Goal: Task Accomplishment & Management: Manage account settings

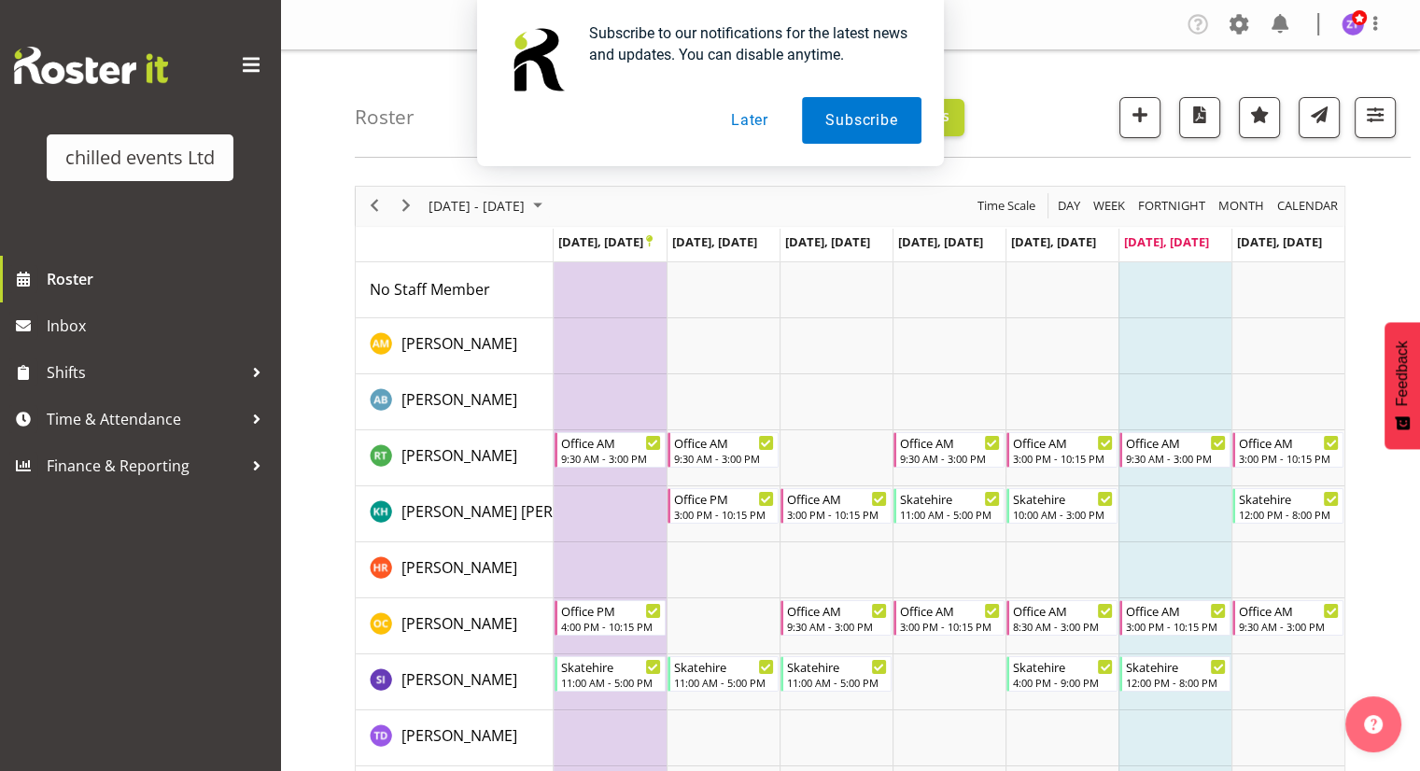
click at [744, 117] on button "Later" at bounding box center [750, 120] width 84 height 47
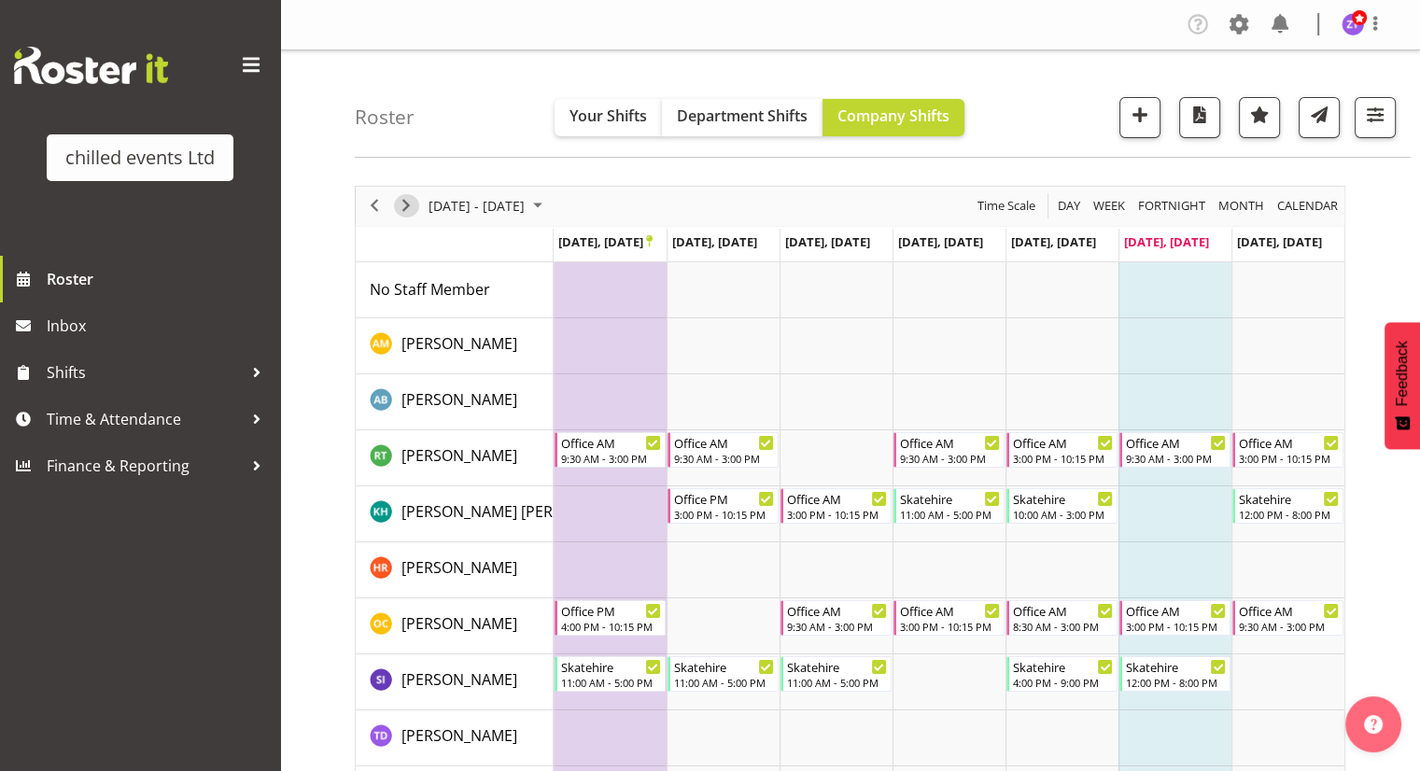
click at [411, 206] on span "Next" at bounding box center [406, 205] width 22 height 23
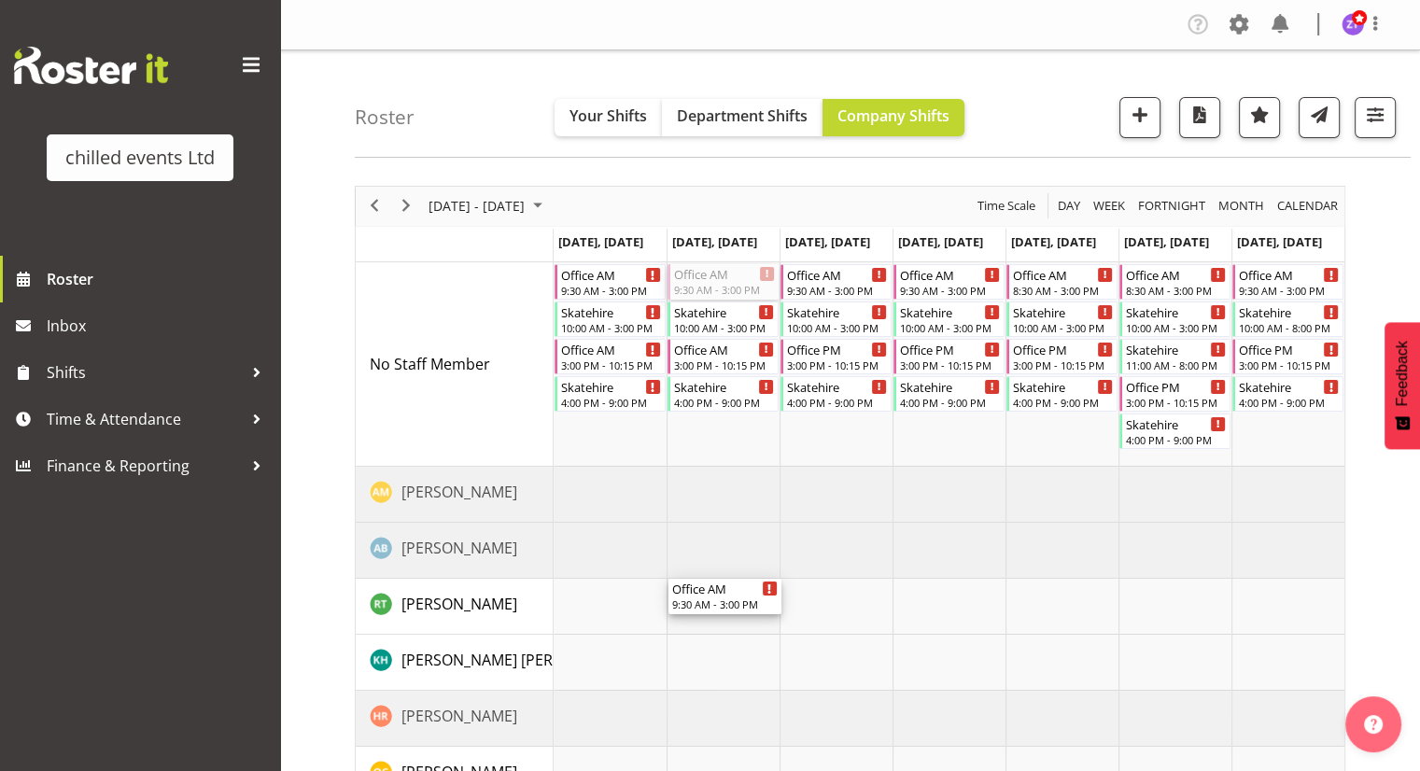
drag, startPoint x: 712, startPoint y: 276, endPoint x: 716, endPoint y: 599, distance: 322.2
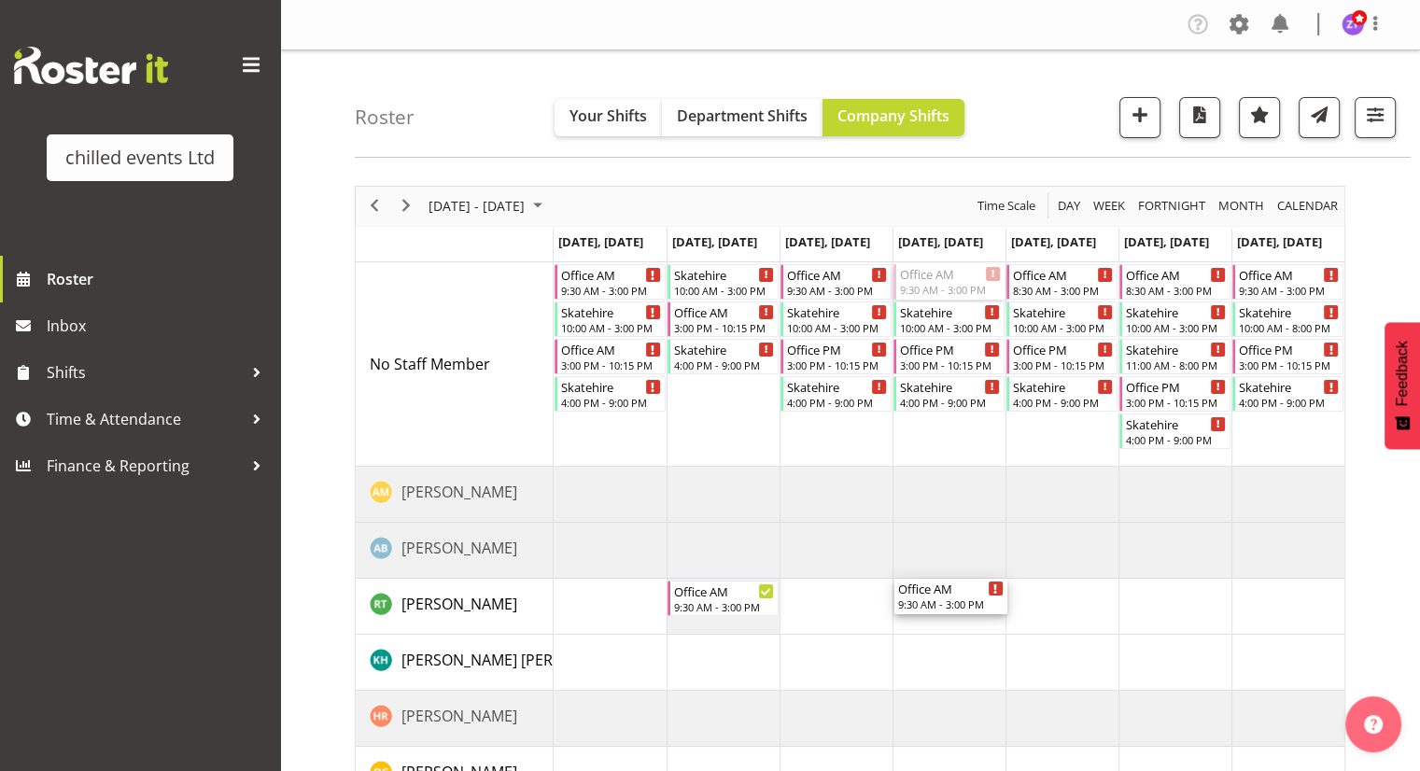
drag, startPoint x: 930, startPoint y: 281, endPoint x: 952, endPoint y: 630, distance: 349.9
click at [952, 630] on div "Office AM 9:30 AM - 3:00 PM Skatehire 10:00 AM - 3:00 PM Office AM 3:00 PM - 10…" at bounding box center [949, 616] width 791 height 709
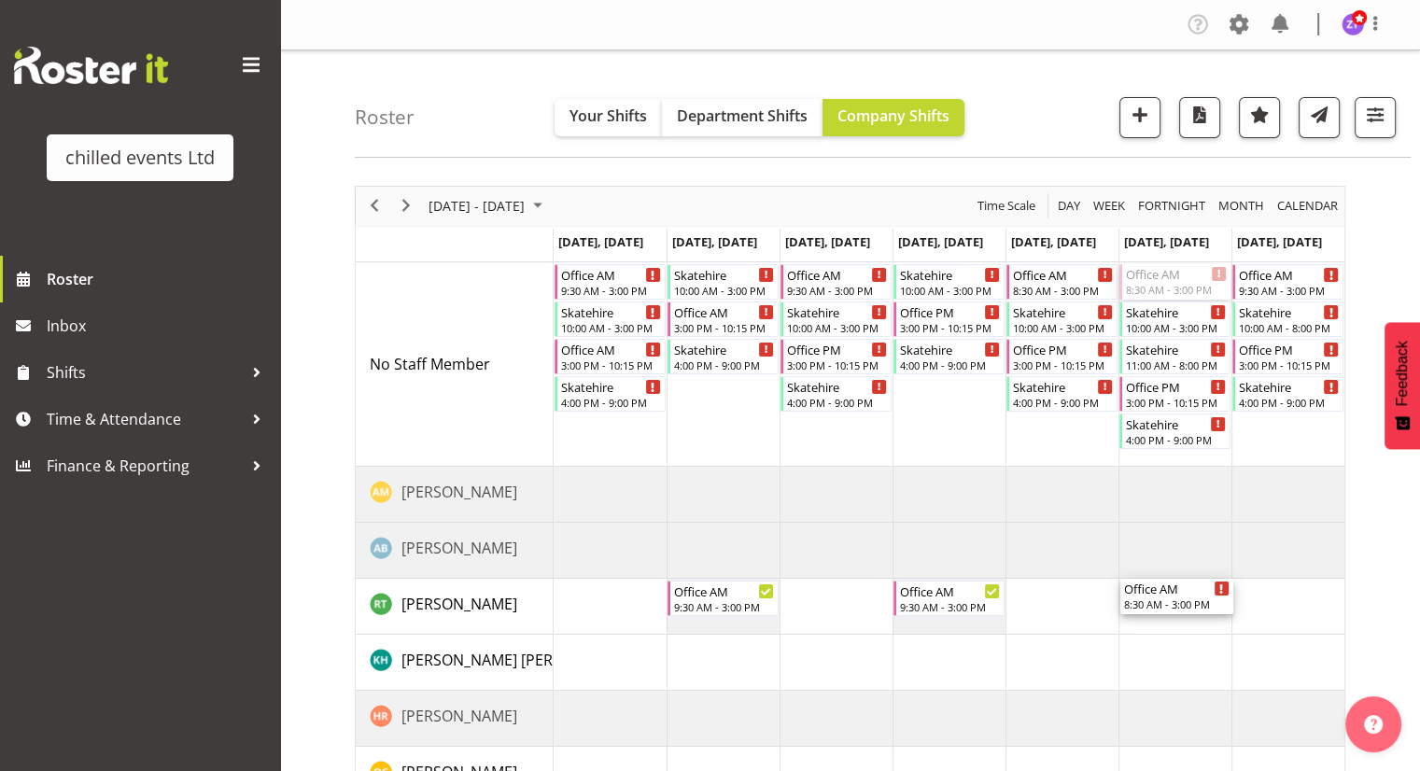
drag, startPoint x: 1173, startPoint y: 281, endPoint x: 1217, endPoint y: 593, distance: 314.9
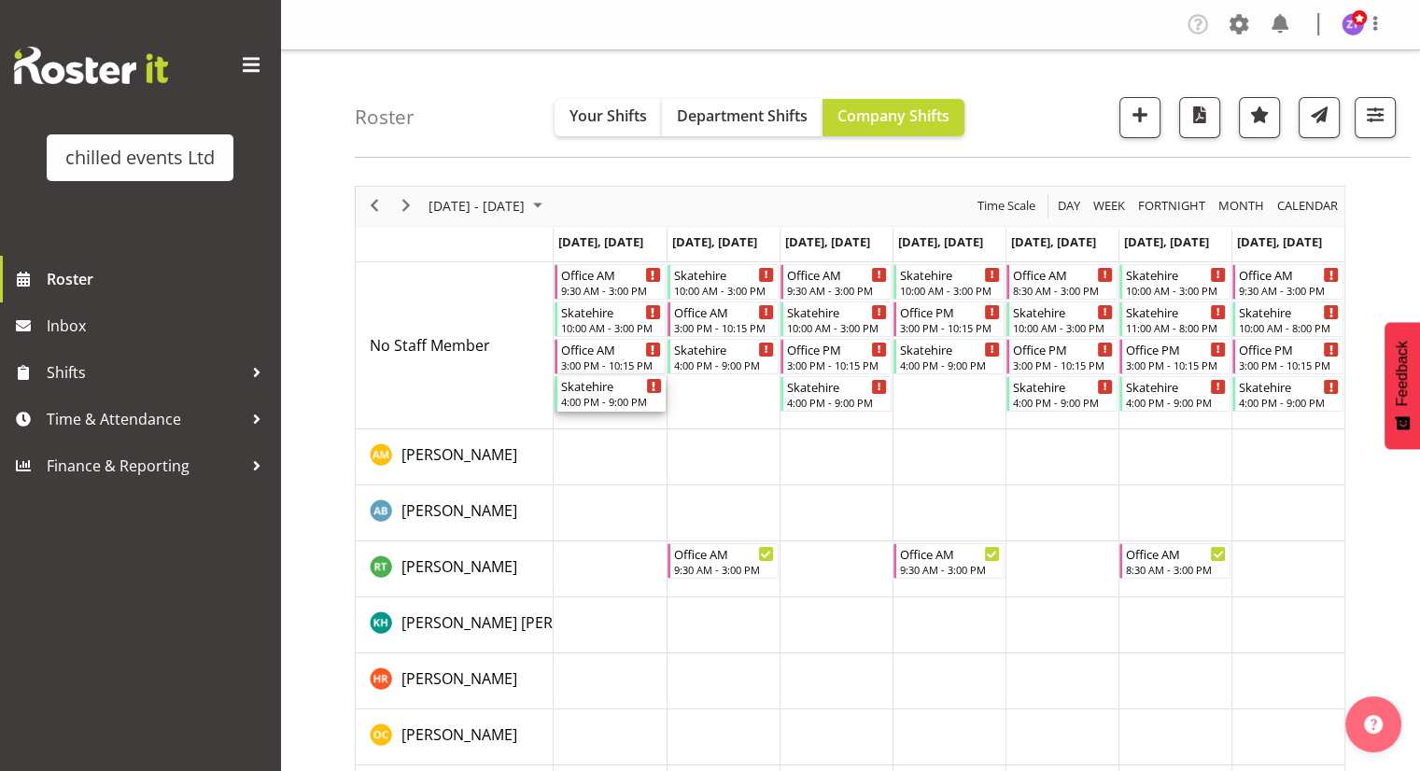
click at [631, 397] on div "4:00 PM - 9:00 PM" at bounding box center [611, 401] width 101 height 15
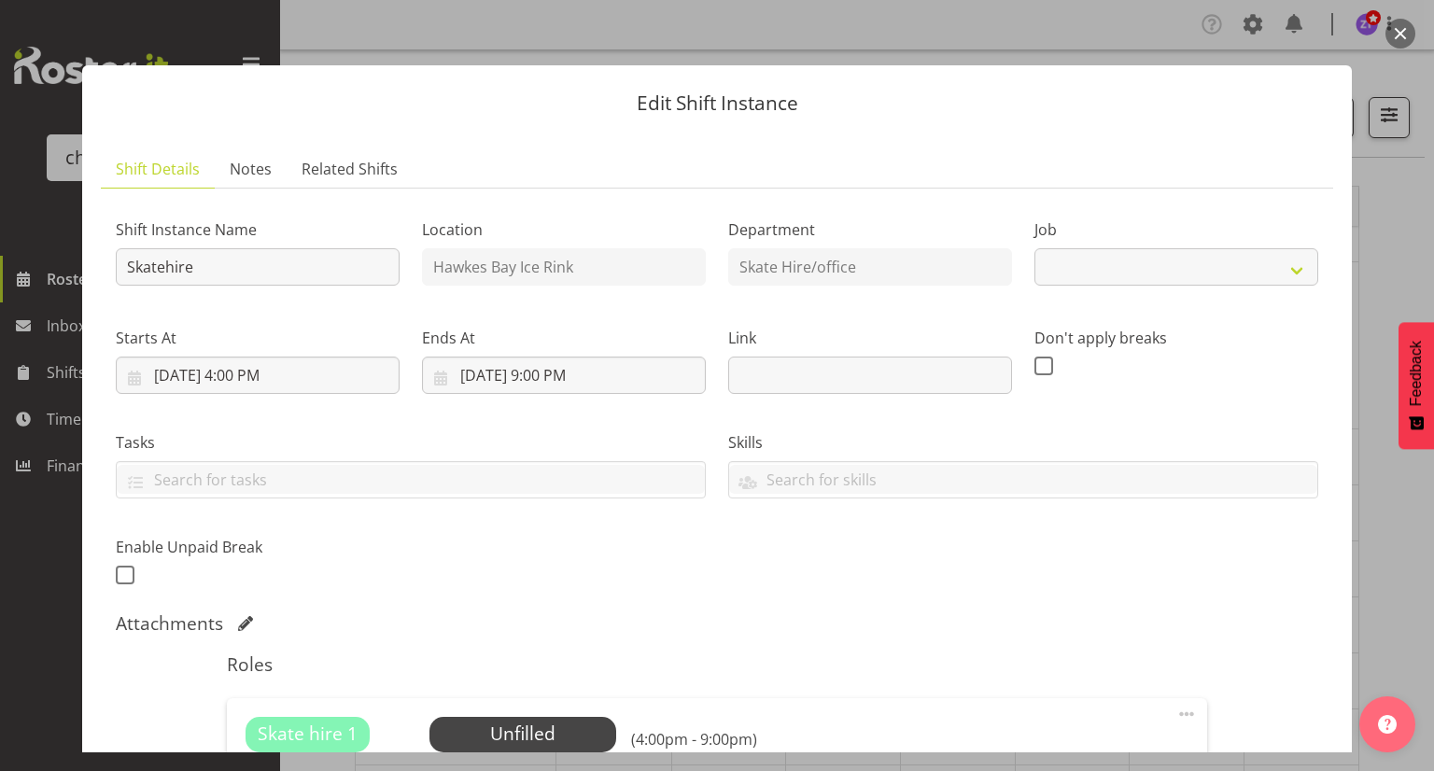
select select "843"
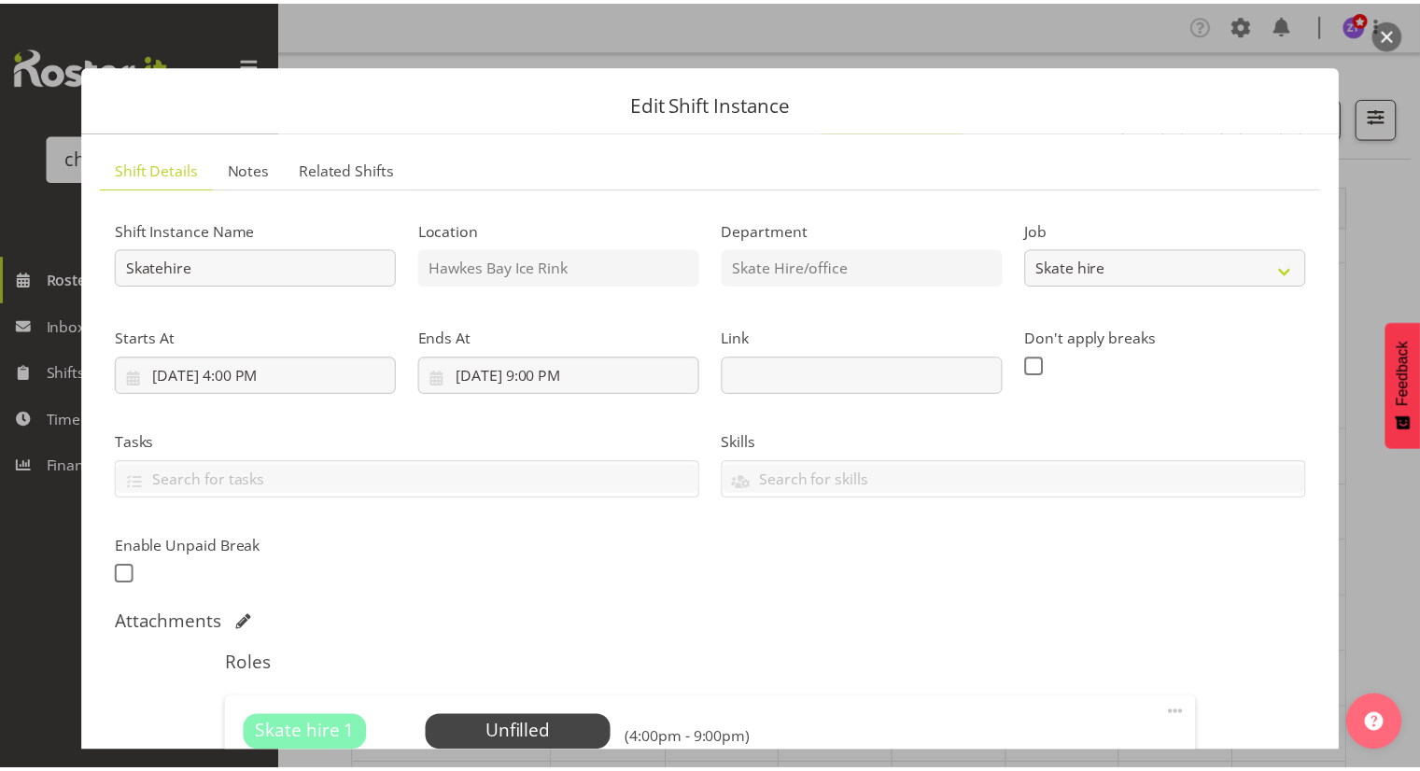
scroll to position [270, 0]
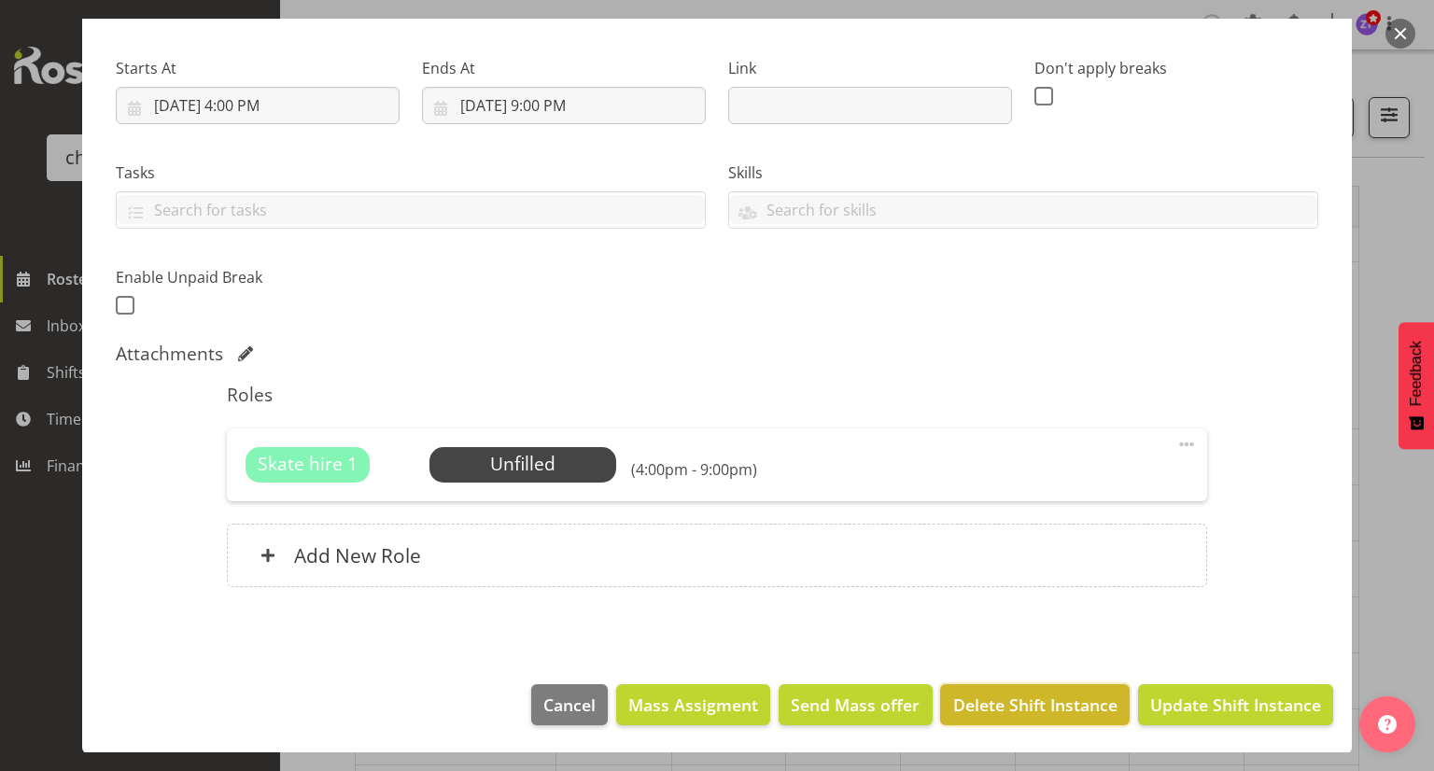
click at [1016, 708] on span "Delete Shift Instance" at bounding box center [1035, 705] width 164 height 24
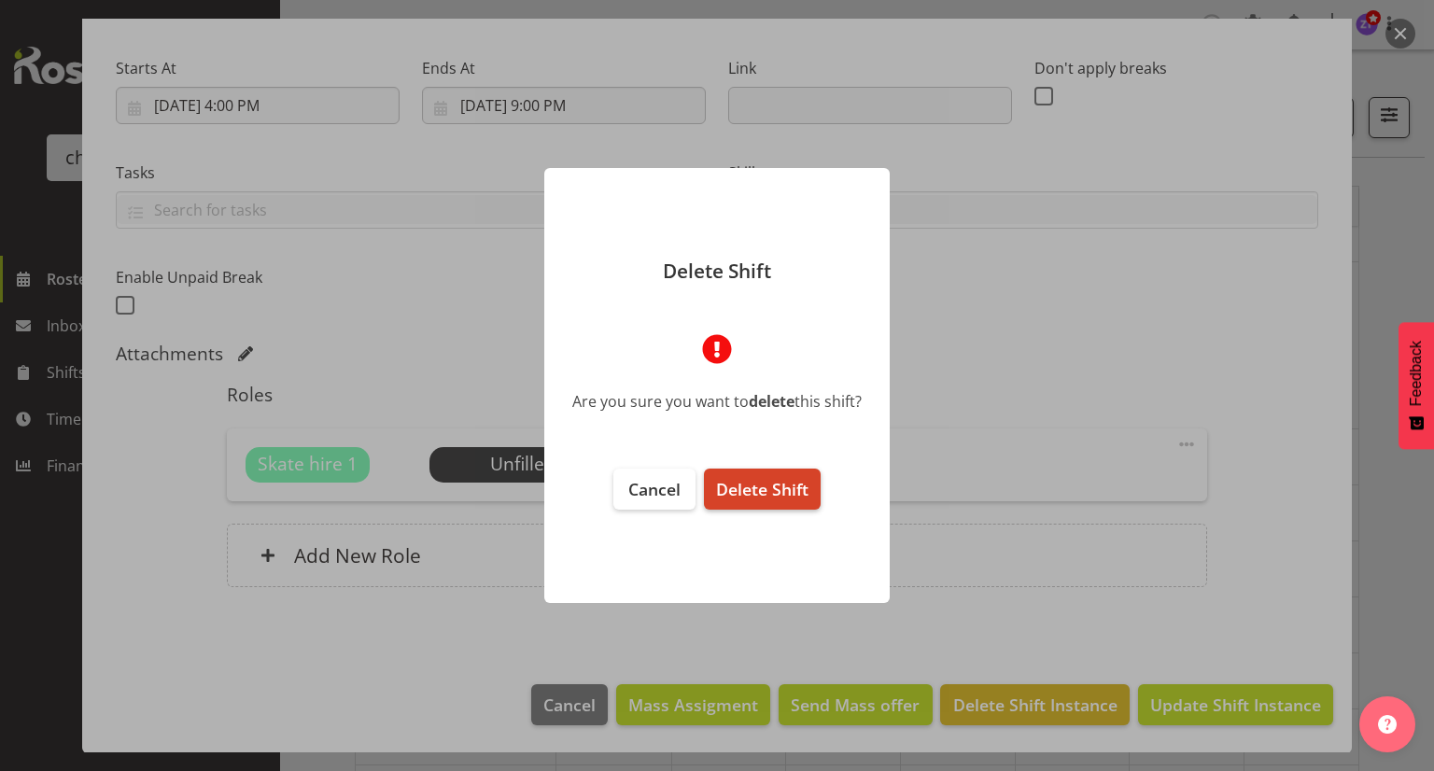
click at [758, 490] on span "Delete Shift" at bounding box center [762, 489] width 92 height 22
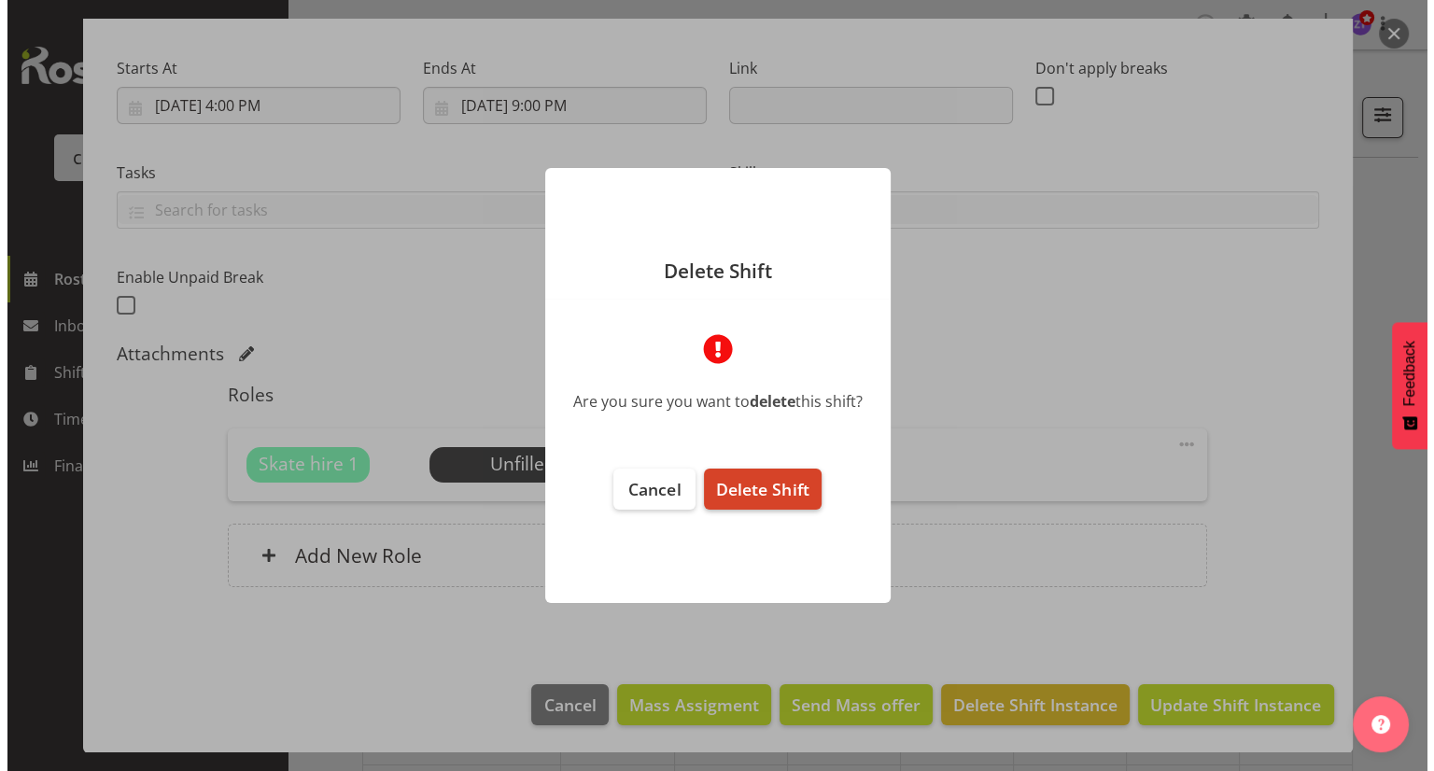
scroll to position [196, 0]
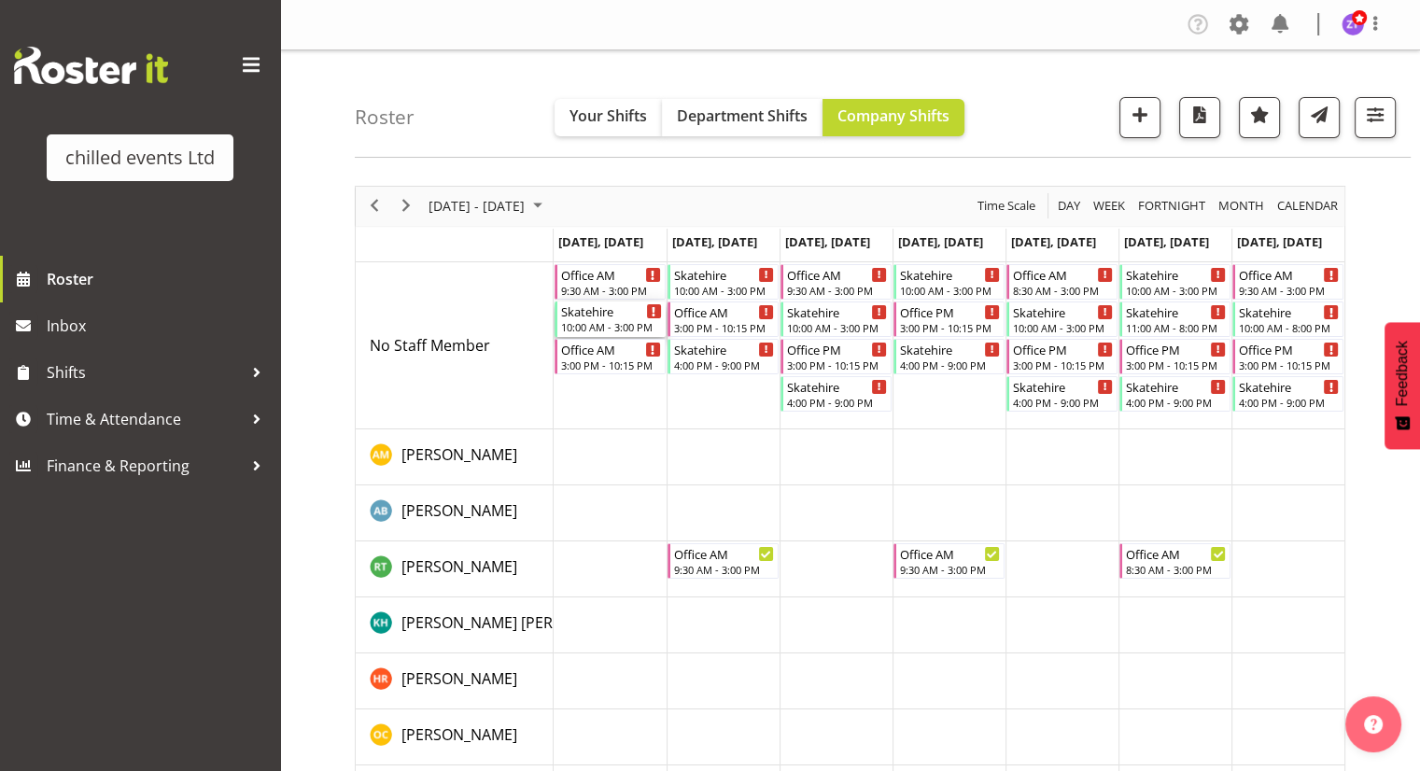
click at [613, 320] on div "10:00 AM - 3:00 PM" at bounding box center [611, 326] width 101 height 15
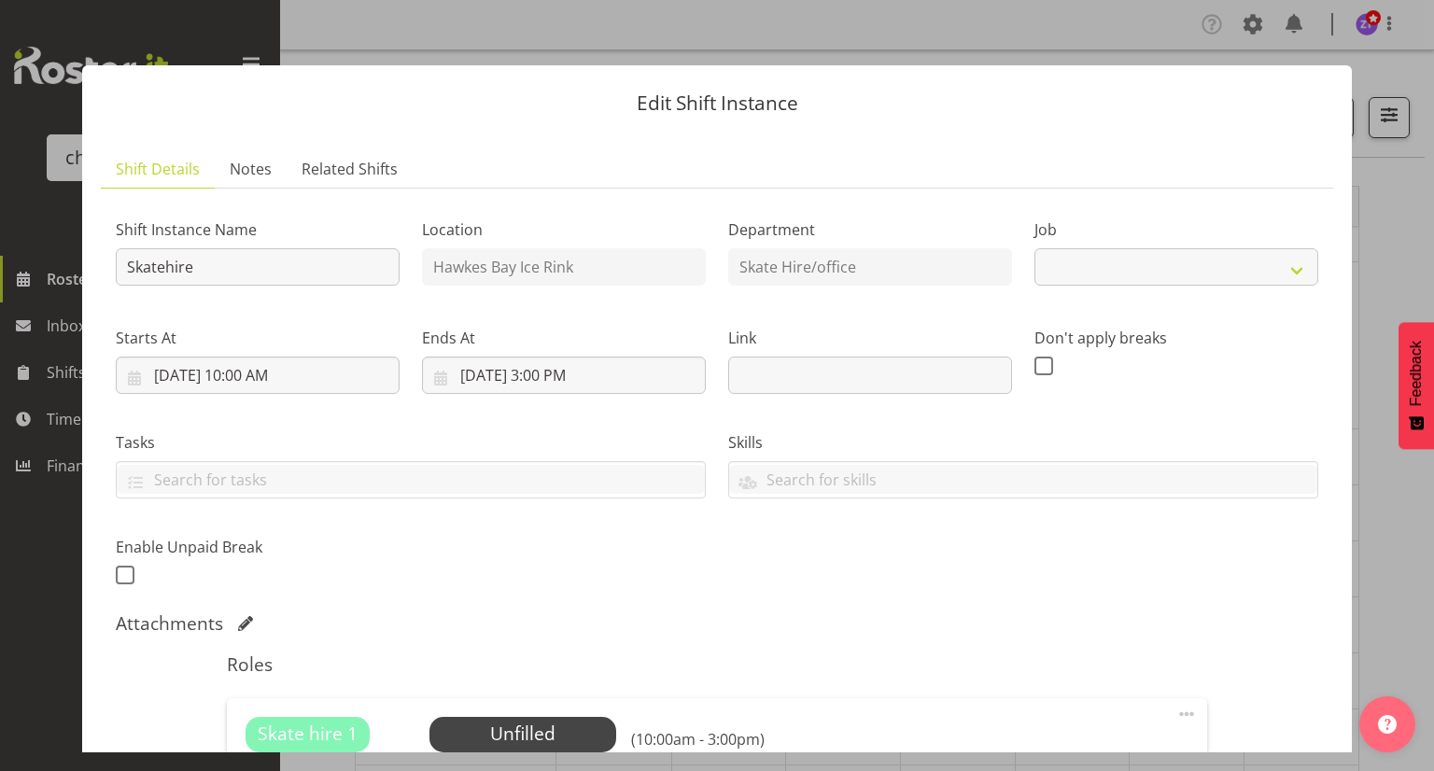
select select "843"
click at [261, 375] on input "[DATE] 10:00 AM" at bounding box center [258, 375] width 284 height 37
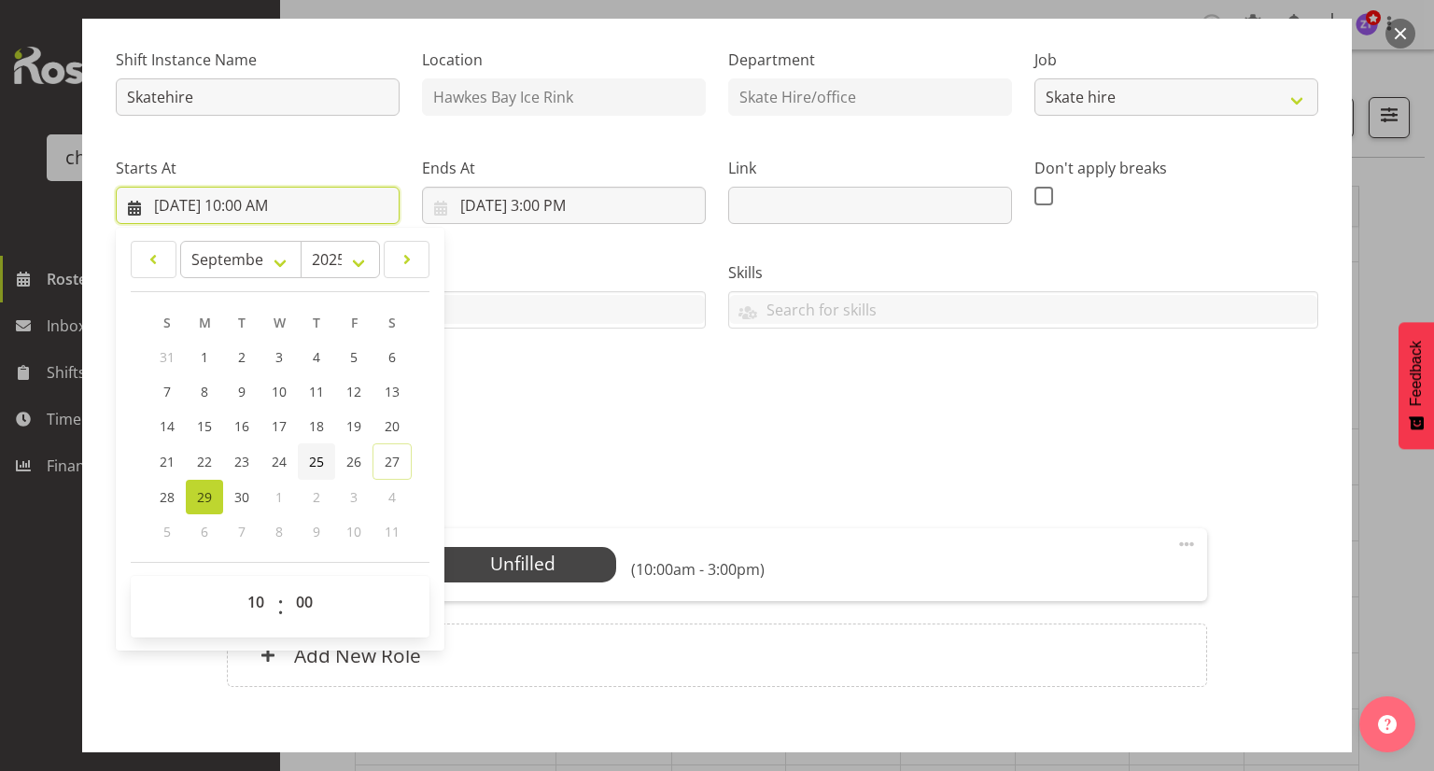
scroll to position [172, 0]
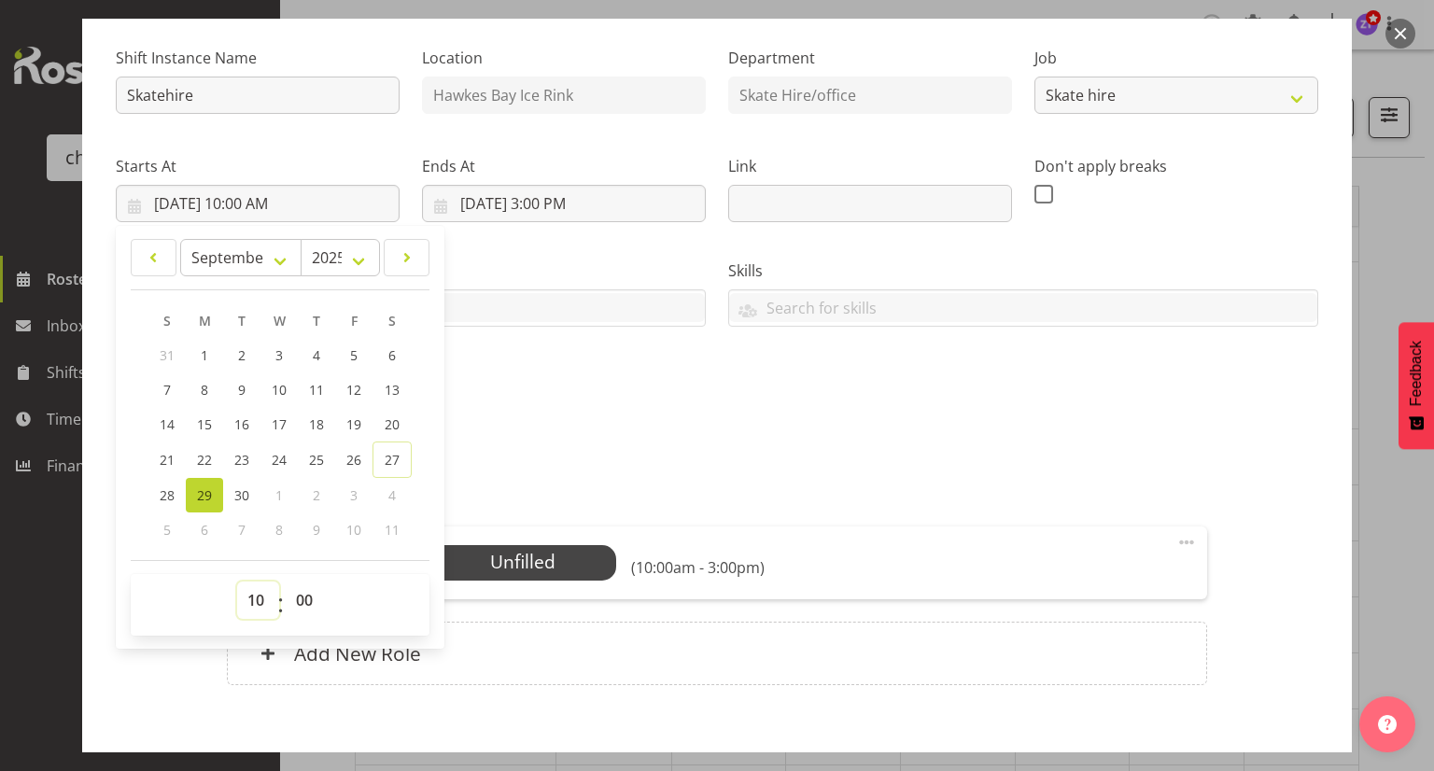
click at [260, 599] on select "00 01 02 03 04 05 06 07 08 09 10 11 12 13 14 15 16 17 18 19 20 21 22 23" at bounding box center [258, 600] width 42 height 37
select select "11"
click at [237, 582] on select "00 01 02 03 04 05 06 07 08 09 10 11 12 13 14 15 16 17 18 19 20 21 22 23" at bounding box center [258, 600] width 42 height 37
type input "[DATE] 11:00 AM"
click at [564, 185] on input "[DATE] 3:00 PM" at bounding box center [564, 203] width 284 height 37
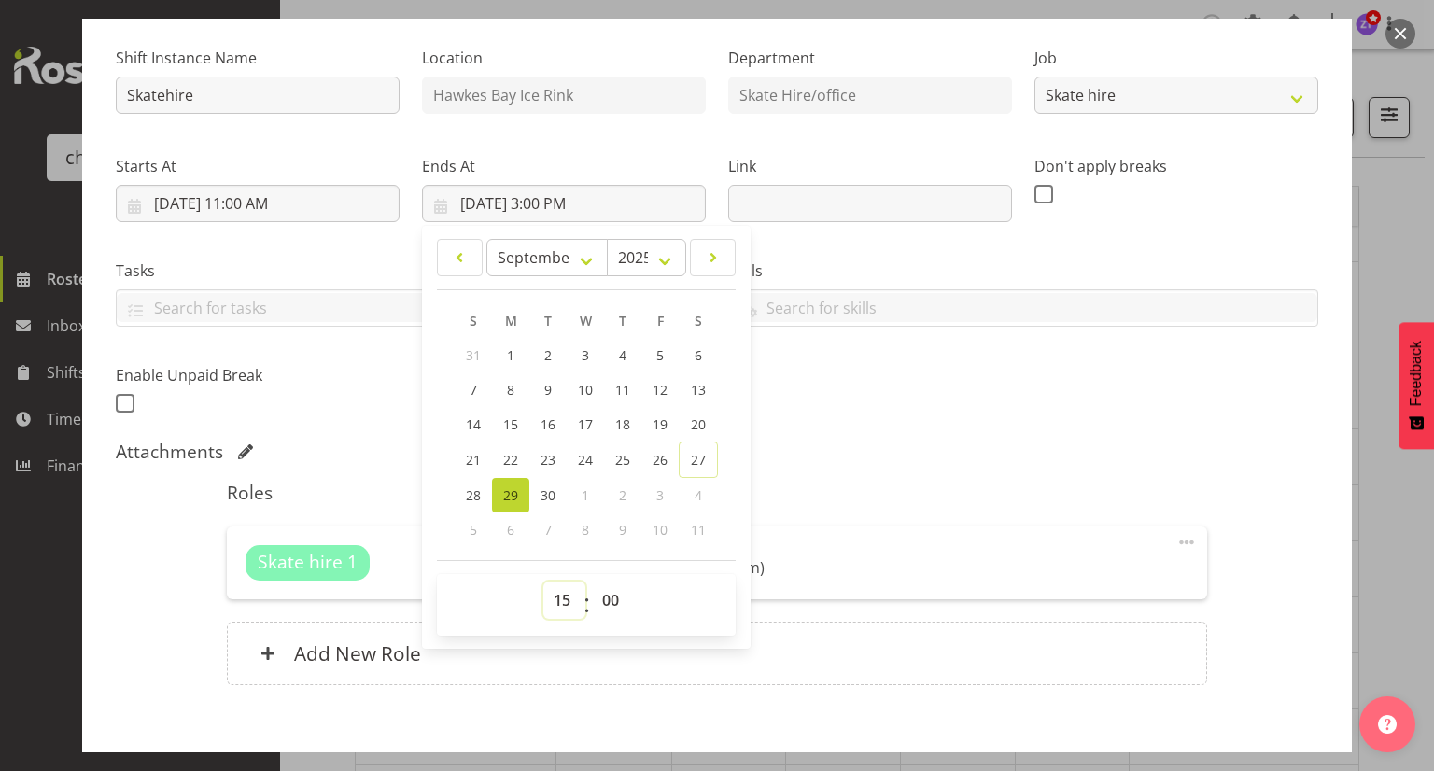
click at [556, 599] on select "00 01 02 03 04 05 06 07 08 09 10 11 12 13 14 15 16 17 18 19 20 21 22 23" at bounding box center [564, 600] width 42 height 37
select select "17"
click at [543, 582] on select "00 01 02 03 04 05 06 07 08 09 10 11 12 13 14 15 16 17 18 19 20 21 22 23" at bounding box center [564, 600] width 42 height 37
type input "[DATE] 5:00 PM"
click at [799, 454] on div "Attachments" at bounding box center [717, 452] width 1203 height 22
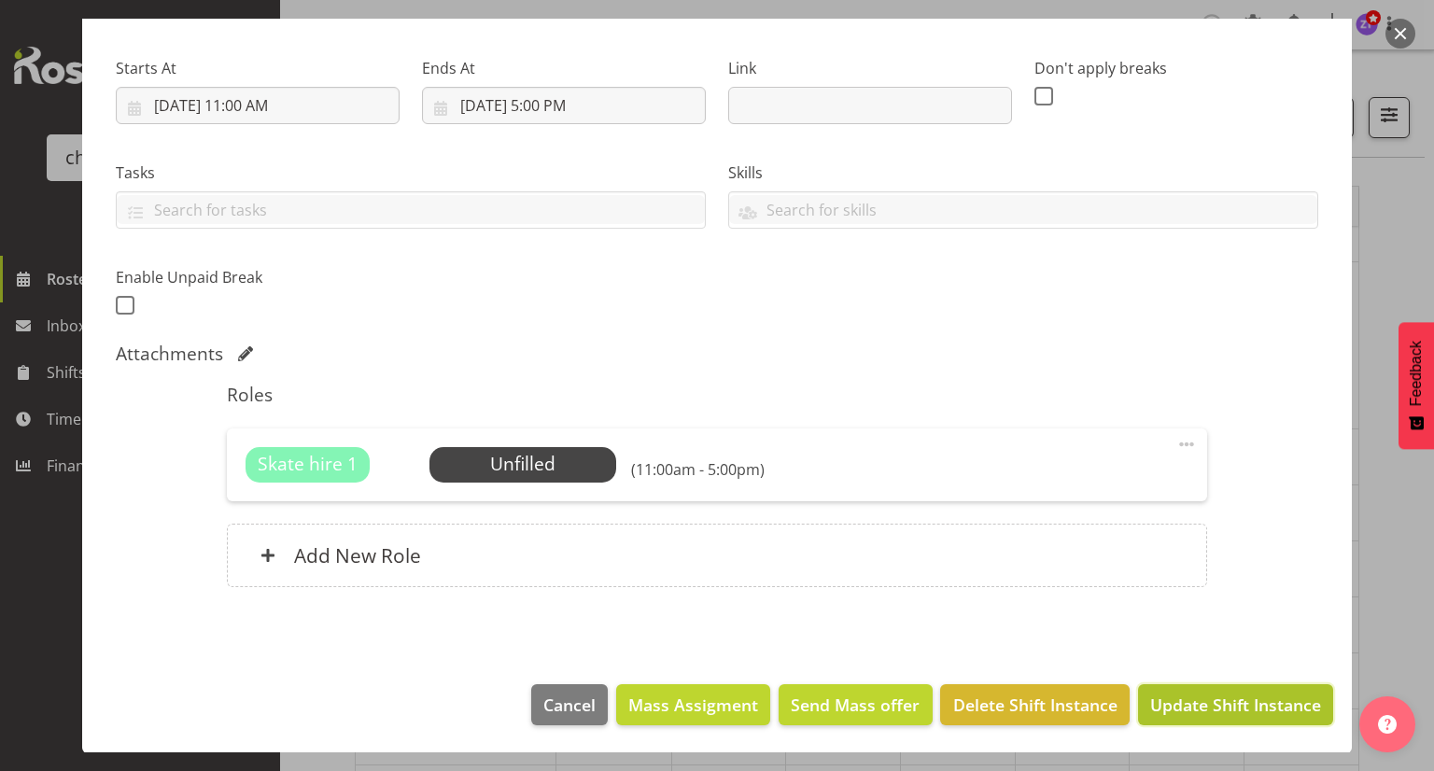
click at [1177, 707] on span "Update Shift Instance" at bounding box center [1235, 705] width 171 height 24
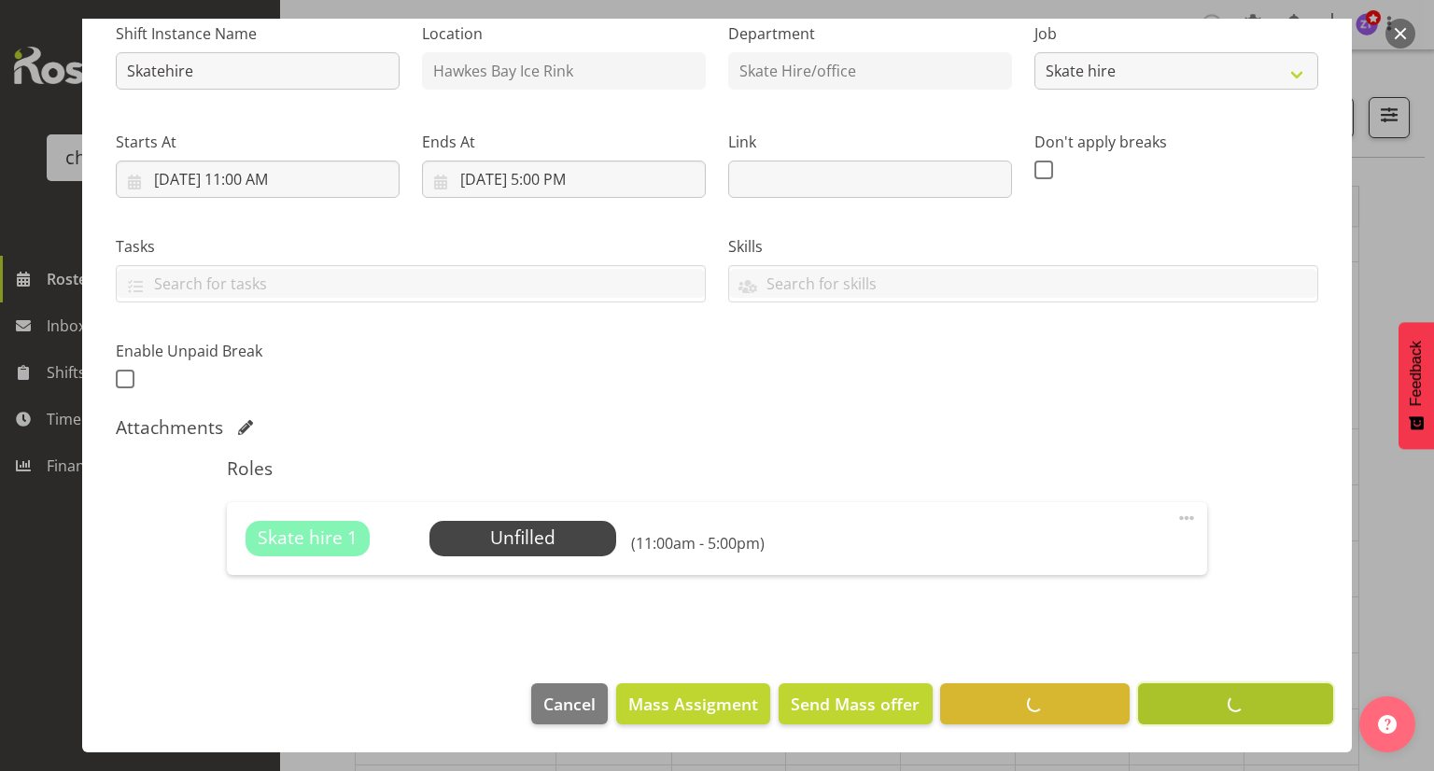
scroll to position [196, 0]
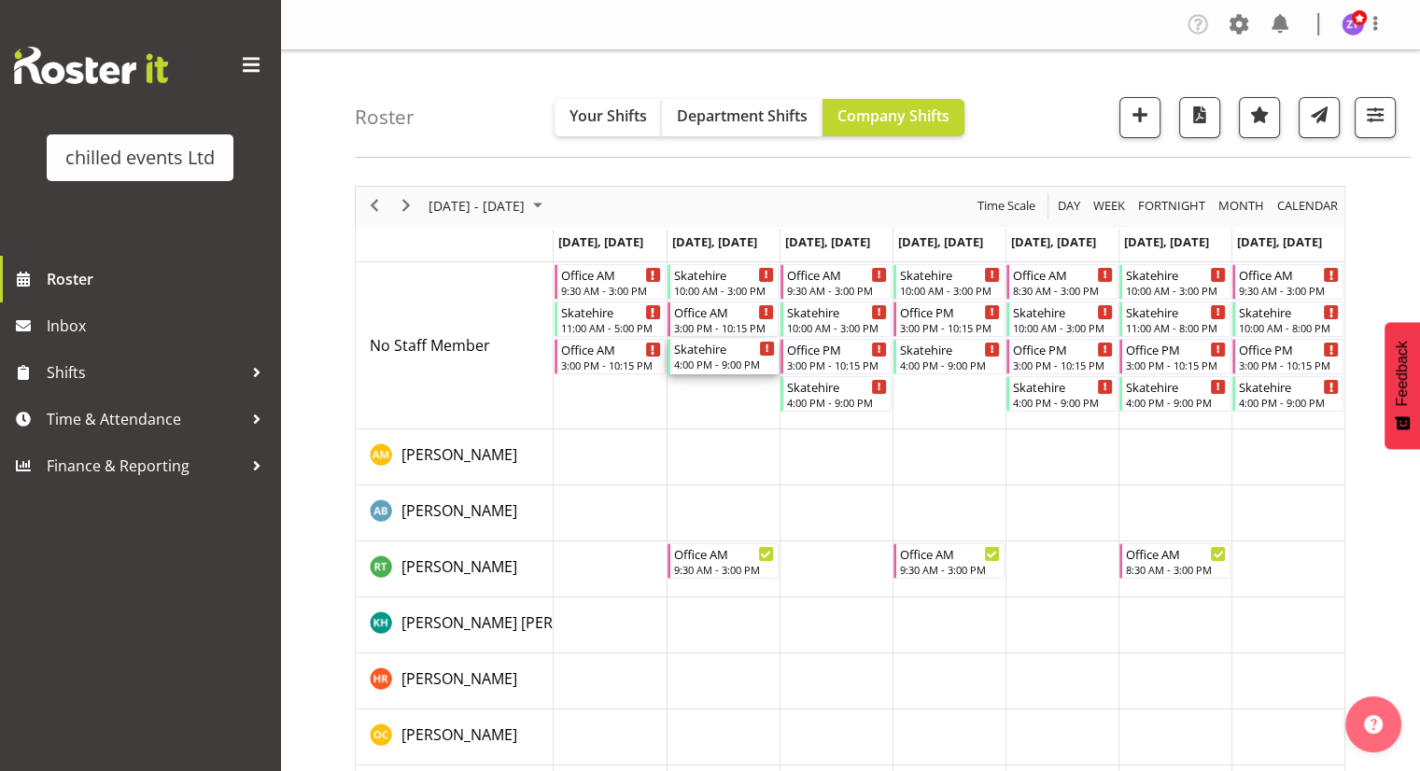
click at [710, 359] on div "4:00 PM - 9:00 PM" at bounding box center [724, 364] width 101 height 15
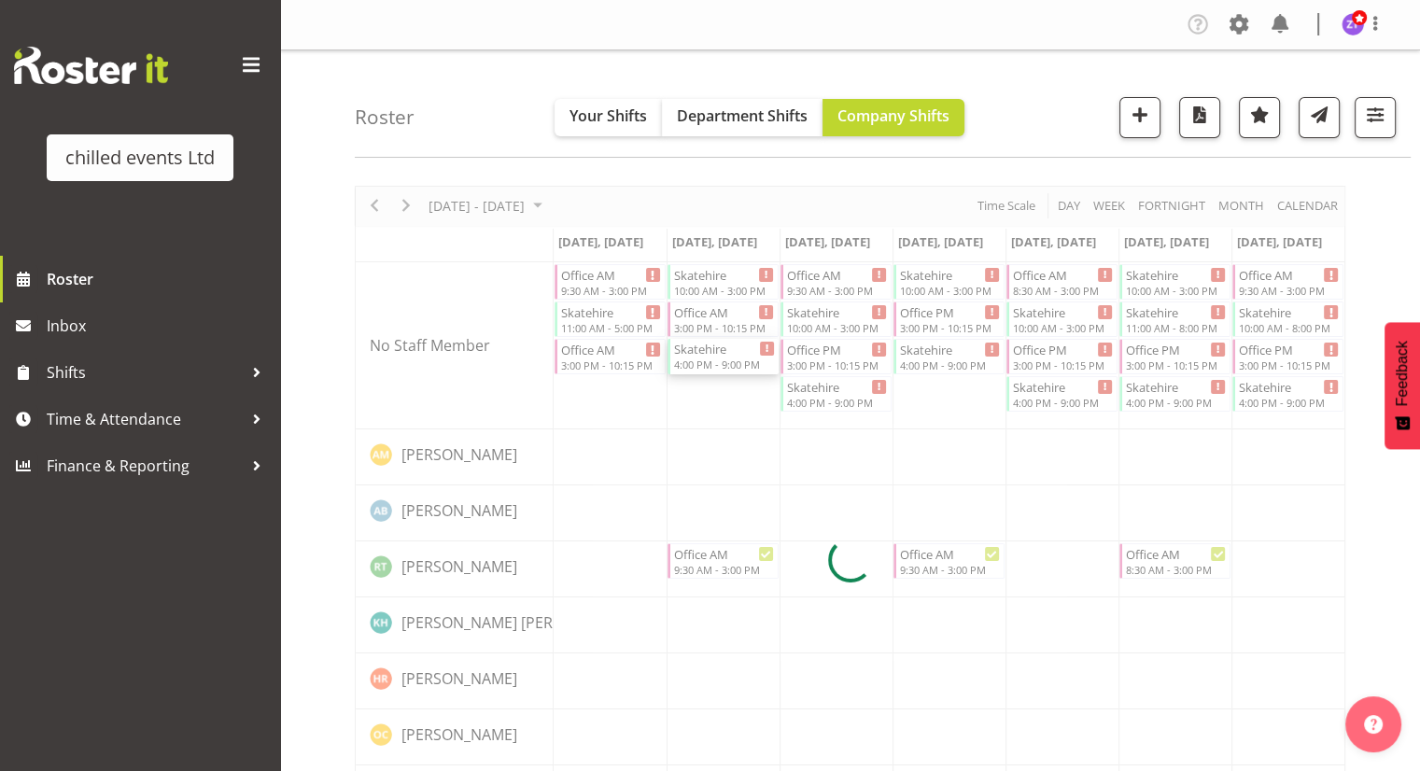
select select
select select "8"
select select "2025"
select select "16"
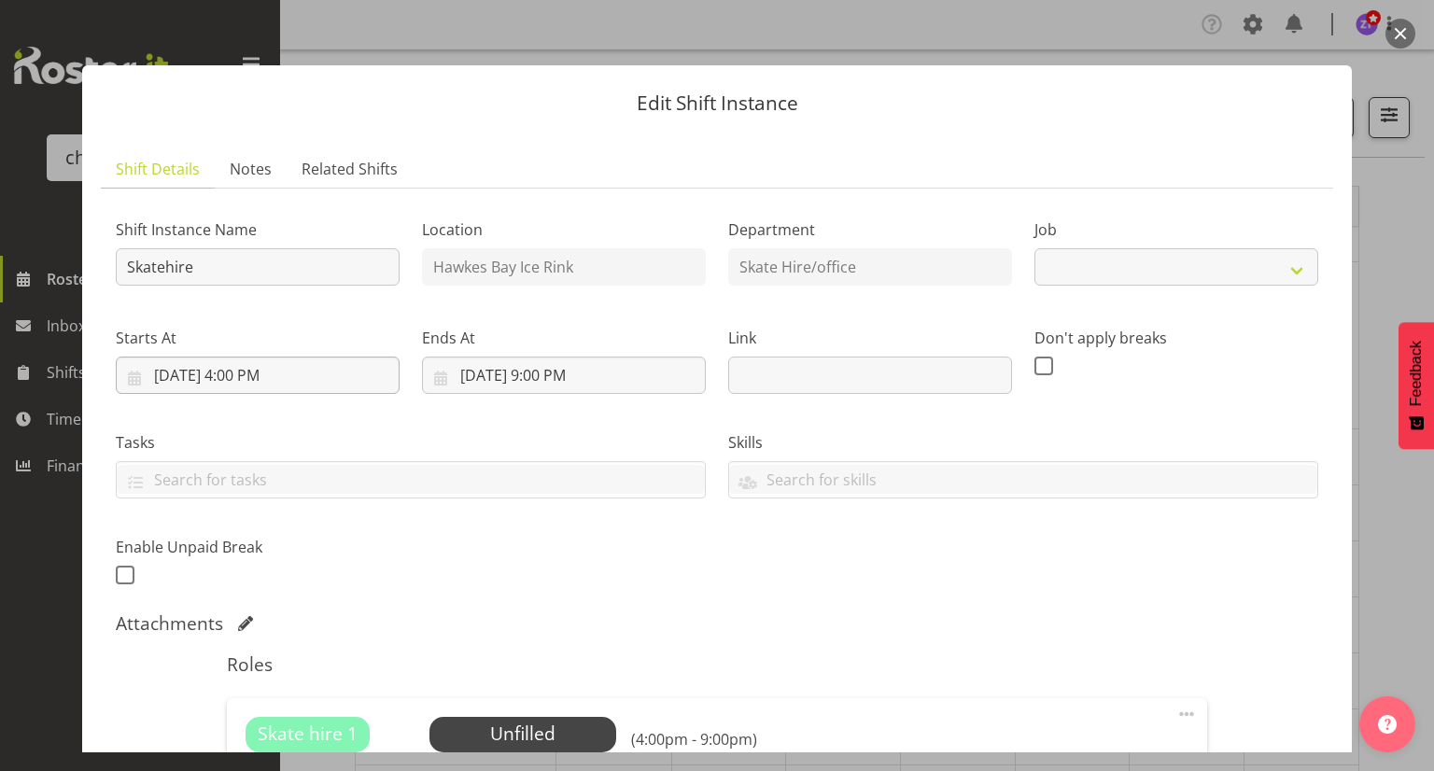
select select "843"
click at [256, 382] on input "[DATE] 4:00 PM" at bounding box center [258, 375] width 284 height 37
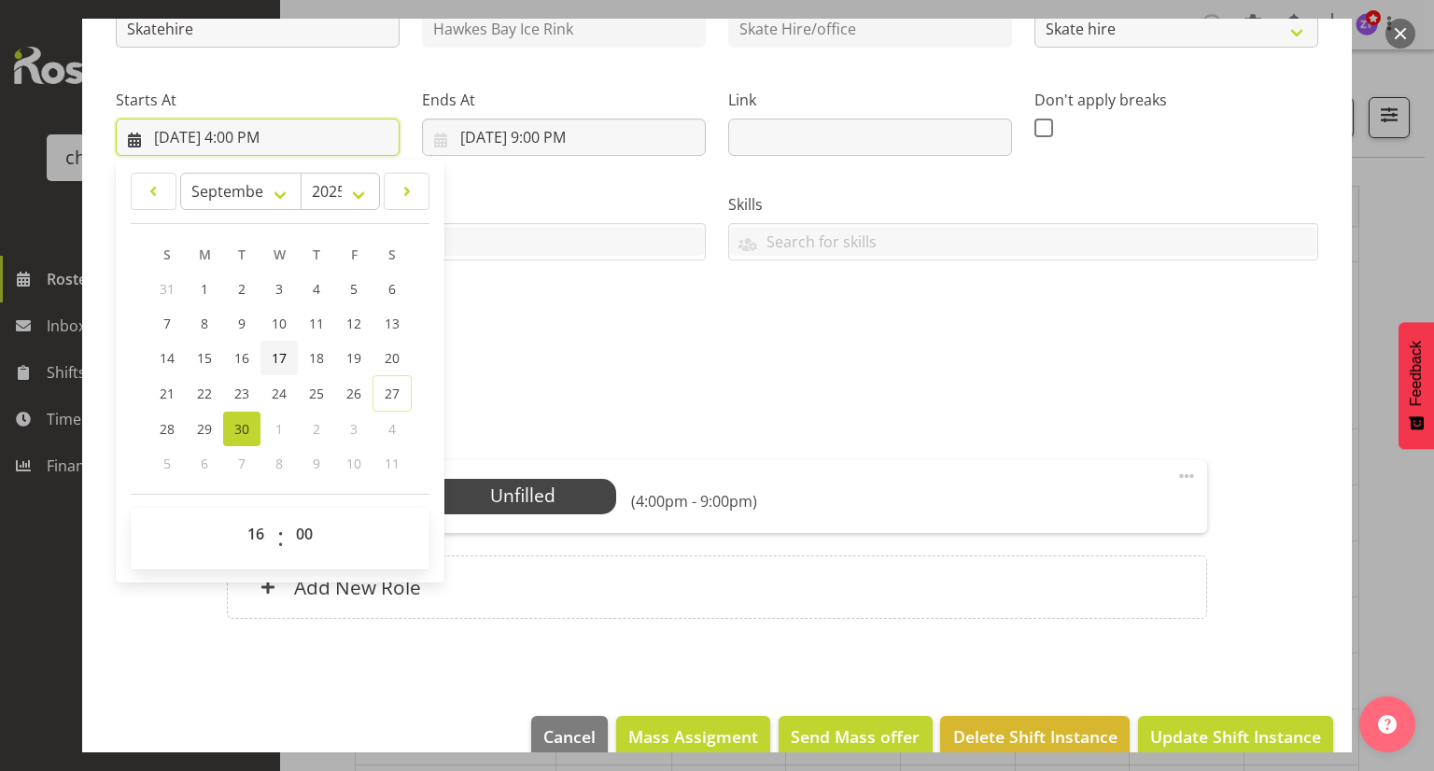
scroll to position [270, 0]
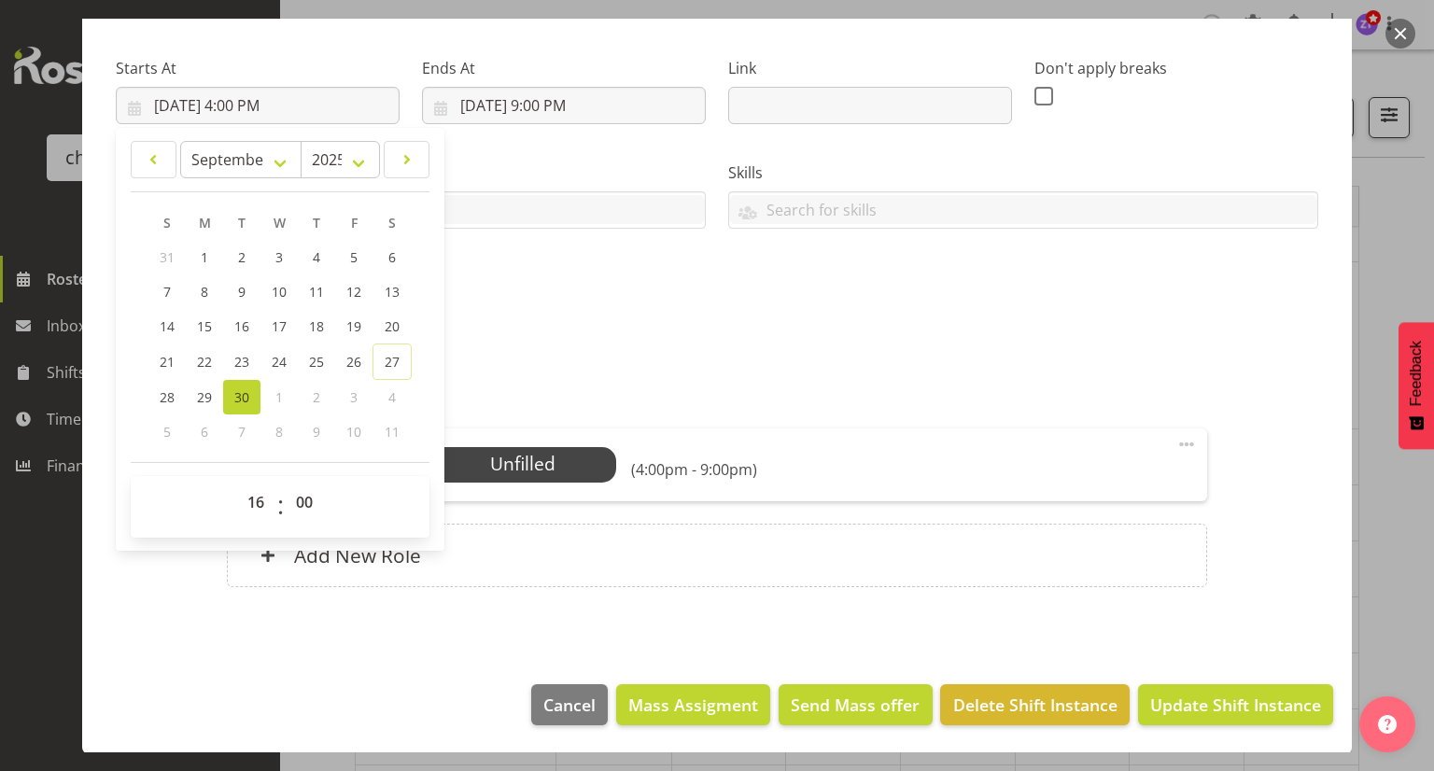
click at [549, 324] on div "Shift Instance Name Skatehire Location [GEOGRAPHIC_DATA] Ice Rink Department Sk…" at bounding box center [717, 126] width 1225 height 409
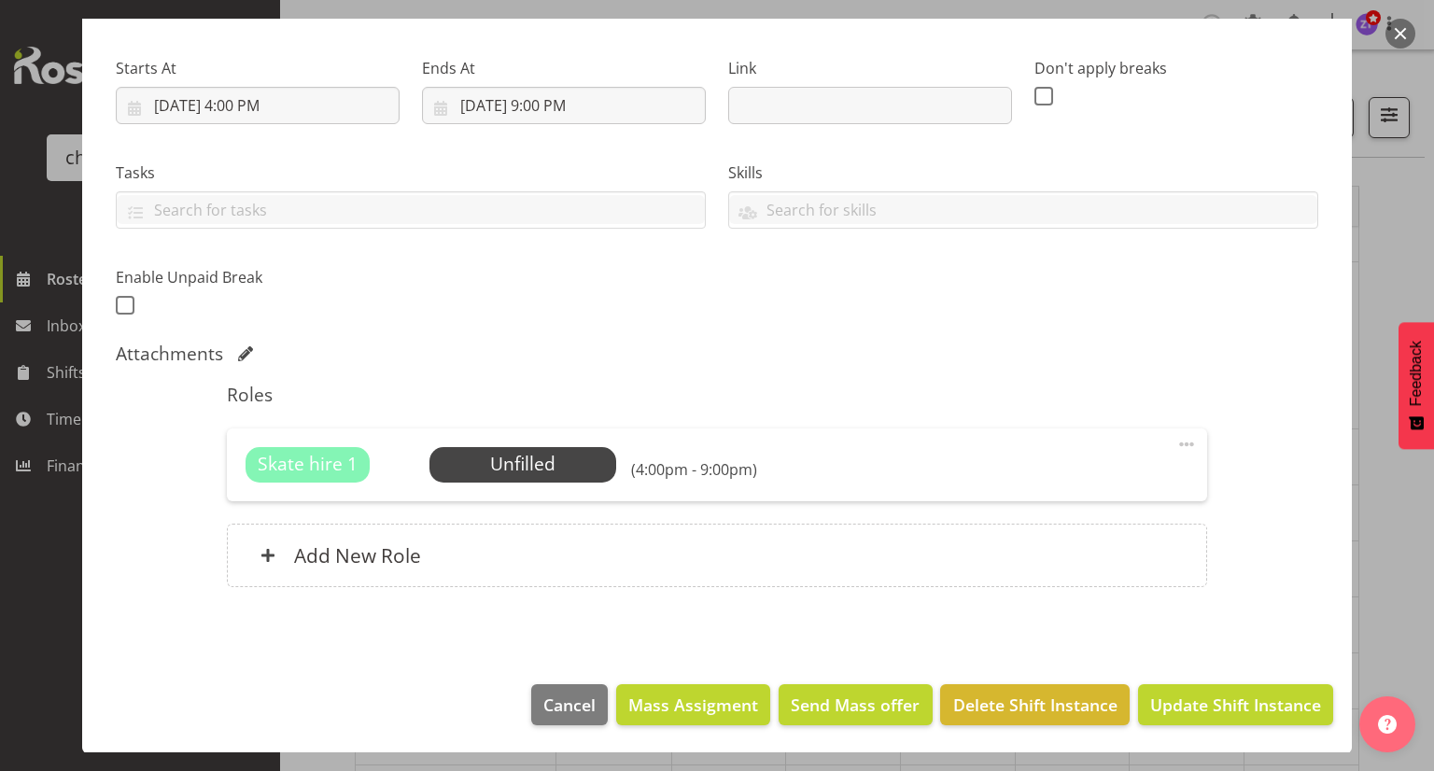
click at [1406, 27] on button "button" at bounding box center [1401, 34] width 30 height 30
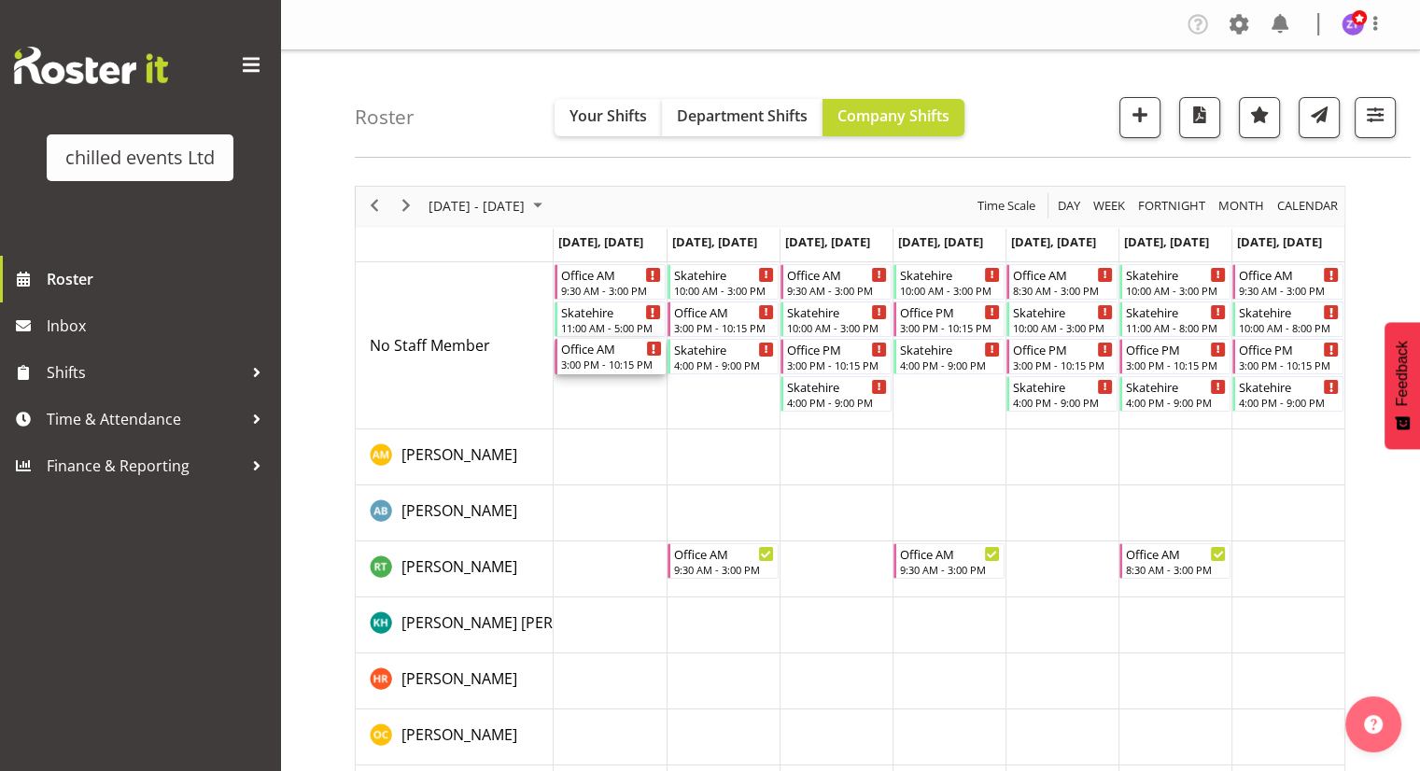
click at [605, 363] on div "3:00 PM - 10:15 PM" at bounding box center [611, 364] width 101 height 15
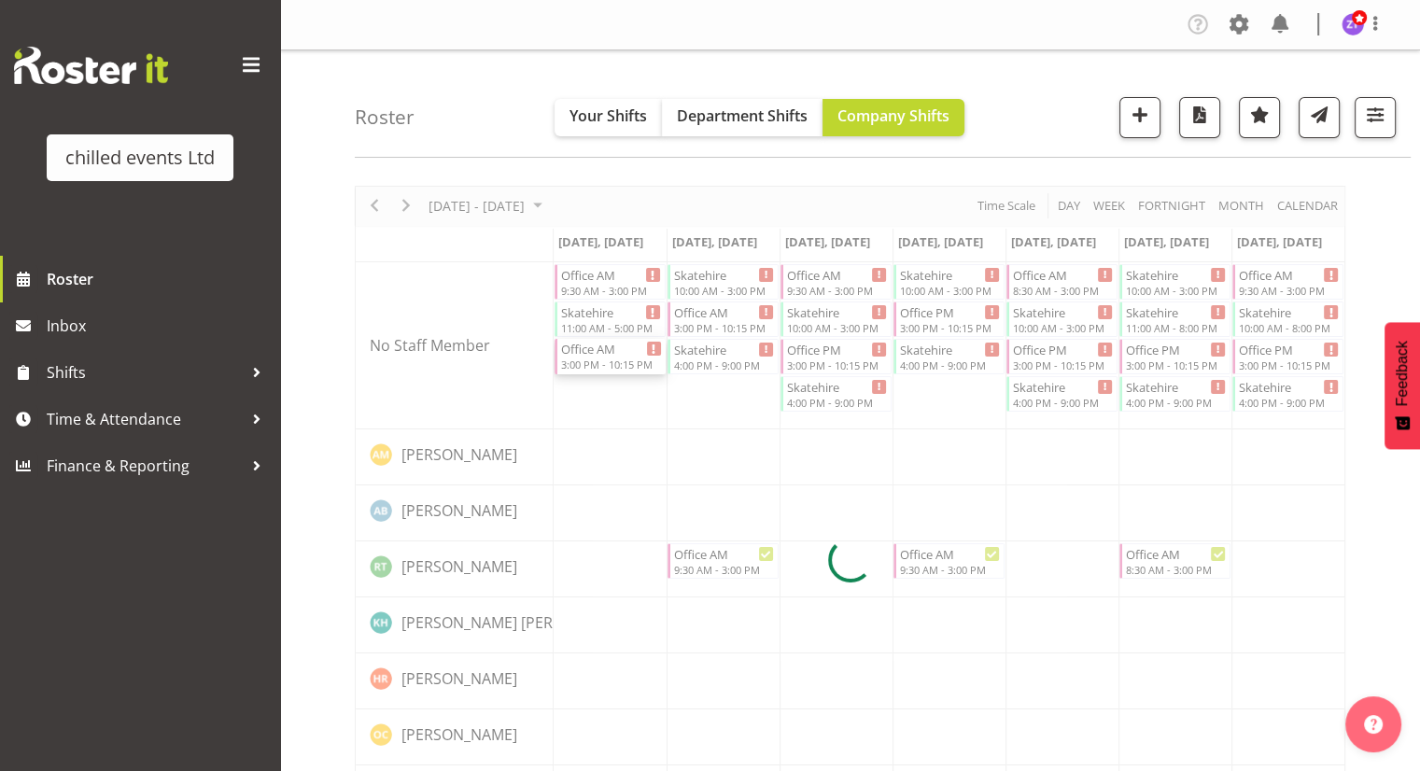
select select
select select "8"
select select "2025"
select select "15"
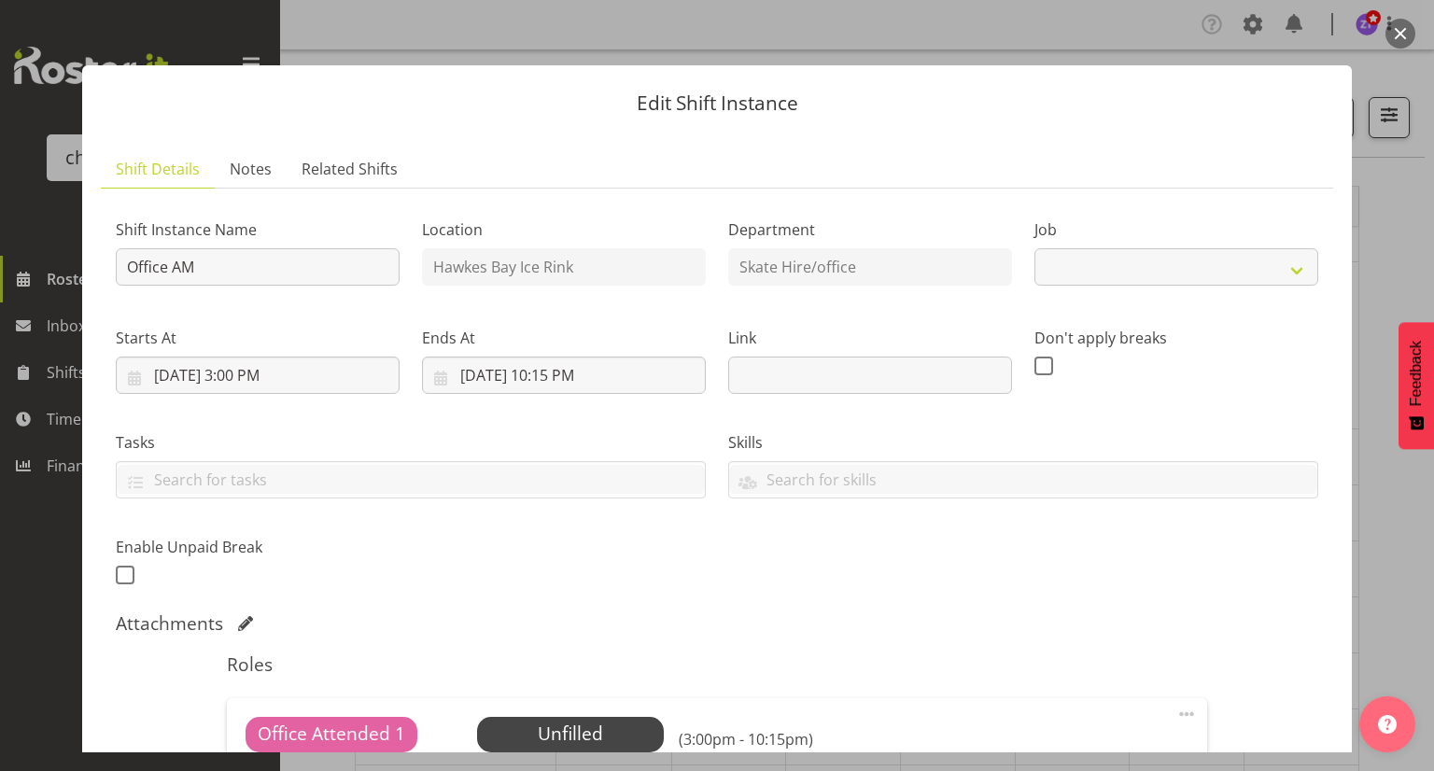
select select "845"
click at [243, 386] on input "[DATE] 3:00 PM" at bounding box center [258, 375] width 284 height 37
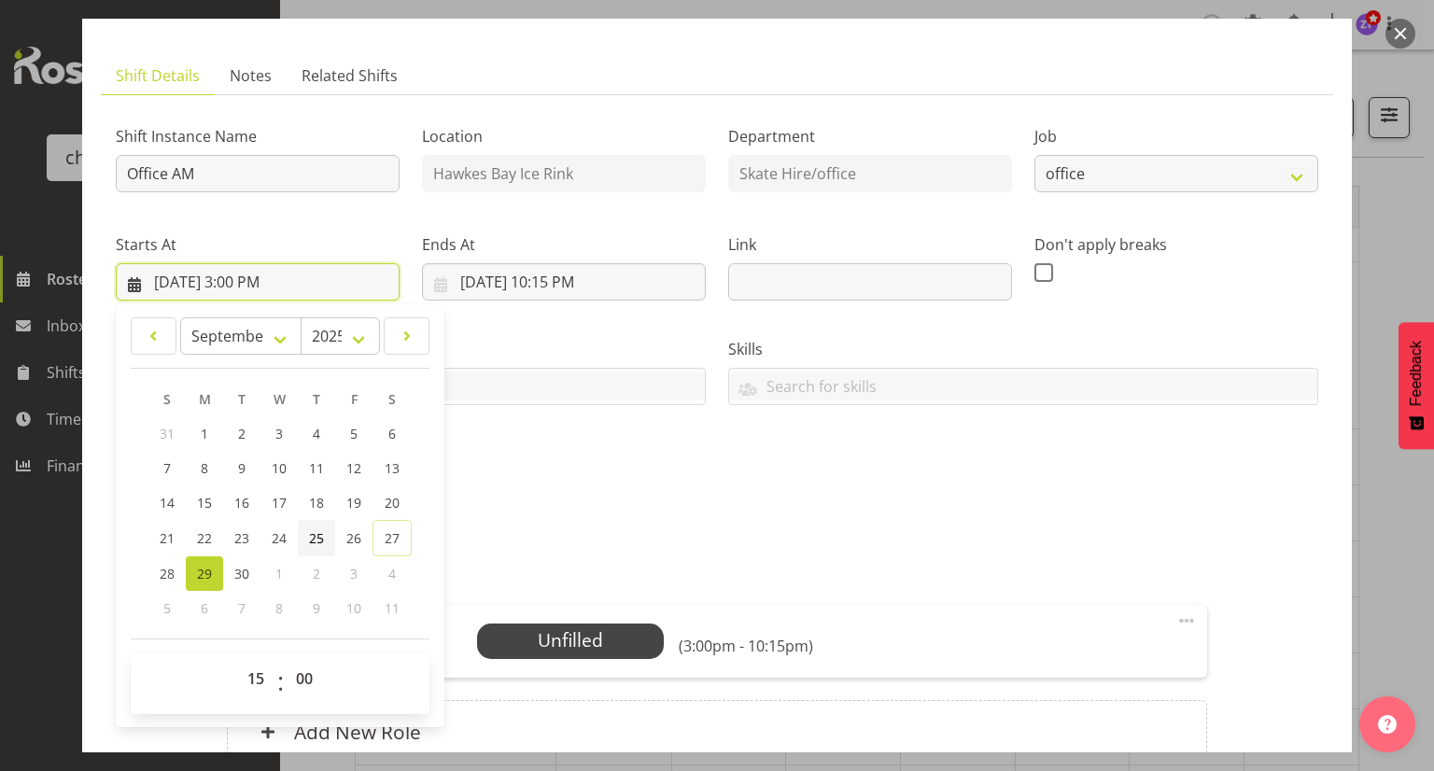
scroll to position [108, 0]
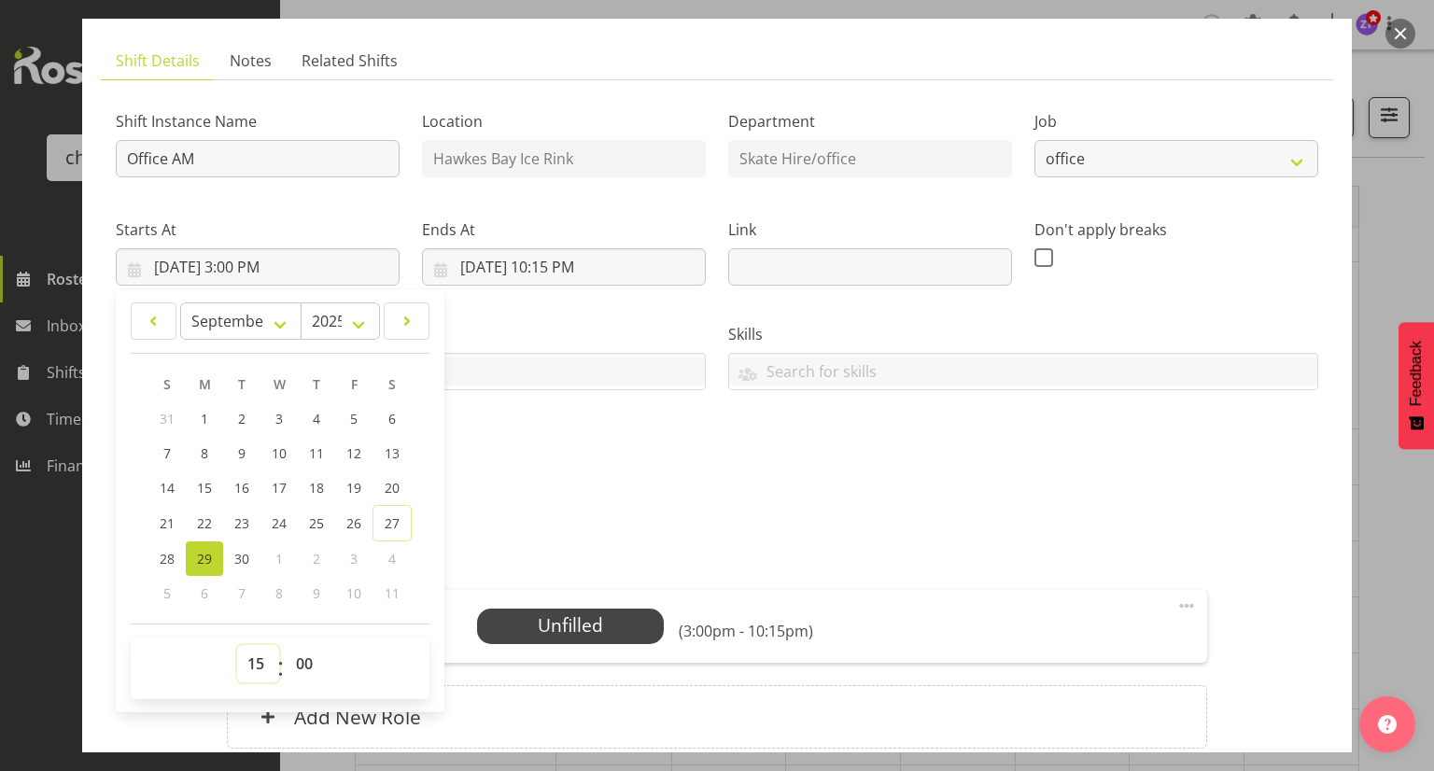
click at [256, 659] on select "00 01 02 03 04 05 06 07 08 09 10 11 12 13 14 15 16 17 18 19 20 21 22 23" at bounding box center [258, 663] width 42 height 37
select select "16"
click at [237, 645] on select "00 01 02 03 04 05 06 07 08 09 10 11 12 13 14 15 16 17 18 19 20 21 22 23" at bounding box center [258, 663] width 42 height 37
type input "[DATE] 4:00 PM"
click at [694, 481] on div "Shift Instance Name Office AM Location [GEOGRAPHIC_DATA] Ice Rink Department Sk…" at bounding box center [717, 288] width 1225 height 409
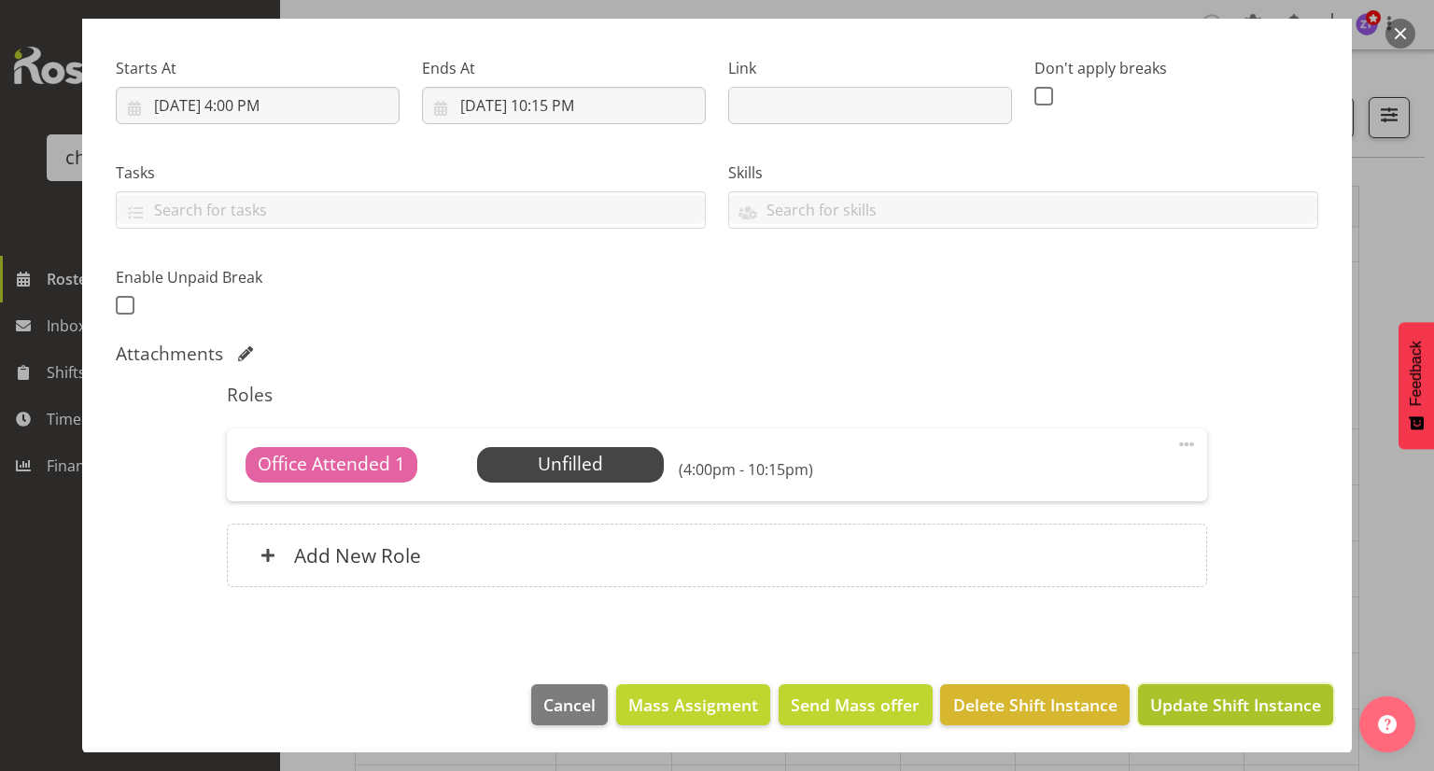
click at [1197, 707] on span "Update Shift Instance" at bounding box center [1235, 705] width 171 height 24
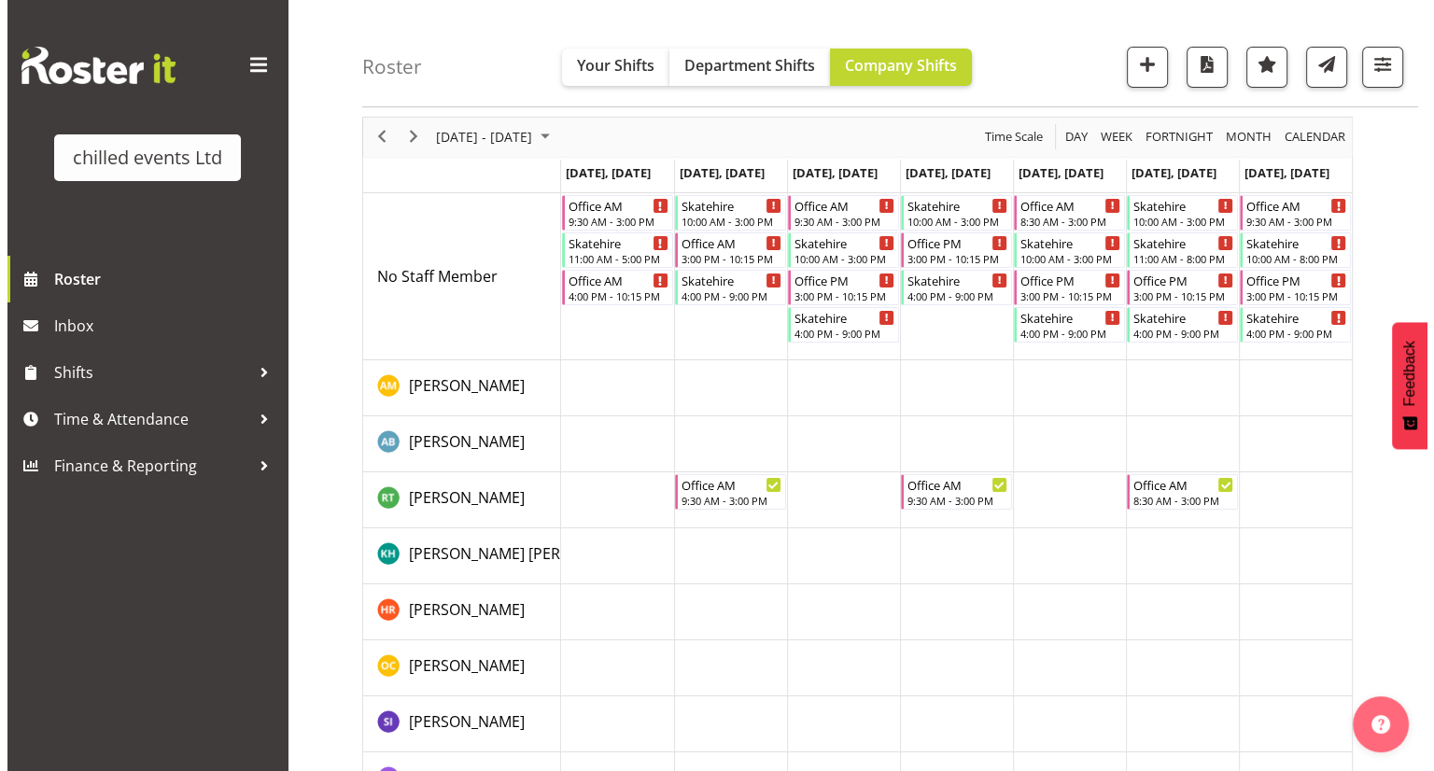
scroll to position [0, 0]
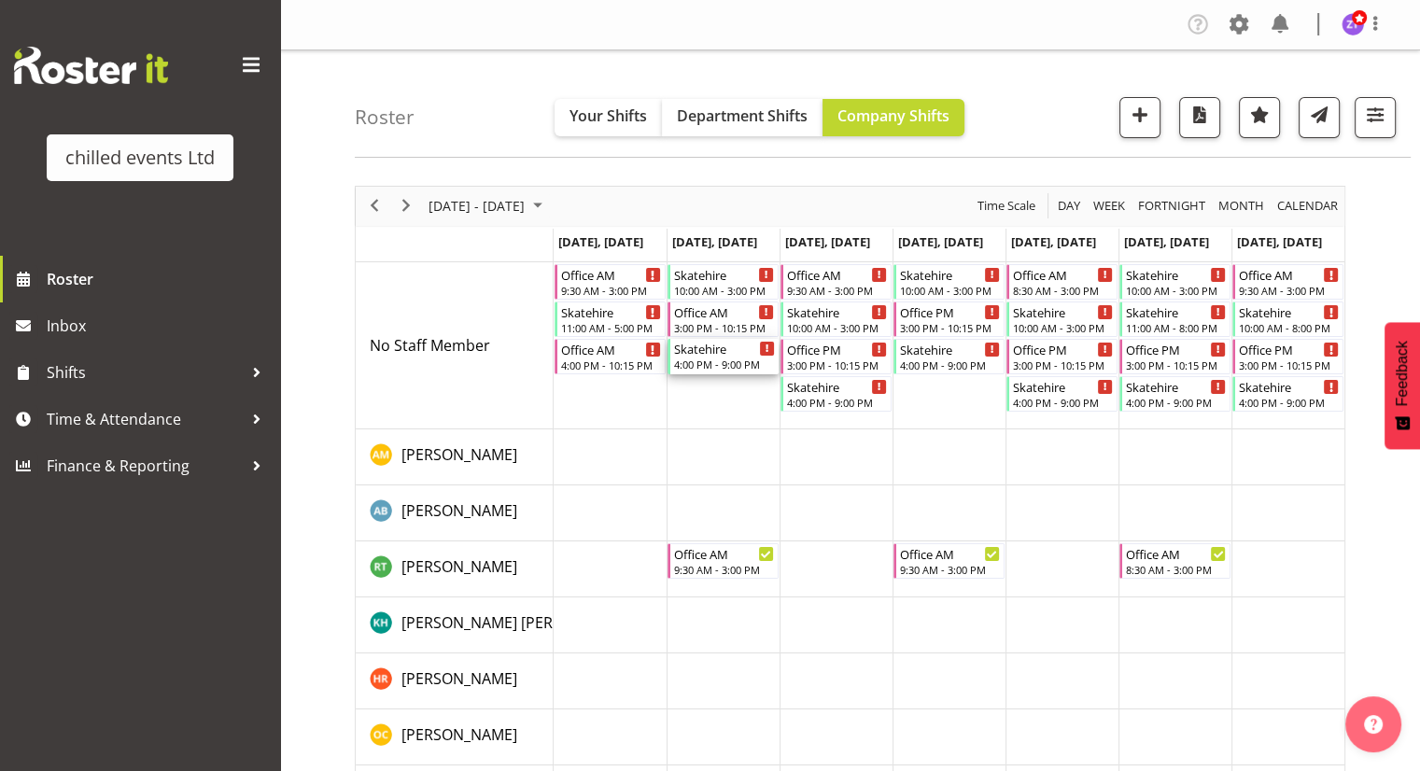
click at [725, 362] on div "4:00 PM - 9:00 PM" at bounding box center [724, 364] width 101 height 15
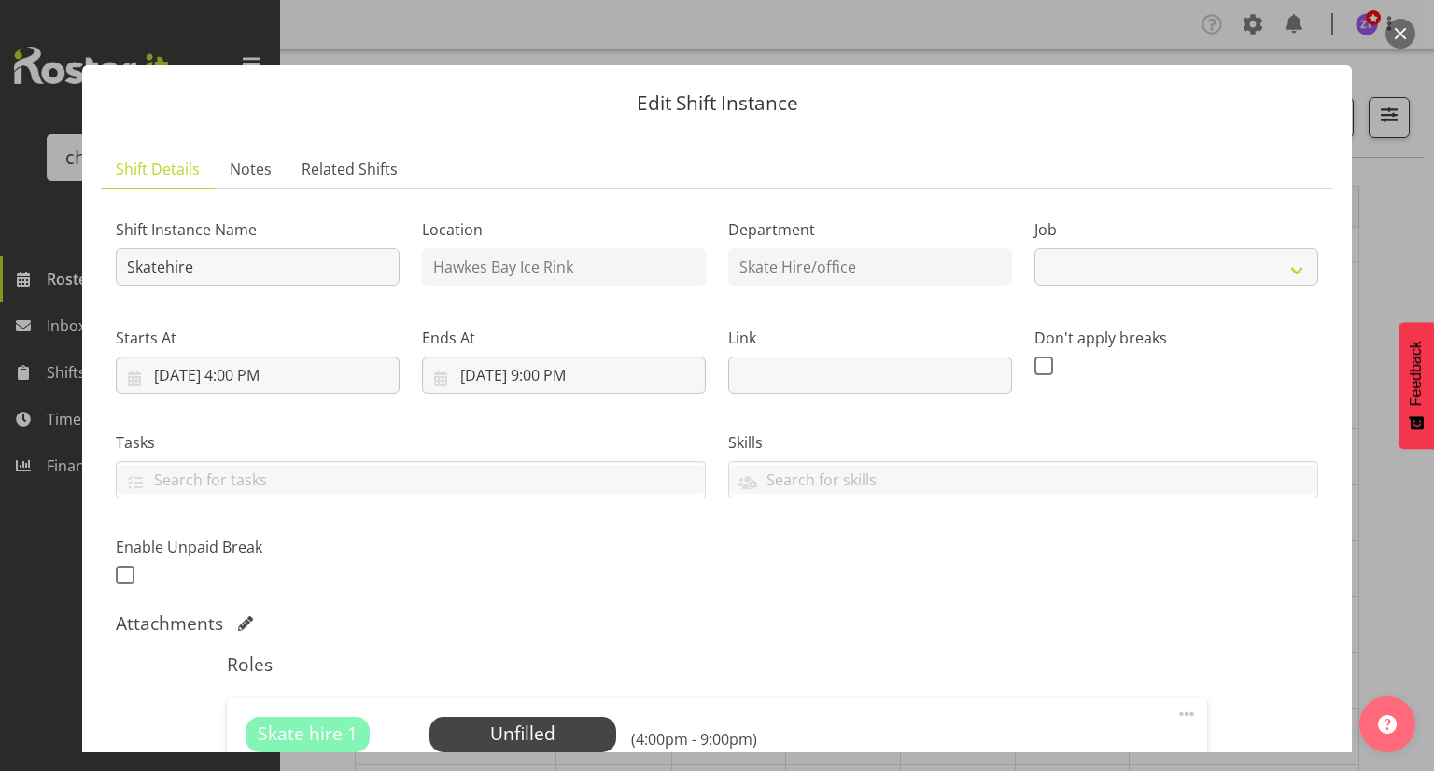
select select "843"
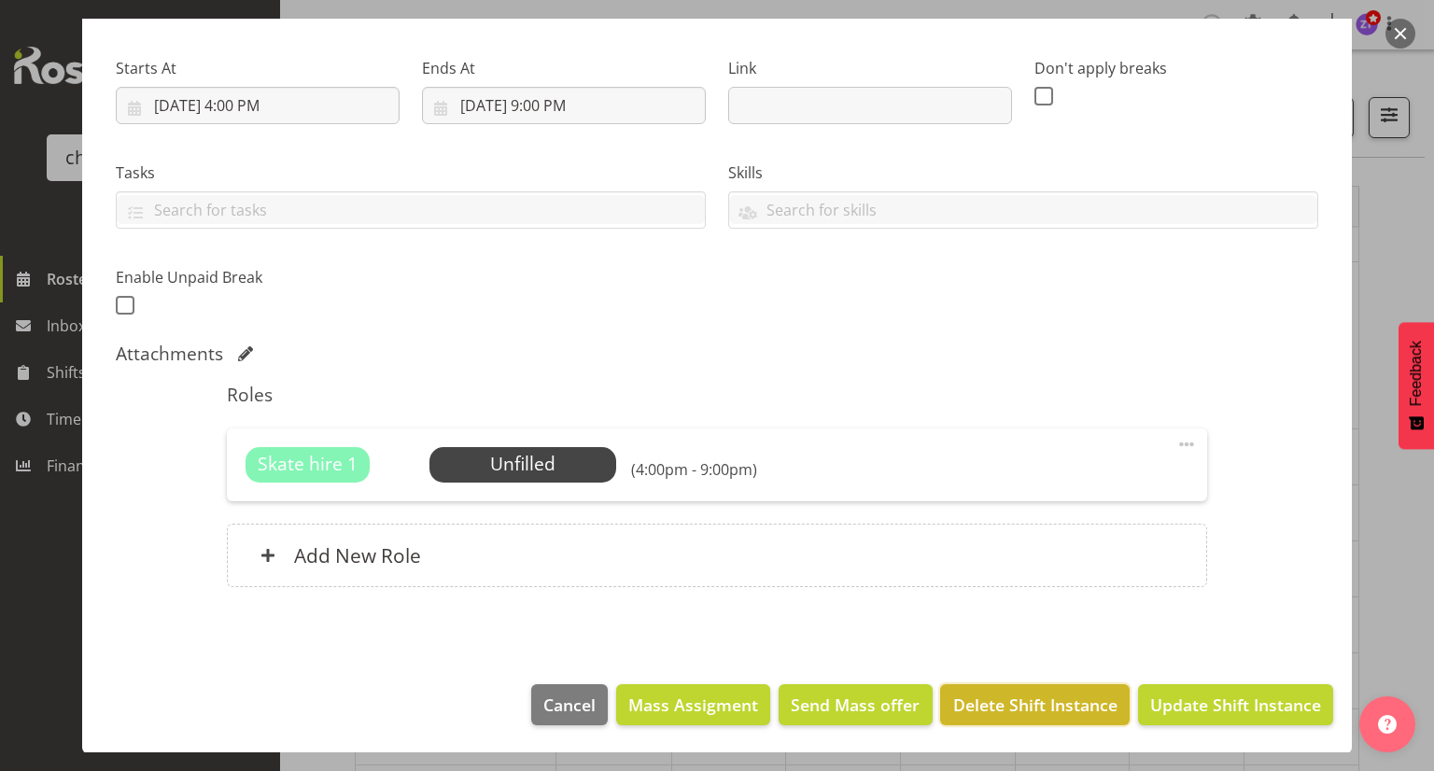
click at [1018, 701] on span "Delete Shift Instance" at bounding box center [1035, 705] width 164 height 24
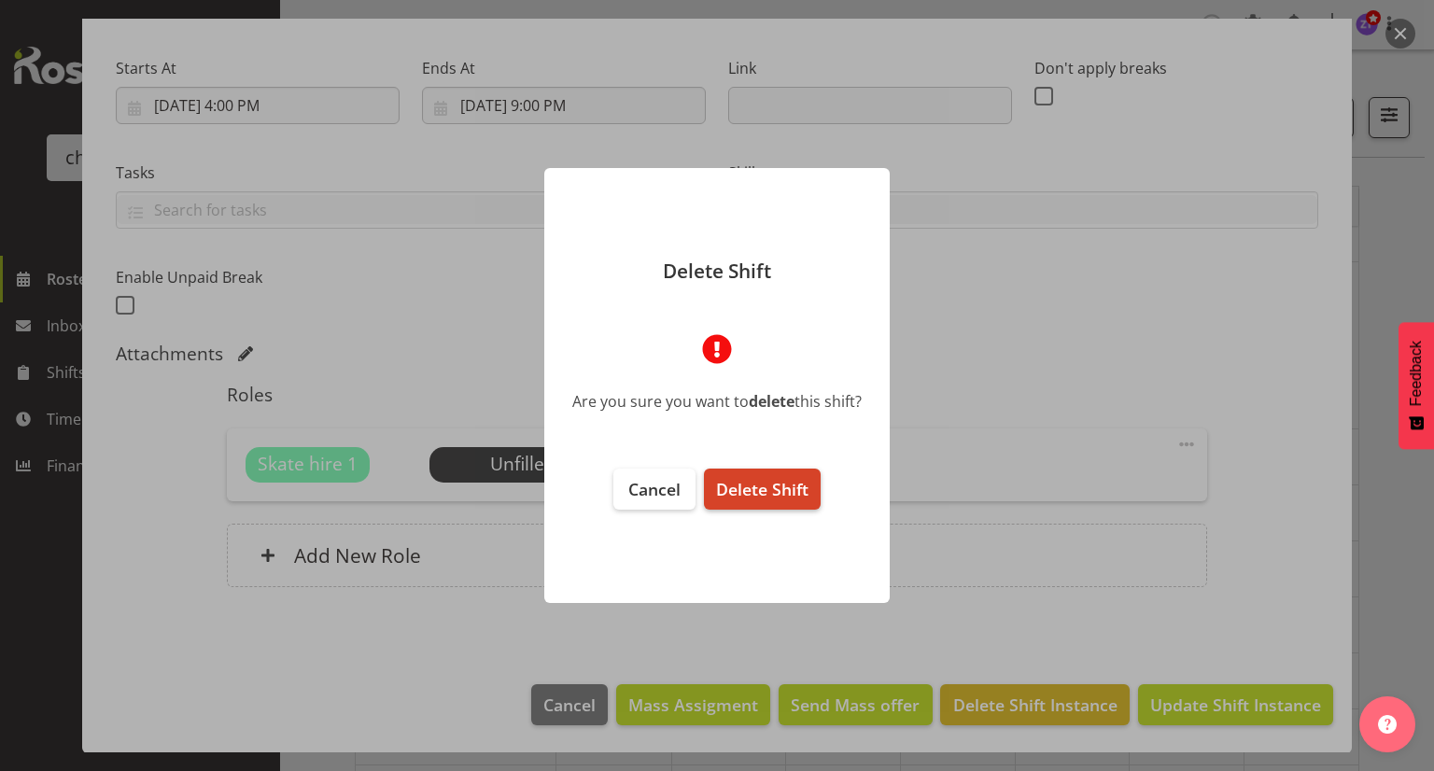
click at [739, 494] on span "Delete Shift" at bounding box center [762, 489] width 92 height 22
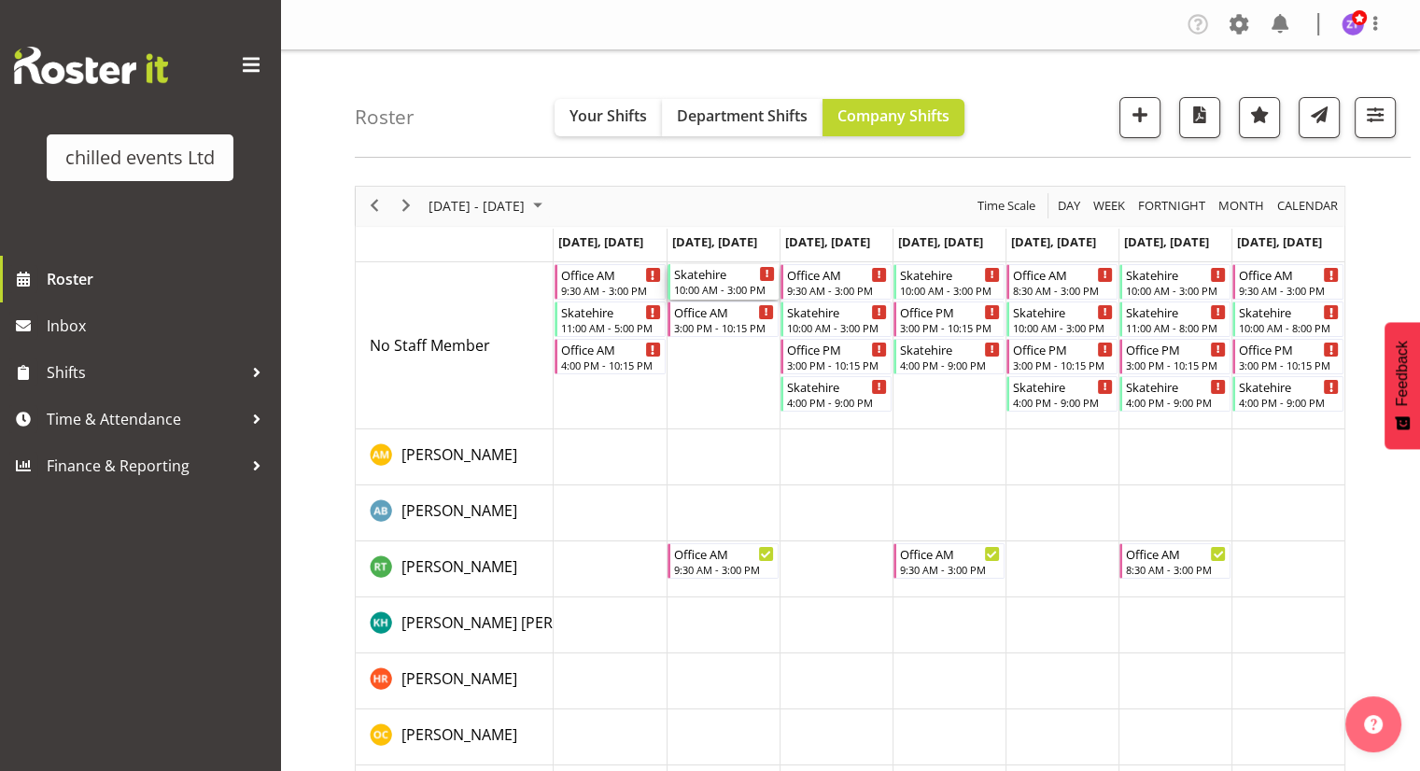
click at [716, 284] on div "10:00 AM - 3:00 PM" at bounding box center [724, 289] width 101 height 15
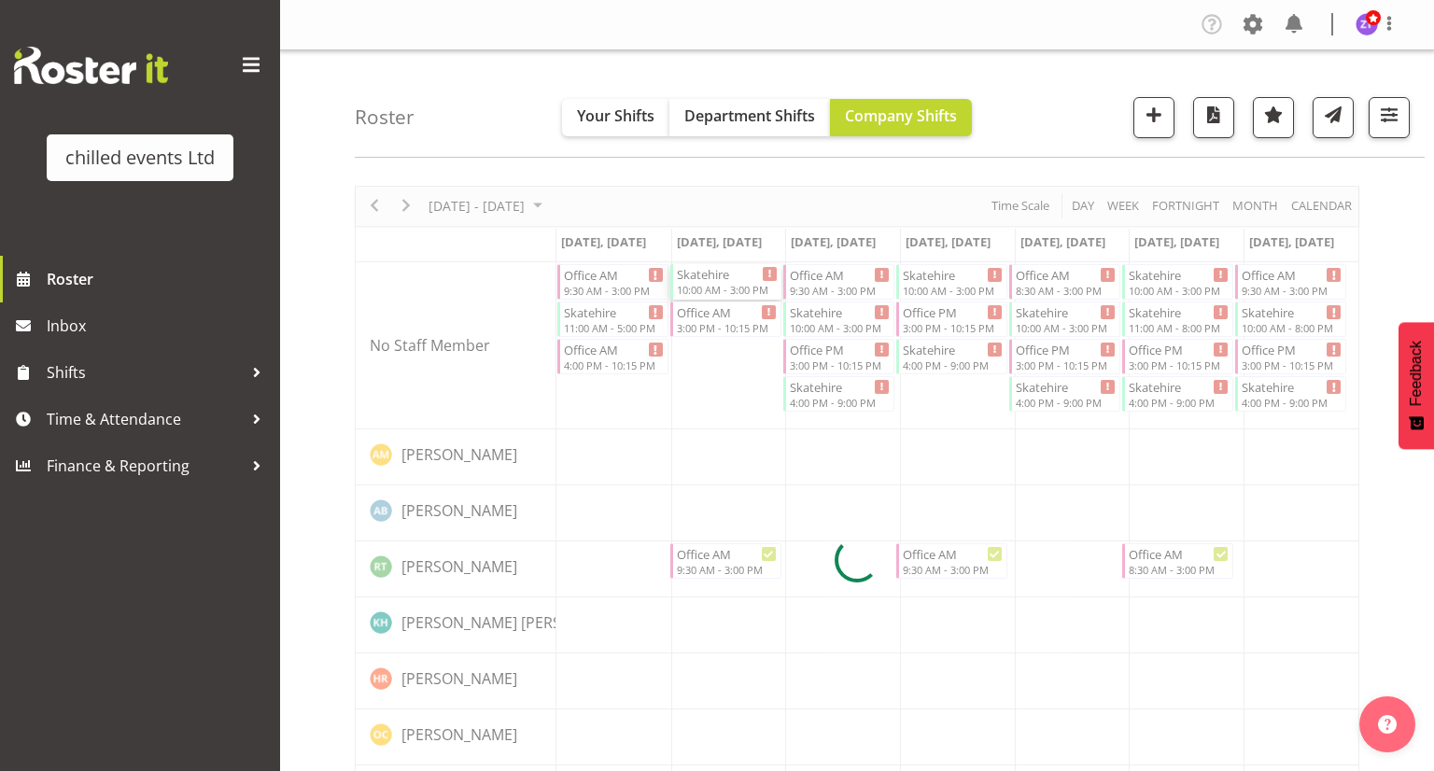
select select
select select "8"
select select "2025"
select select "10"
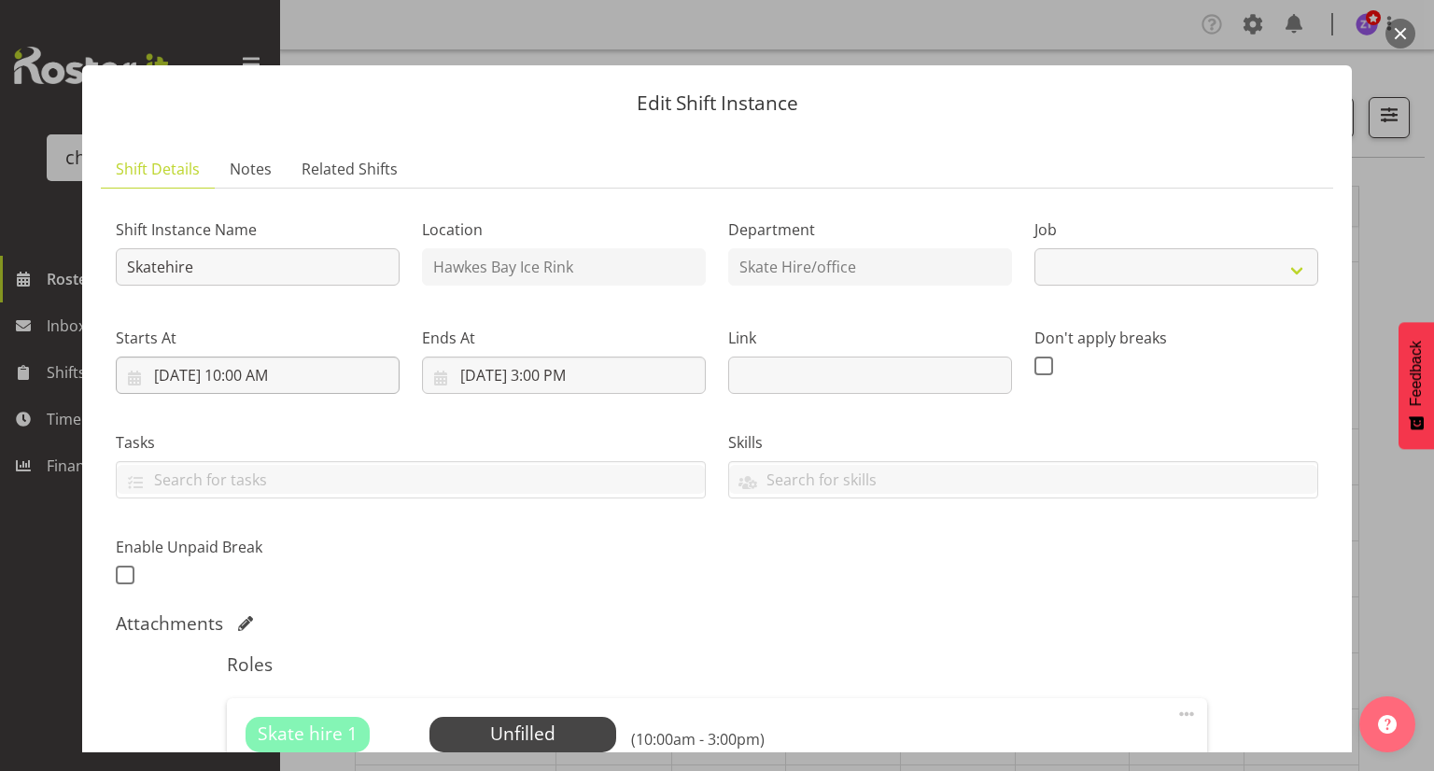
select select "843"
click at [262, 381] on input "[DATE] 10:00 AM" at bounding box center [258, 375] width 284 height 37
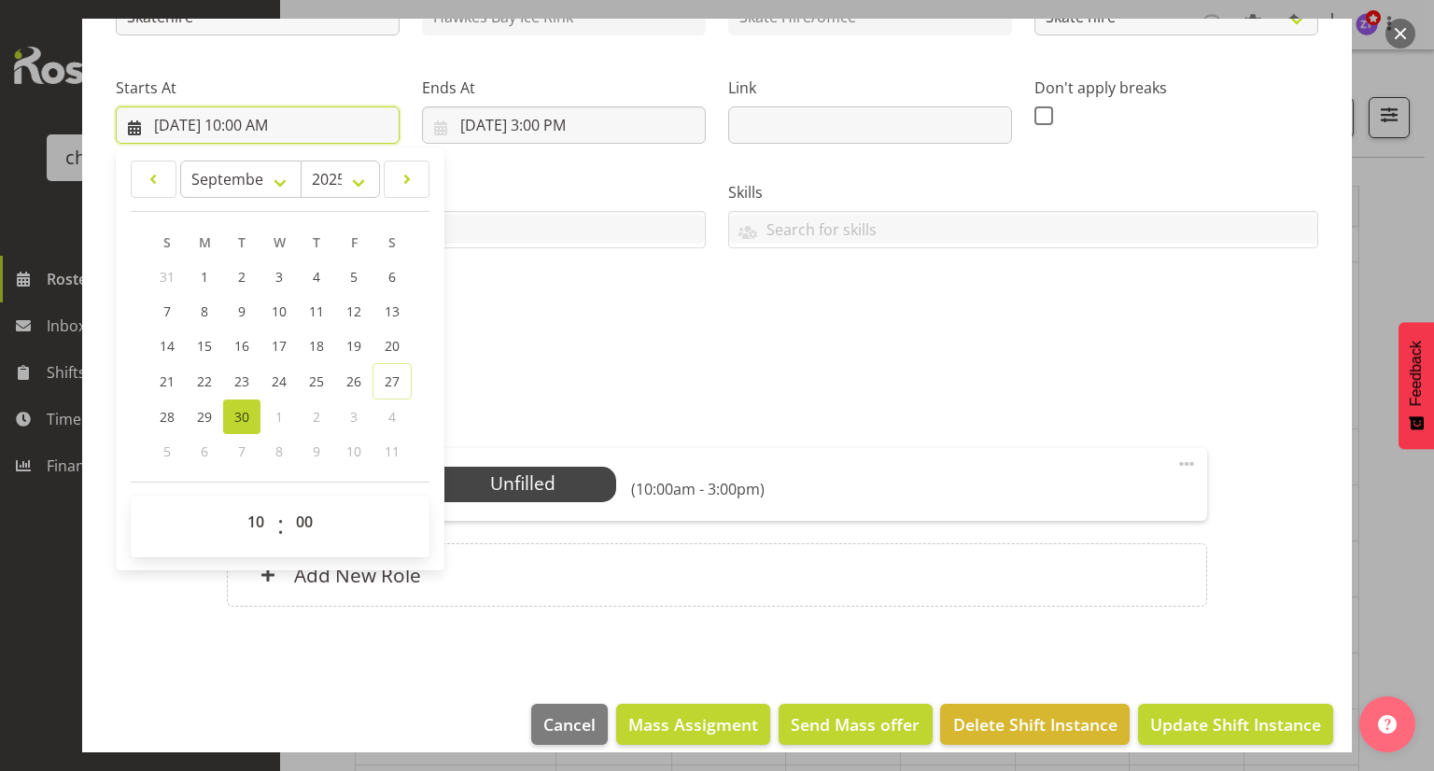
scroll to position [254, 0]
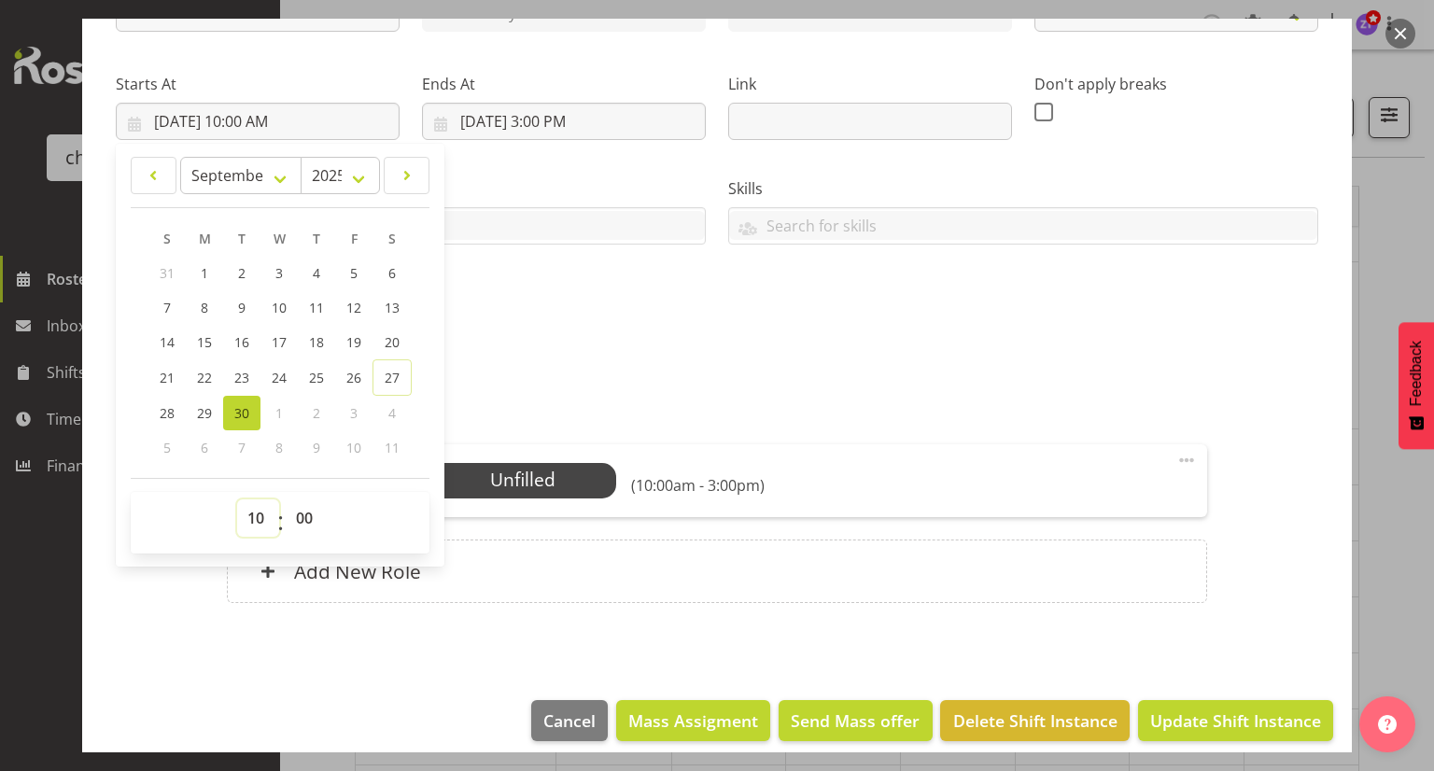
click at [247, 516] on select "00 01 02 03 04 05 06 07 08 09 10 11 12 13 14 15 16 17 18 19 20 21 22 23" at bounding box center [258, 518] width 42 height 37
select select "11"
click at [237, 500] on select "00 01 02 03 04 05 06 07 08 09 10 11 12 13 14 15 16 17 18 19 20 21 22 23" at bounding box center [258, 518] width 42 height 37
type input "[DATE] 11:00 AM"
click at [559, 123] on input "[DATE] 3:00 PM" at bounding box center [564, 121] width 284 height 37
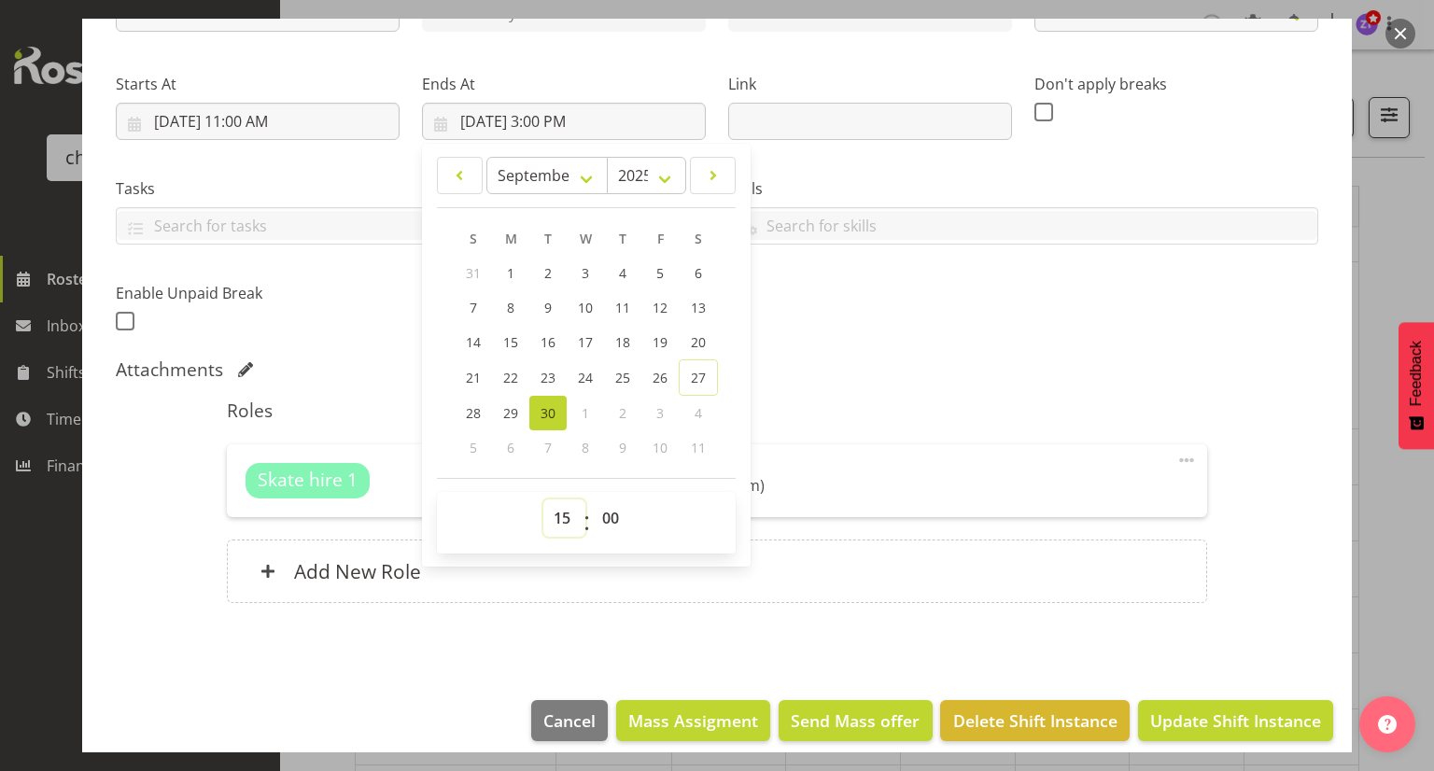
click at [567, 516] on select "00 01 02 03 04 05 06 07 08 09 10 11 12 13 14 15 16 17 18 19 20 21 22 23" at bounding box center [564, 518] width 42 height 37
select select "17"
click at [543, 500] on select "00 01 02 03 04 05 06 07 08 09 10 11 12 13 14 15 16 17 18 19 20 21 22 23" at bounding box center [564, 518] width 42 height 37
type input "[DATE] 5:00 PM"
click at [853, 373] on div "Attachments" at bounding box center [717, 370] width 1203 height 22
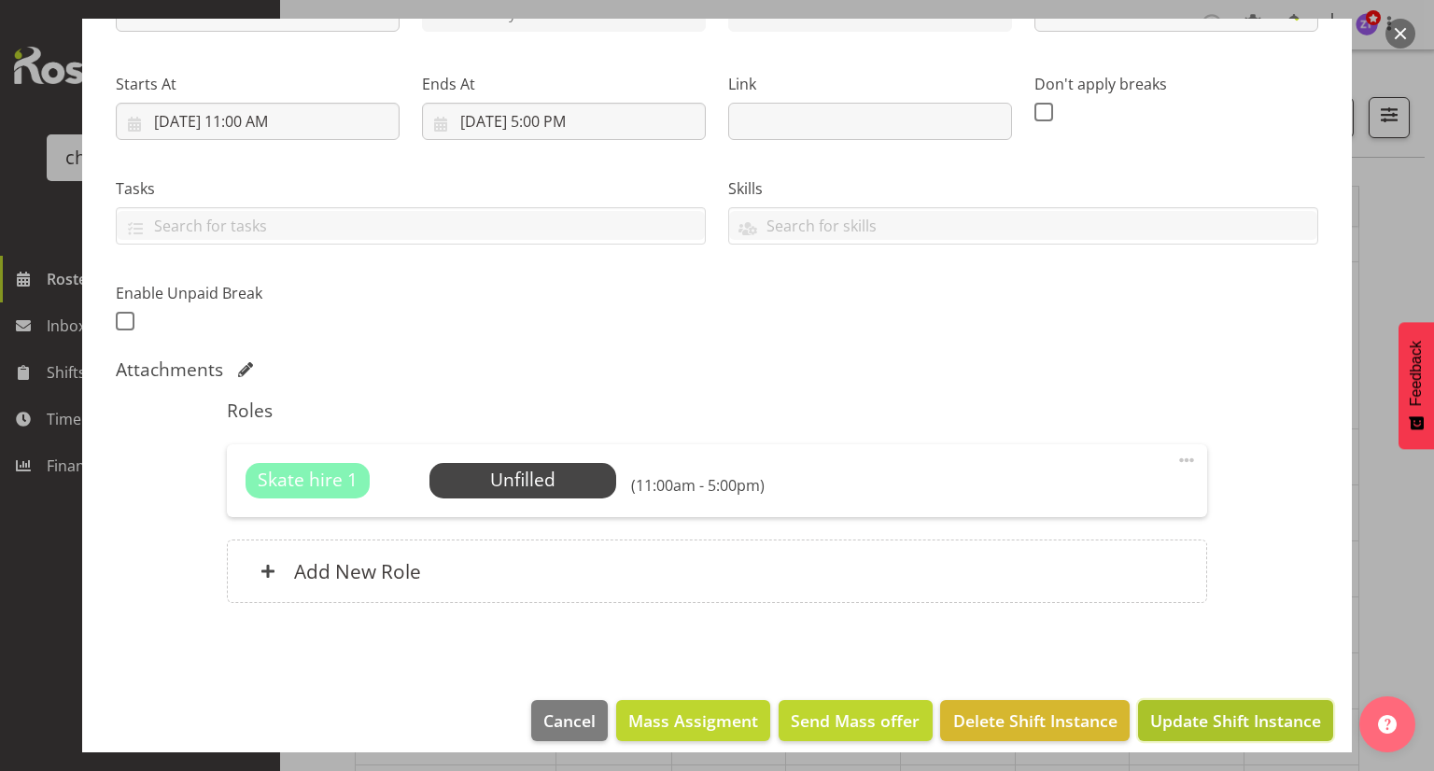
click at [1213, 726] on span "Update Shift Instance" at bounding box center [1235, 721] width 171 height 24
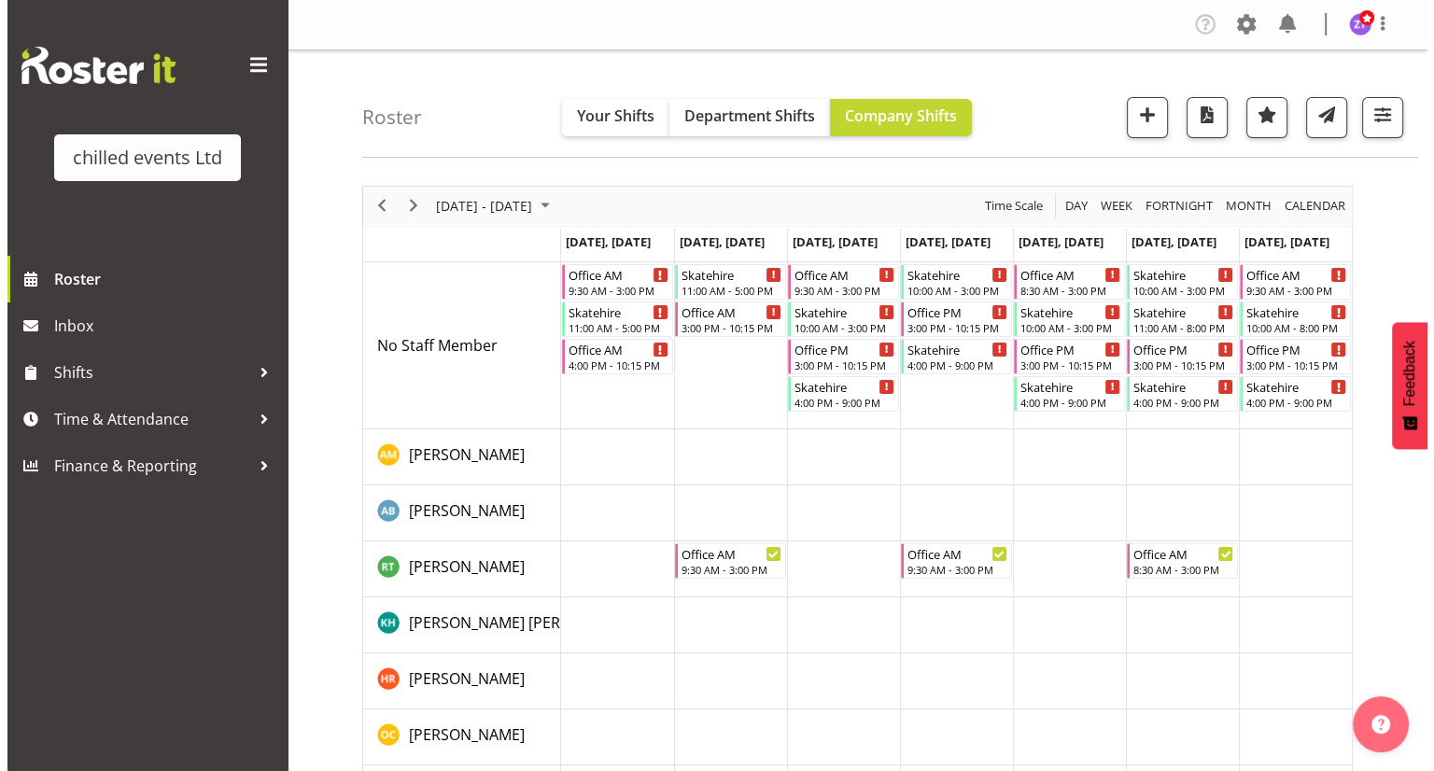
scroll to position [0, 0]
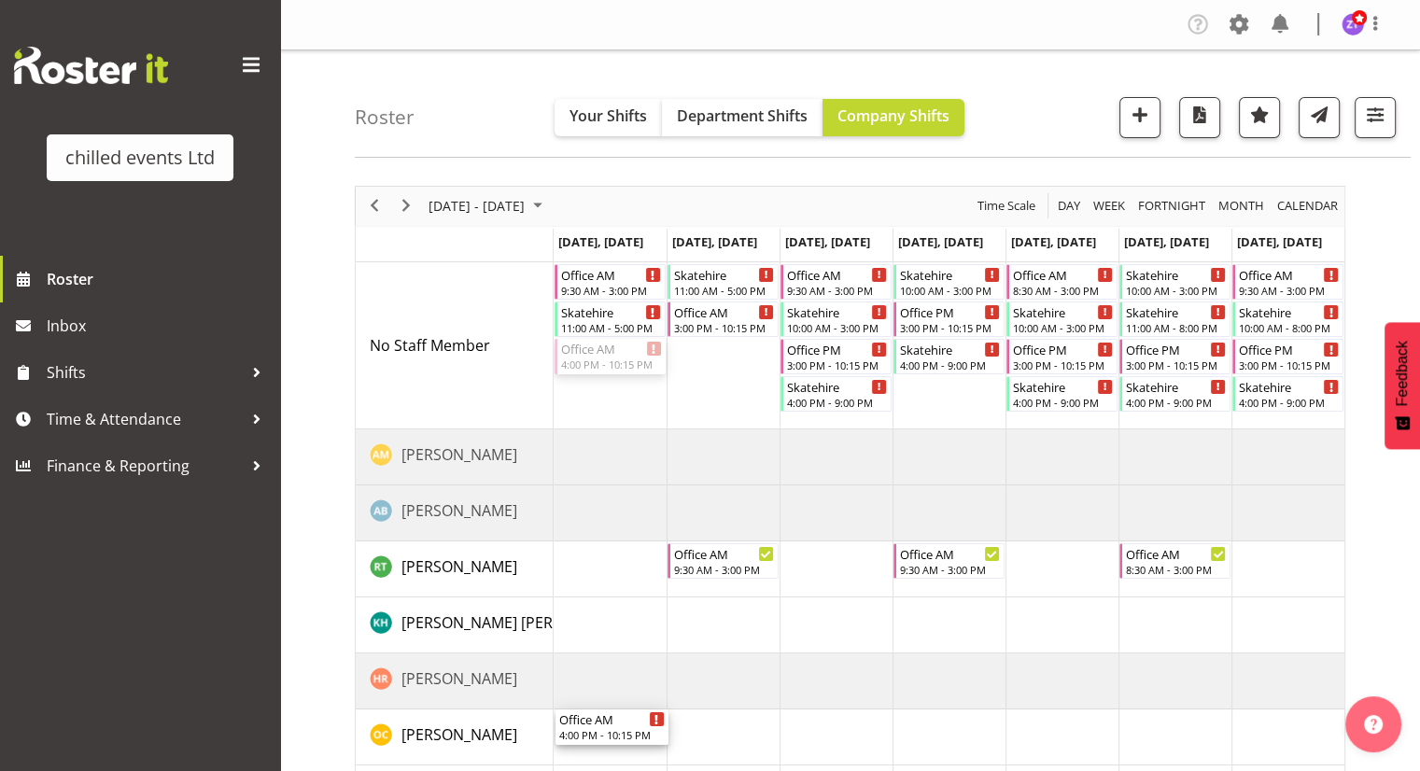
drag, startPoint x: 628, startPoint y: 365, endPoint x: 638, endPoint y: 728, distance: 363.4
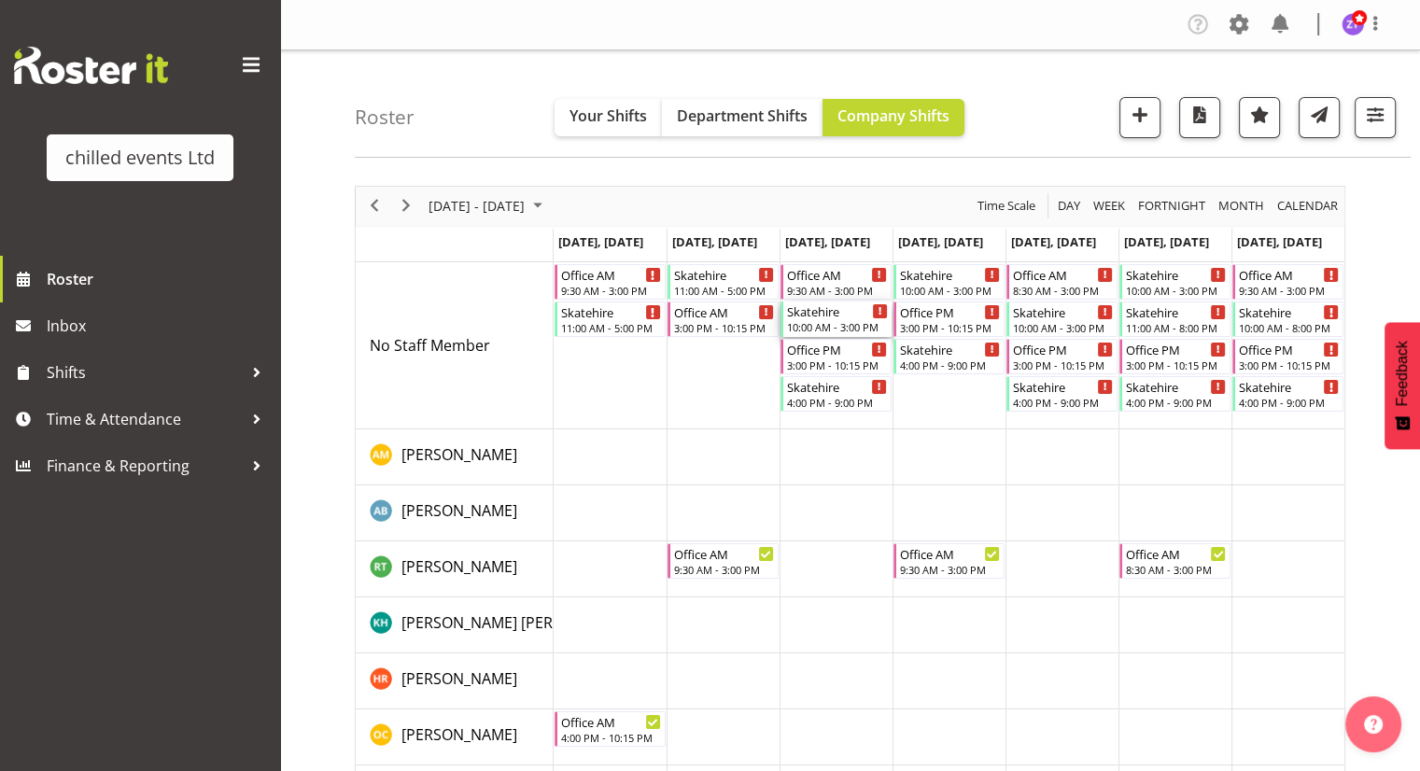
click at [855, 319] on div "10:00 AM - 3:00 PM" at bounding box center [837, 326] width 101 height 15
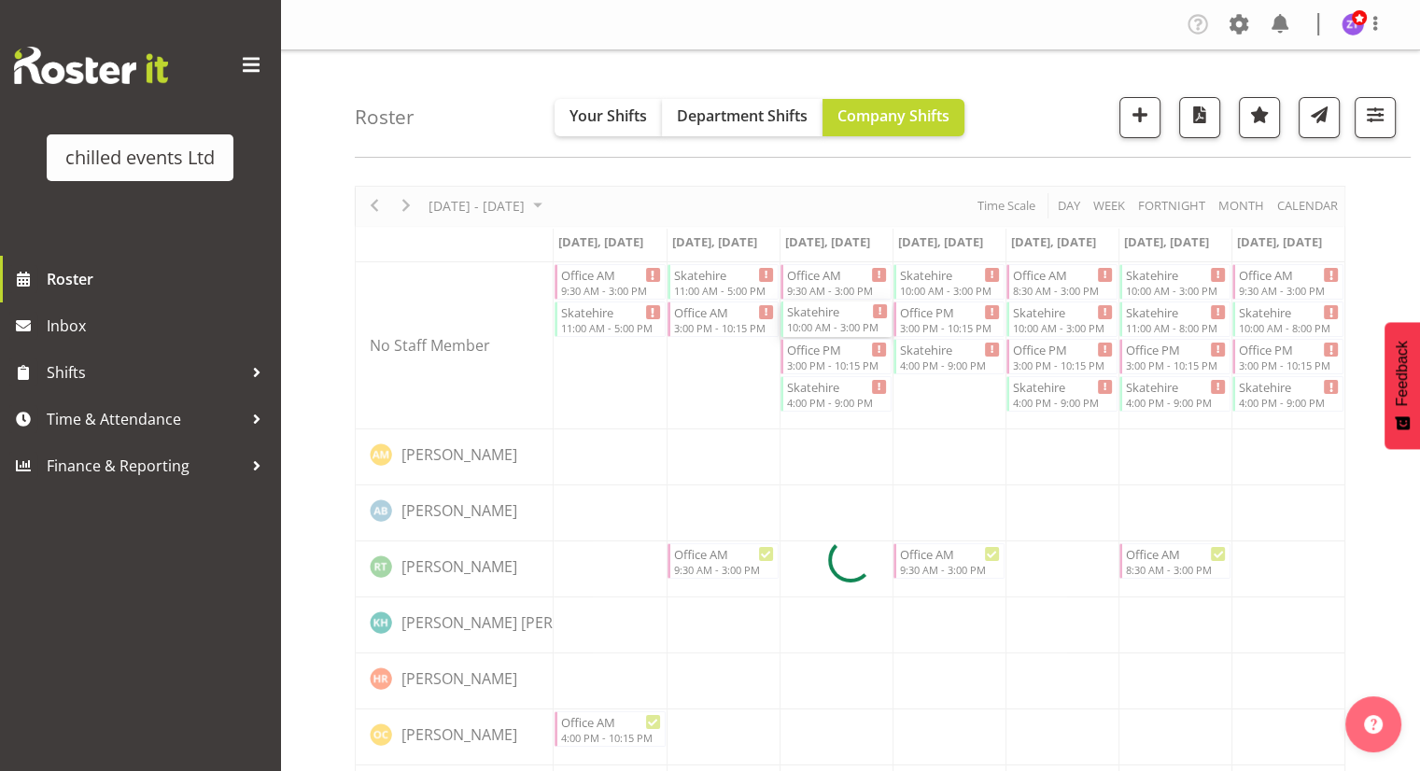
select select
select select "9"
select select "2025"
select select "10"
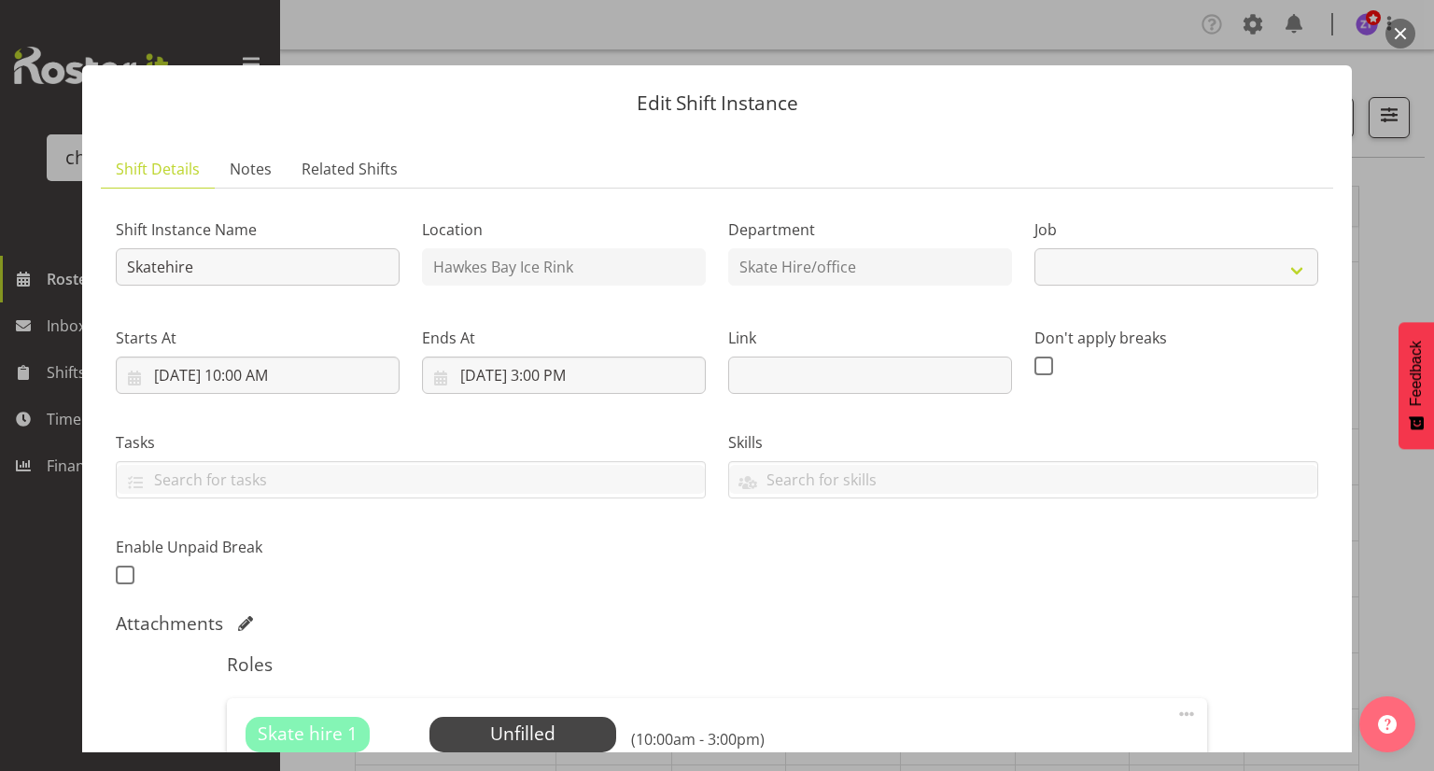
select select "843"
click at [252, 373] on input "[DATE] 10:00 AM" at bounding box center [258, 375] width 284 height 37
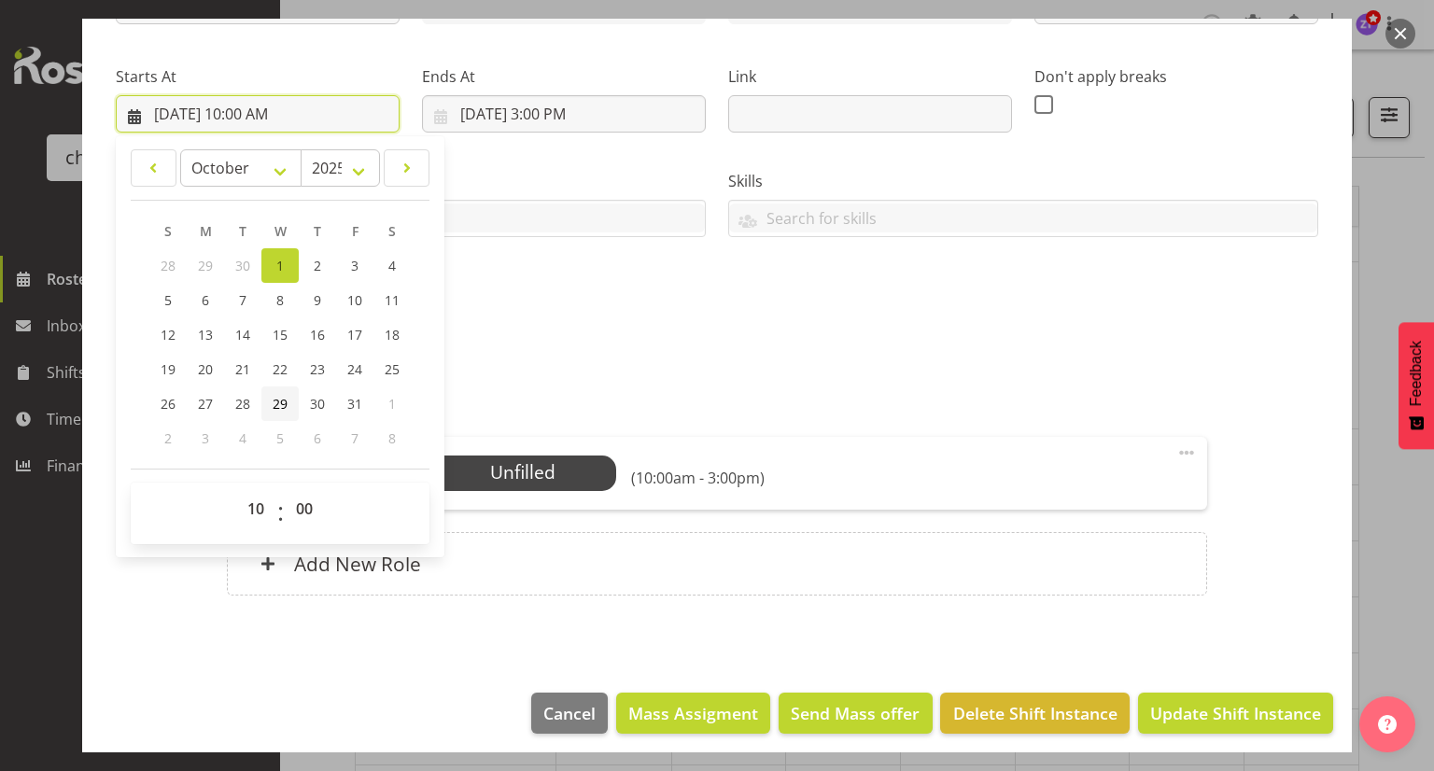
scroll to position [270, 0]
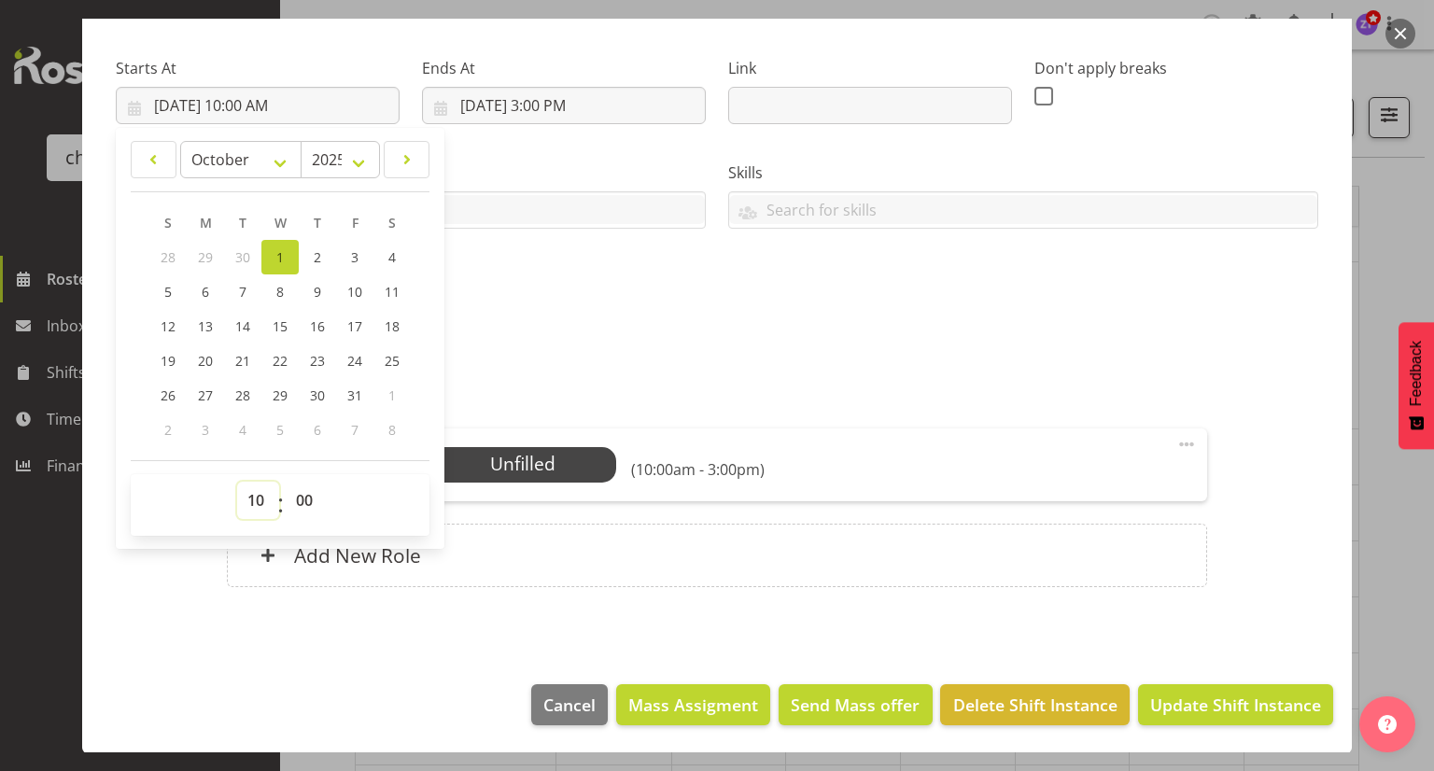
click at [259, 498] on select "00 01 02 03 04 05 06 07 08 09 10 11 12 13 14 15 16 17 18 19 20 21 22 23" at bounding box center [258, 500] width 42 height 37
select select "11"
click at [237, 482] on select "00 01 02 03 04 05 06 07 08 09 10 11 12 13 14 15 16 17 18 19 20 21 22 23" at bounding box center [258, 500] width 42 height 37
type input "[DATE] 11:00 AM"
click at [576, 106] on input "[DATE] 3:00 PM" at bounding box center [564, 105] width 284 height 37
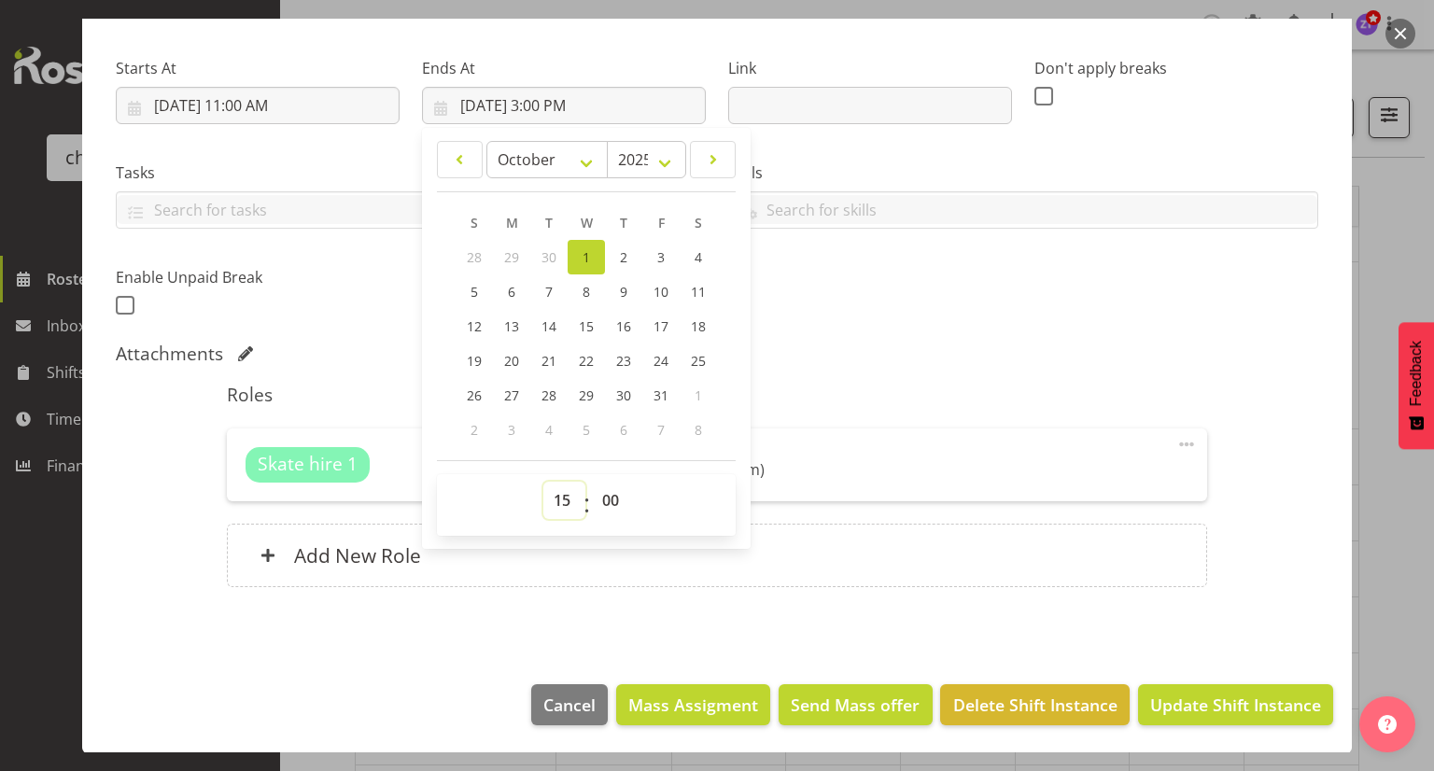
click at [564, 494] on select "00 01 02 03 04 05 06 07 08 09 10 11 12 13 14 15 16 17 18 19 20 21 22 23" at bounding box center [564, 500] width 42 height 37
select select "17"
click at [543, 482] on select "00 01 02 03 04 05 06 07 08 09 10 11 12 13 14 15 16 17 18 19 20 21 22 23" at bounding box center [564, 500] width 42 height 37
type input "[DATE] 5:00 PM"
click at [820, 333] on div "Shift Instance Name Skatehire Location [GEOGRAPHIC_DATA] Ice Rink Department Sk…" at bounding box center [717, 272] width 1203 height 676
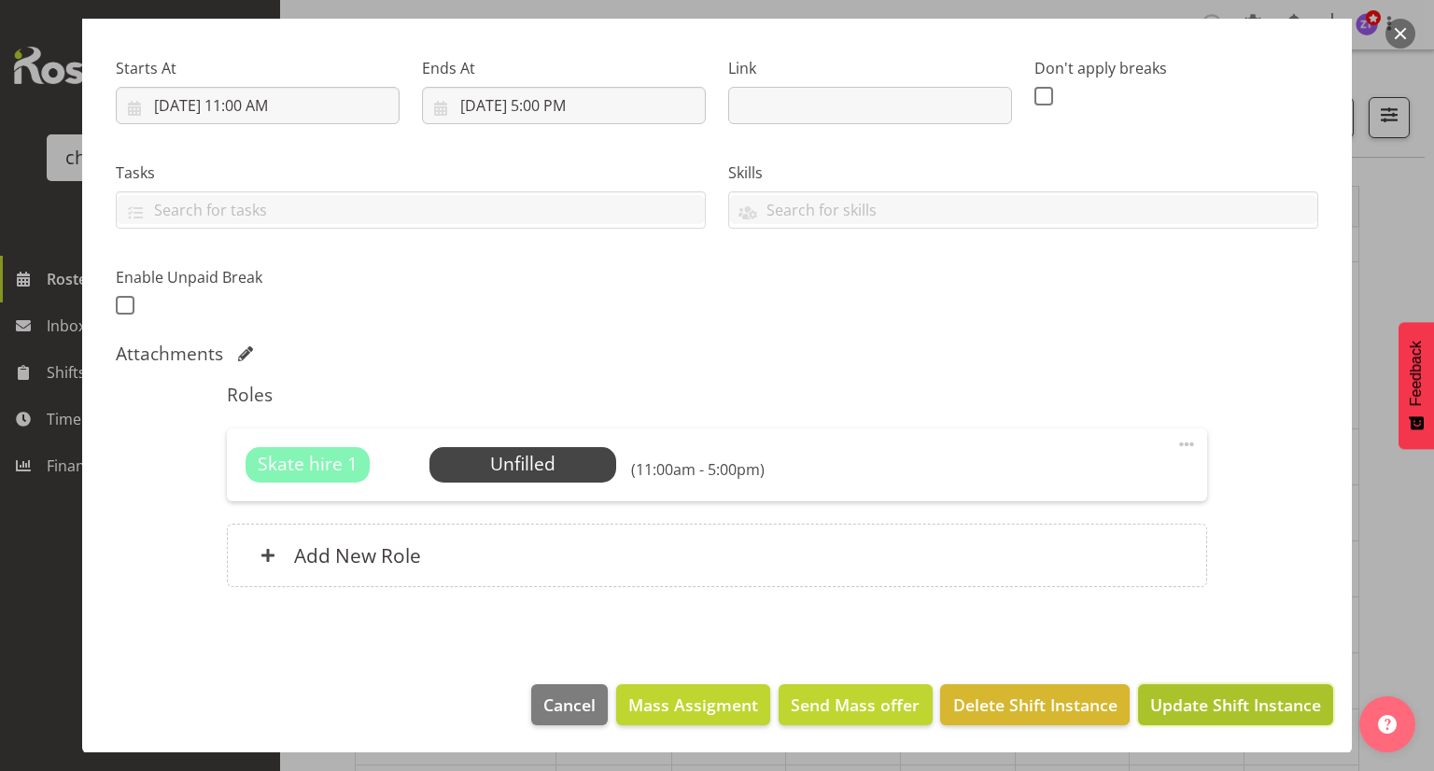
click at [1187, 700] on span "Update Shift Instance" at bounding box center [1235, 705] width 171 height 24
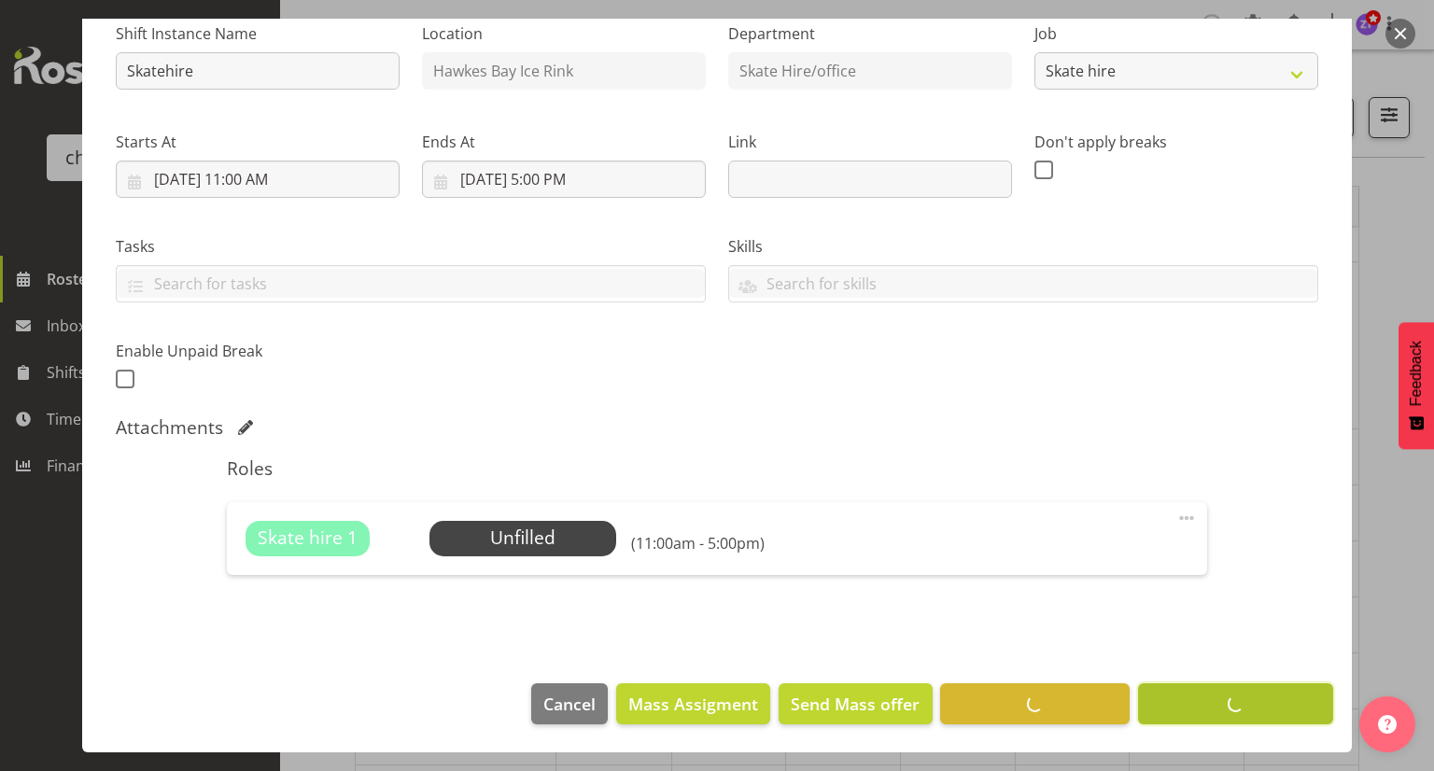
scroll to position [196, 0]
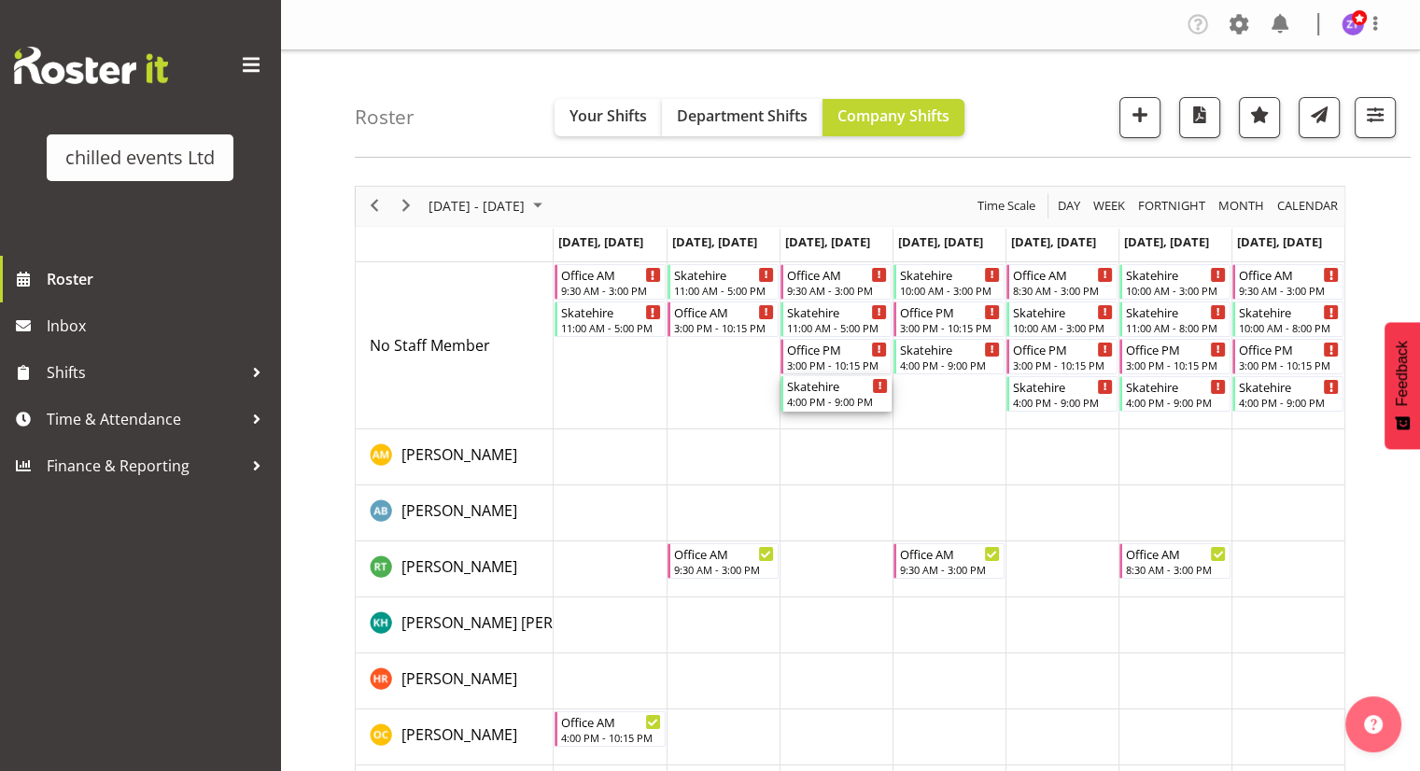
click at [849, 391] on div "Skatehire" at bounding box center [837, 385] width 101 height 19
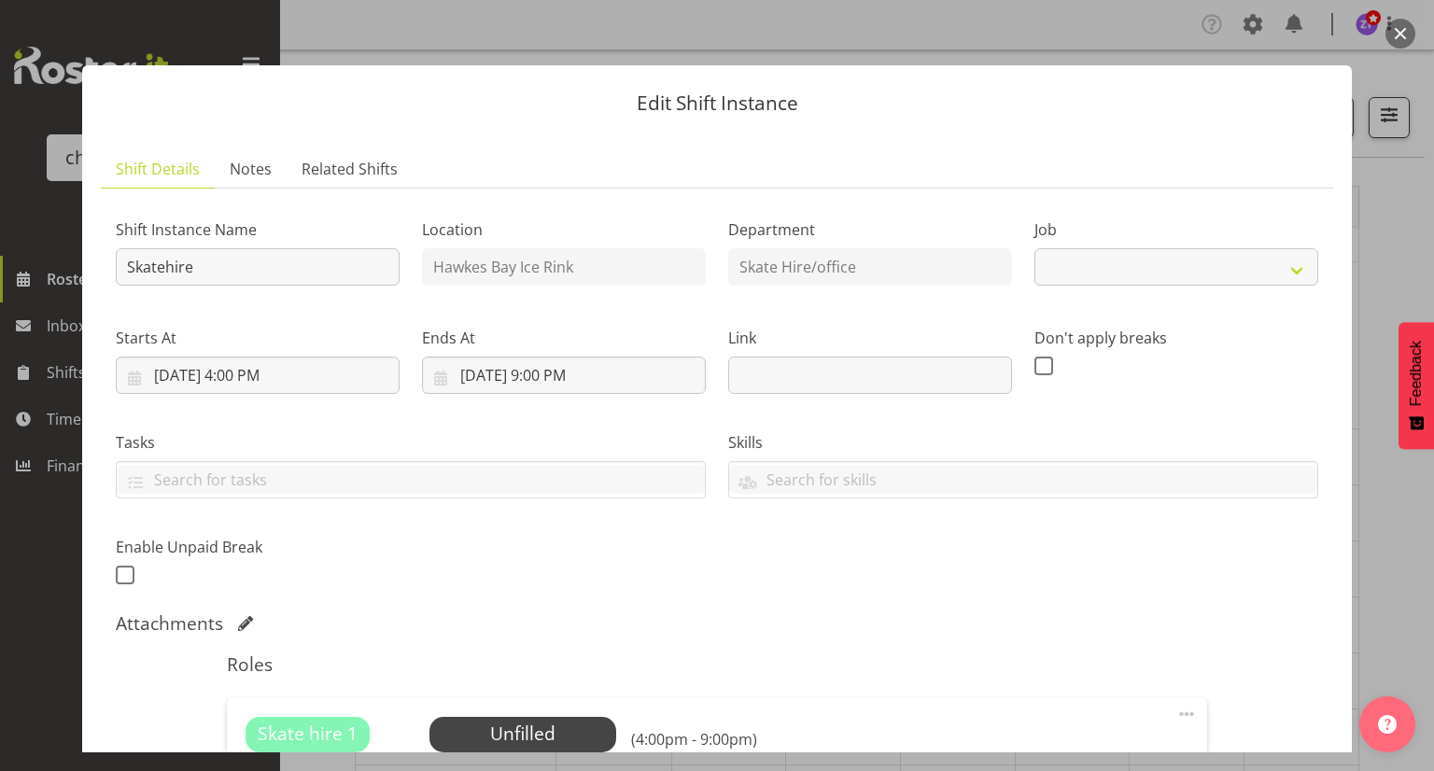
select select "843"
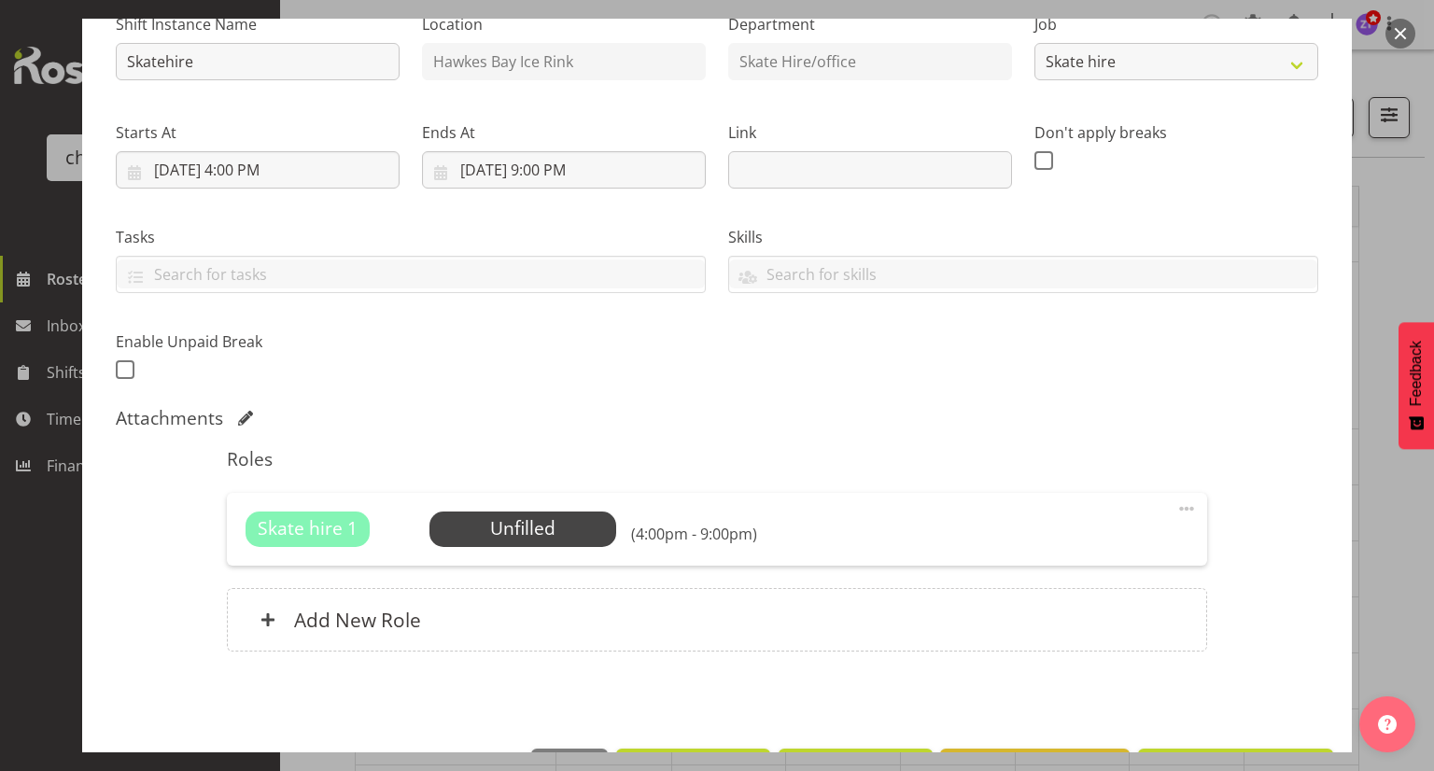
scroll to position [270, 0]
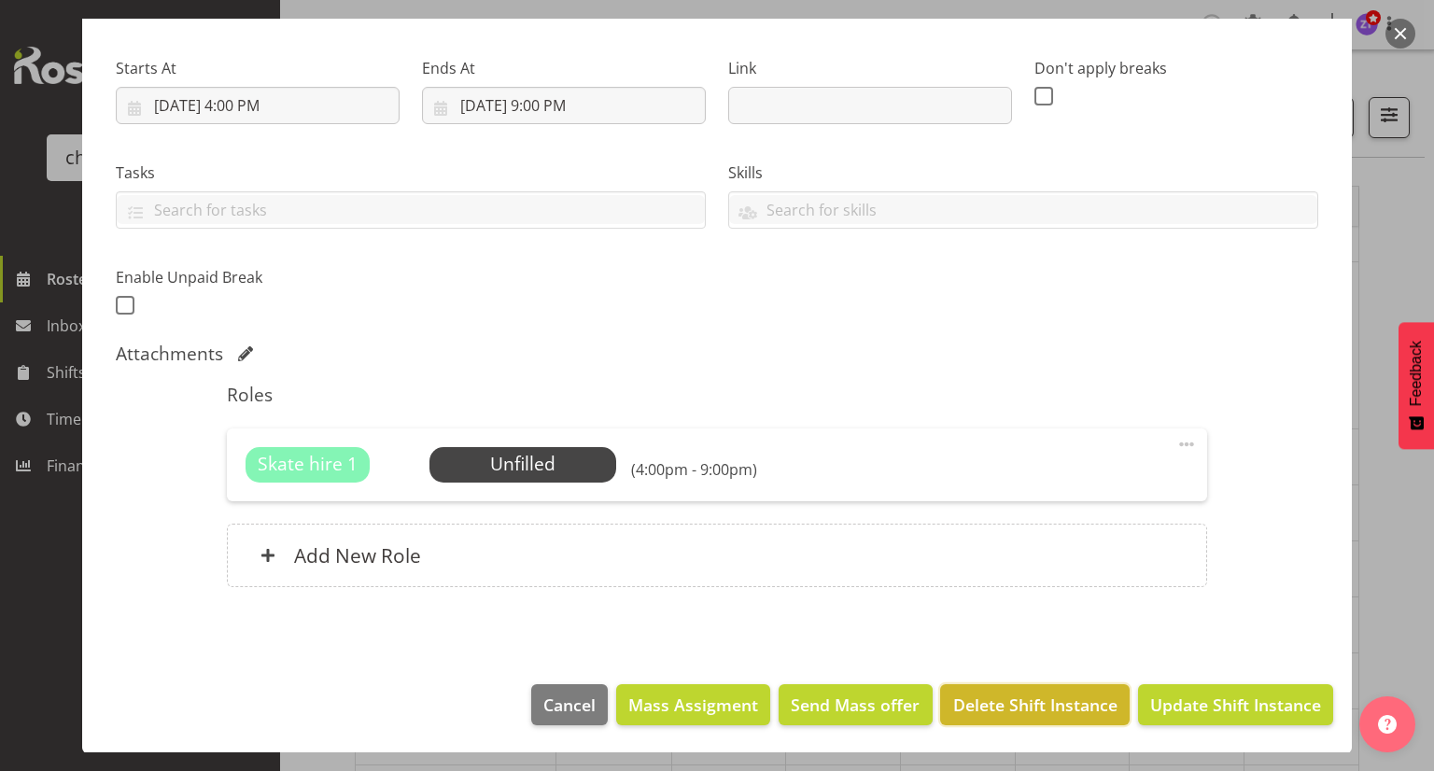
click at [1036, 711] on span "Delete Shift Instance" at bounding box center [1035, 705] width 164 height 24
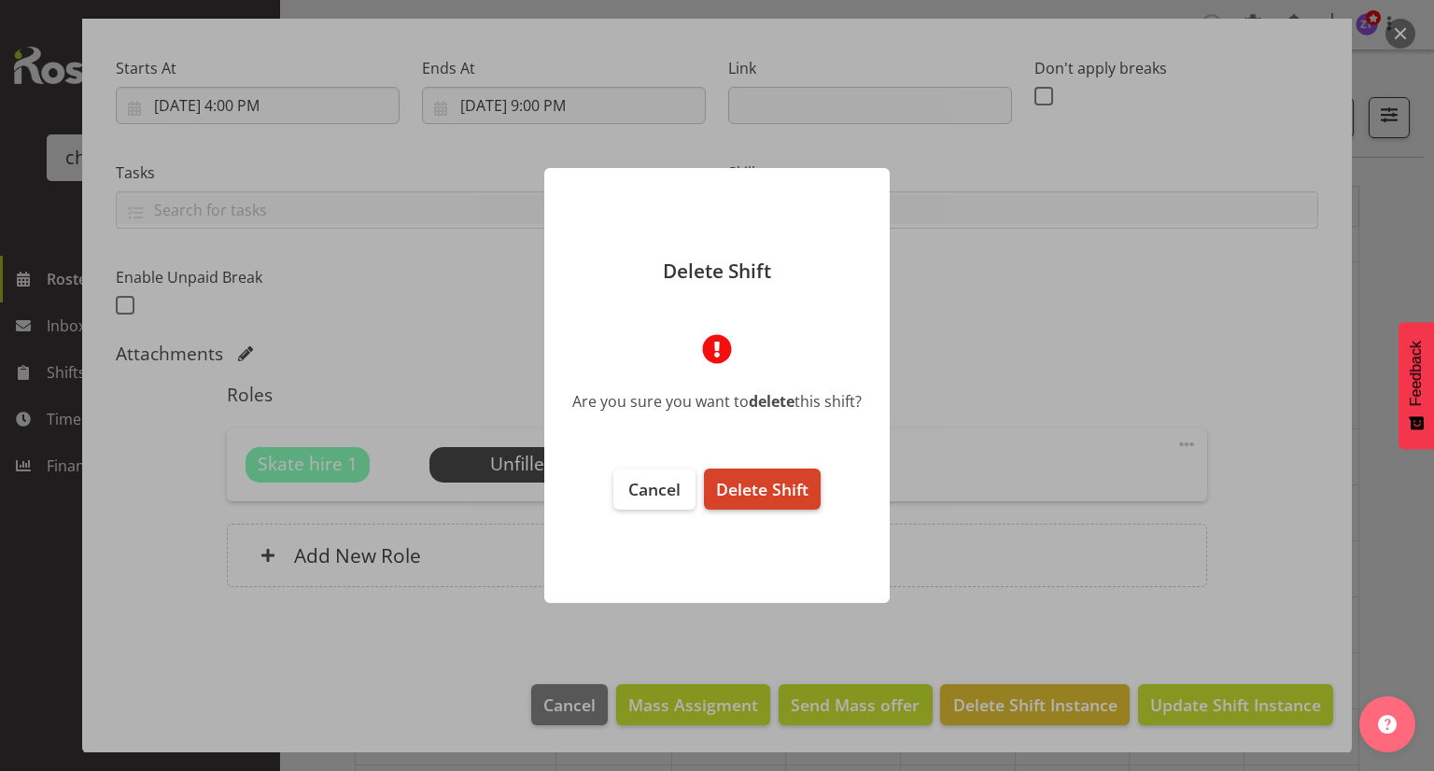
click at [752, 487] on span "Delete Shift" at bounding box center [762, 489] width 92 height 22
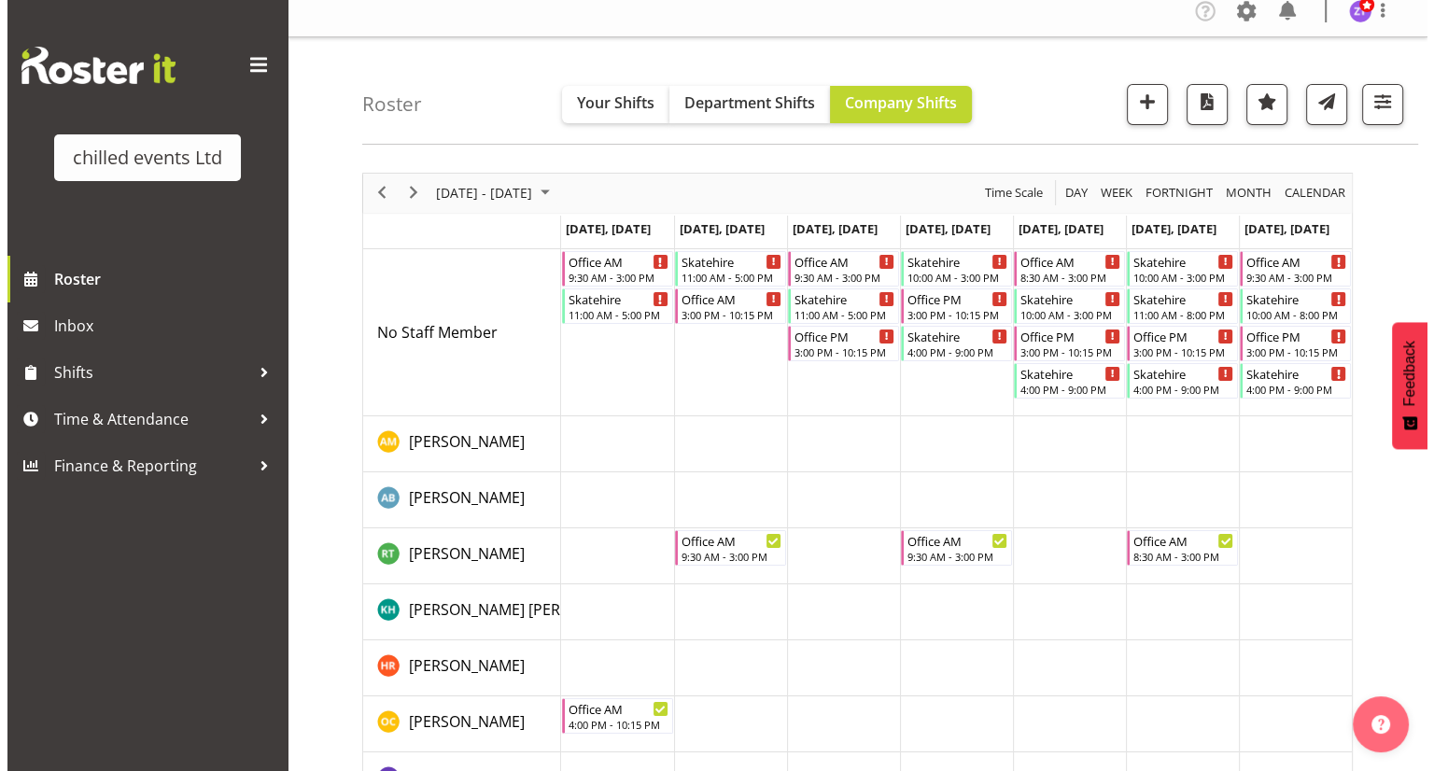
scroll to position [11, 0]
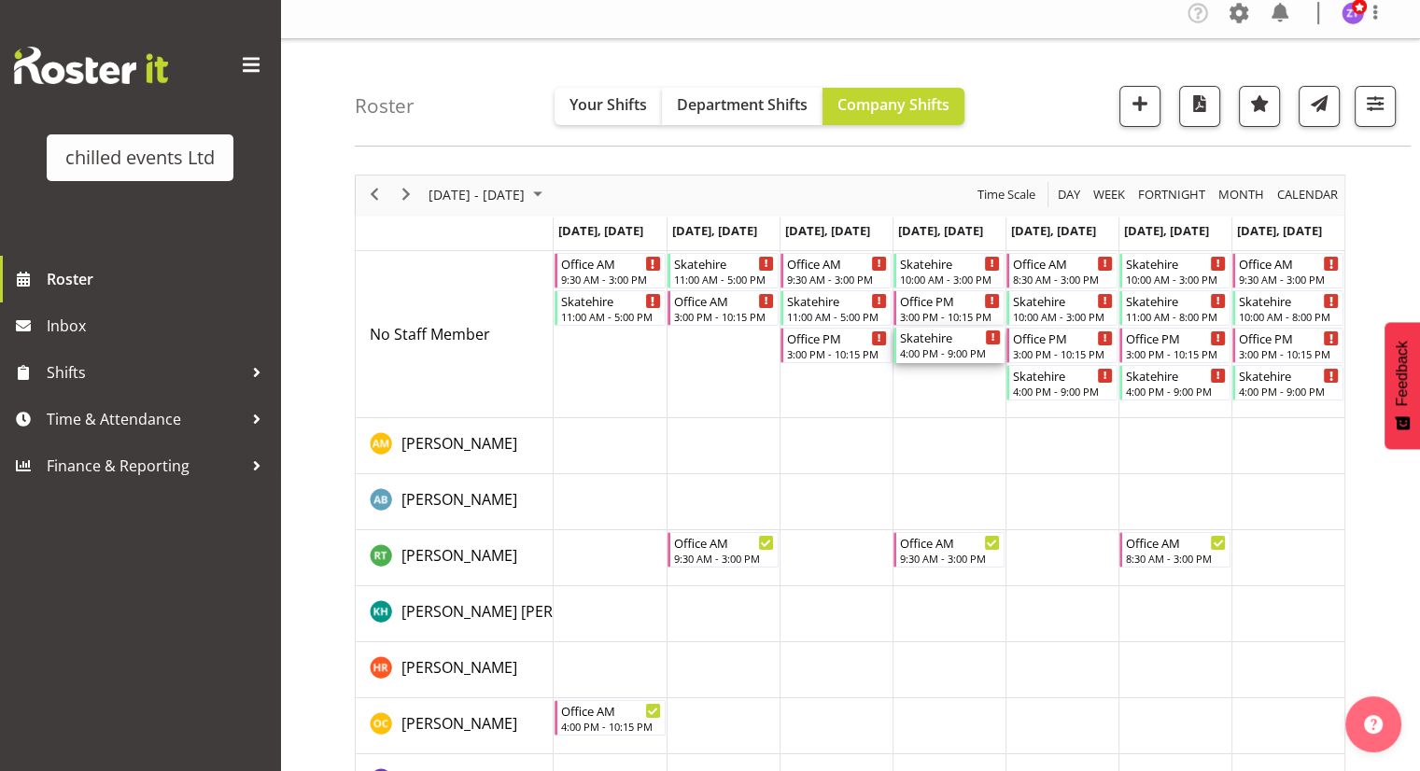
click at [954, 349] on div "4:00 PM - 9:00 PM" at bounding box center [950, 352] width 101 height 15
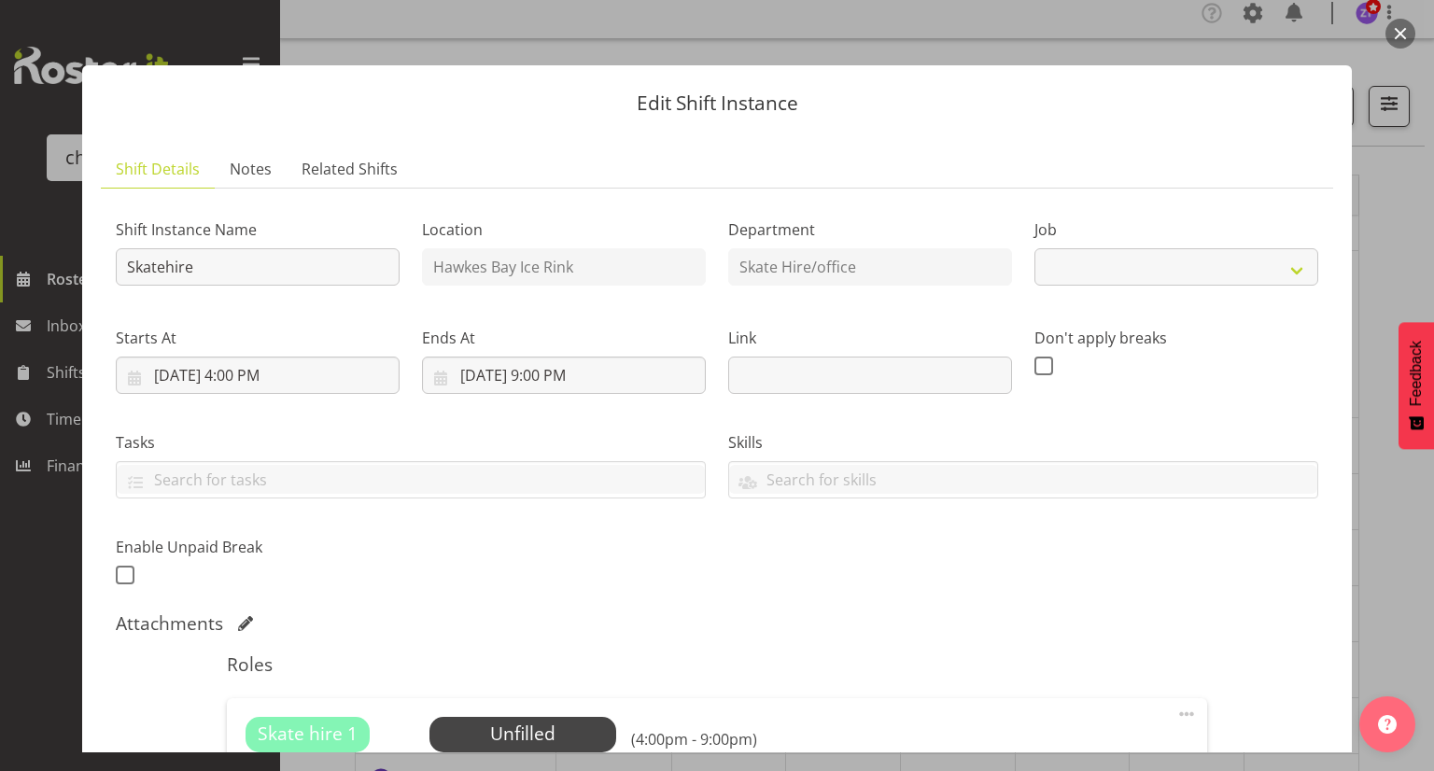
select select "843"
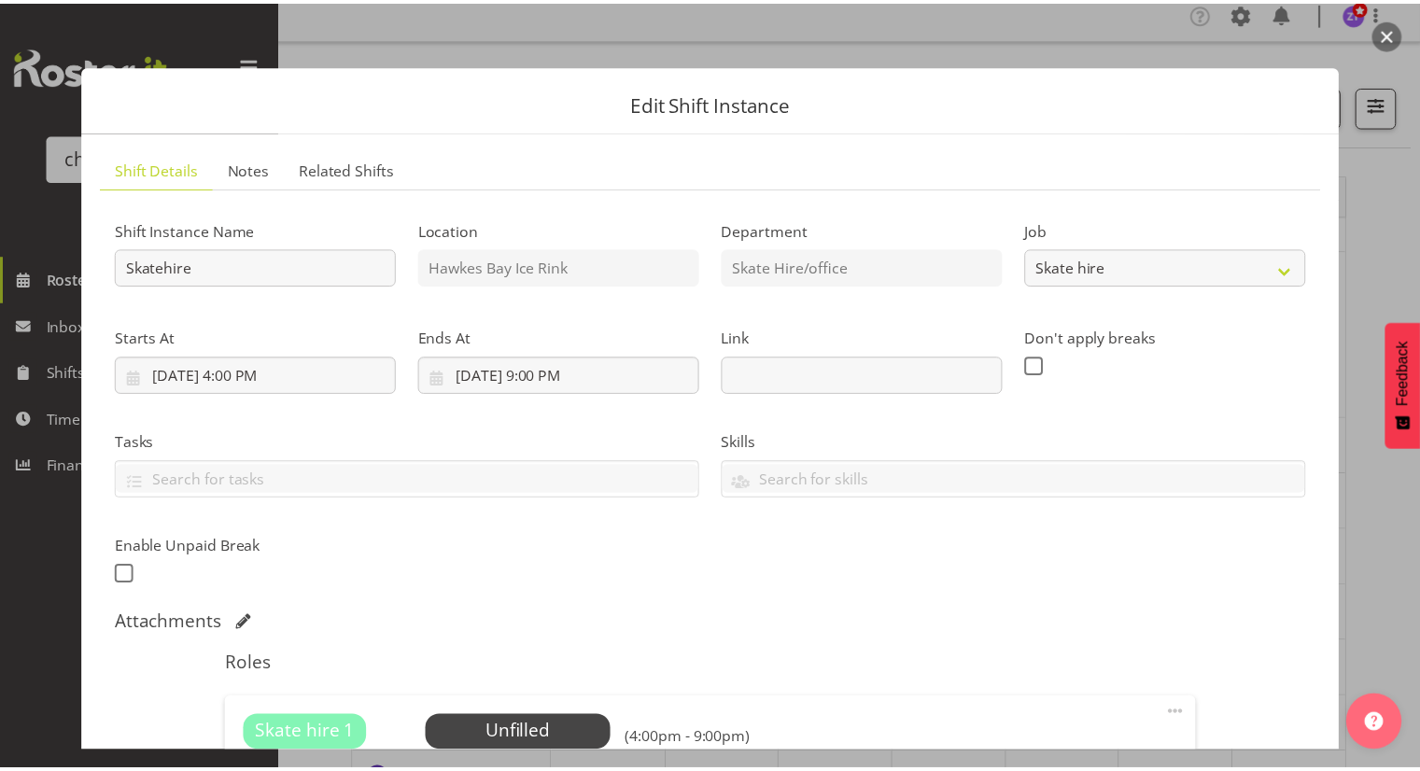
scroll to position [270, 0]
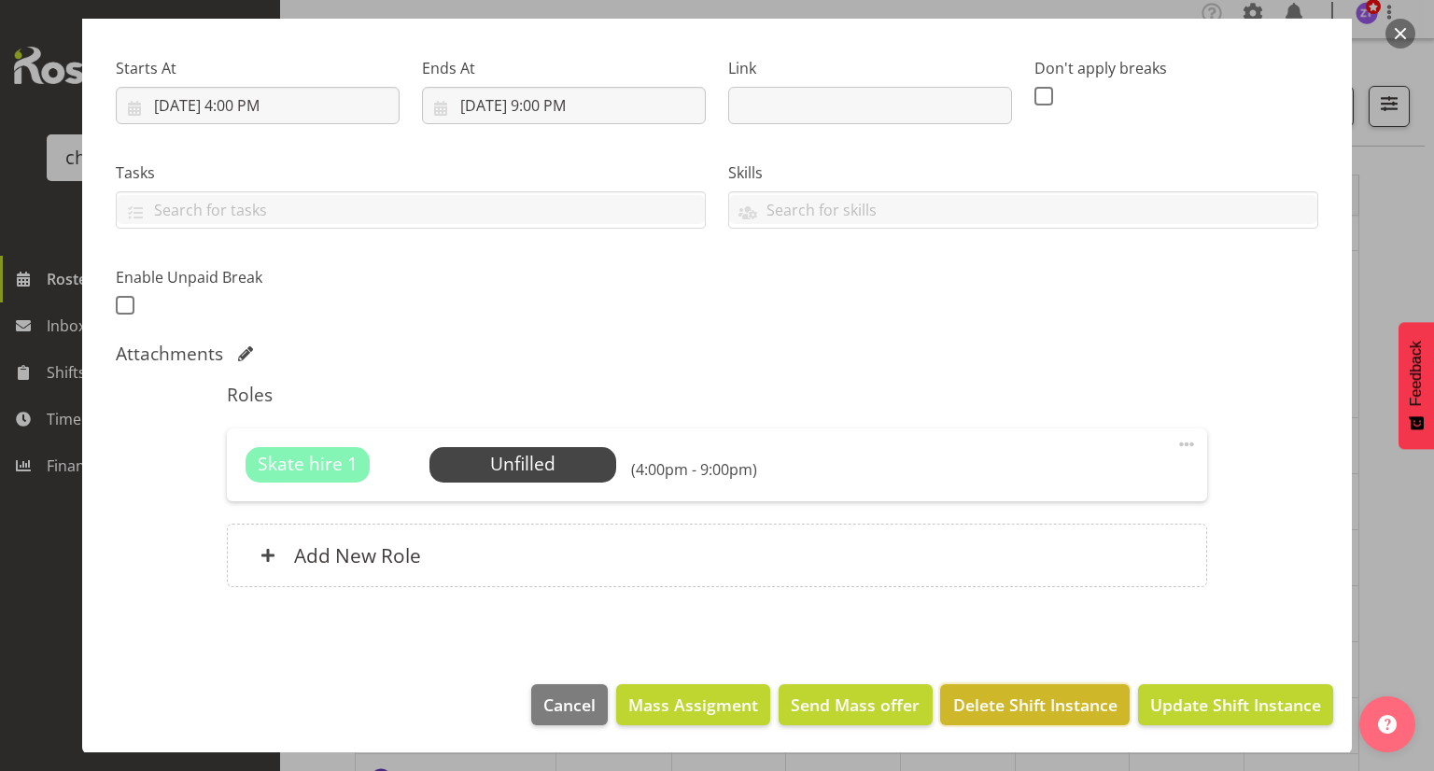
click at [1057, 716] on button "Delete Shift Instance" at bounding box center [1034, 704] width 189 height 41
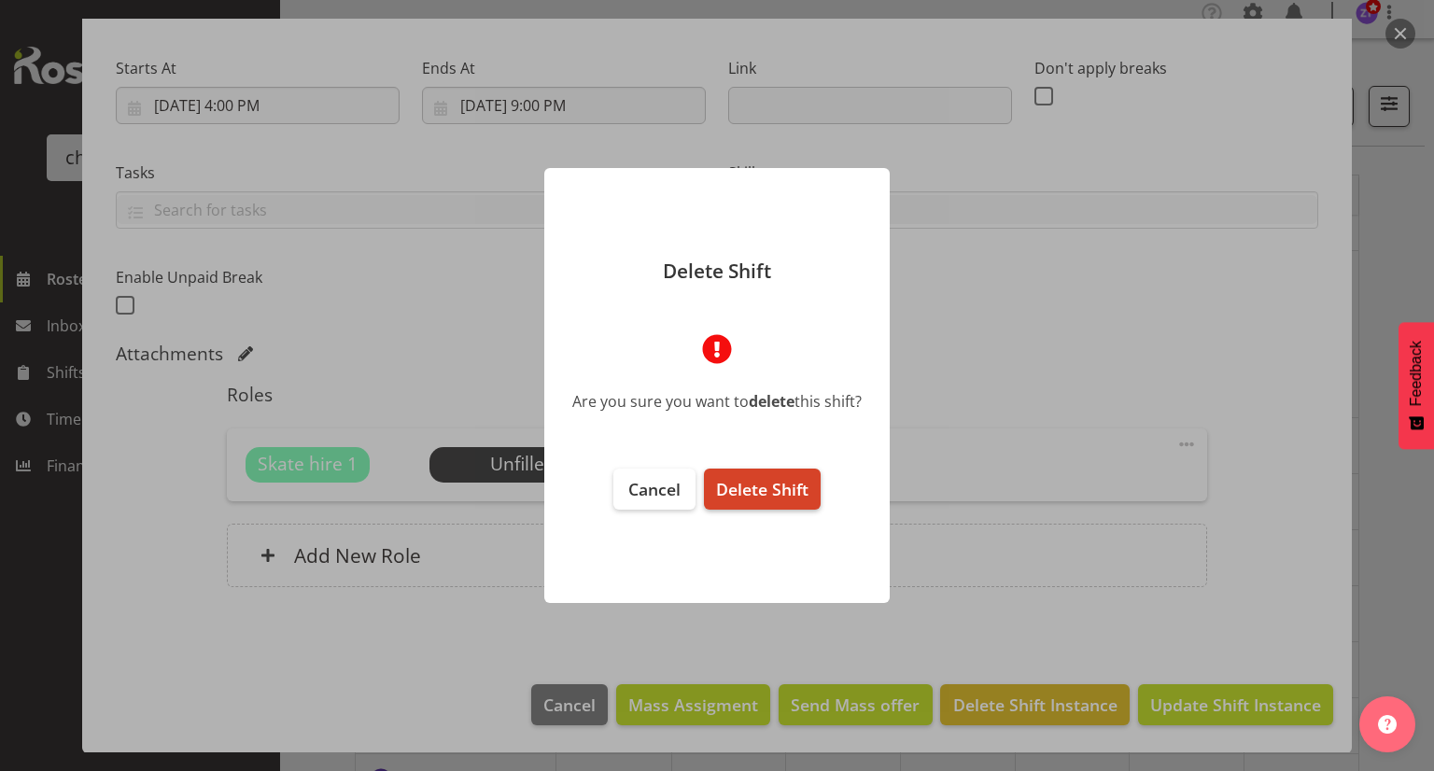
click at [773, 474] on button "Delete Shift" at bounding box center [762, 489] width 117 height 41
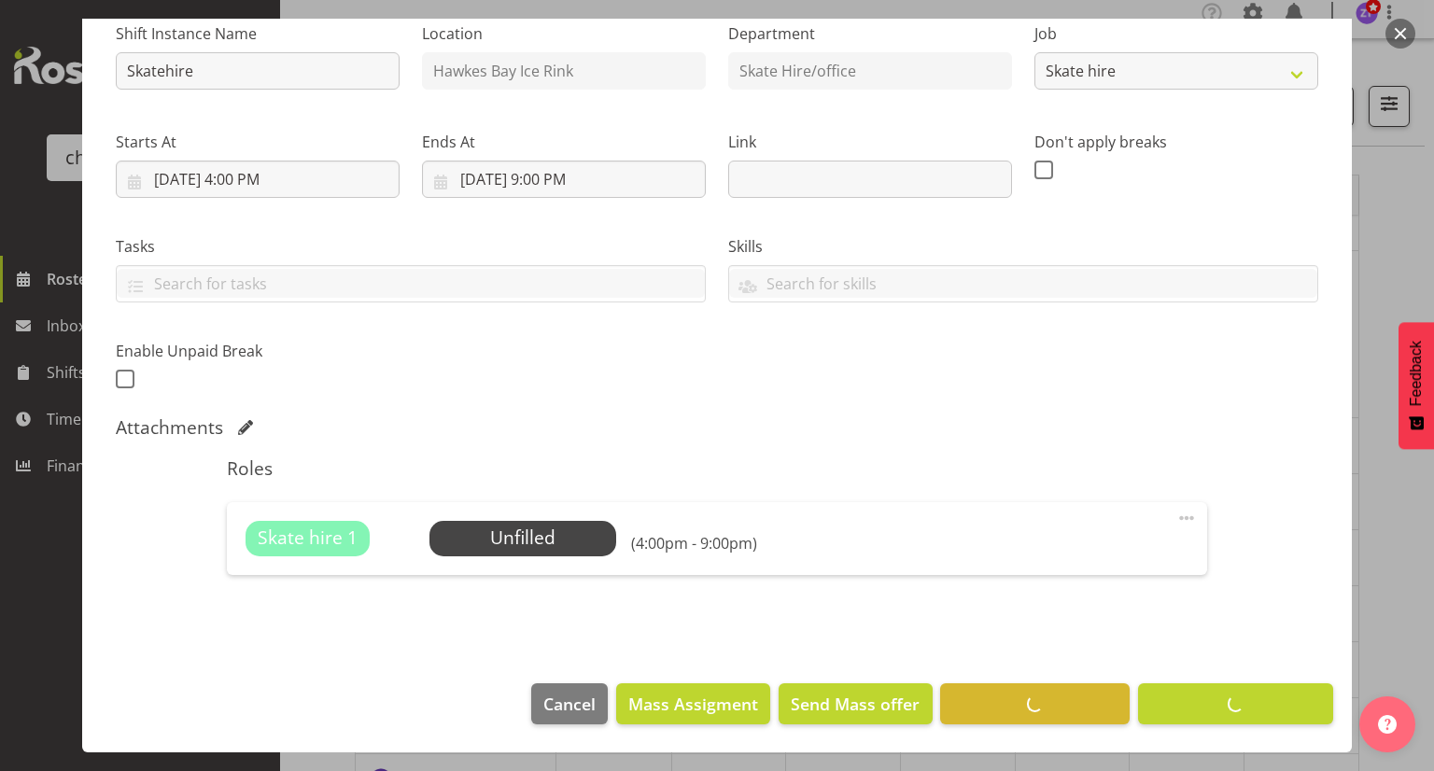
scroll to position [196, 0]
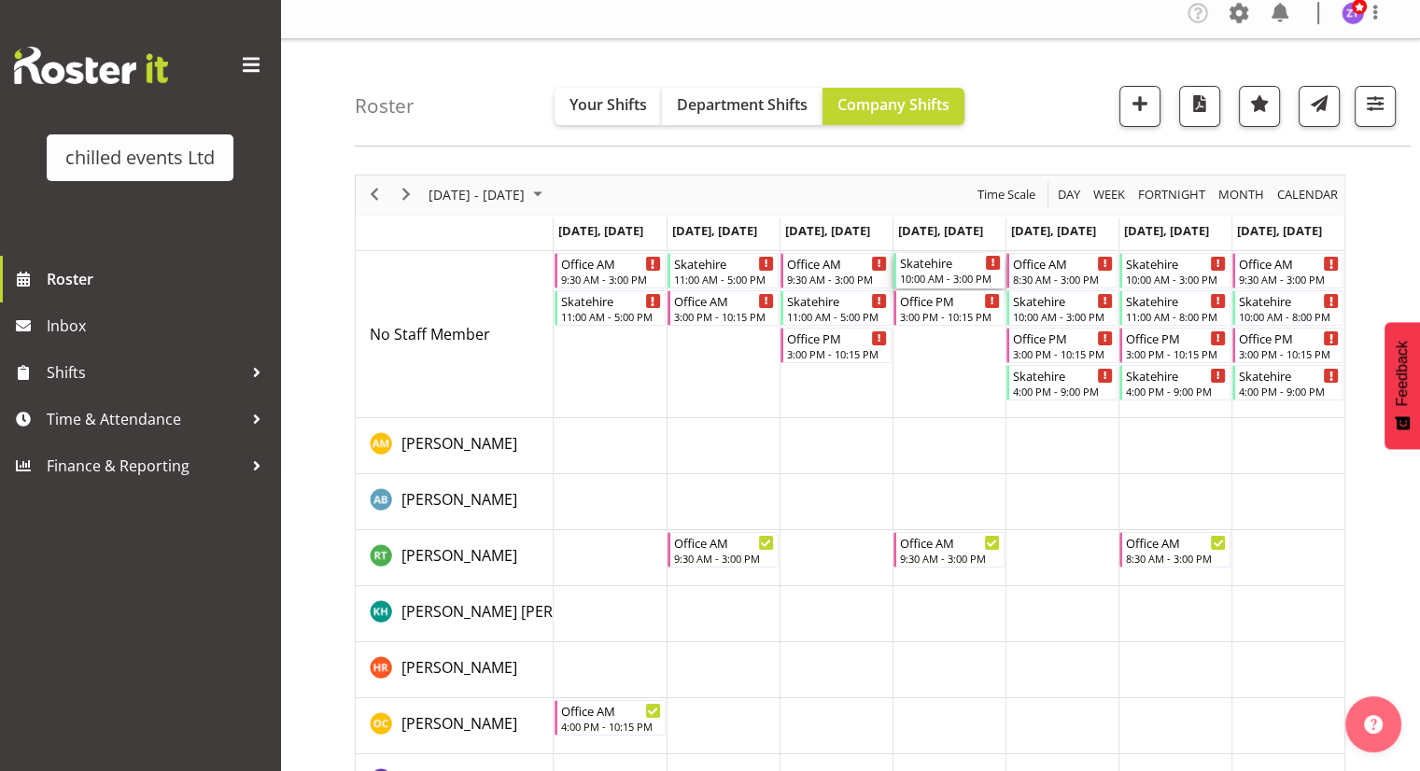
click at [934, 269] on div "Skatehire" at bounding box center [950, 262] width 101 height 19
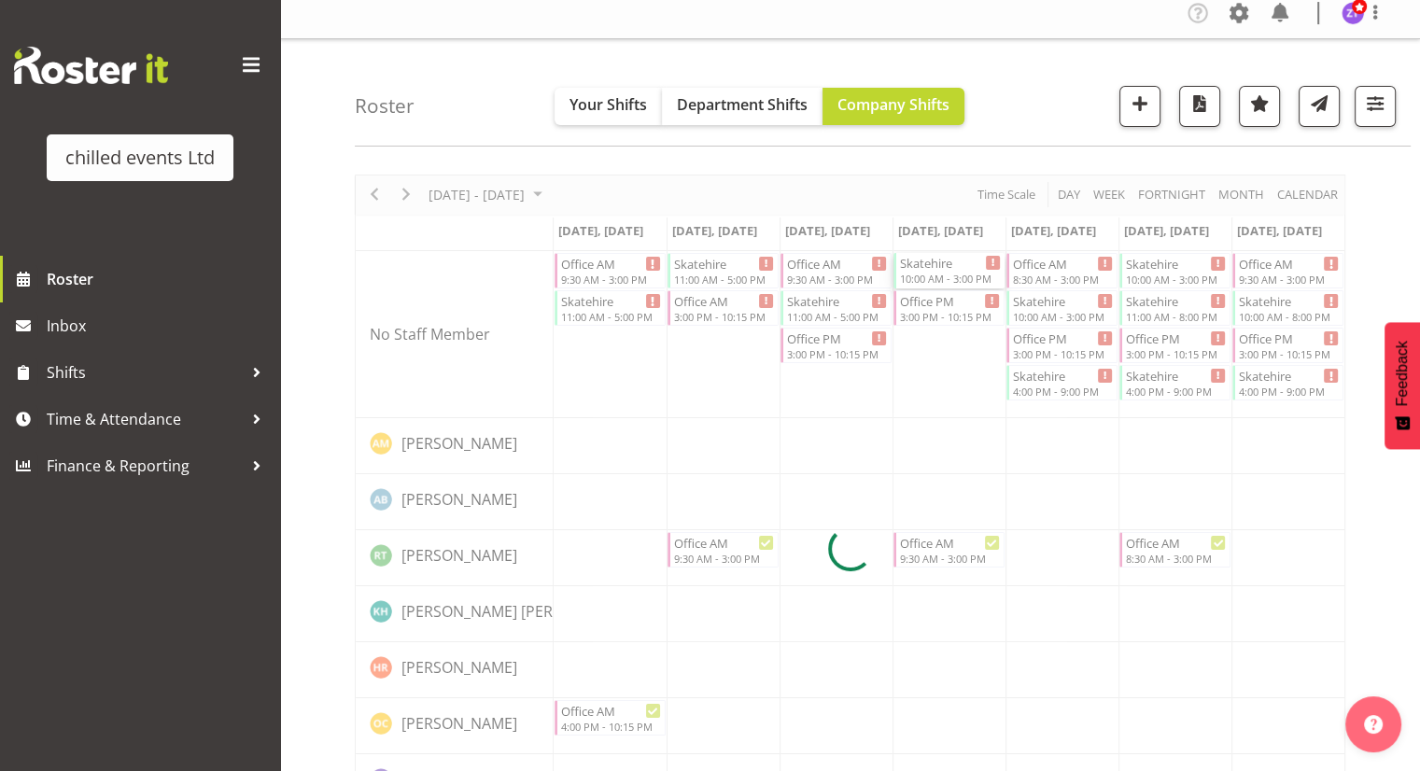
select select
select select "9"
select select "2025"
select select "10"
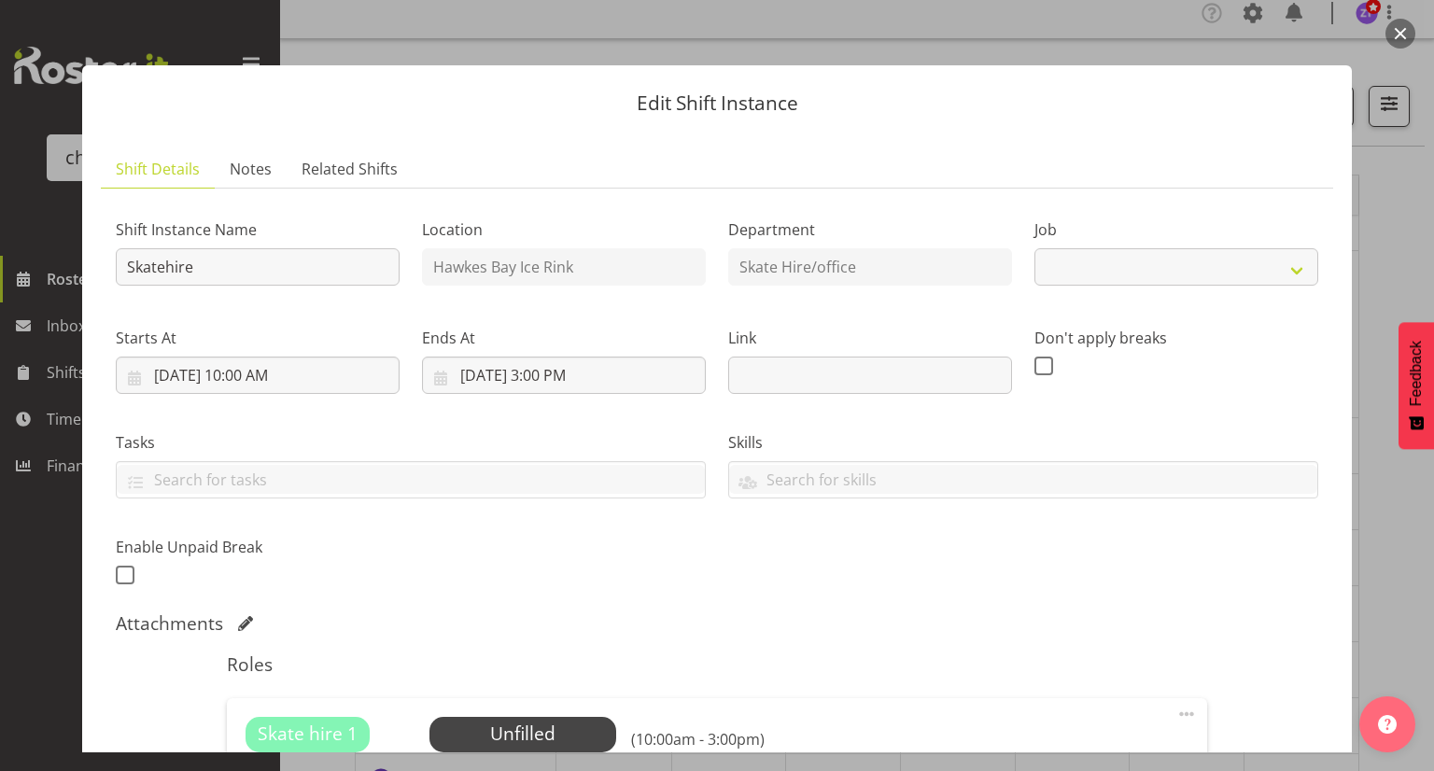
select select "843"
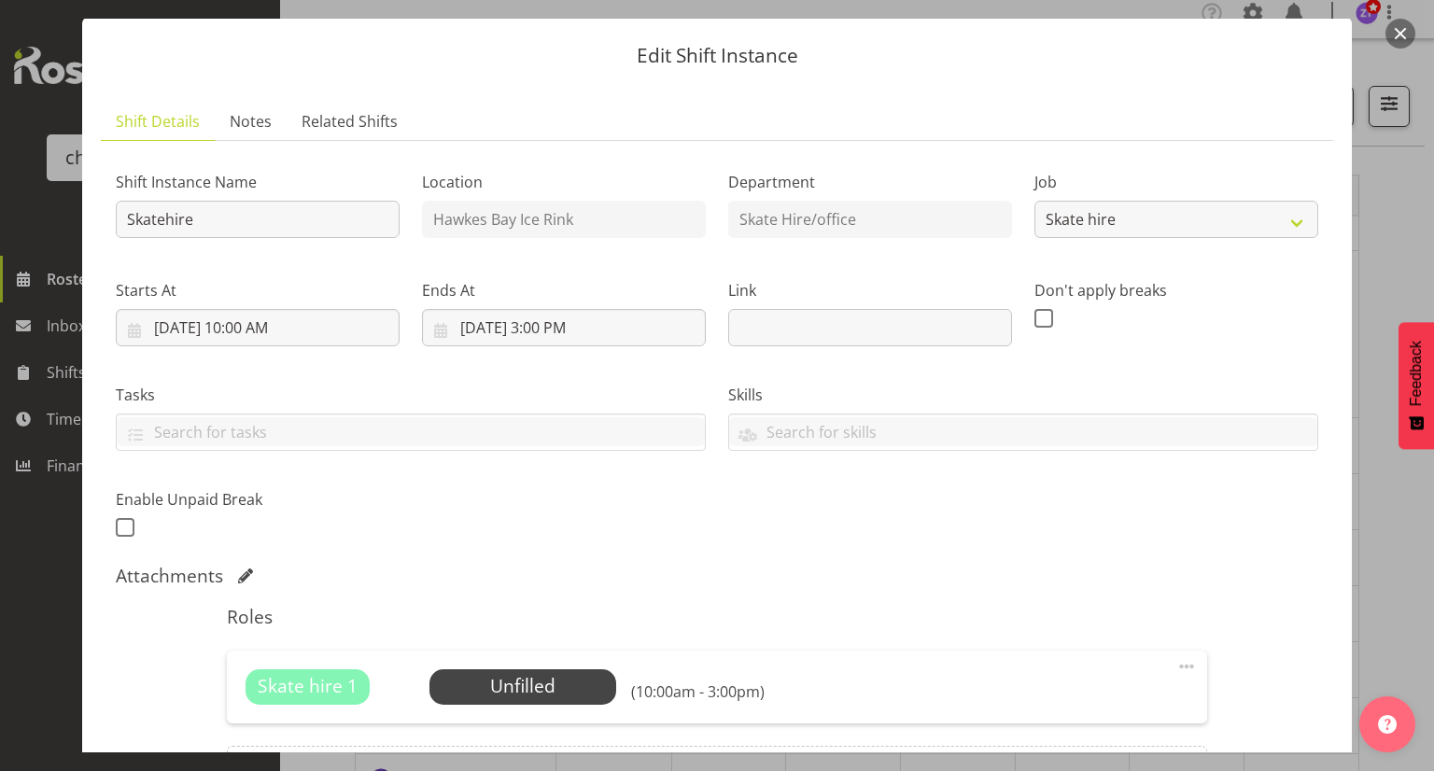
scroll to position [49, 0]
click at [261, 337] on input "[DATE] 10:00 AM" at bounding box center [258, 326] width 284 height 37
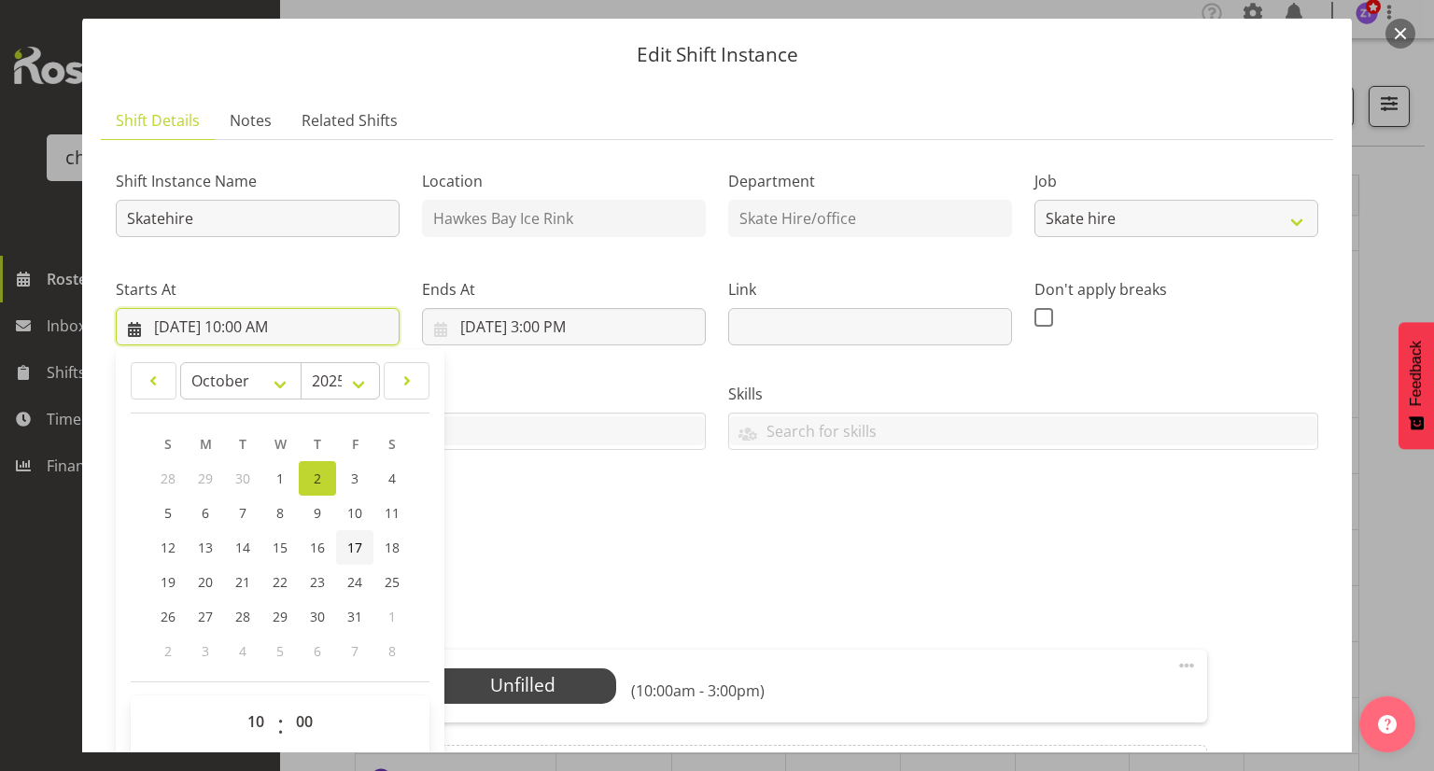
scroll to position [104, 0]
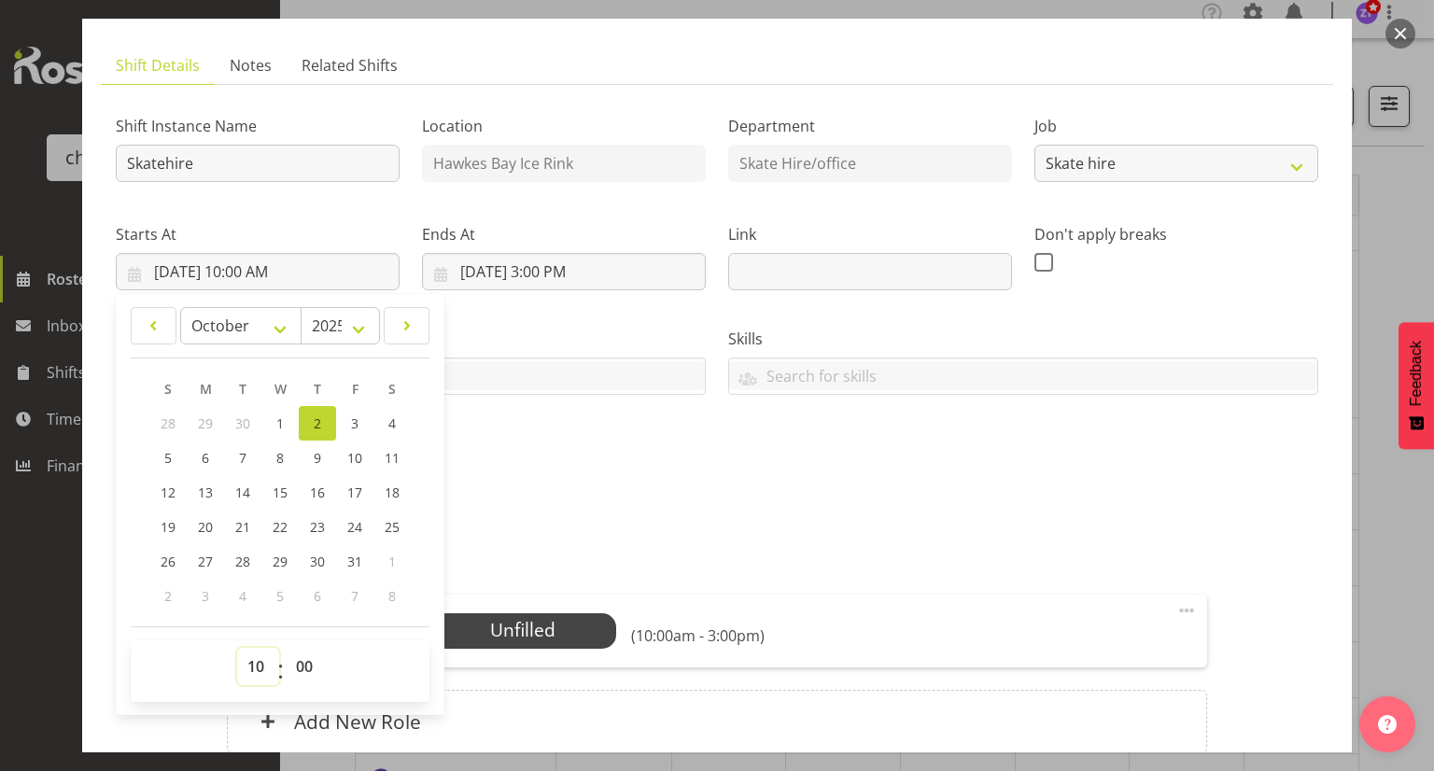
click at [260, 669] on select "00 01 02 03 04 05 06 07 08 09 10 11 12 13 14 15 16 17 18 19 20 21 22 23" at bounding box center [258, 666] width 42 height 37
select select "11"
click at [237, 648] on select "00 01 02 03 04 05 06 07 08 09 10 11 12 13 14 15 16 17 18 19 20 21 22 23" at bounding box center [258, 666] width 42 height 37
type input "[DATE] 11:00 AM"
click at [550, 260] on input "[DATE] 3:00 PM" at bounding box center [564, 271] width 284 height 37
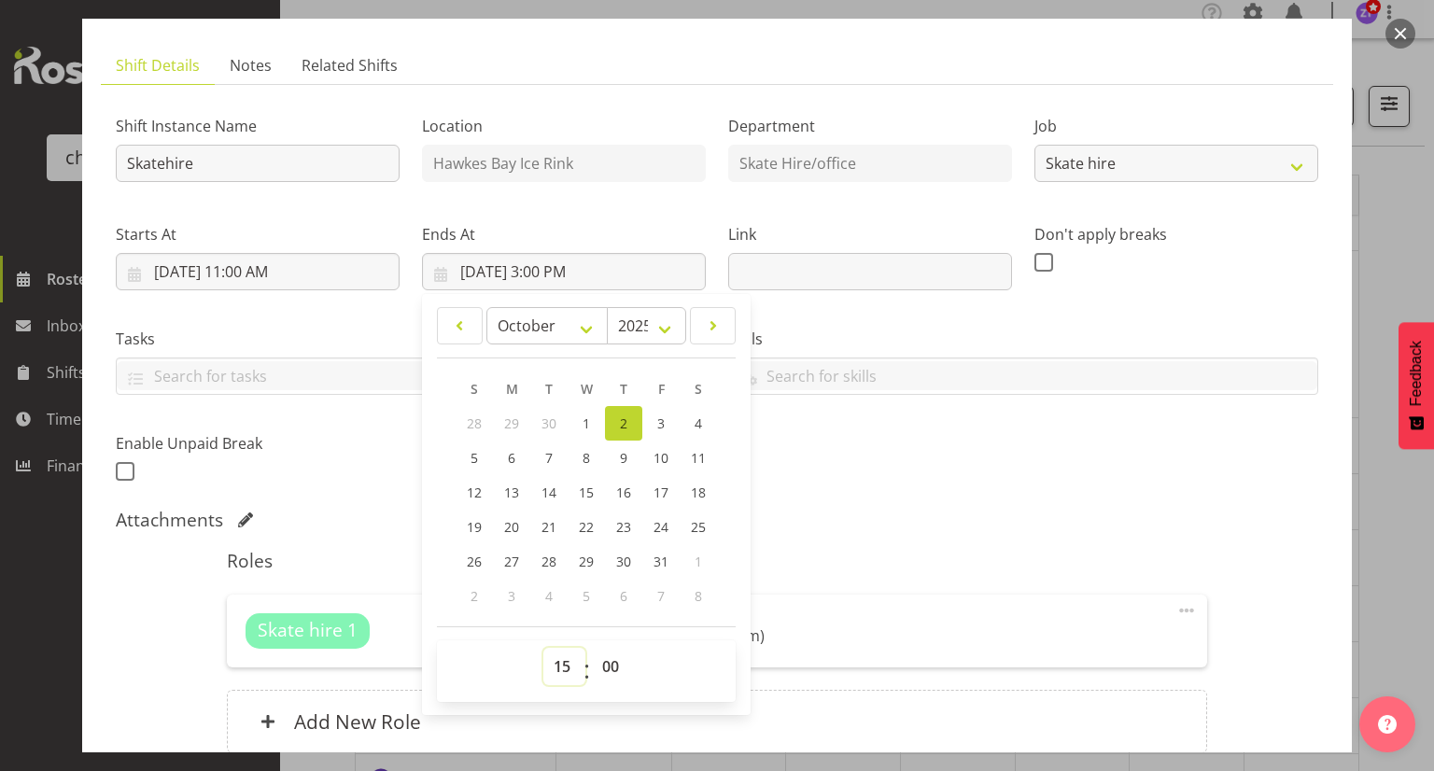
click at [560, 670] on select "00 01 02 03 04 05 06 07 08 09 10 11 12 13 14 15 16 17 18 19 20 21 22 23" at bounding box center [564, 666] width 42 height 37
select select "17"
click at [543, 648] on select "00 01 02 03 04 05 06 07 08 09 10 11 12 13 14 15 16 17 18 19 20 21 22 23" at bounding box center [564, 666] width 42 height 37
type input "[DATE] 5:00 PM"
click at [878, 453] on div "Shift Instance Name Skatehire Location [GEOGRAPHIC_DATA] Ice Rink Department Sk…" at bounding box center [717, 293] width 1225 height 409
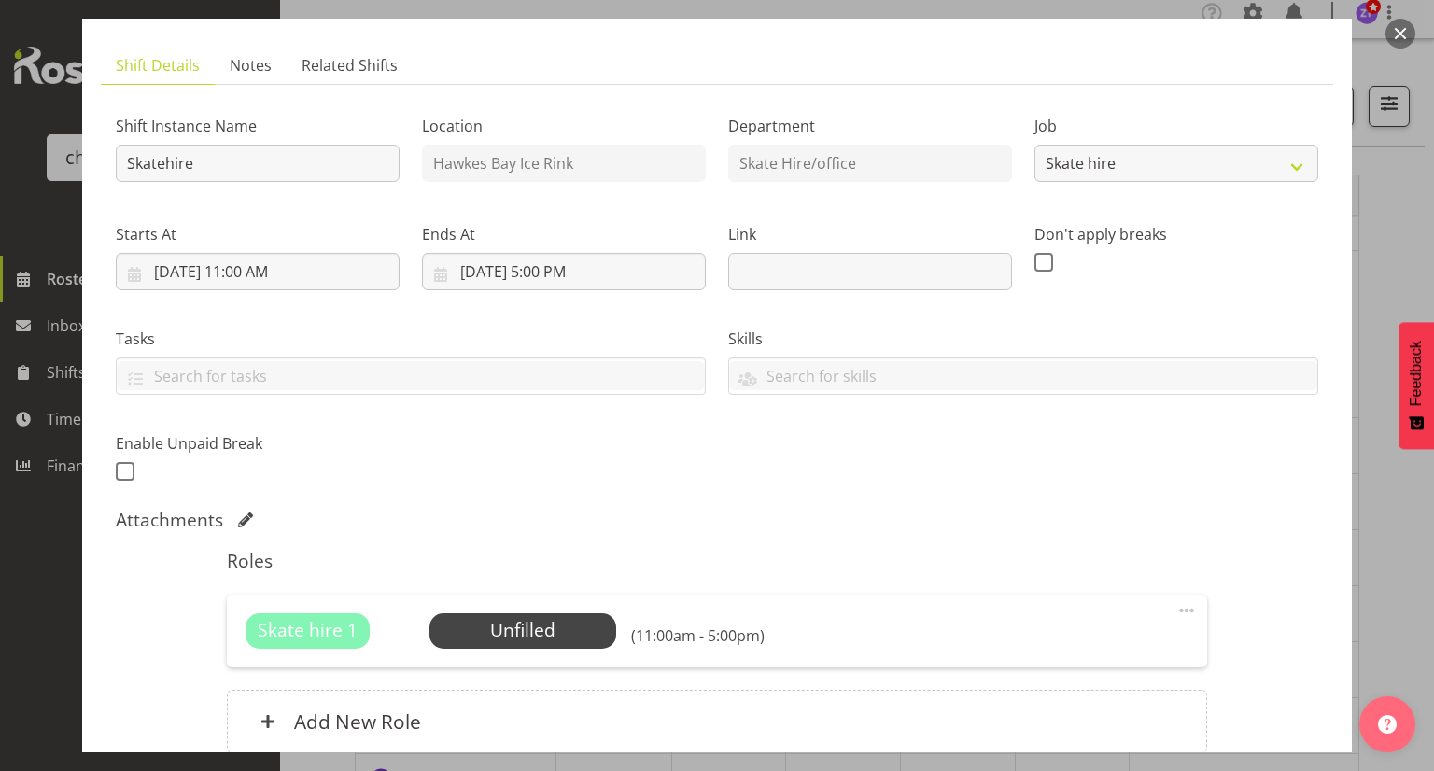
scroll to position [270, 0]
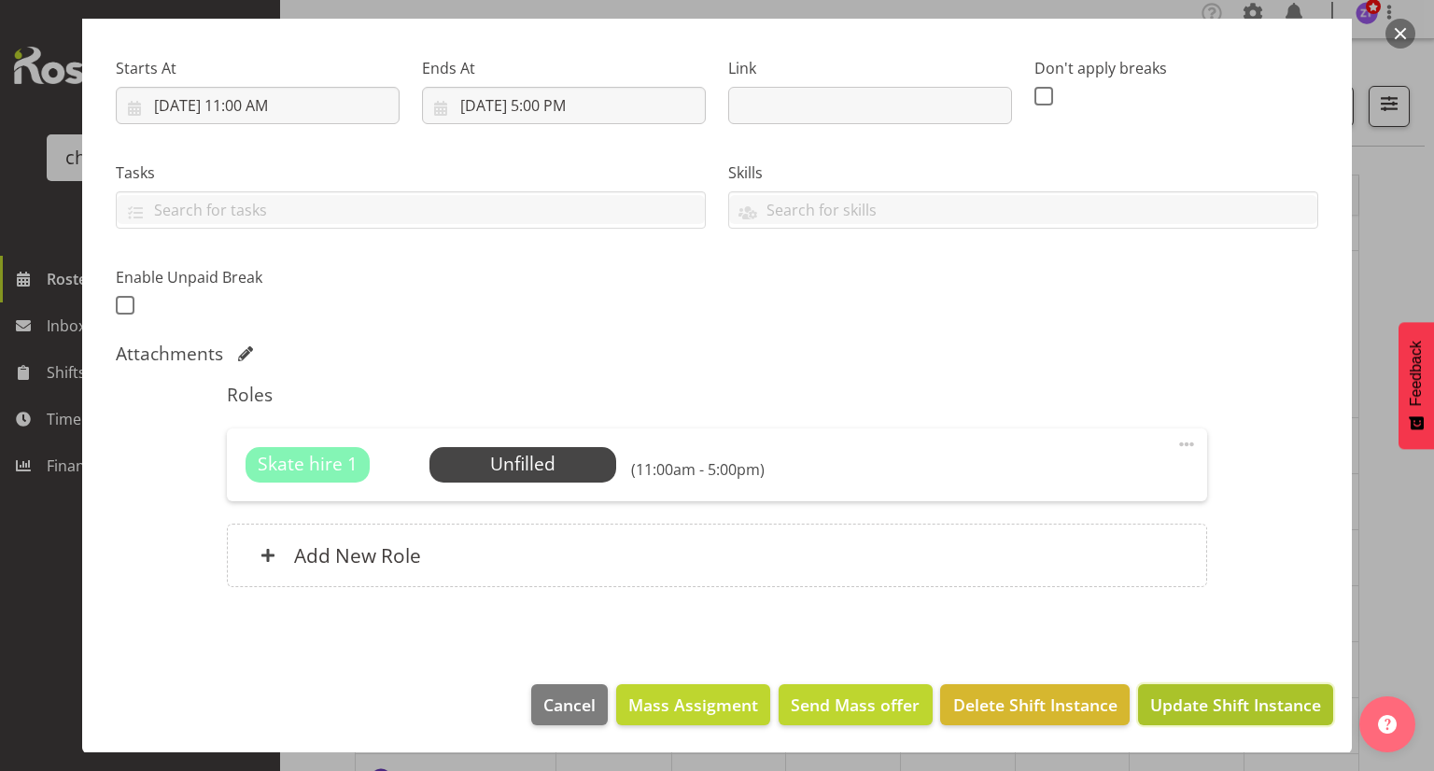
click at [1185, 701] on span "Update Shift Instance" at bounding box center [1235, 705] width 171 height 24
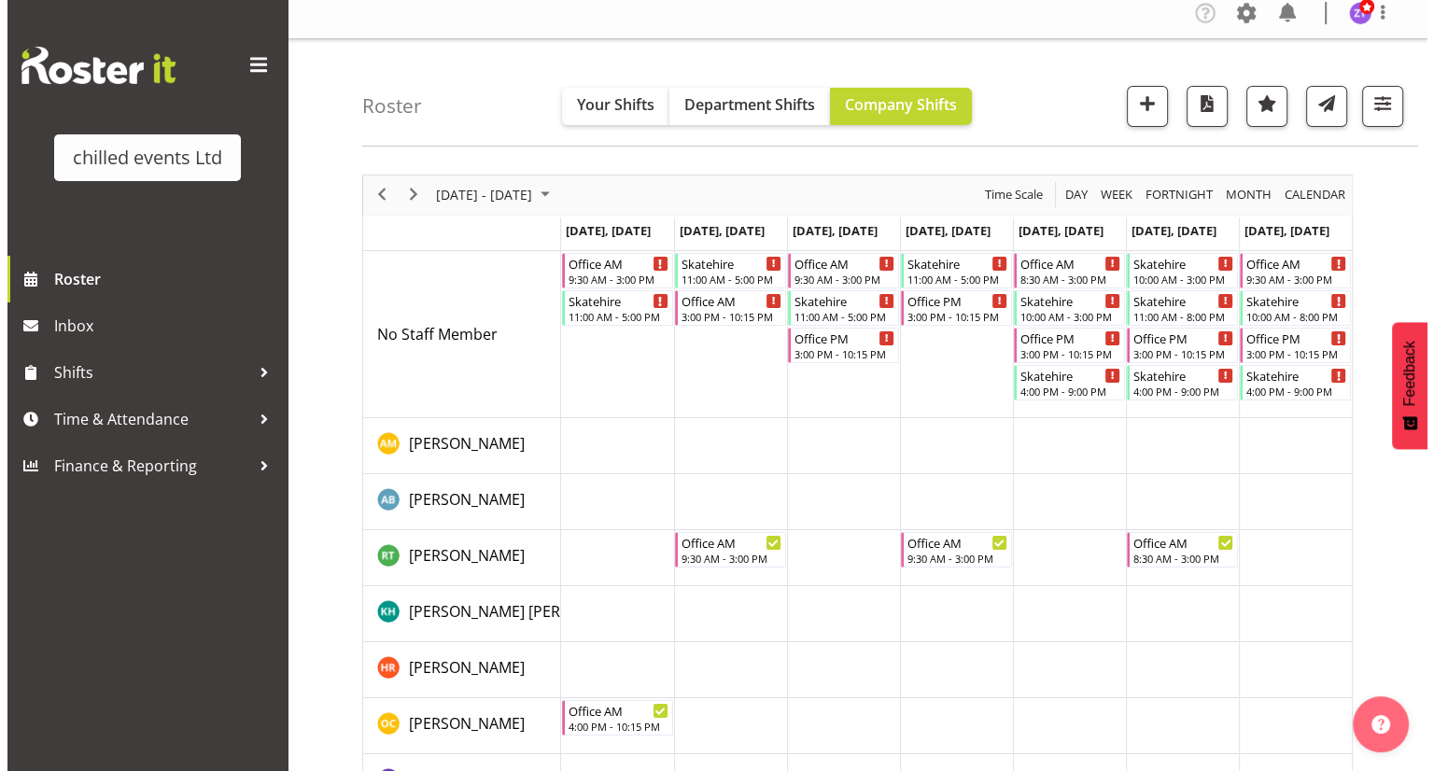
scroll to position [11, 0]
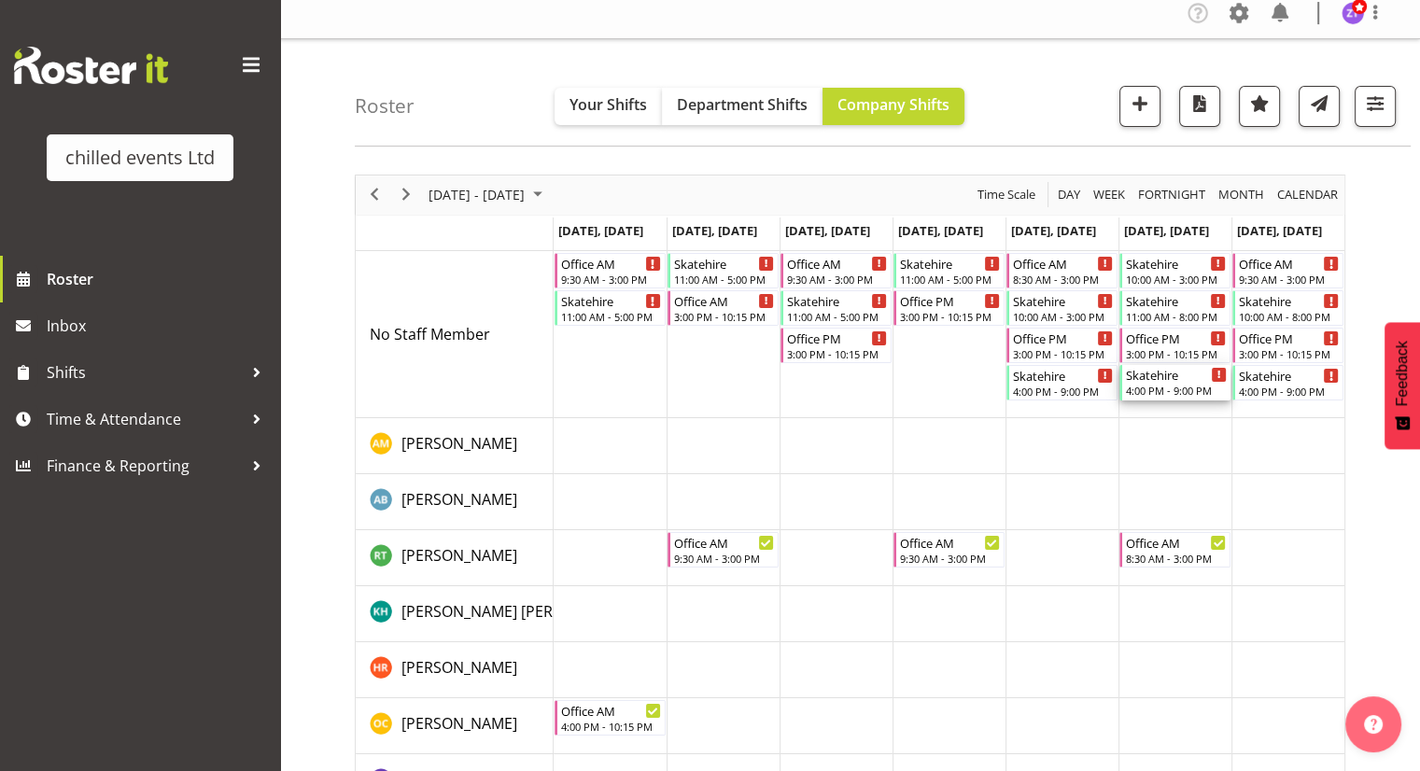
click at [1178, 393] on div "4:00 PM - 9:00 PM" at bounding box center [1176, 390] width 101 height 15
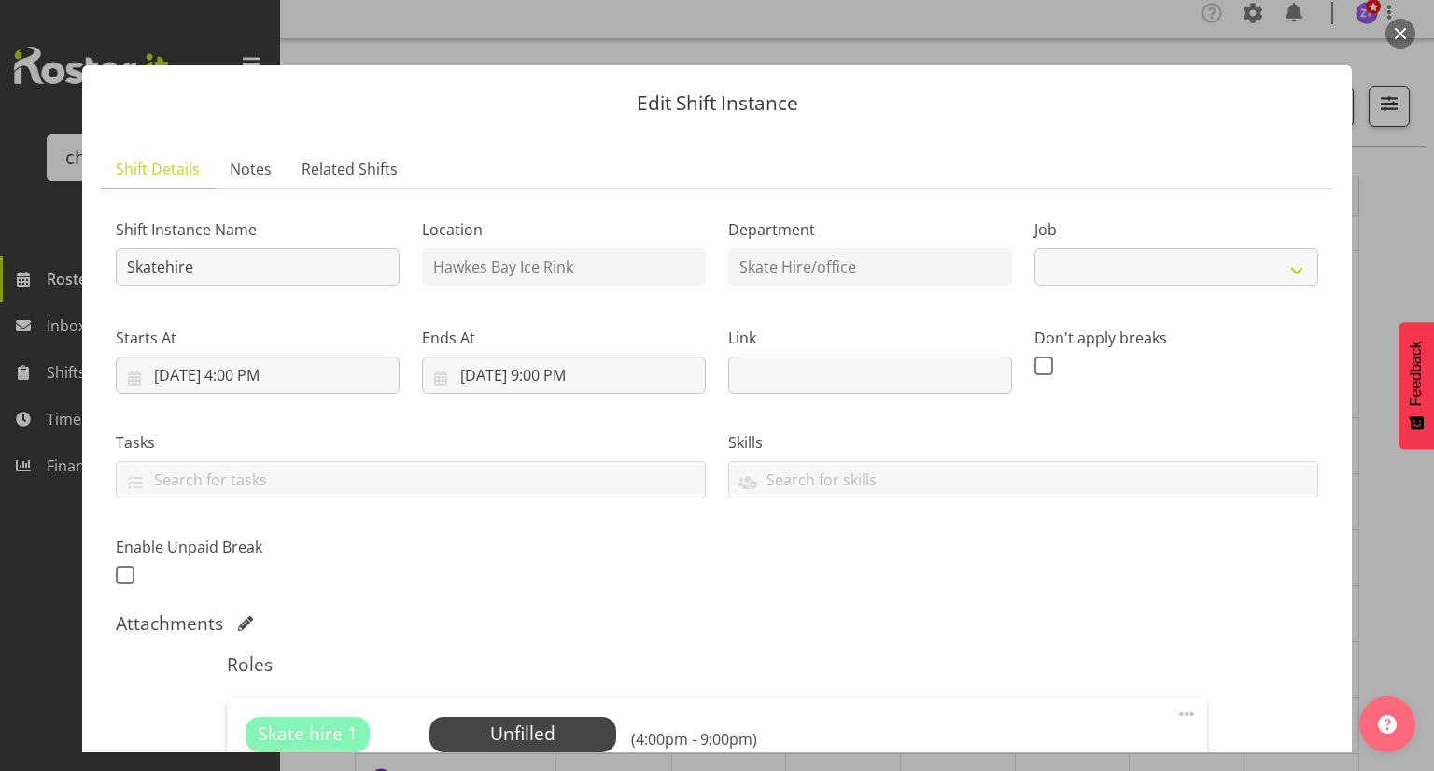
select select "843"
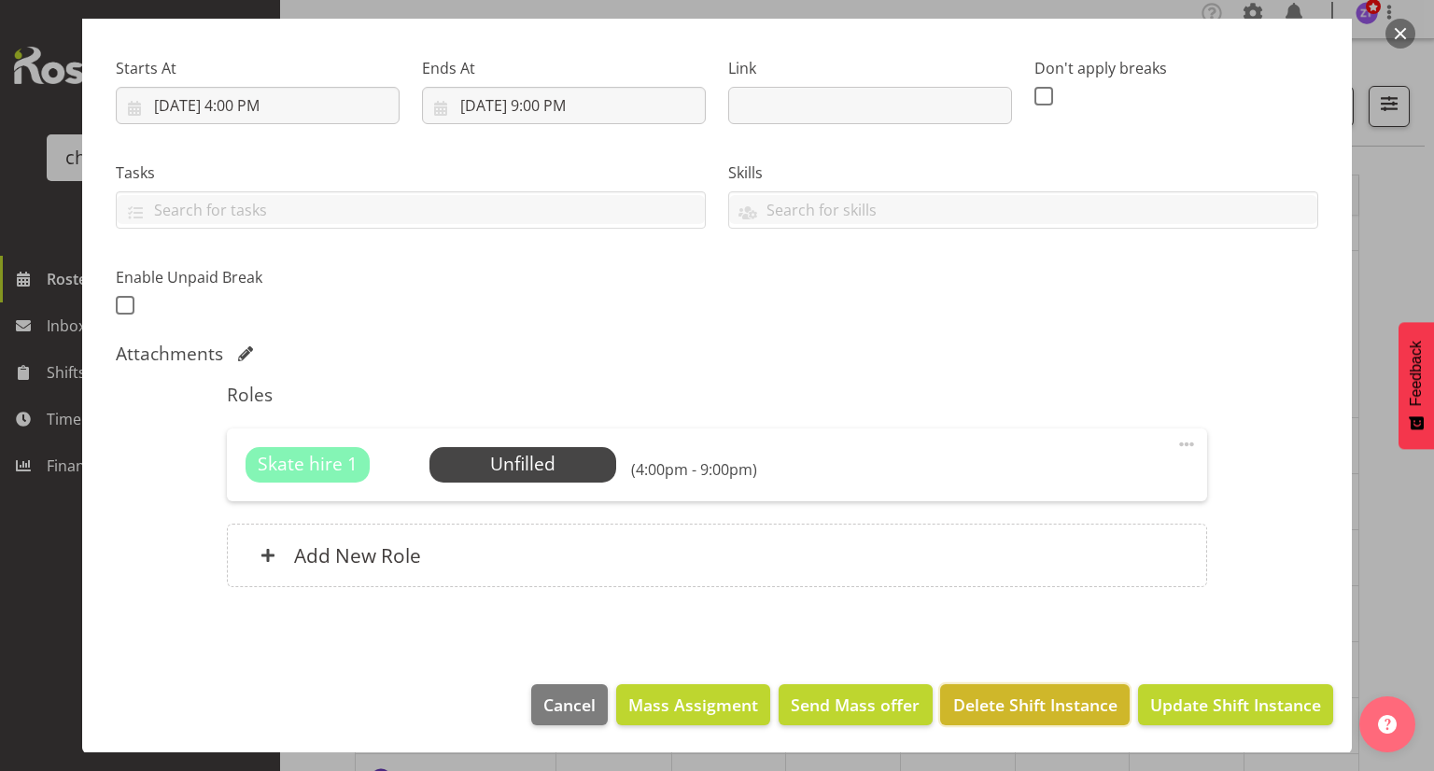
click at [1038, 695] on span "Delete Shift Instance" at bounding box center [1035, 705] width 164 height 24
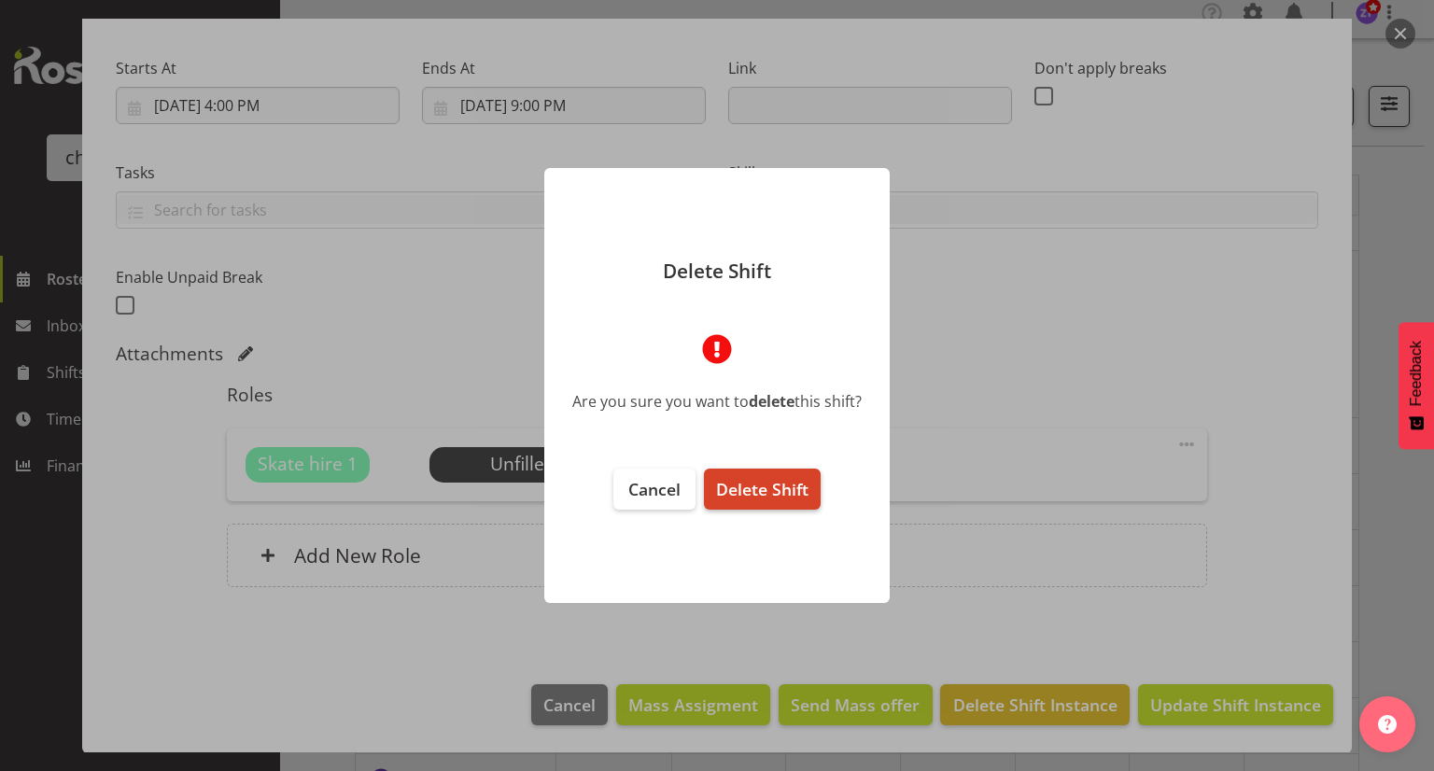
click at [784, 496] on span "Delete Shift" at bounding box center [762, 489] width 92 height 22
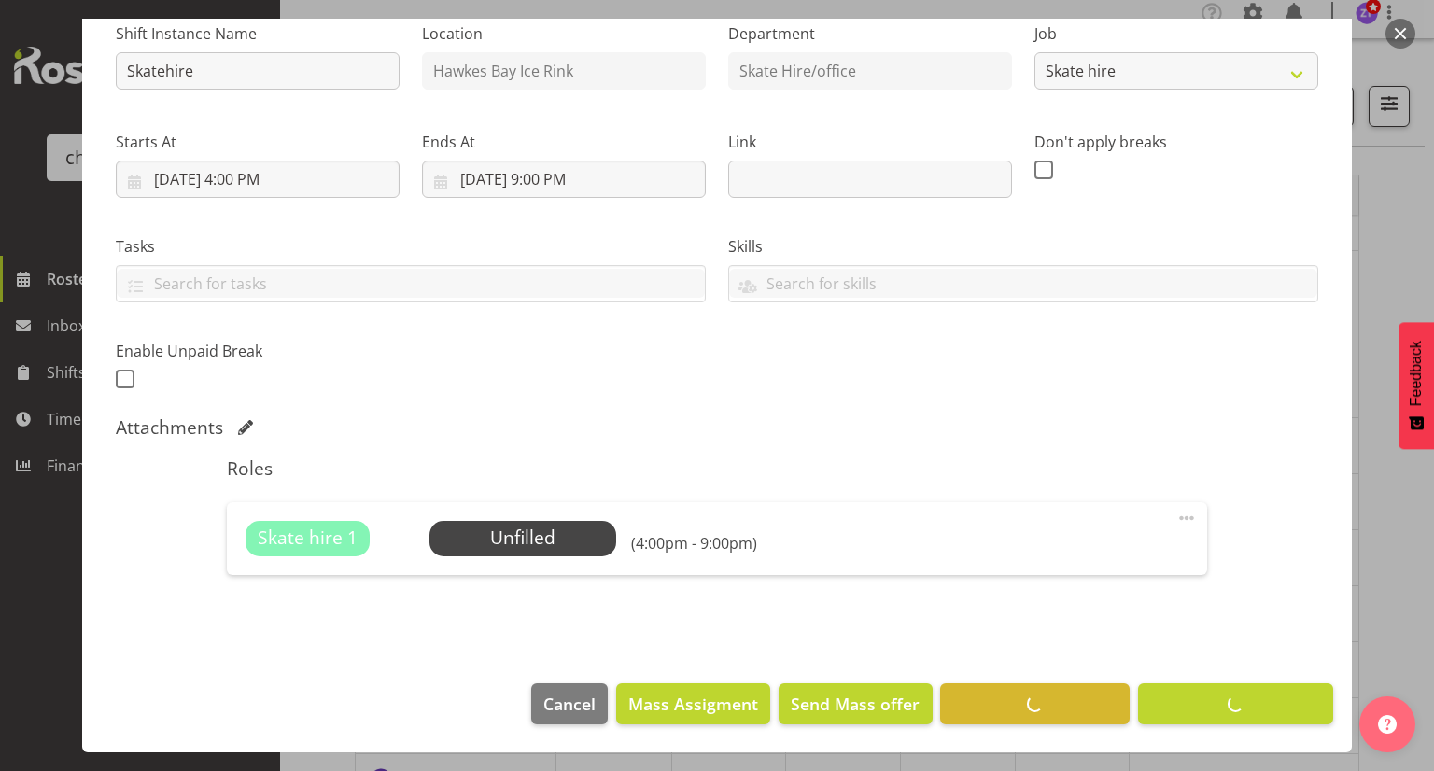
scroll to position [196, 0]
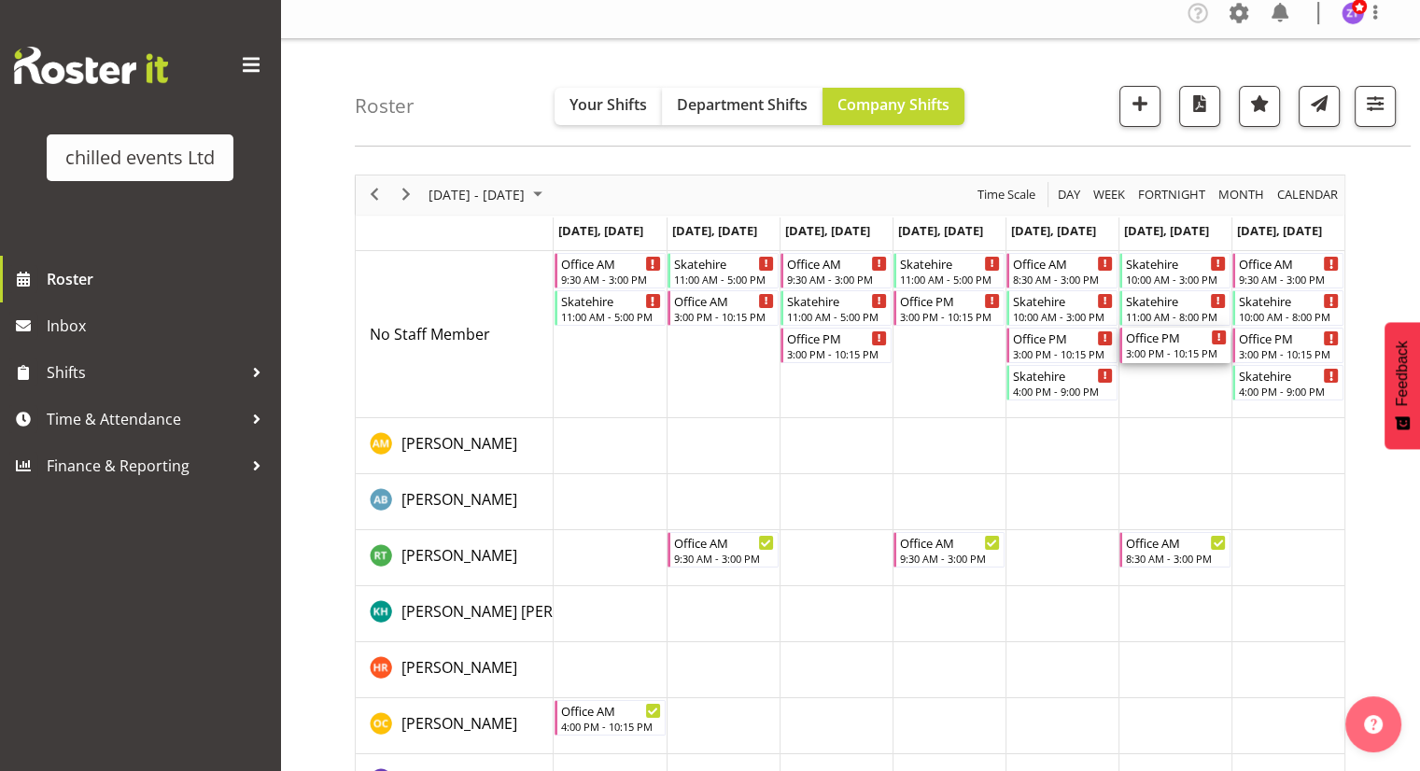
click at [1172, 354] on div "3:00 PM - 10:15 PM" at bounding box center [1176, 352] width 101 height 15
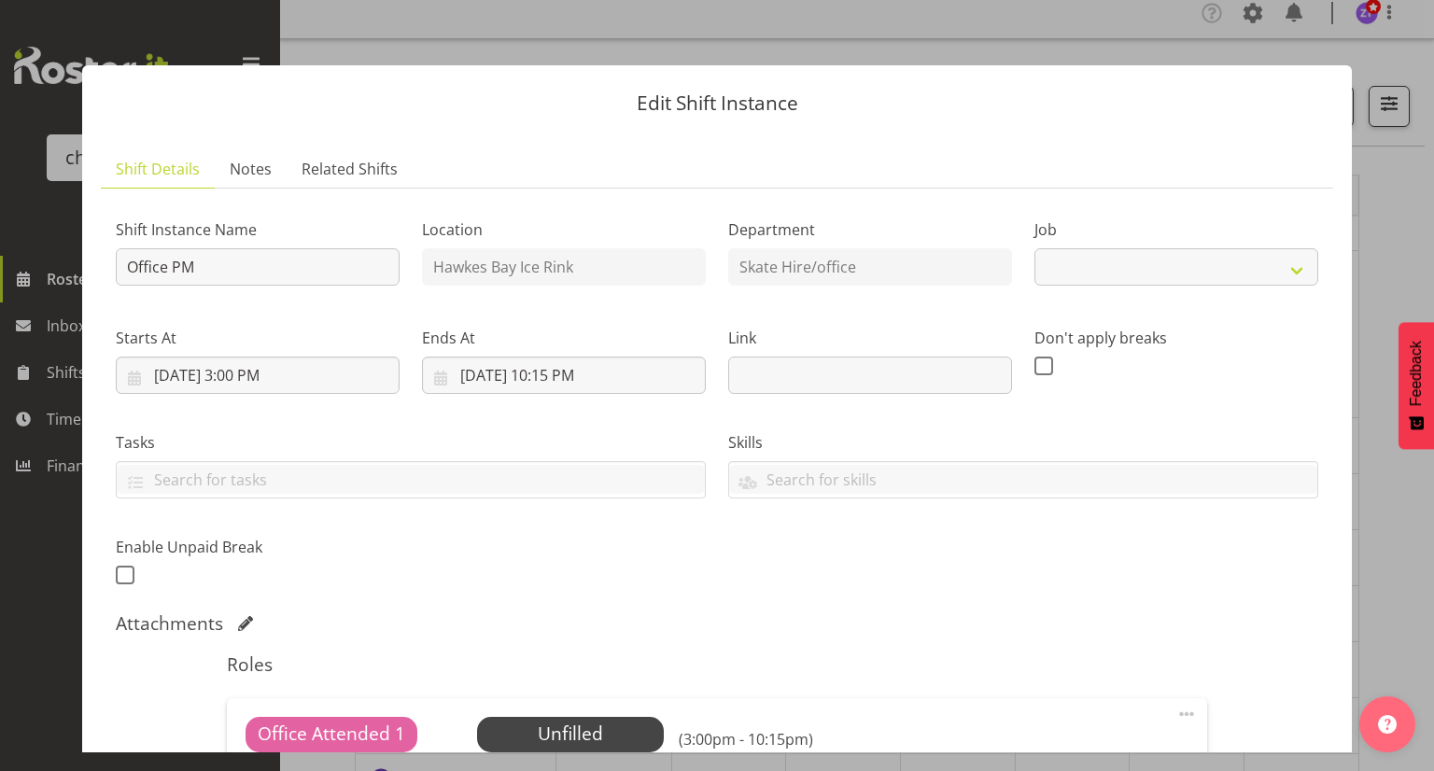
select select "845"
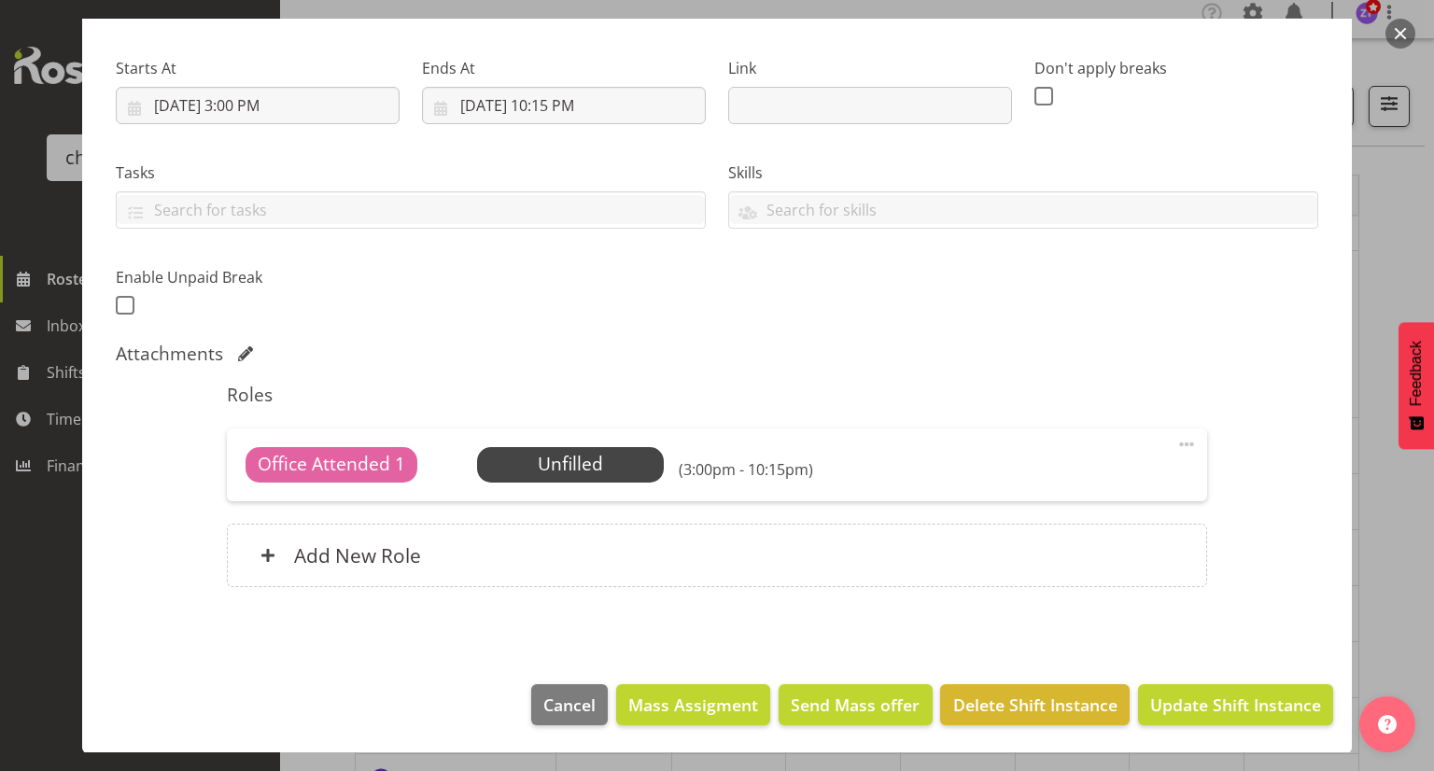
click at [1402, 38] on button "button" at bounding box center [1401, 34] width 30 height 30
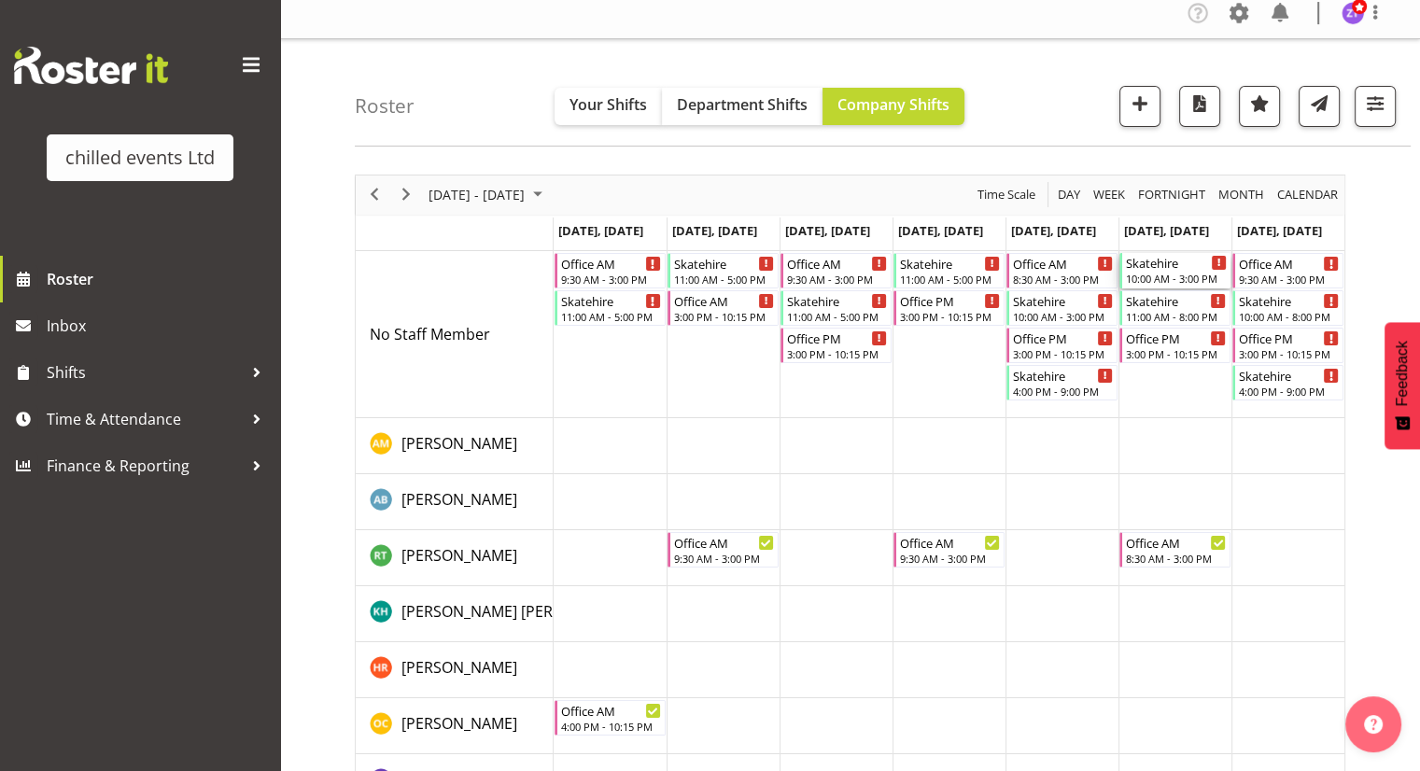
click at [1149, 275] on div "10:00 AM - 3:00 PM" at bounding box center [1176, 278] width 101 height 15
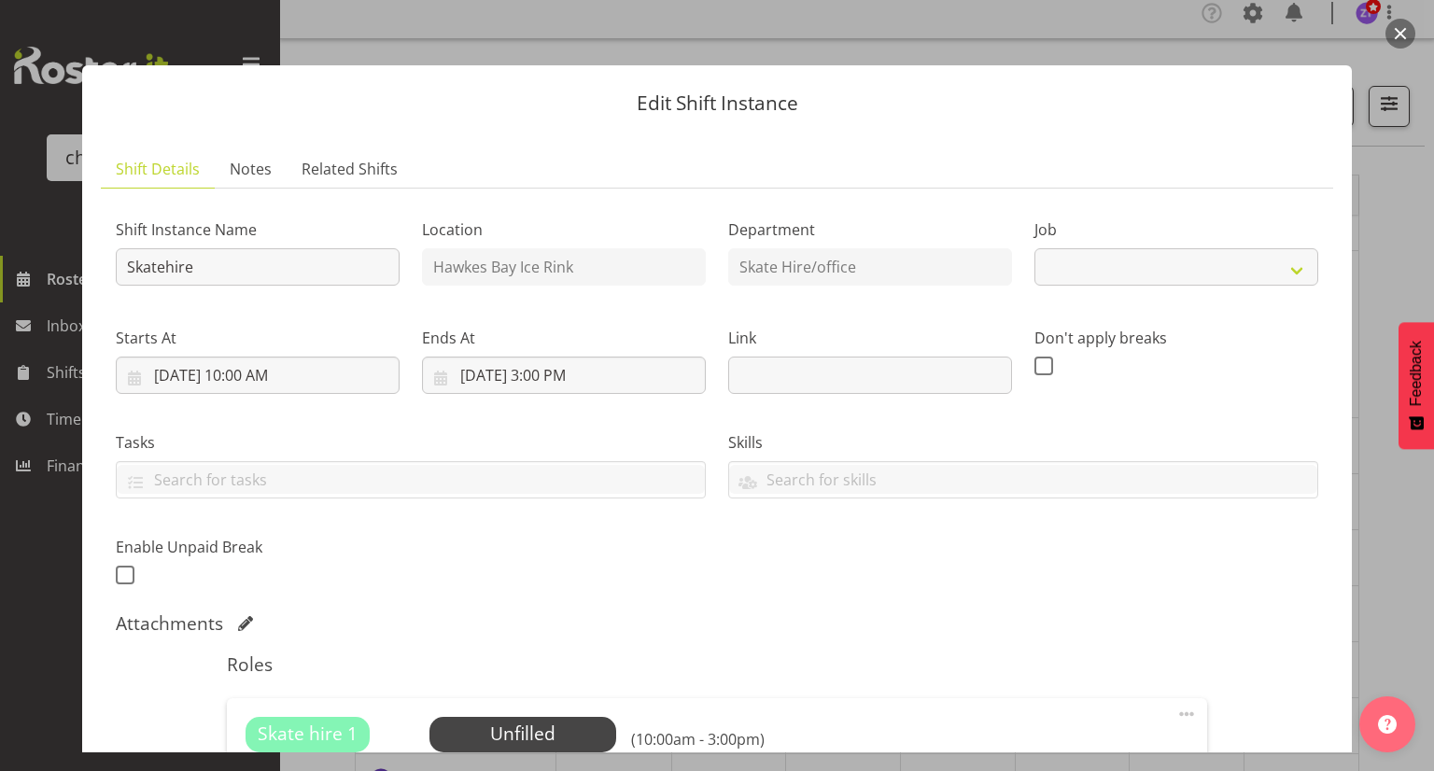
select select "843"
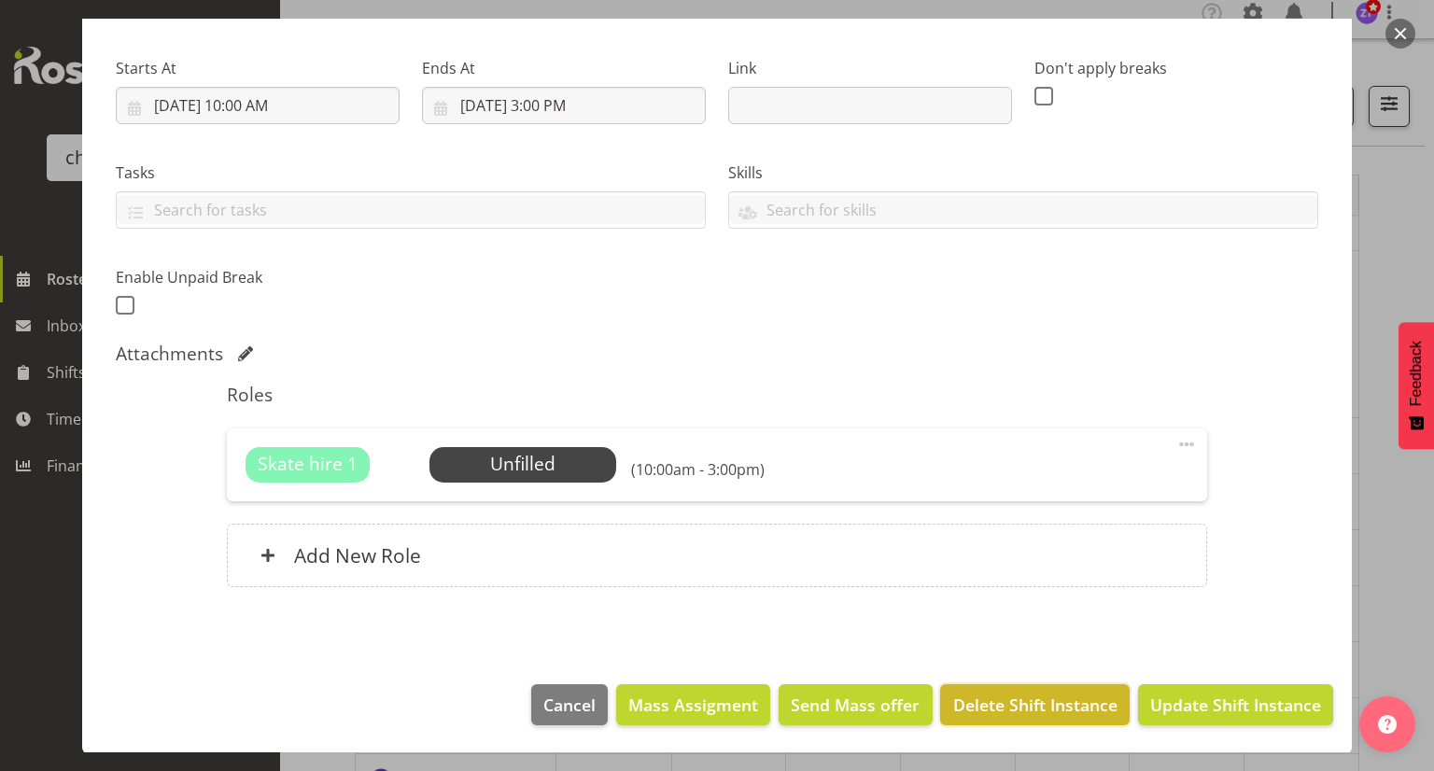
click at [1044, 699] on span "Delete Shift Instance" at bounding box center [1035, 705] width 164 height 24
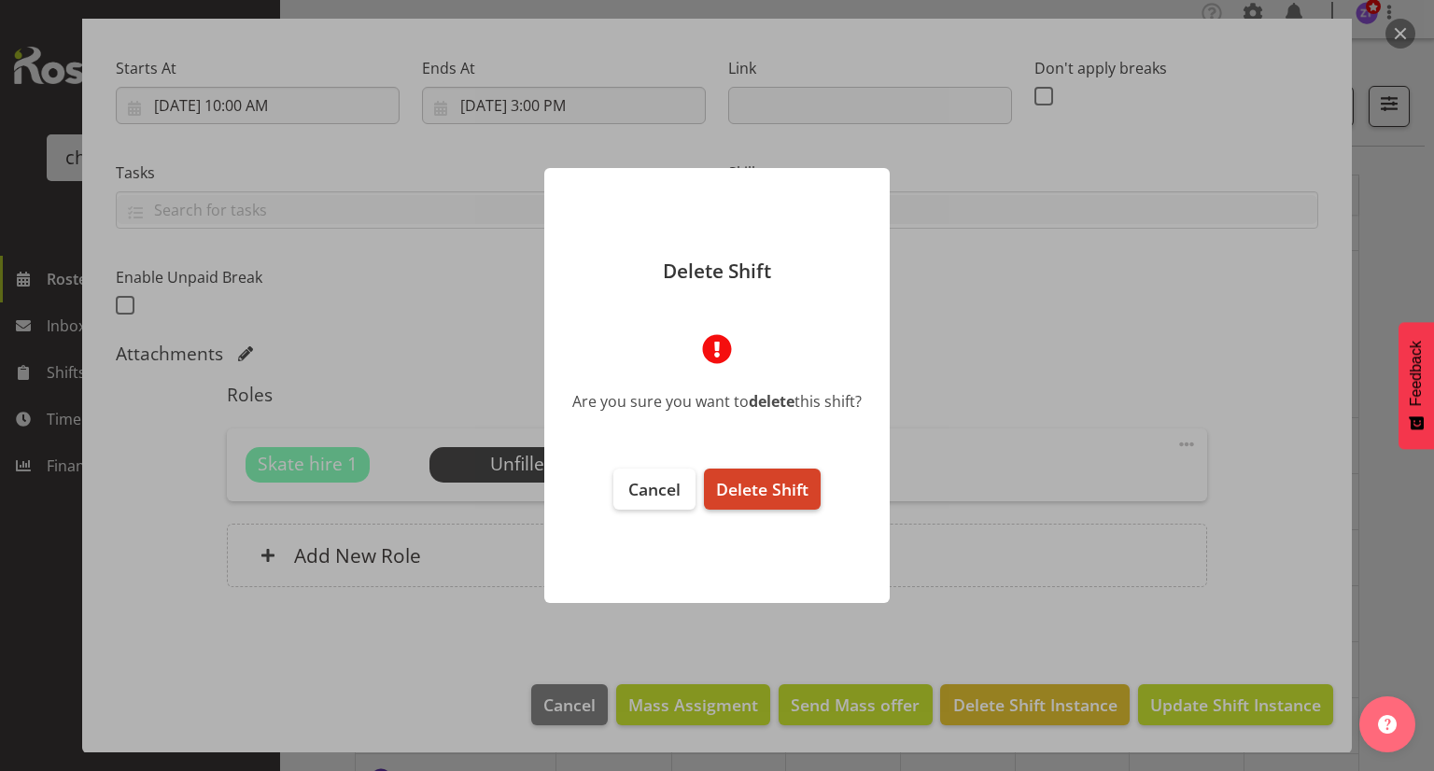
click at [788, 498] on span "Delete Shift" at bounding box center [762, 489] width 92 height 22
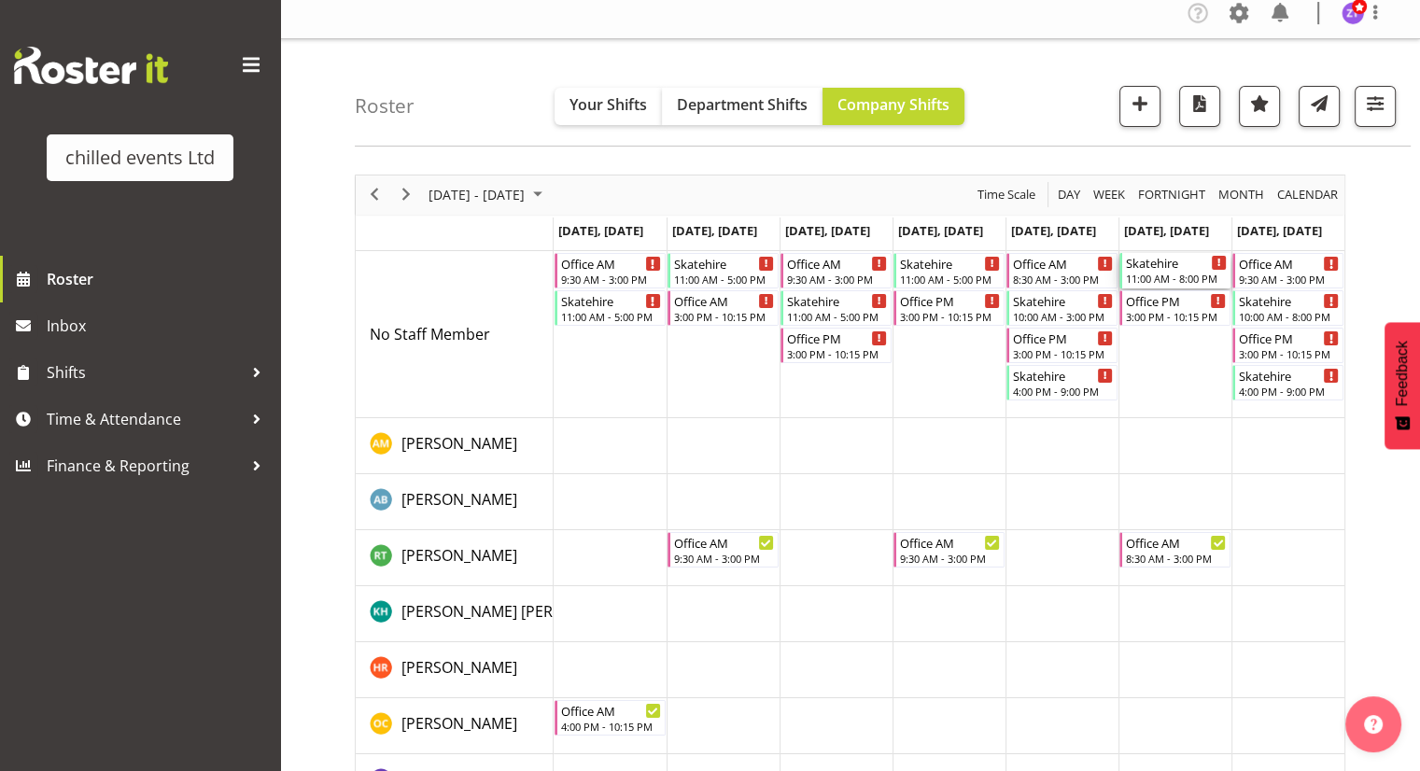
click at [1163, 272] on div "11:00 AM - 8:00 PM" at bounding box center [1176, 278] width 101 height 15
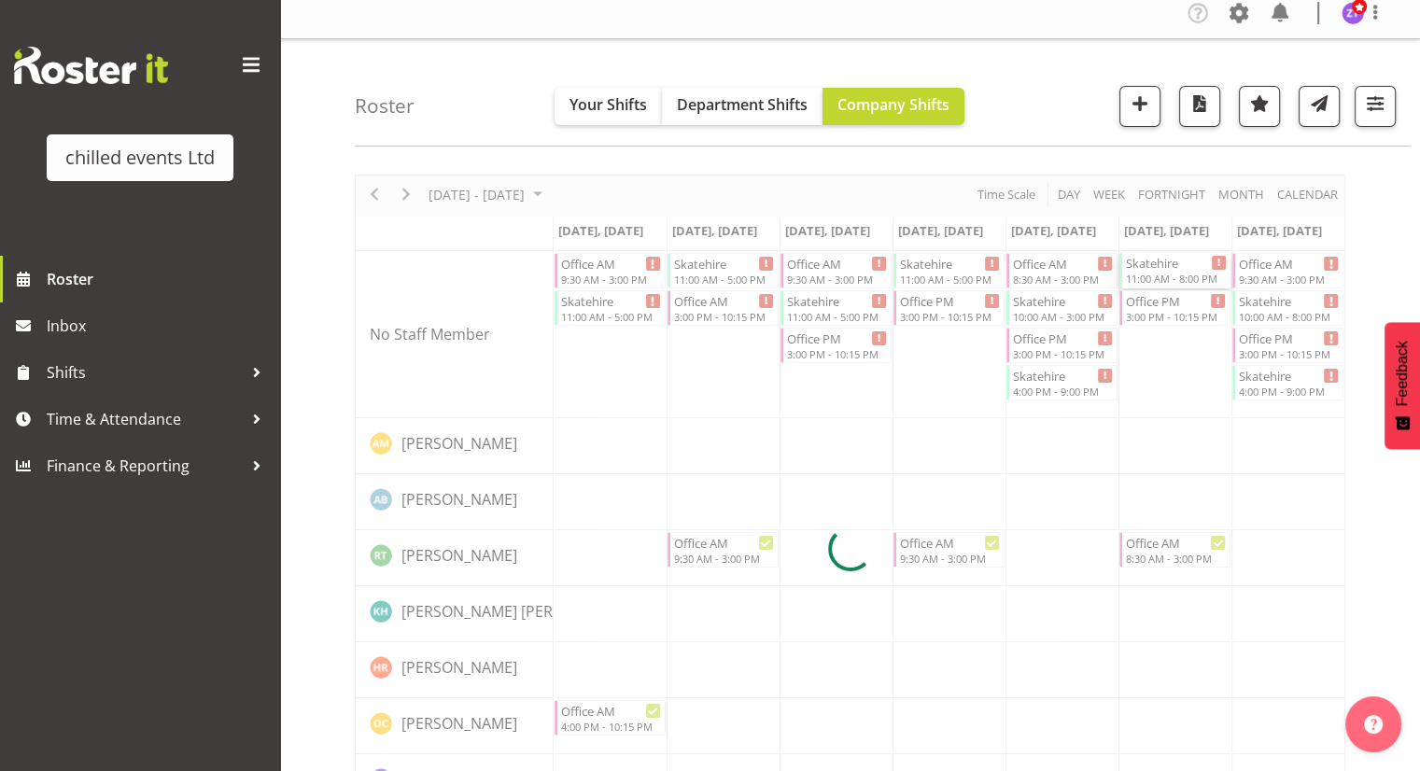
select select
select select "9"
select select "2025"
select select "11"
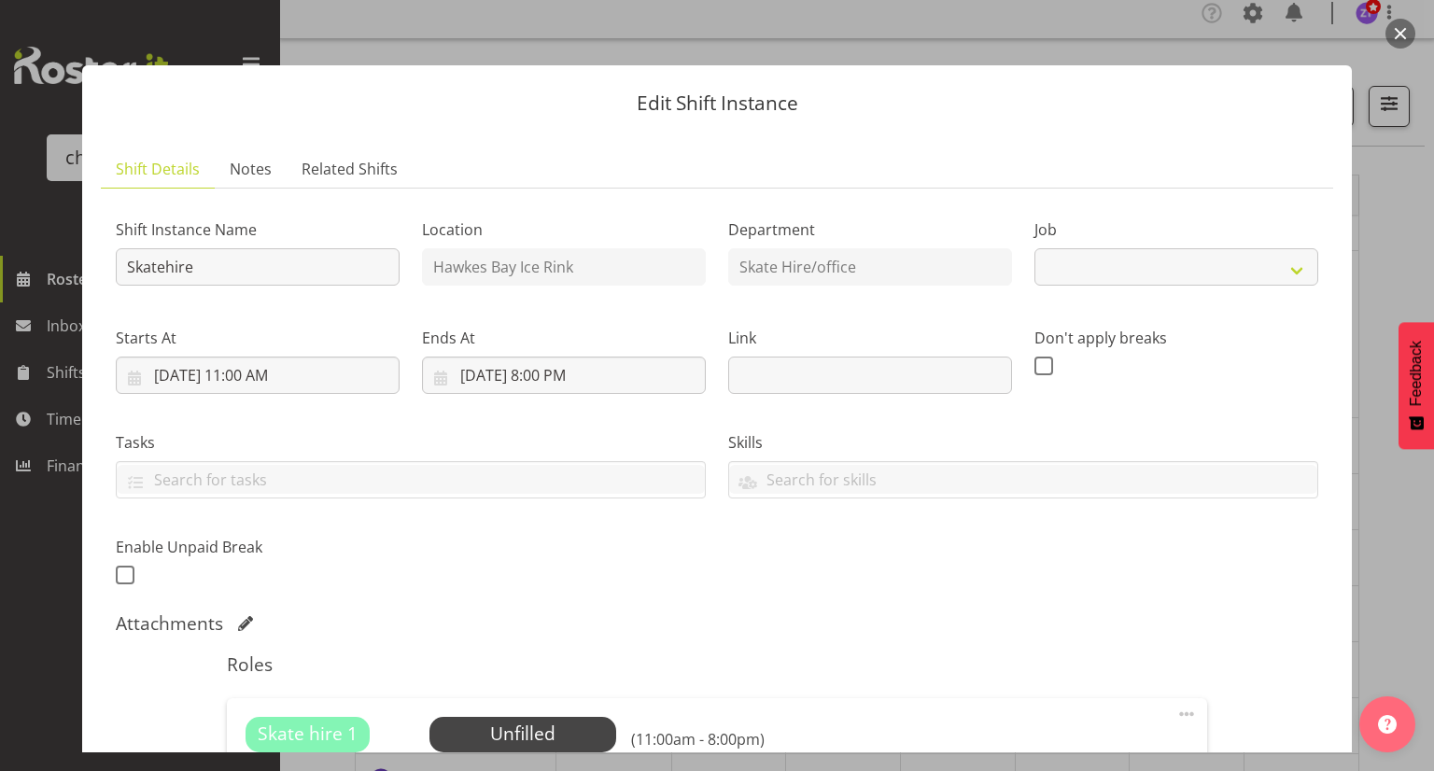
select select "843"
click at [267, 367] on input "[DATE] 11:00 AM" at bounding box center [258, 375] width 284 height 37
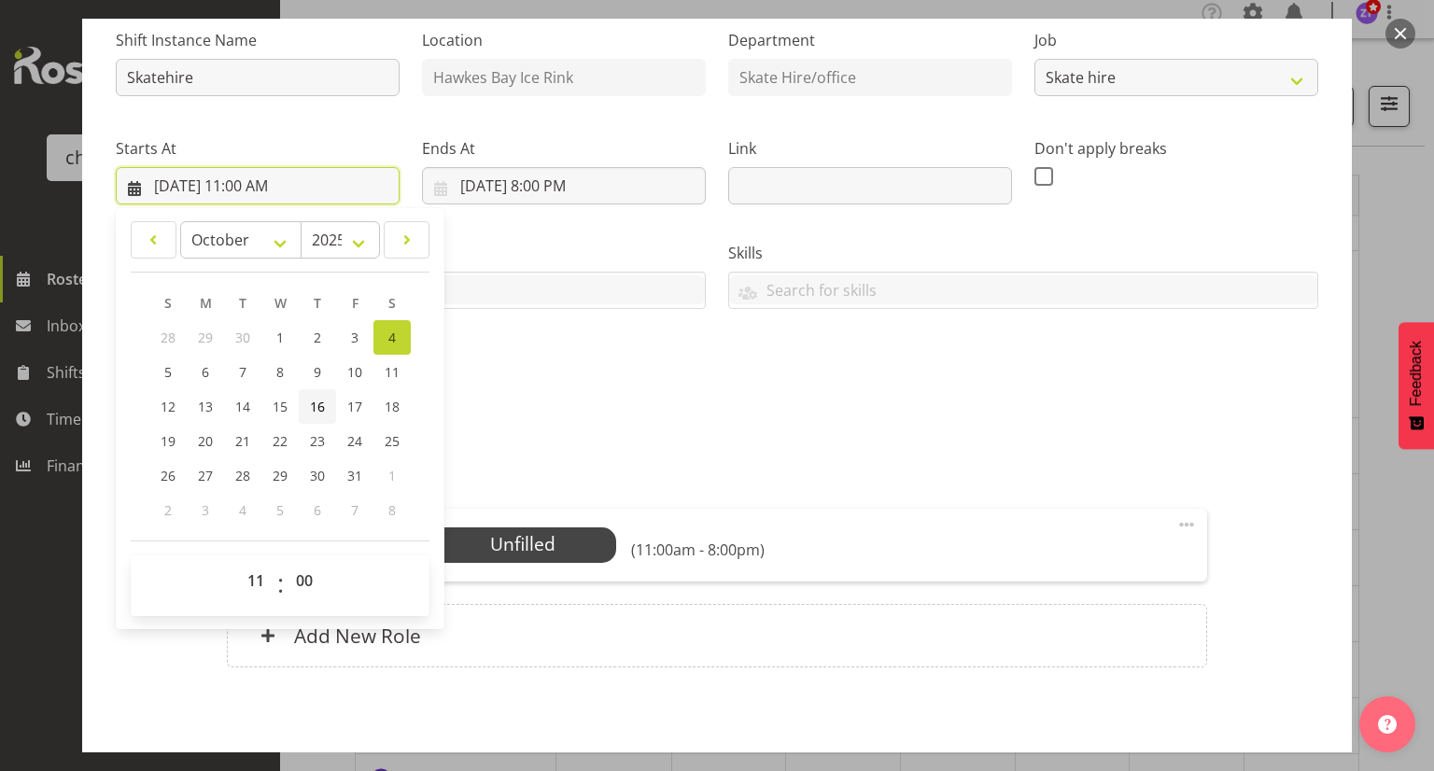
scroll to position [190, 0]
click at [258, 570] on select "00 01 02 03 04 05 06 07 08 09 10 11 12 13 14 15 16 17 18 19 20 21 22 23" at bounding box center [258, 579] width 42 height 37
select select "12"
click at [237, 561] on select "00 01 02 03 04 05 06 07 08 09 10 11 12 13 14 15 16 17 18 19 20 21 22 23" at bounding box center [258, 579] width 42 height 37
type input "[DATE] 12:00 PM"
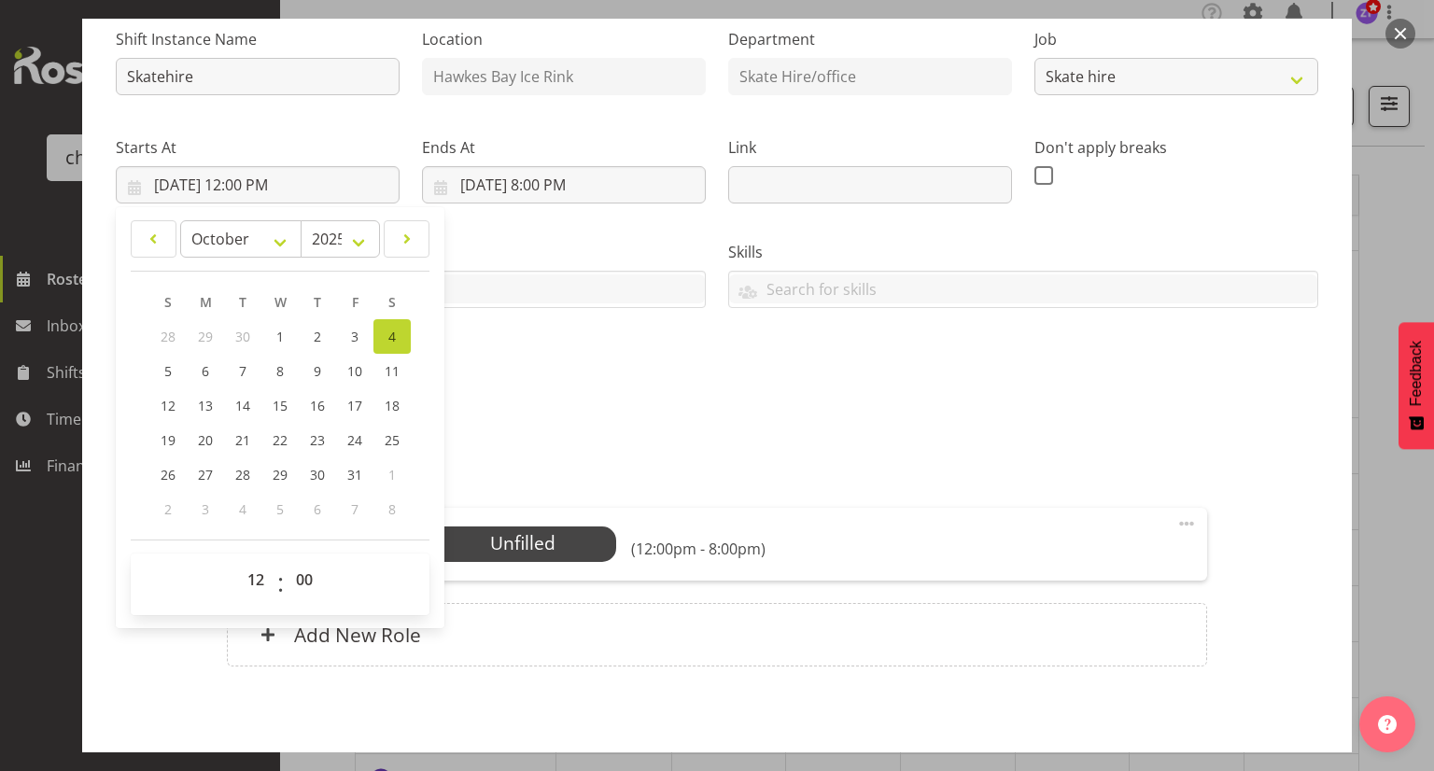
click at [484, 370] on div "Shift Instance Name Skatehire Location [GEOGRAPHIC_DATA] Ice Rink Department Sk…" at bounding box center [717, 206] width 1225 height 409
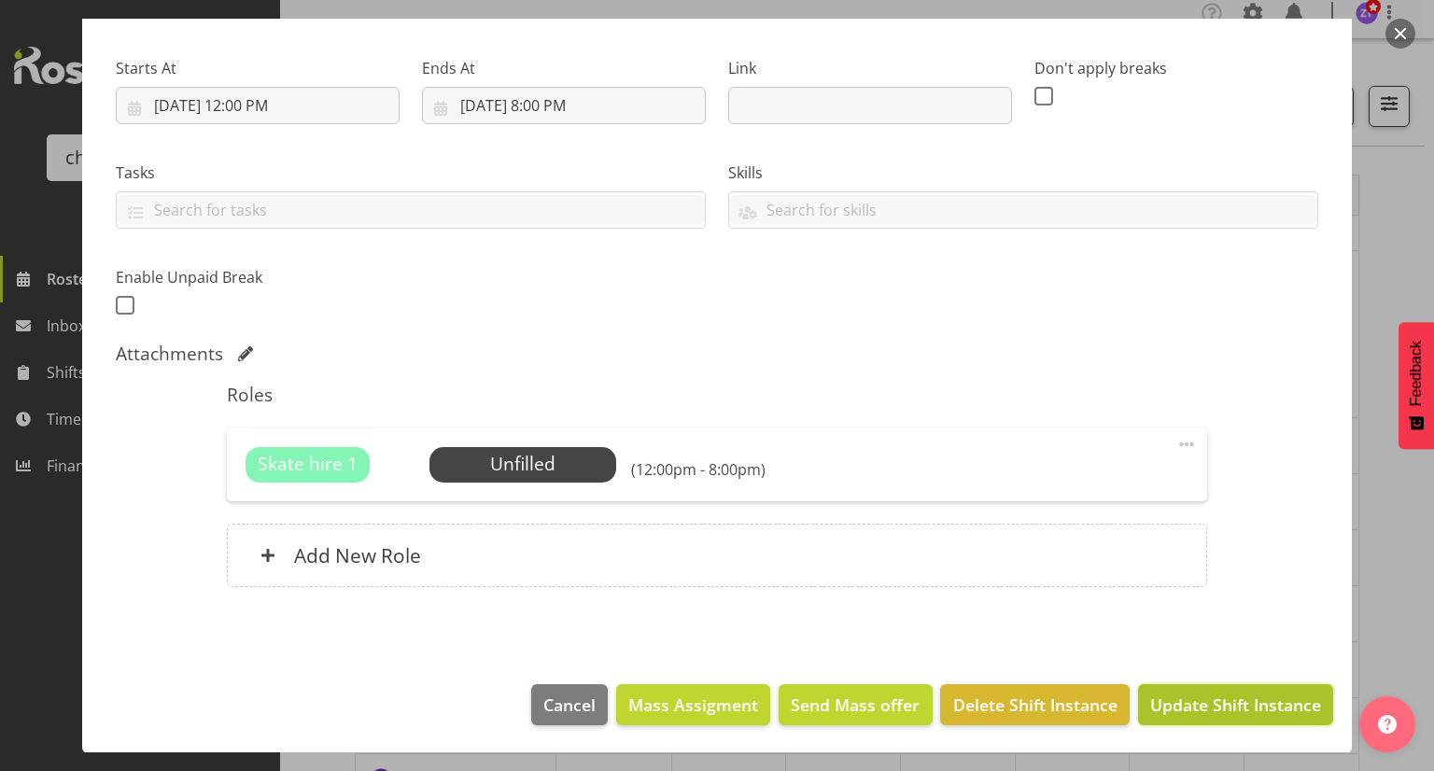
click at [1210, 717] on button "Update Shift Instance" at bounding box center [1235, 704] width 195 height 41
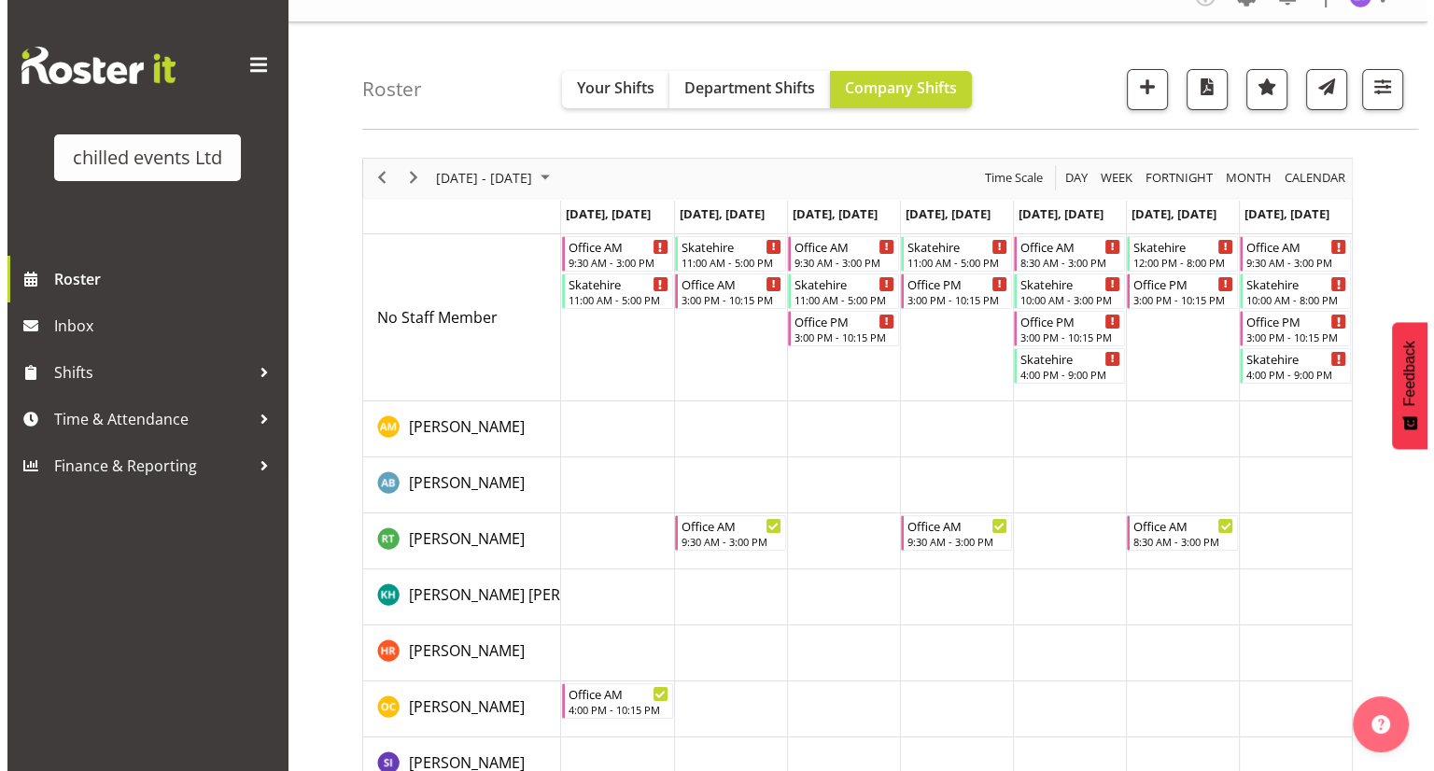
scroll to position [26, 0]
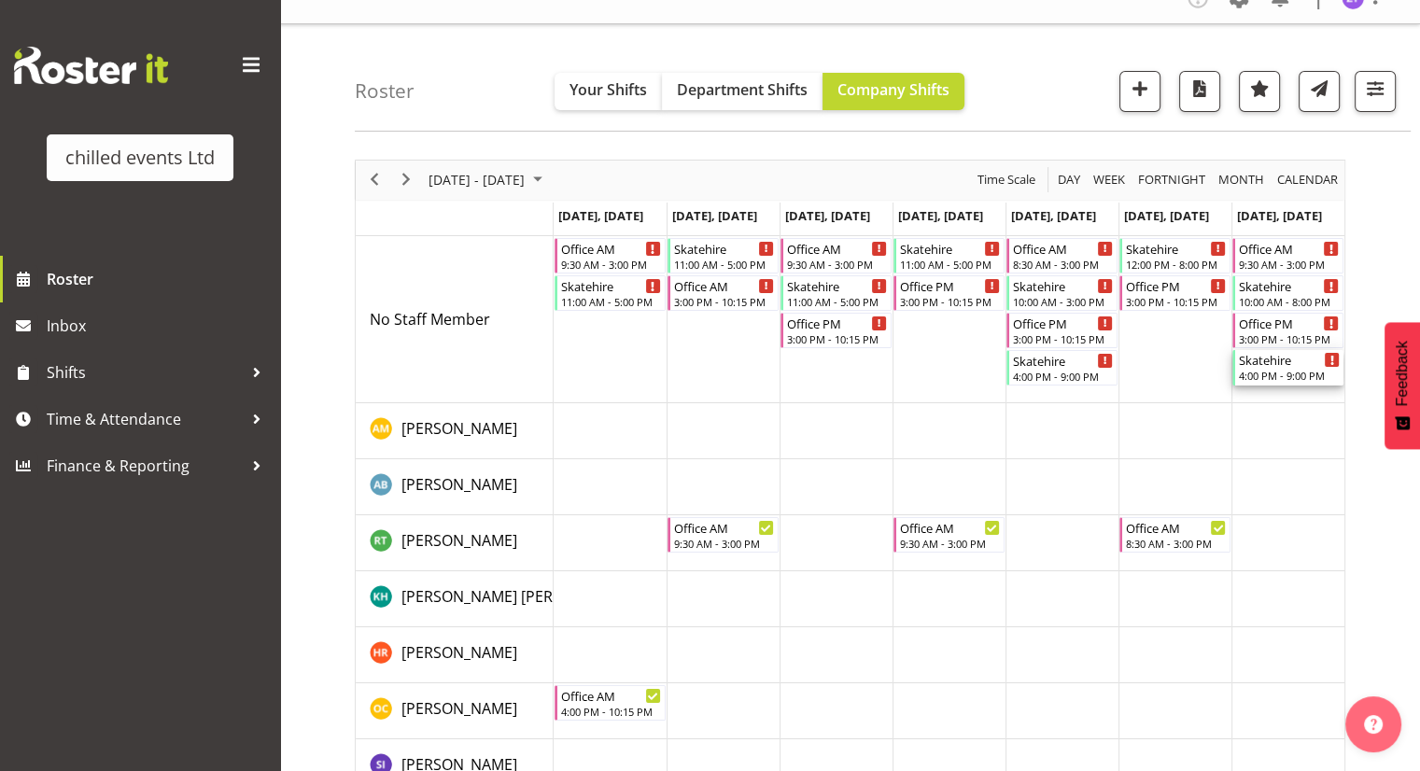
click at [1292, 367] on div "Skatehire" at bounding box center [1289, 359] width 101 height 19
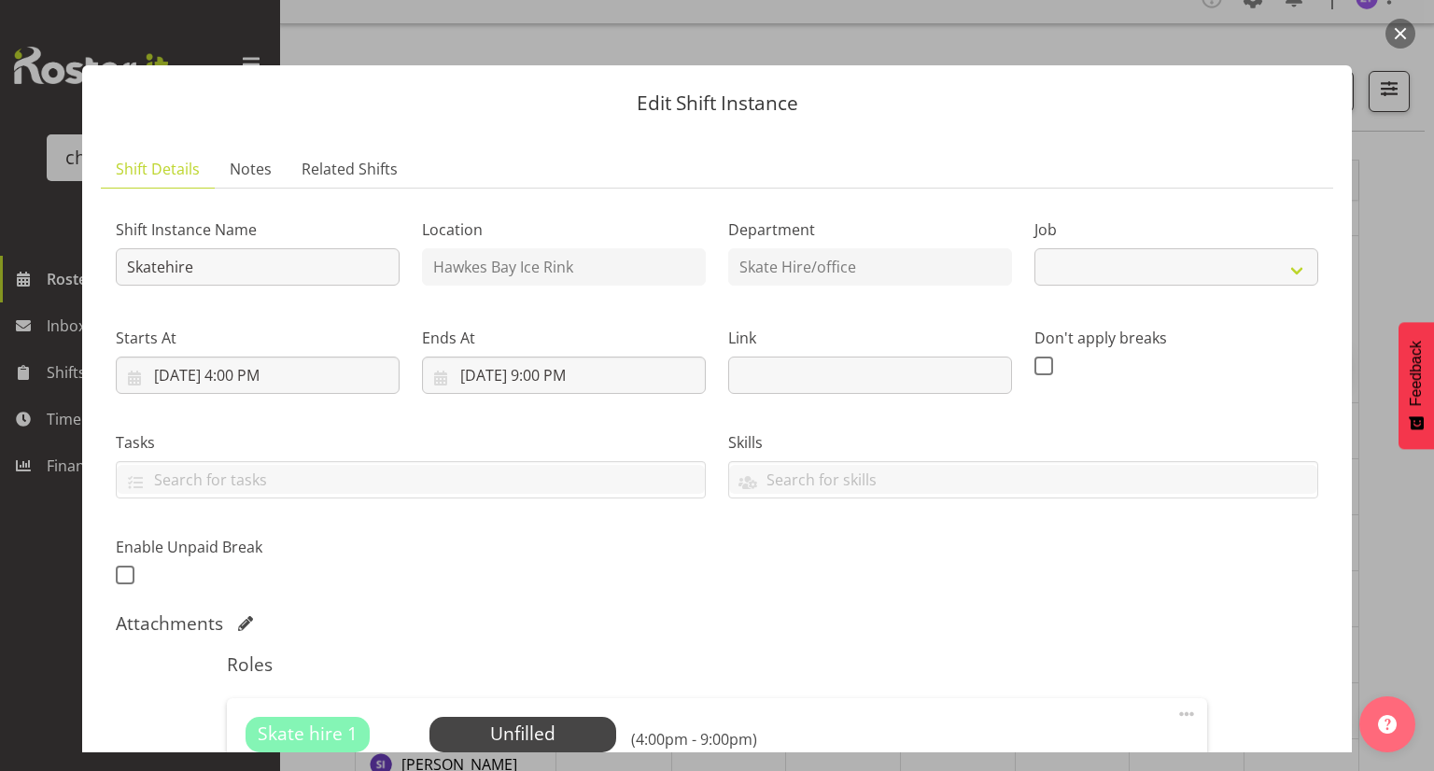
select select "843"
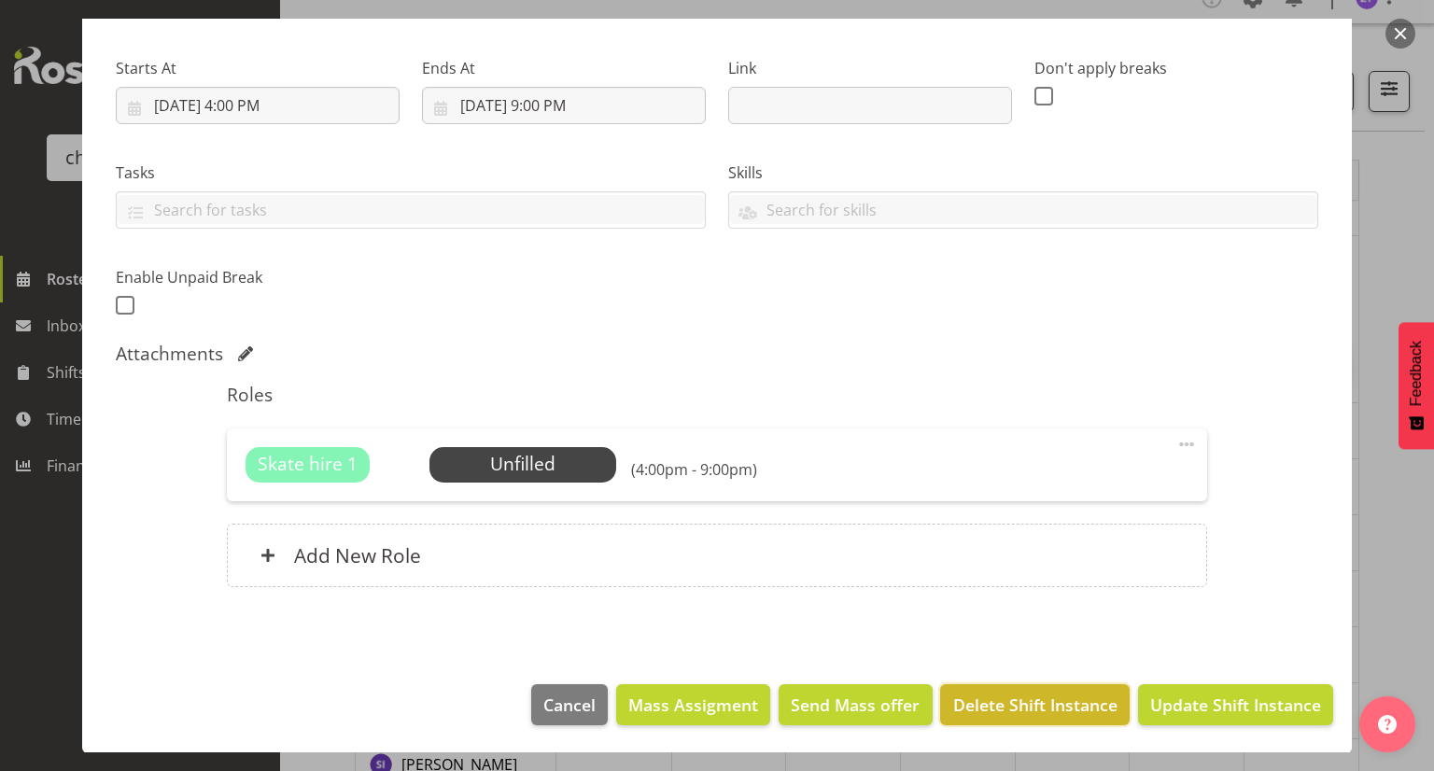
click at [986, 694] on span "Delete Shift Instance" at bounding box center [1035, 705] width 164 height 24
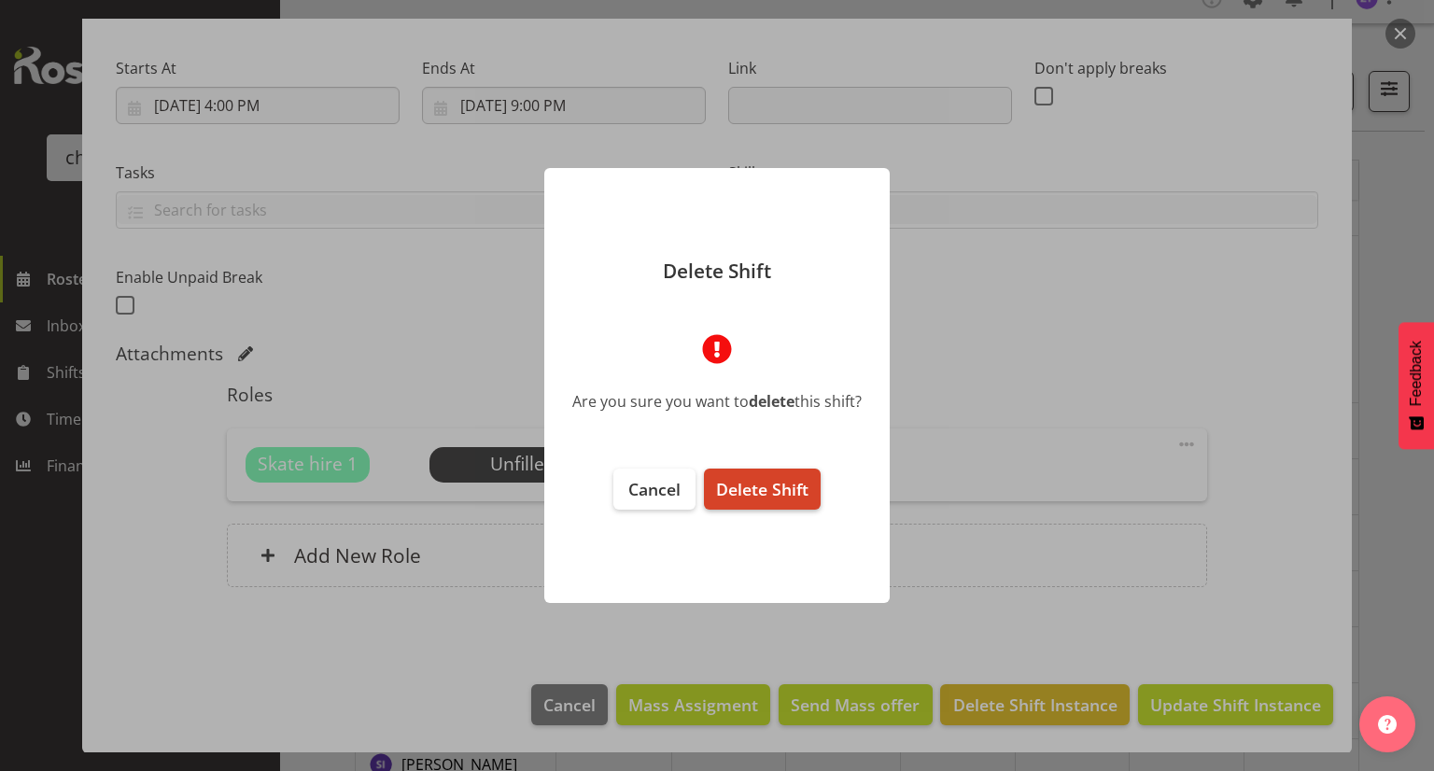
click at [755, 494] on span "Delete Shift" at bounding box center [762, 489] width 92 height 22
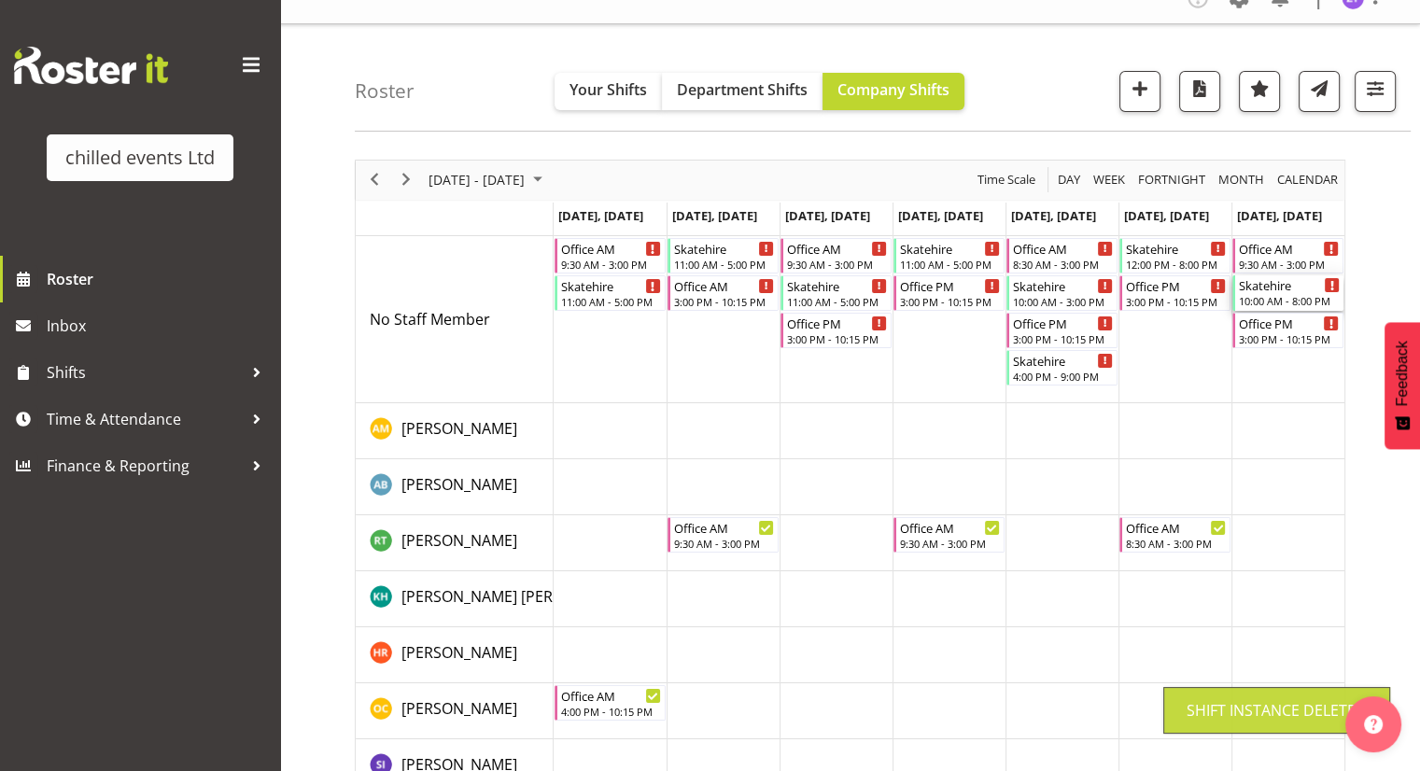
click at [1270, 299] on div "10:00 AM - 8:00 PM" at bounding box center [1289, 300] width 101 height 15
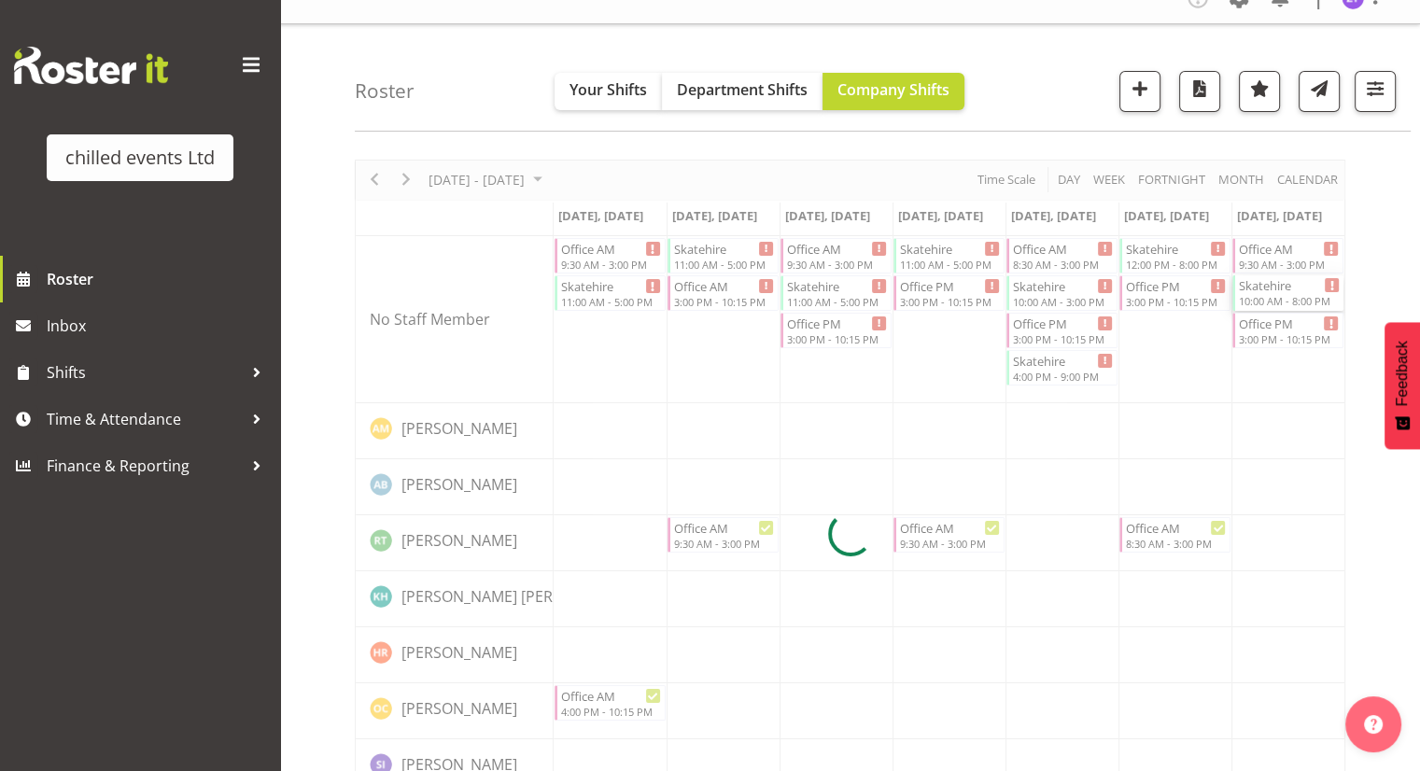
select select
select select "9"
select select "2025"
select select "10"
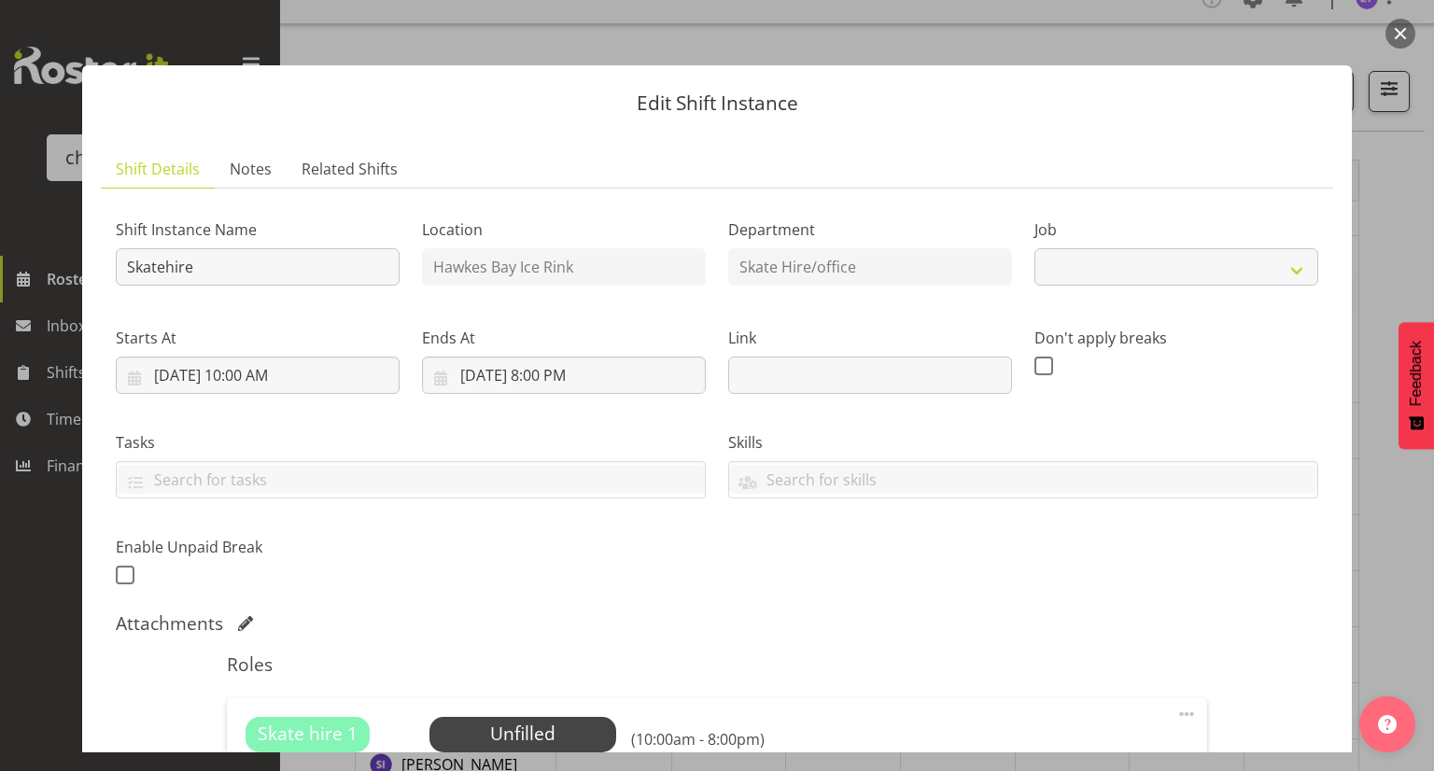
select select "843"
click at [247, 376] on input "[DATE] 10:00 AM" at bounding box center [258, 375] width 284 height 37
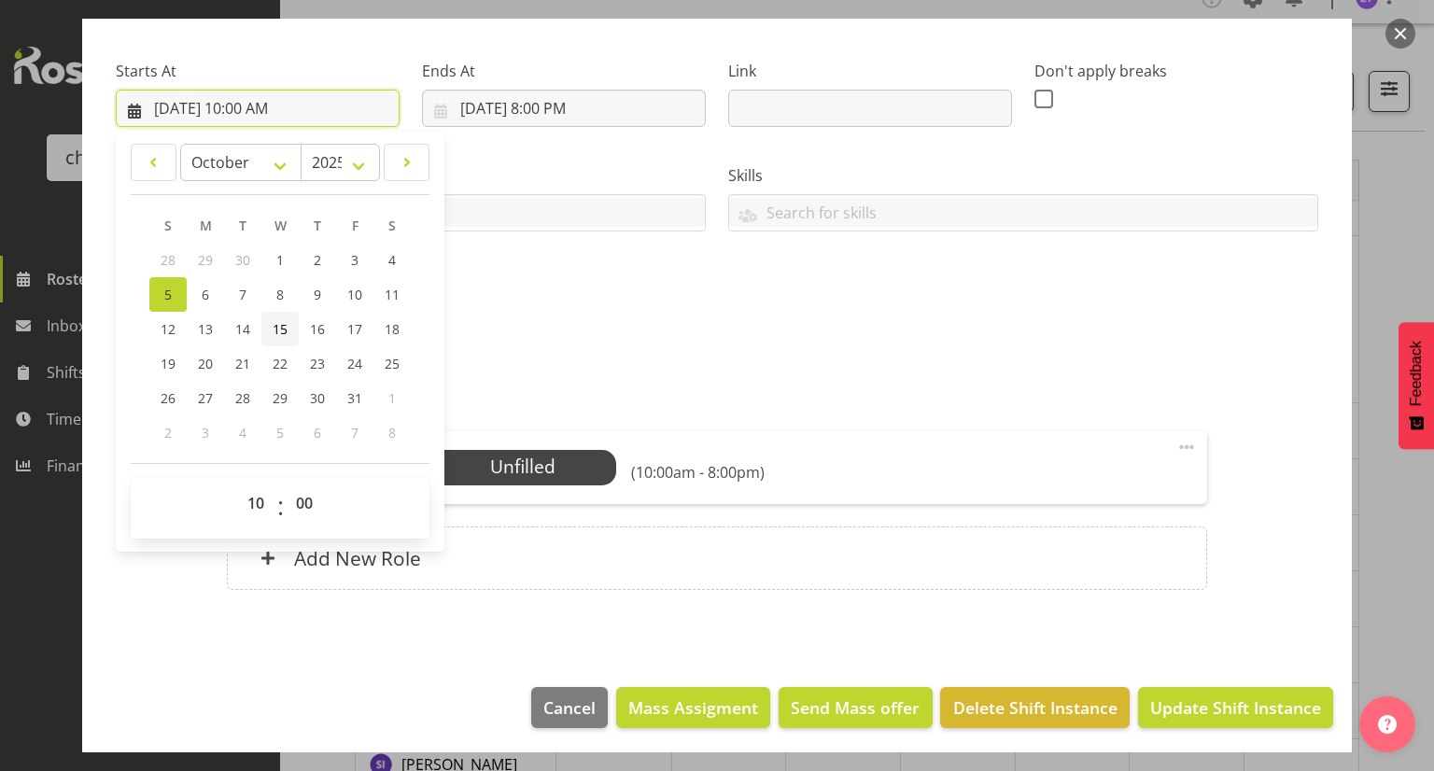
scroll to position [269, 0]
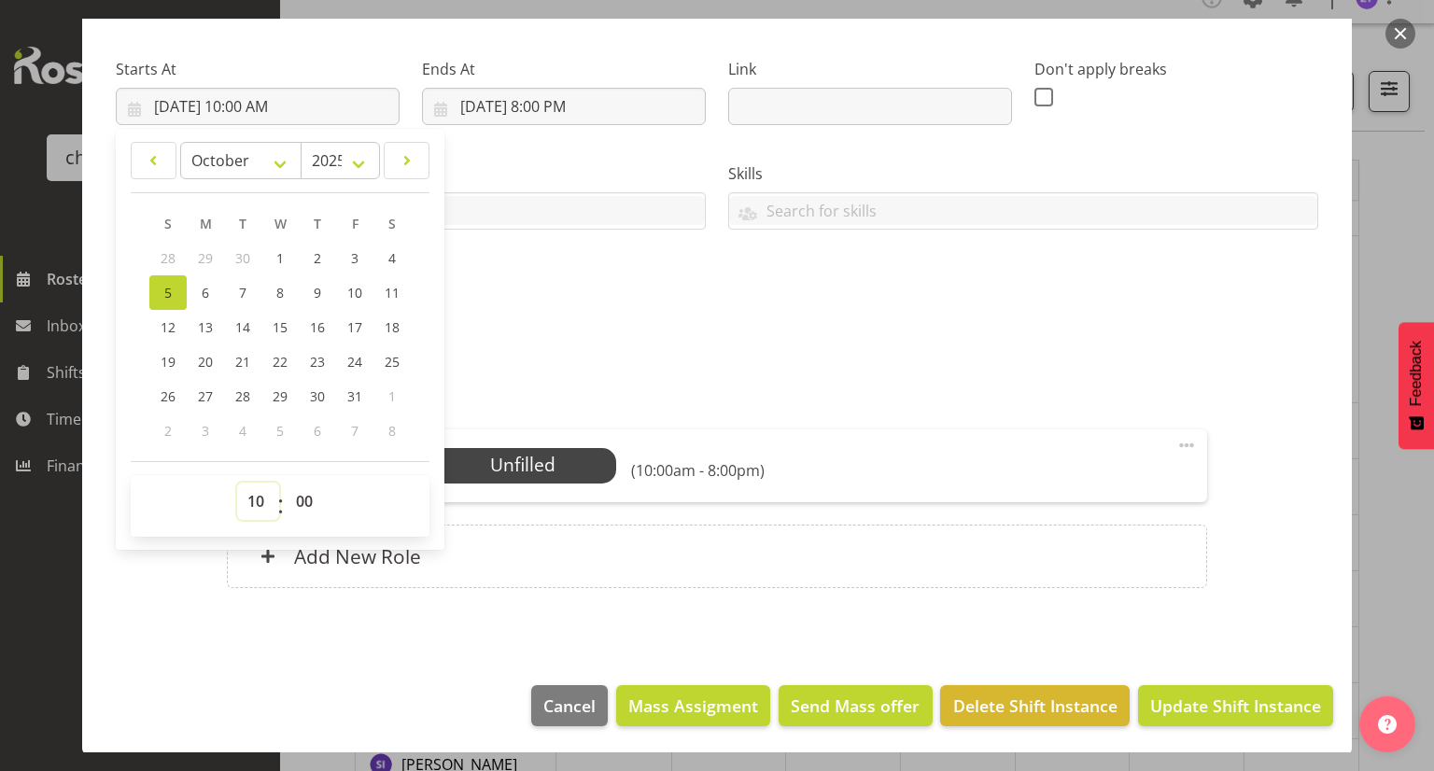
click at [257, 500] on select "00 01 02 03 04 05 06 07 08 09 10 11 12 13 14 15 16 17 18 19 20 21 22 23" at bounding box center [258, 501] width 42 height 37
select select "12"
click at [237, 483] on select "00 01 02 03 04 05 06 07 08 09 10 11 12 13 14 15 16 17 18 19 20 21 22 23" at bounding box center [258, 501] width 42 height 37
type input "[DATE] 12:00 PM"
click at [571, 296] on div "Shift Instance Name Skatehire Location [GEOGRAPHIC_DATA] Ice Rink Department Sk…" at bounding box center [717, 127] width 1225 height 409
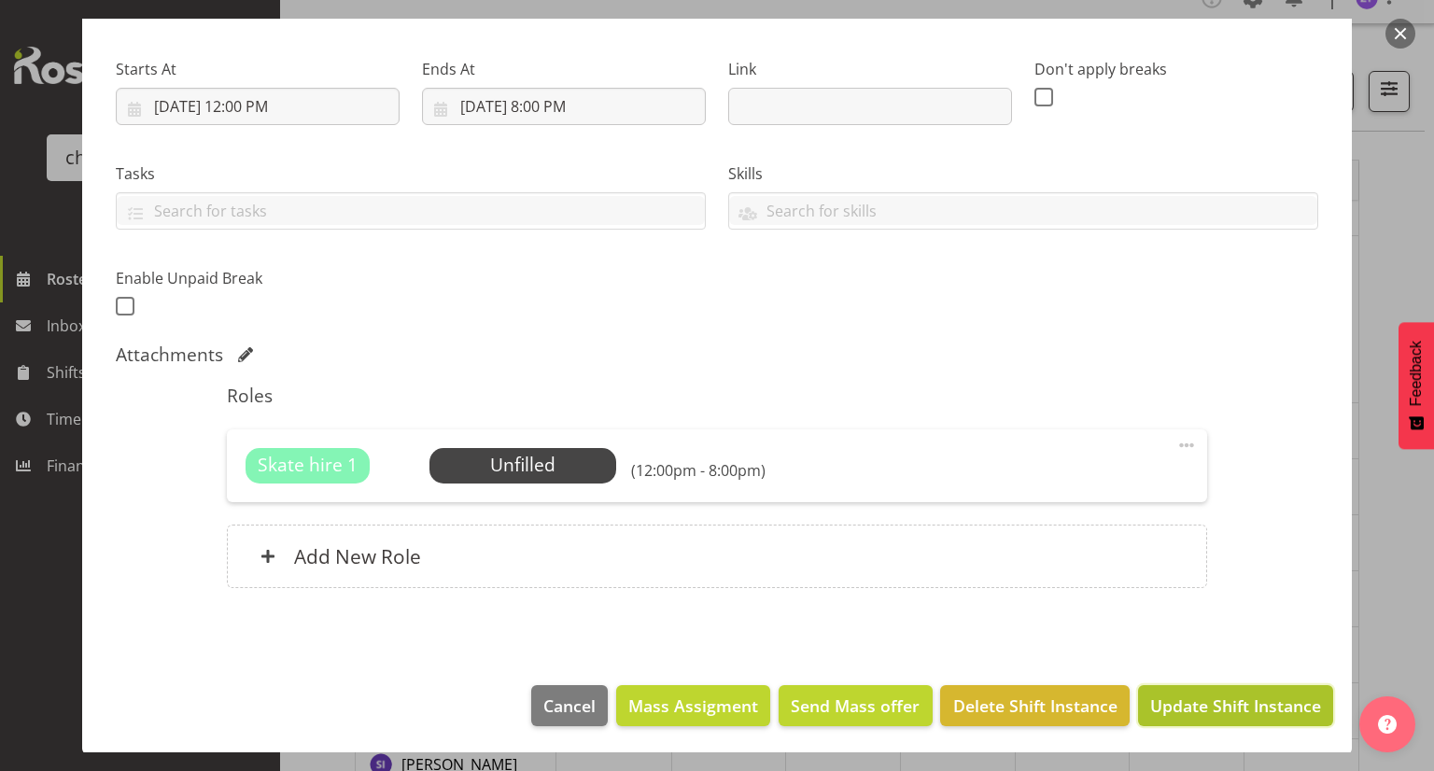
click at [1223, 726] on button "Update Shift Instance" at bounding box center [1235, 705] width 195 height 41
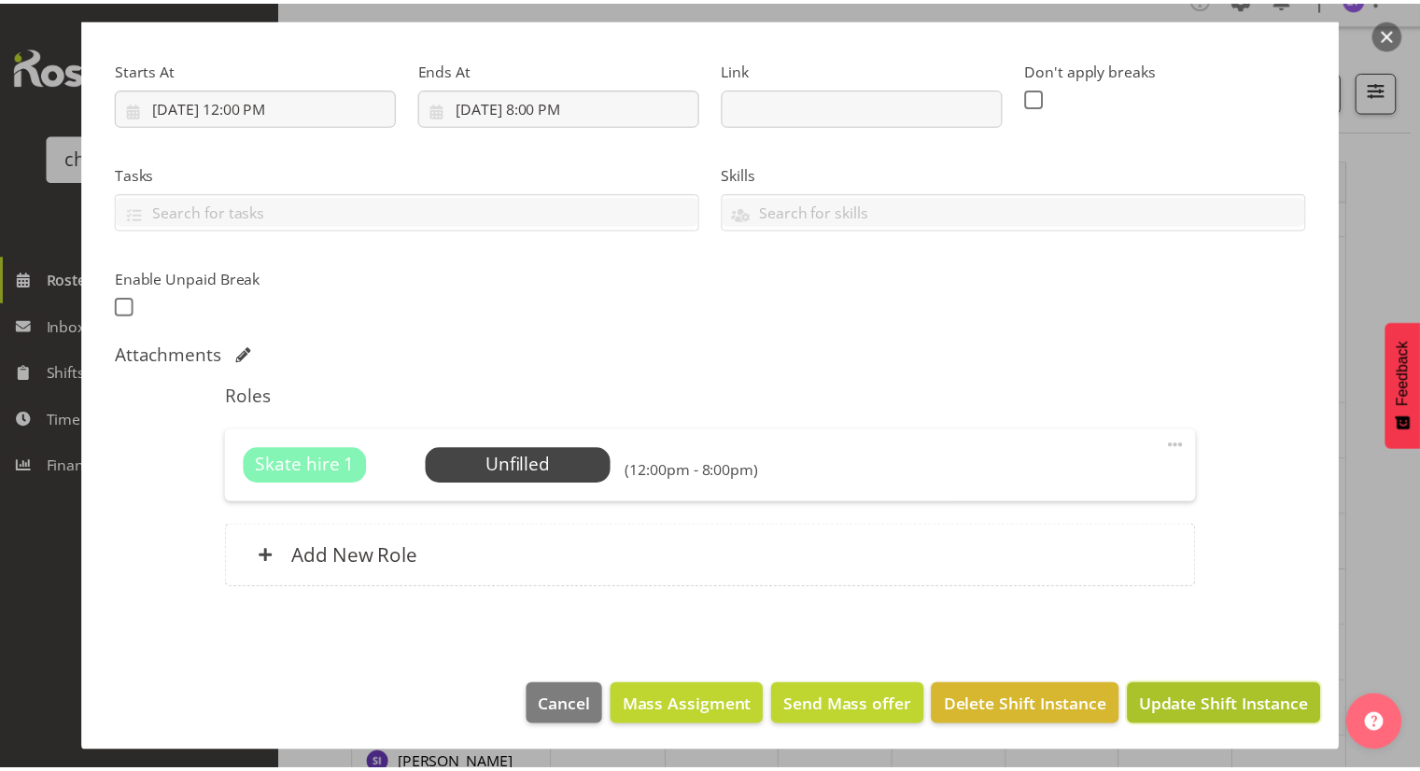
scroll to position [196, 0]
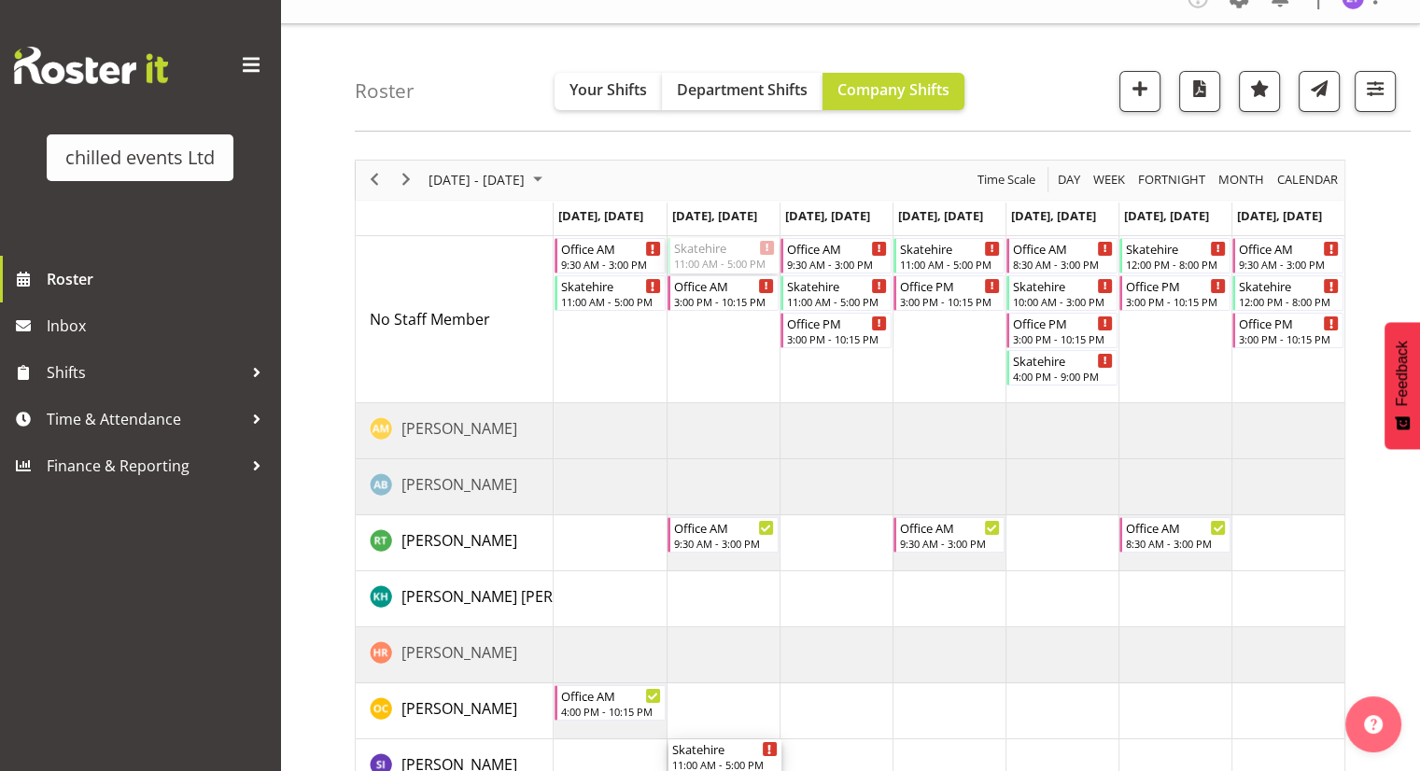
drag, startPoint x: 731, startPoint y: 251, endPoint x: 745, endPoint y: 745, distance: 494.2
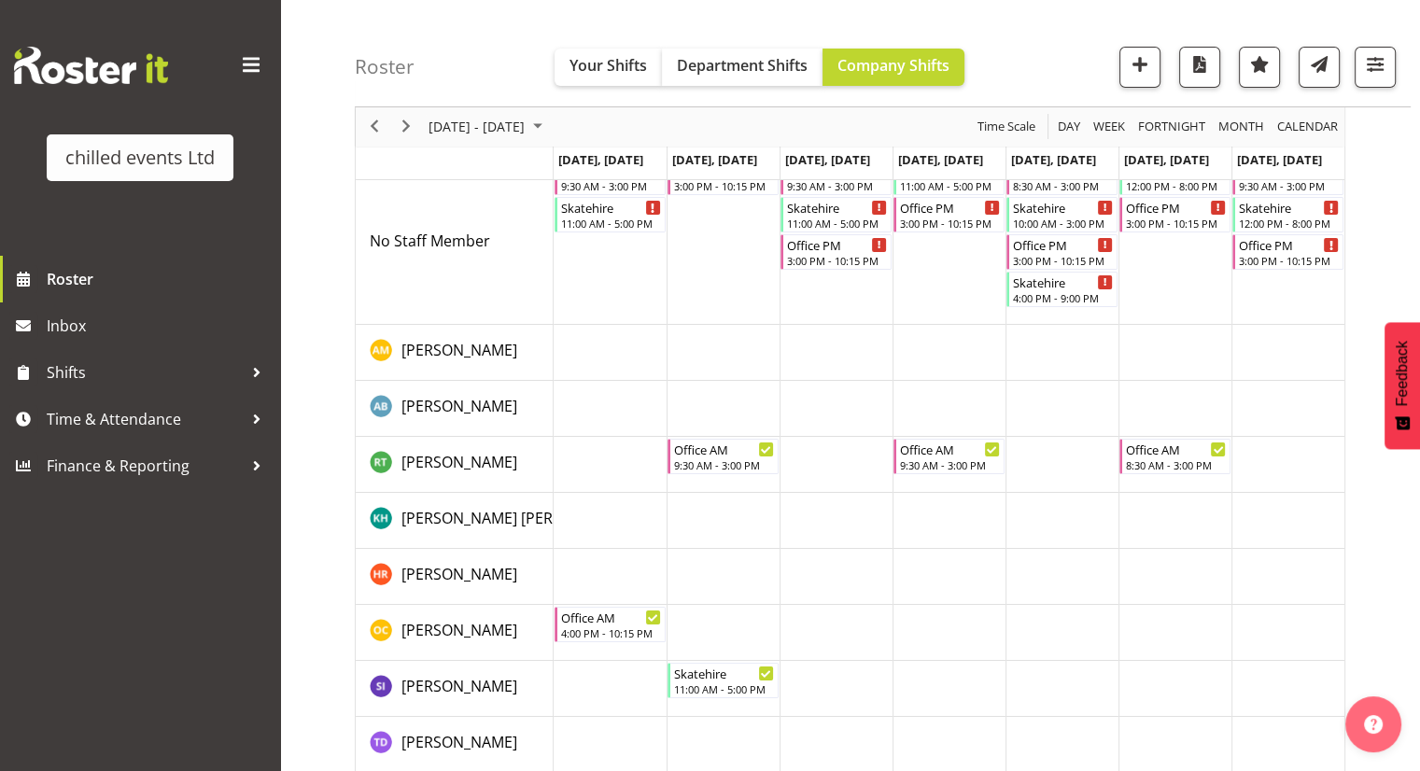
scroll to position [106, 0]
click at [728, 680] on div "11:00 AM - 5:00 PM" at bounding box center [724, 686] width 101 height 15
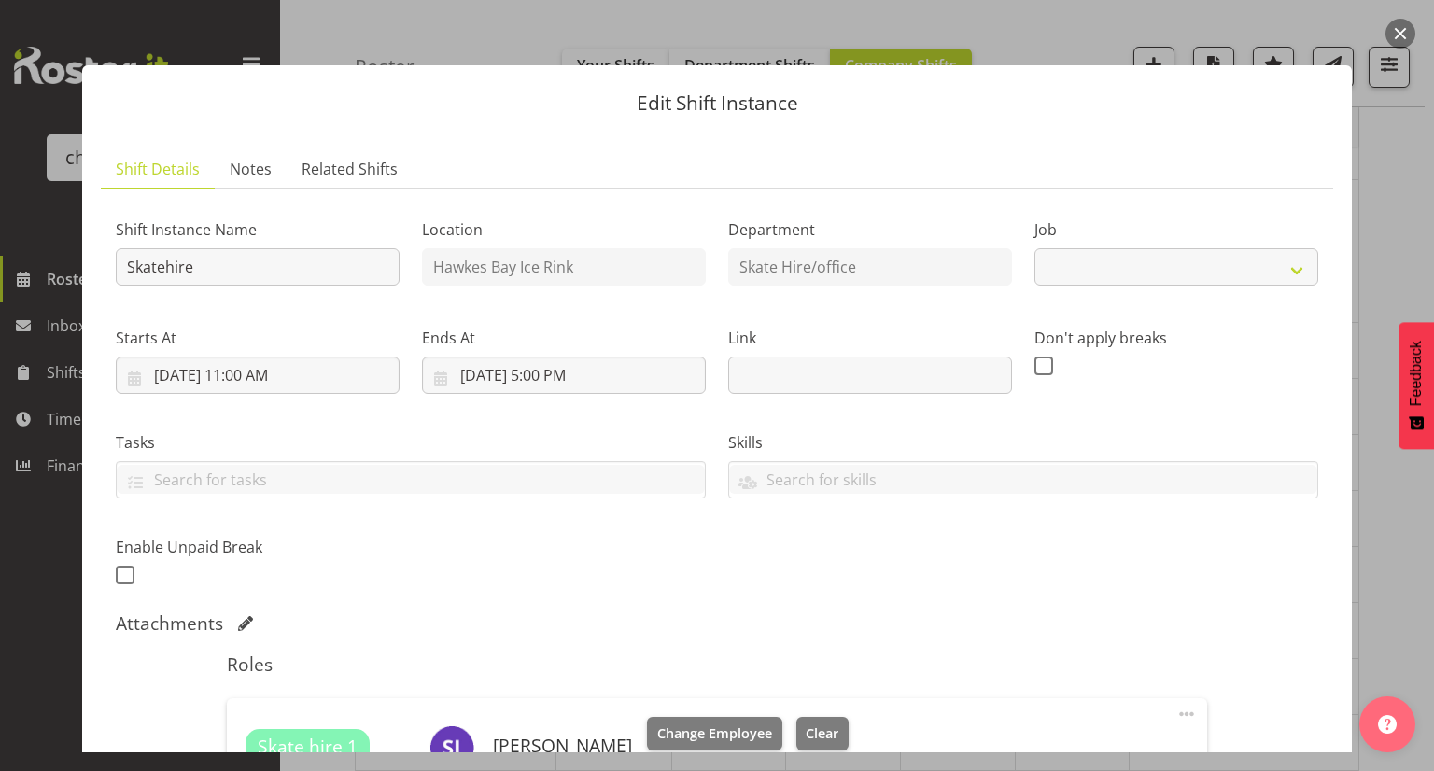
select select "843"
click at [1411, 36] on button "button" at bounding box center [1401, 34] width 30 height 30
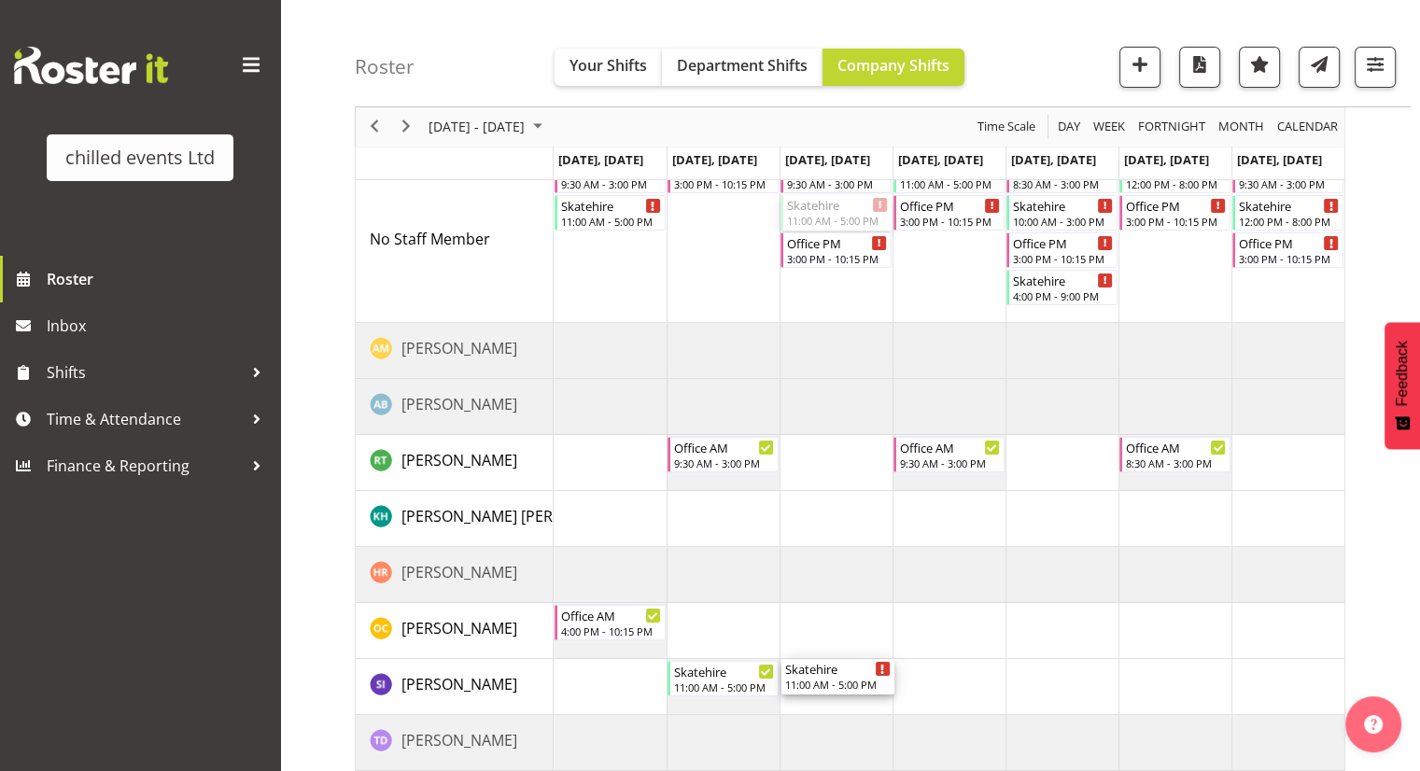
drag, startPoint x: 829, startPoint y: 212, endPoint x: 837, endPoint y: 684, distance: 471.6
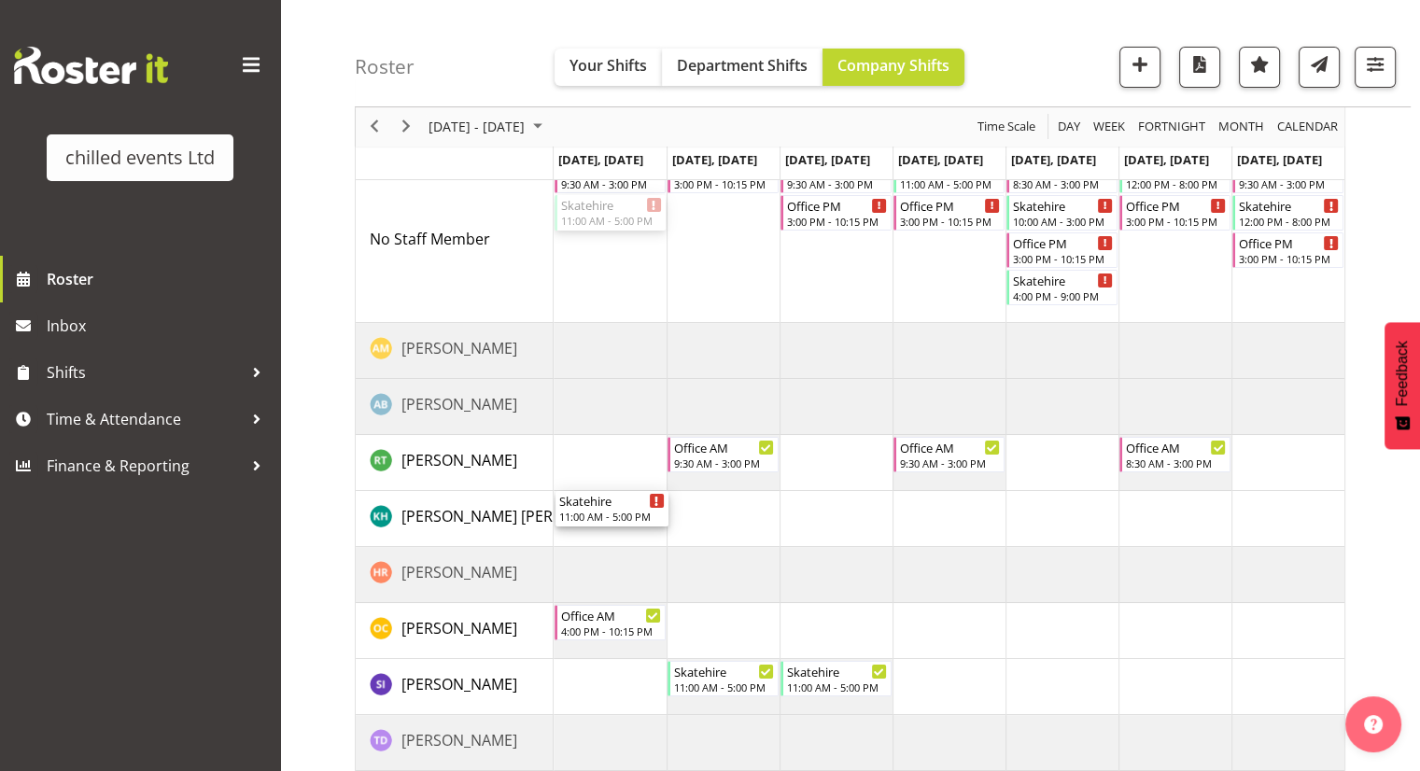
drag, startPoint x: 599, startPoint y: 214, endPoint x: 616, endPoint y: 510, distance: 296.5
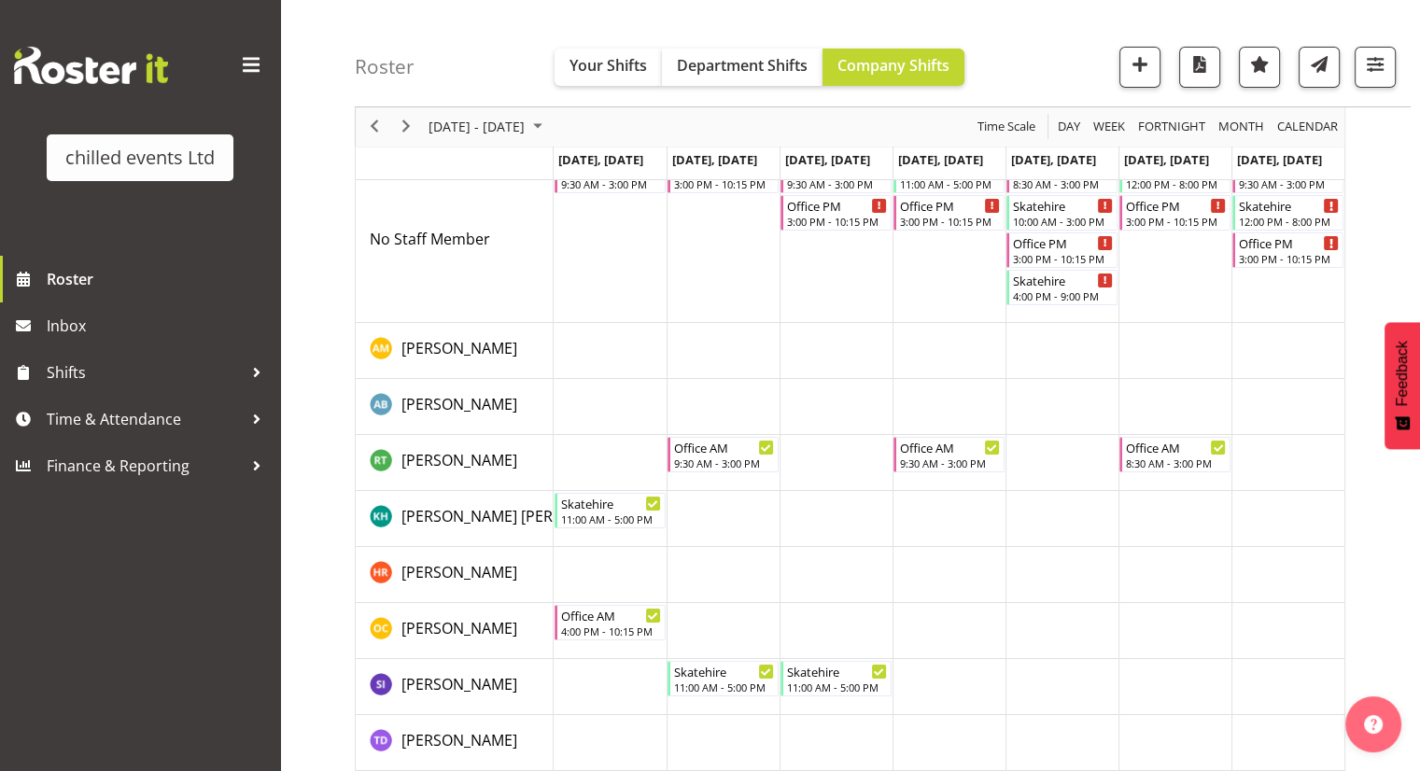
scroll to position [26, 0]
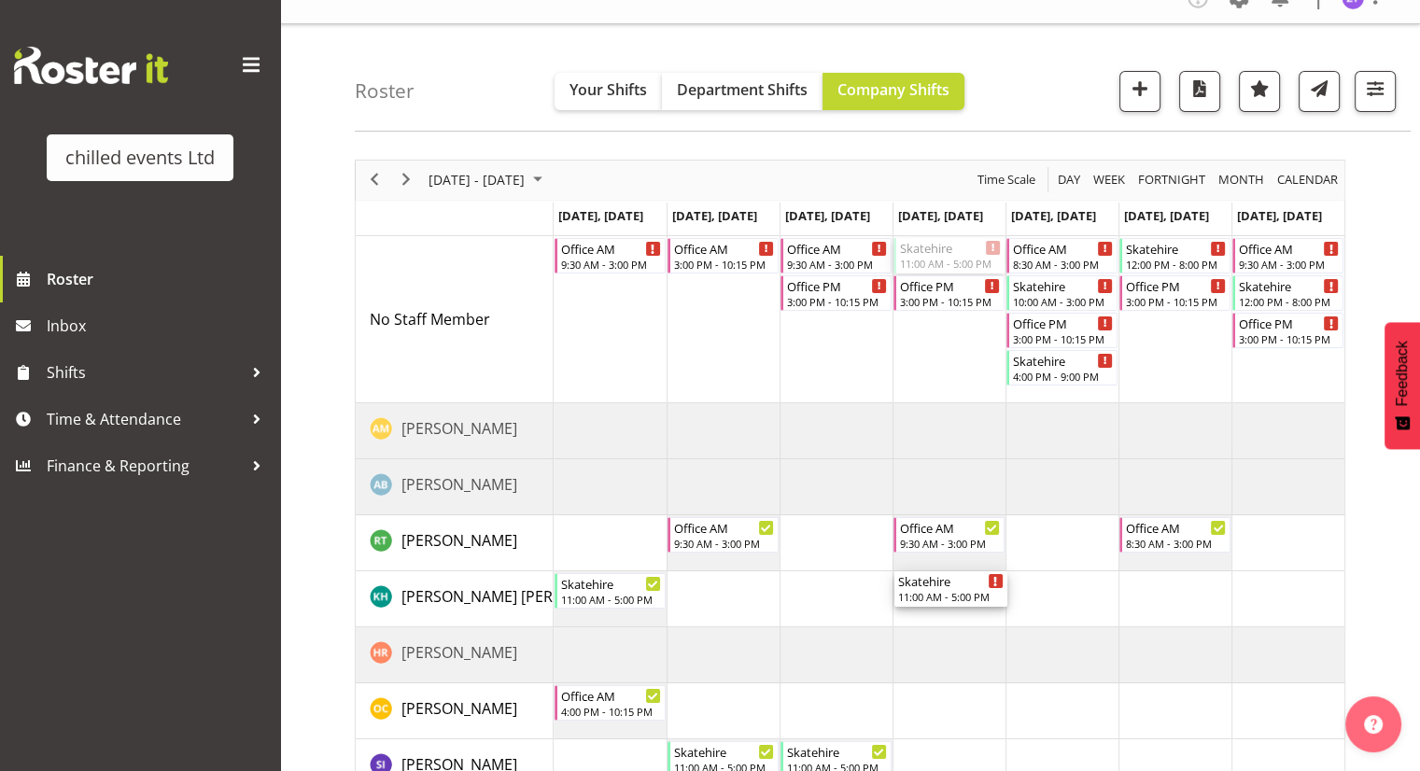
drag, startPoint x: 951, startPoint y: 253, endPoint x: 960, endPoint y: 589, distance: 336.3
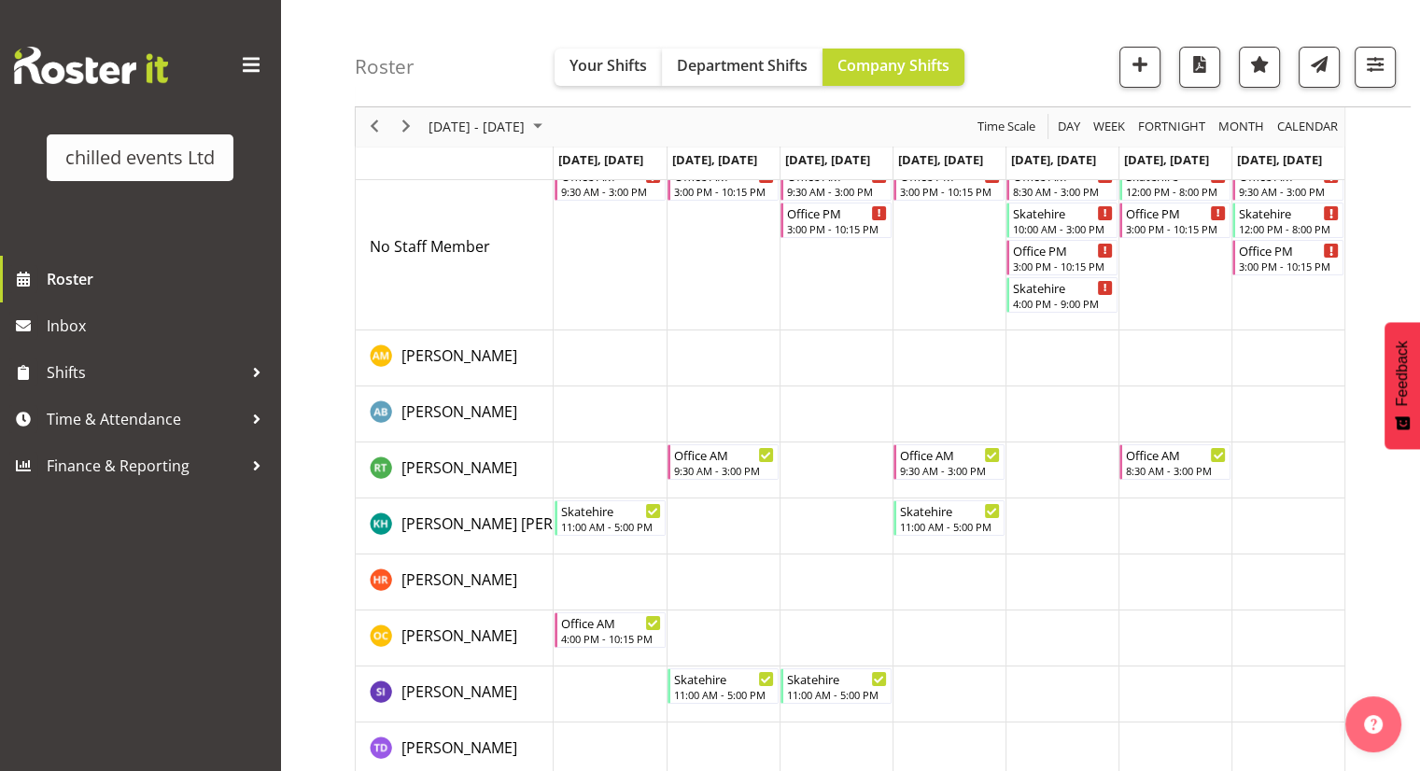
scroll to position [97, 0]
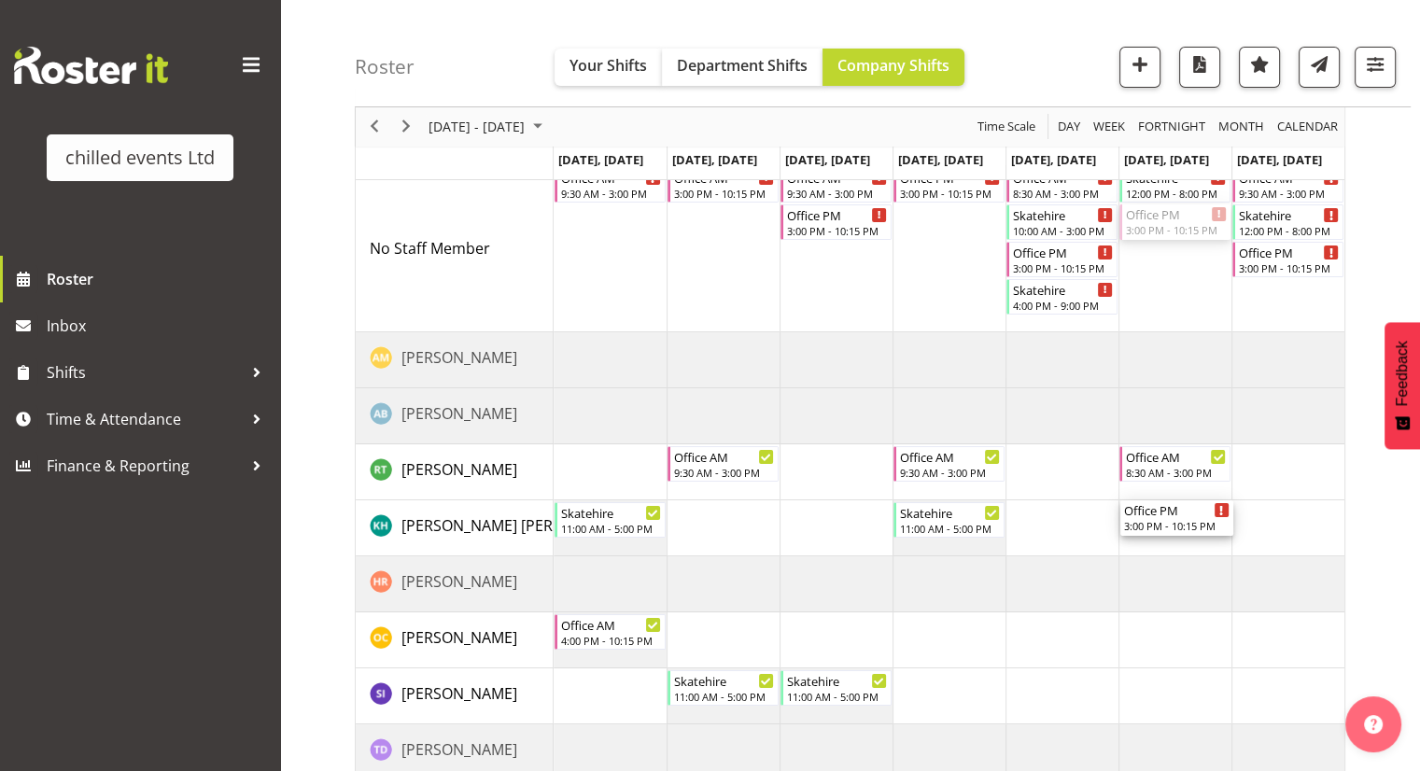
drag, startPoint x: 1163, startPoint y: 225, endPoint x: 1183, endPoint y: 542, distance: 317.2
click at [1183, 542] on div "Office AM 9:30 AM - 3:00 PM Office AM 3:00 PM - 10:15 PM Office AM 9:30 AM - 3:…" at bounding box center [949, 500] width 791 height 671
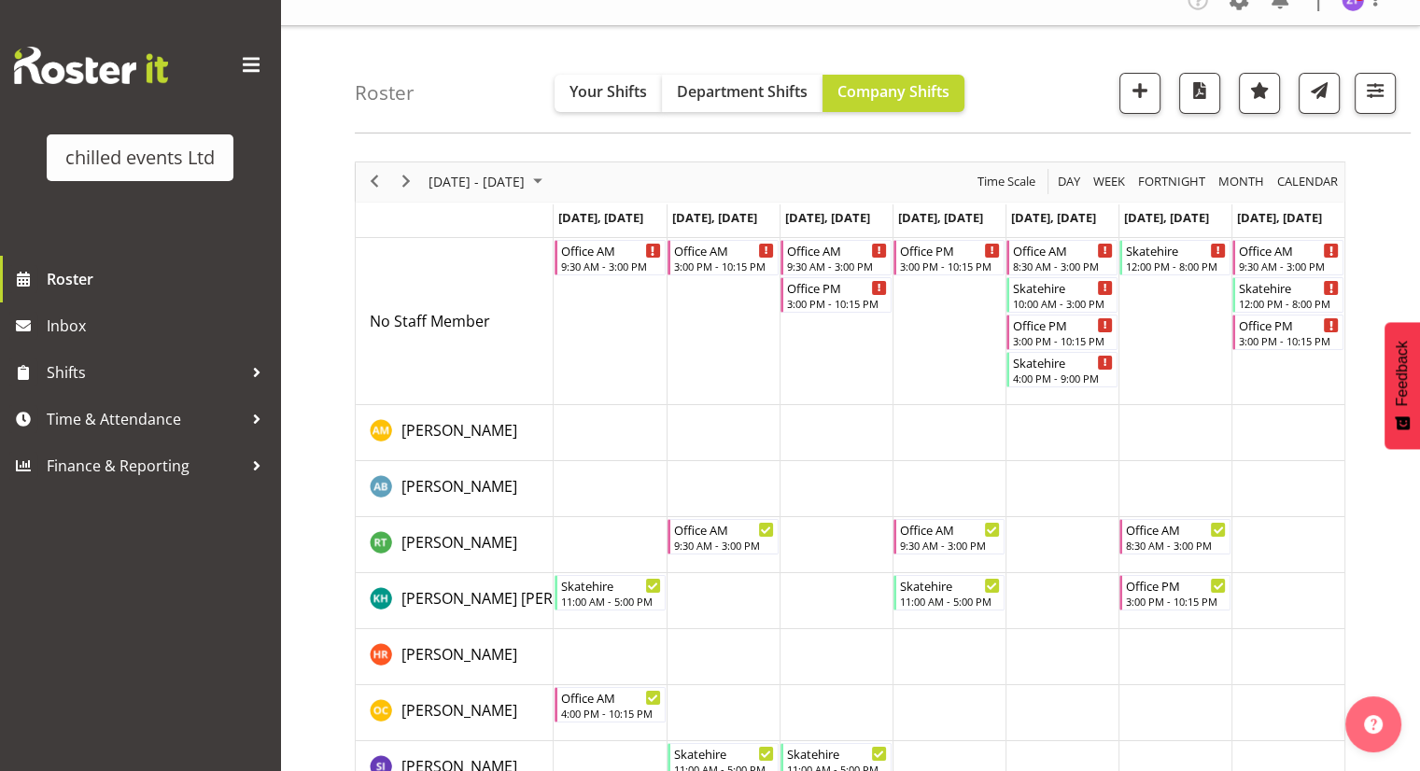
scroll to position [22, 0]
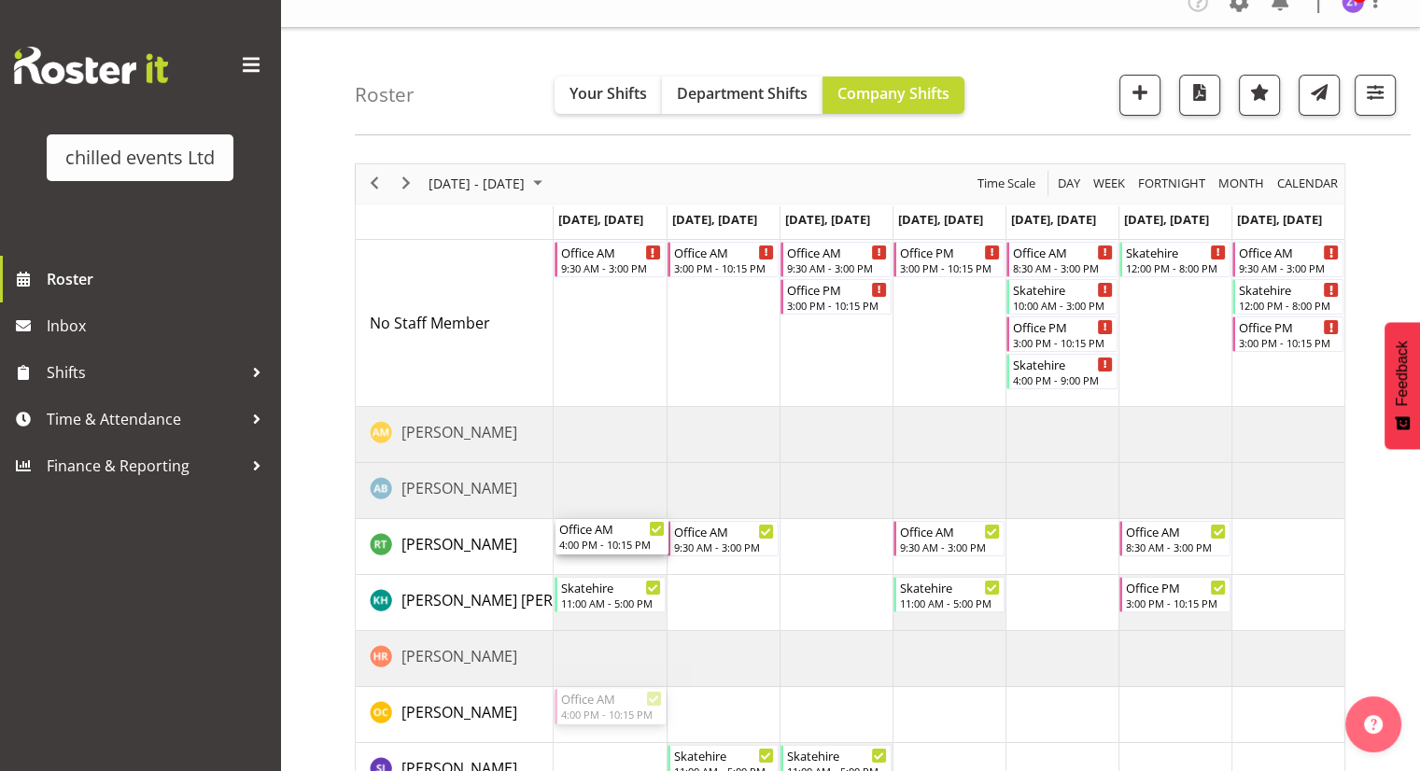
drag, startPoint x: 623, startPoint y: 706, endPoint x: 606, endPoint y: 569, distance: 138.3
click at [606, 569] on div "Office AM 9:30 AM - 3:00 PM Office AM 3:00 PM - 10:15 PM Office AM 9:30 AM - 3:…" at bounding box center [949, 575] width 791 height 671
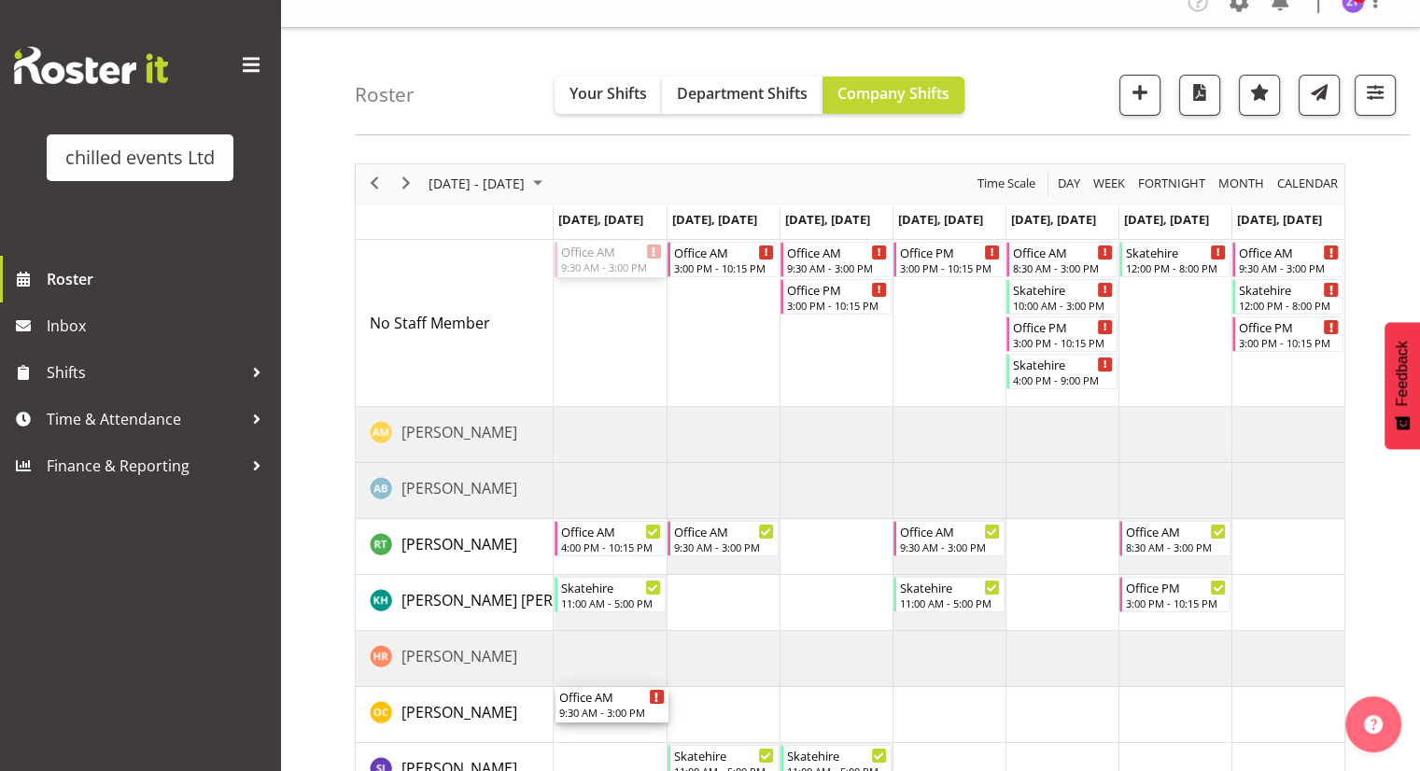
drag, startPoint x: 591, startPoint y: 261, endPoint x: 594, endPoint y: 704, distance: 443.5
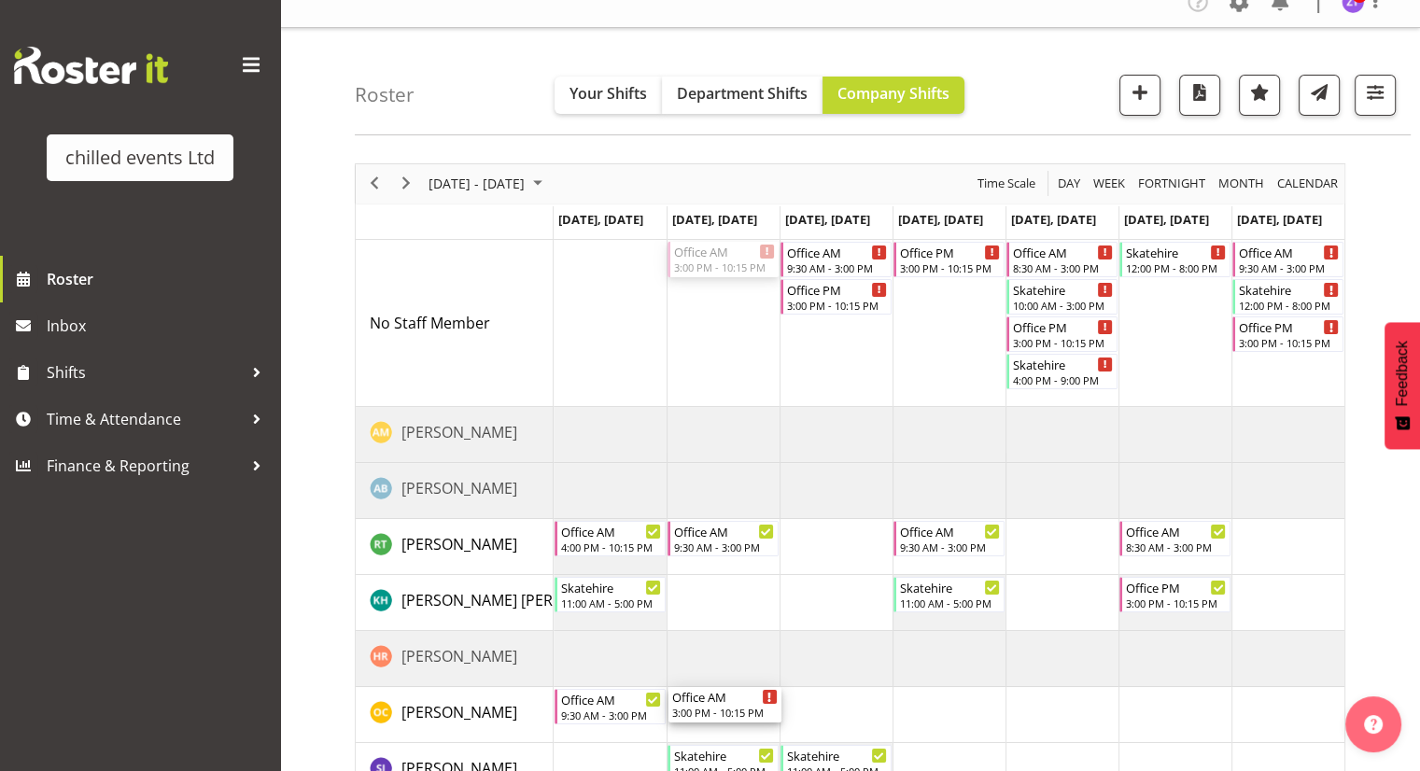
drag, startPoint x: 727, startPoint y: 253, endPoint x: 769, endPoint y: 723, distance: 471.6
click at [769, 723] on div "Office AM 3:00 PM - 10:15 PM Office AM 9:30 AM - 3:00 PM Office PM 3:00 PM - 10…" at bounding box center [949, 575] width 791 height 671
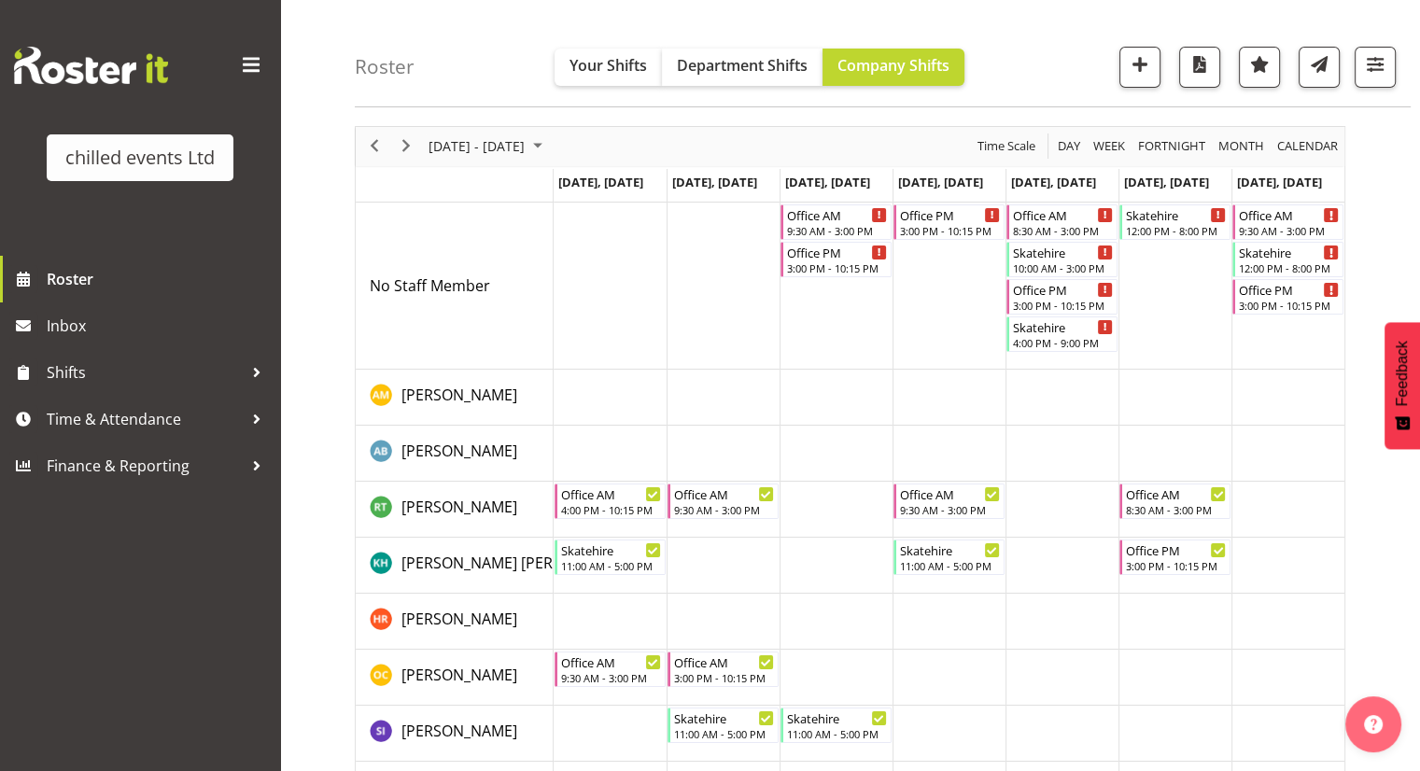
scroll to position [62, 0]
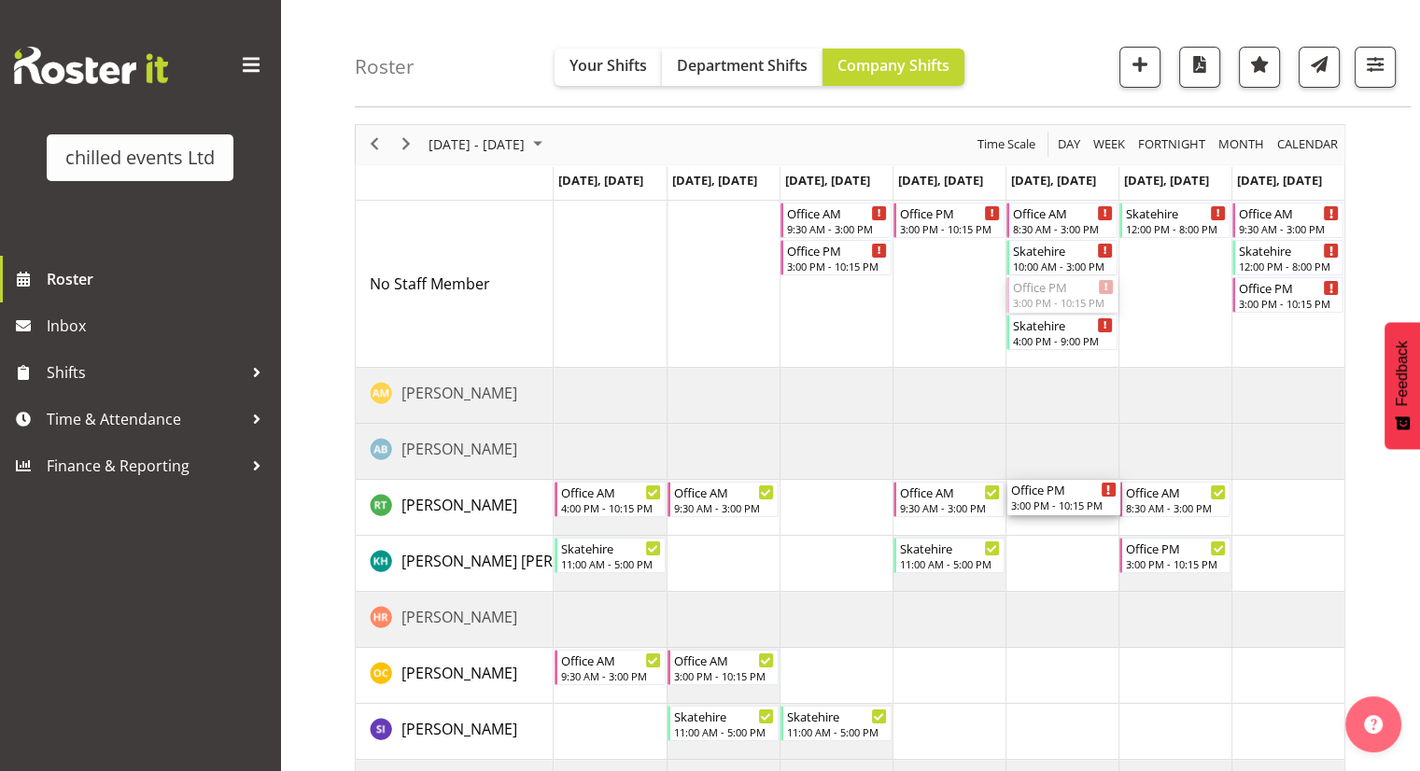
drag, startPoint x: 1058, startPoint y: 302, endPoint x: 1073, endPoint y: 528, distance: 226.5
click at [1073, 528] on div "Office AM 9:30 AM - 3:00 PM Office PM 3:00 PM - 10:15 PM Office PM 3:00 PM - 10…" at bounding box center [949, 536] width 791 height 671
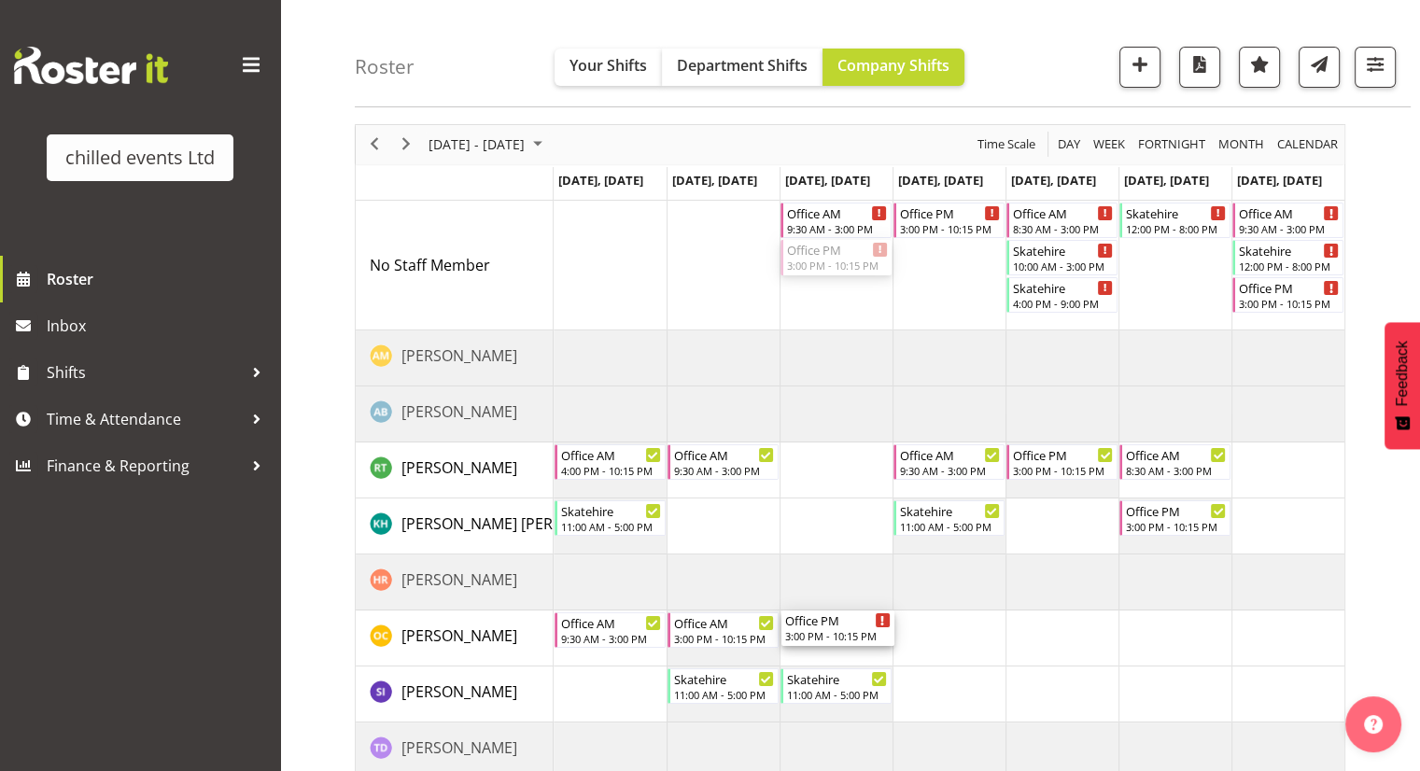
drag, startPoint x: 825, startPoint y: 261, endPoint x: 845, endPoint y: 632, distance: 372.2
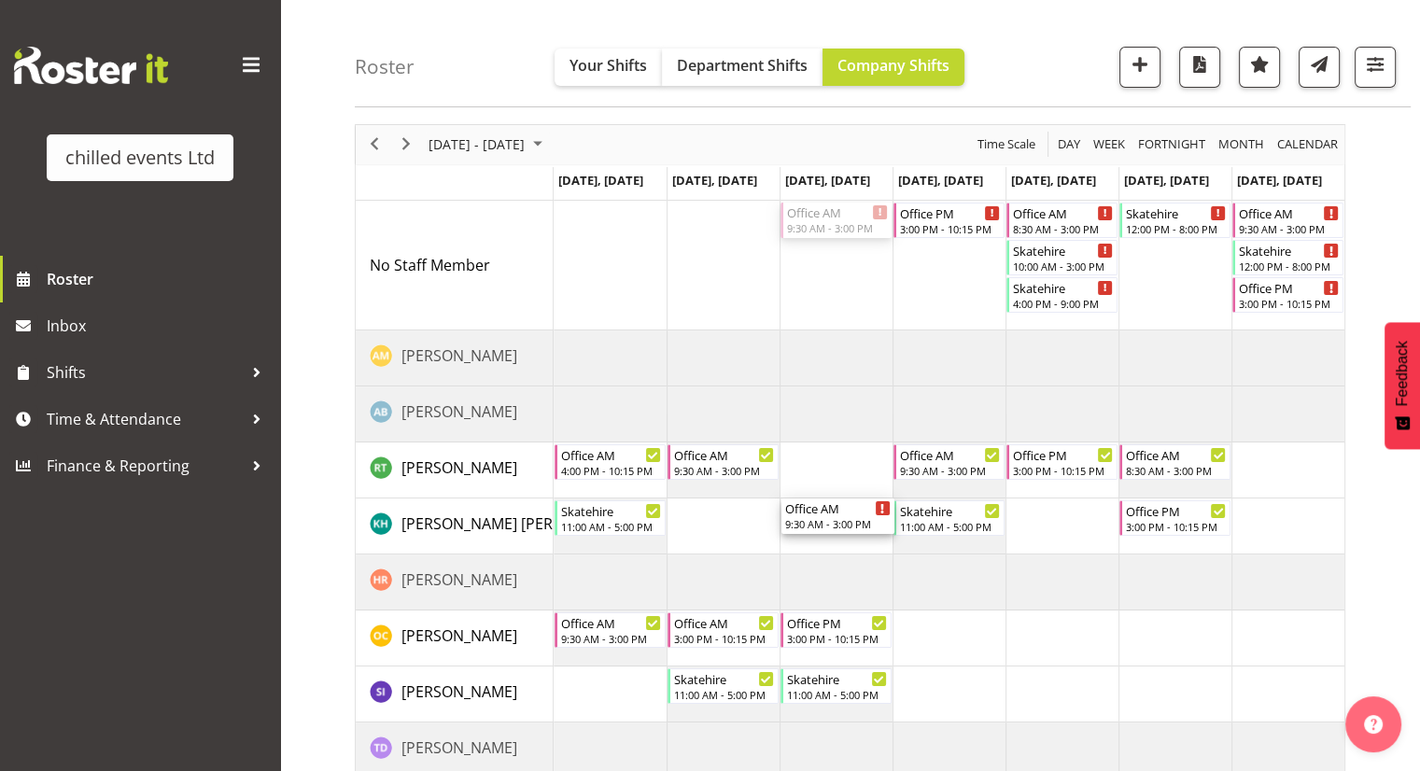
drag, startPoint x: 846, startPoint y: 212, endPoint x: 838, endPoint y: 528, distance: 315.7
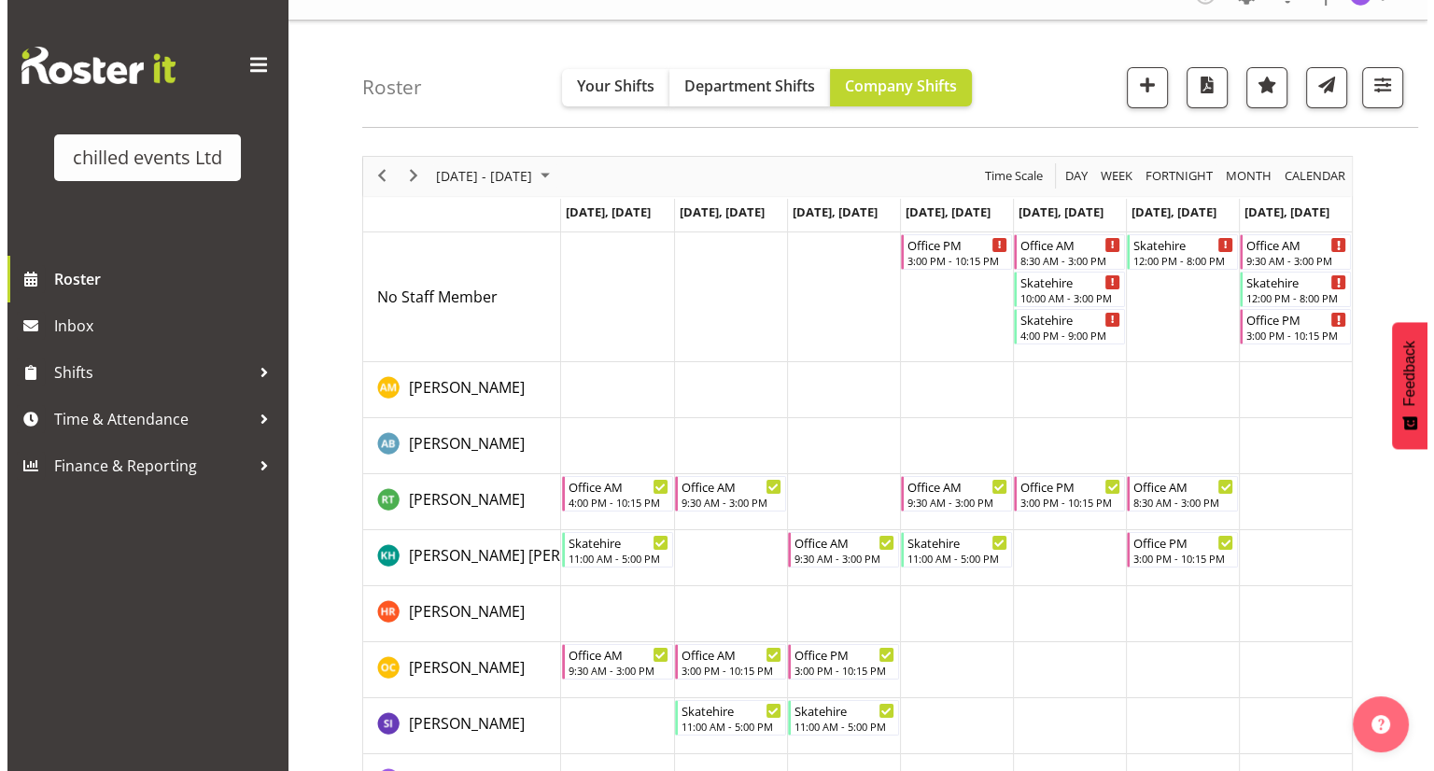
scroll to position [26, 0]
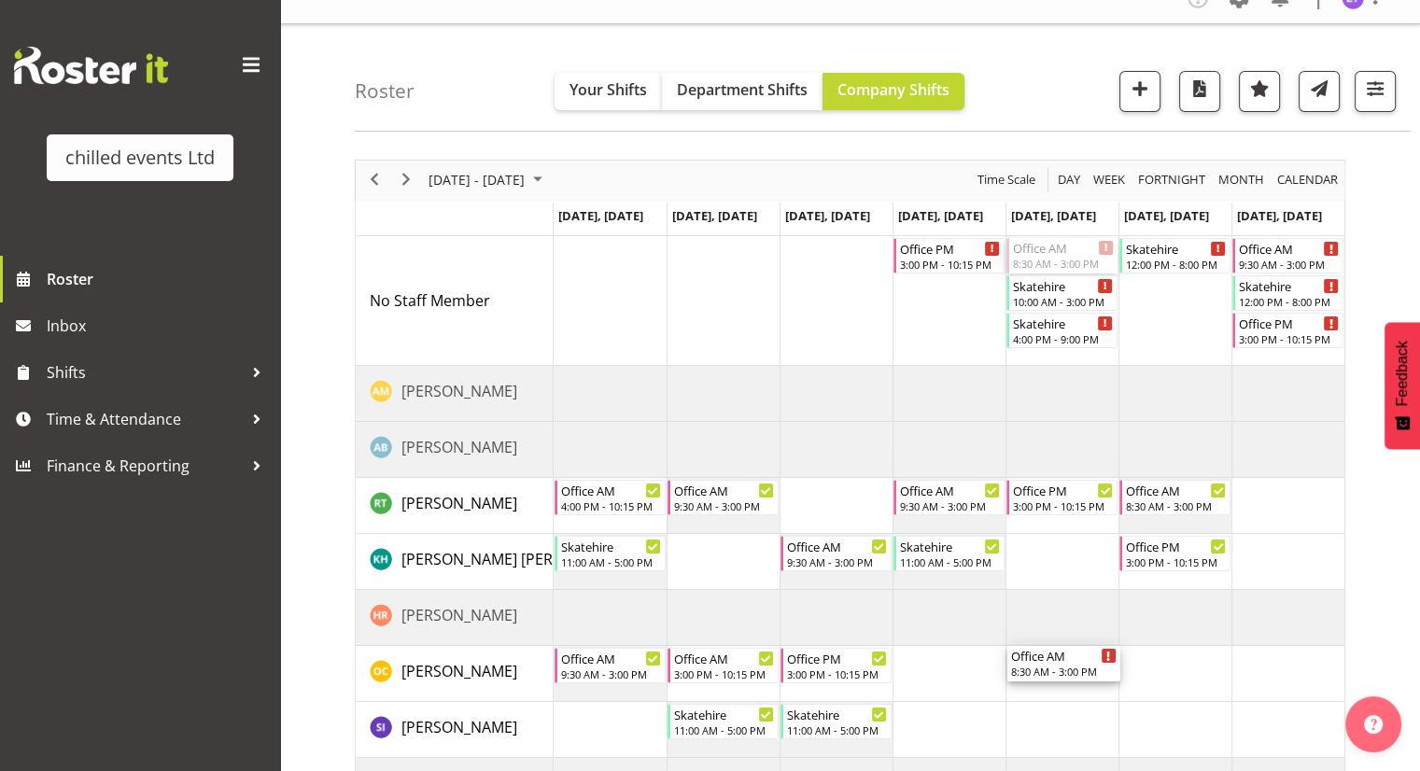
drag, startPoint x: 1057, startPoint y: 255, endPoint x: 1055, endPoint y: 651, distance: 395.9
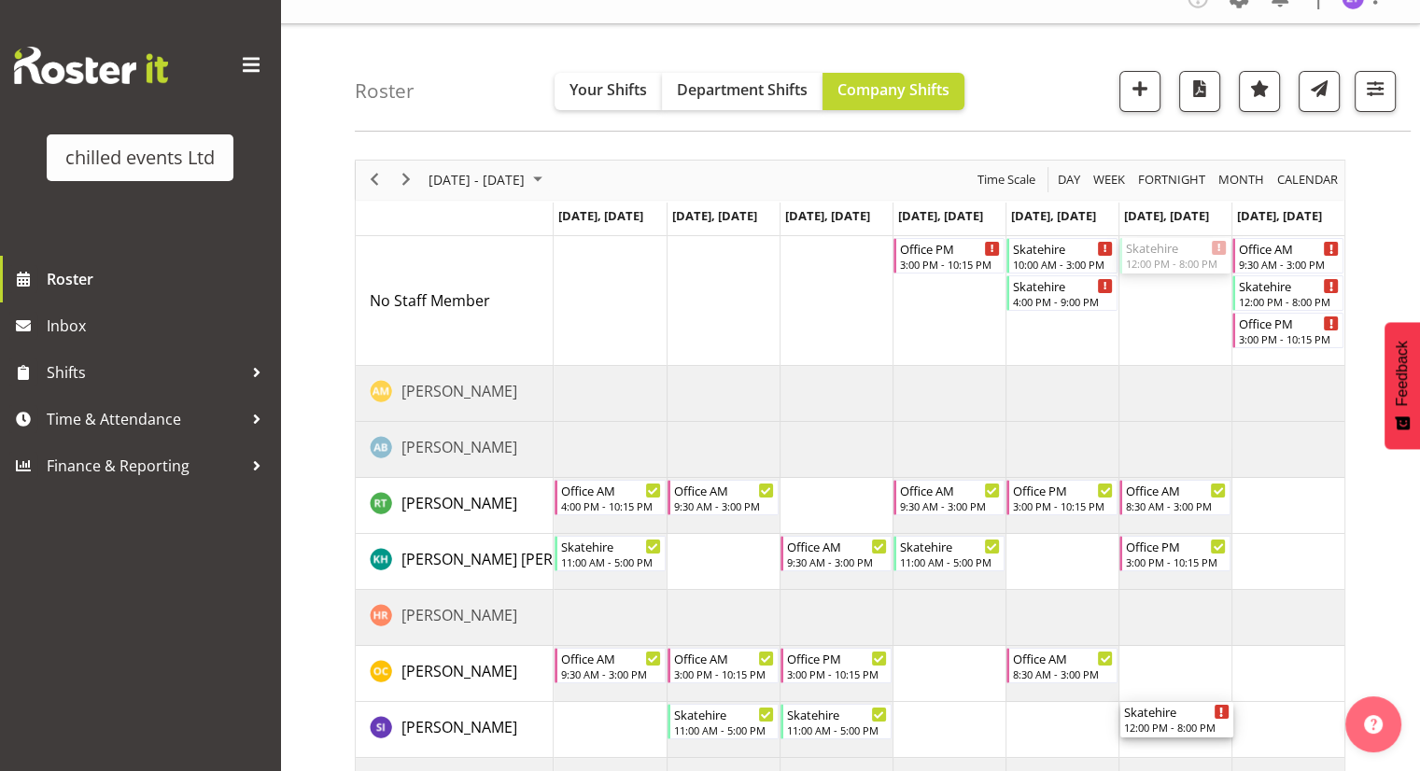
drag, startPoint x: 1169, startPoint y: 255, endPoint x: 1163, endPoint y: 730, distance: 475.3
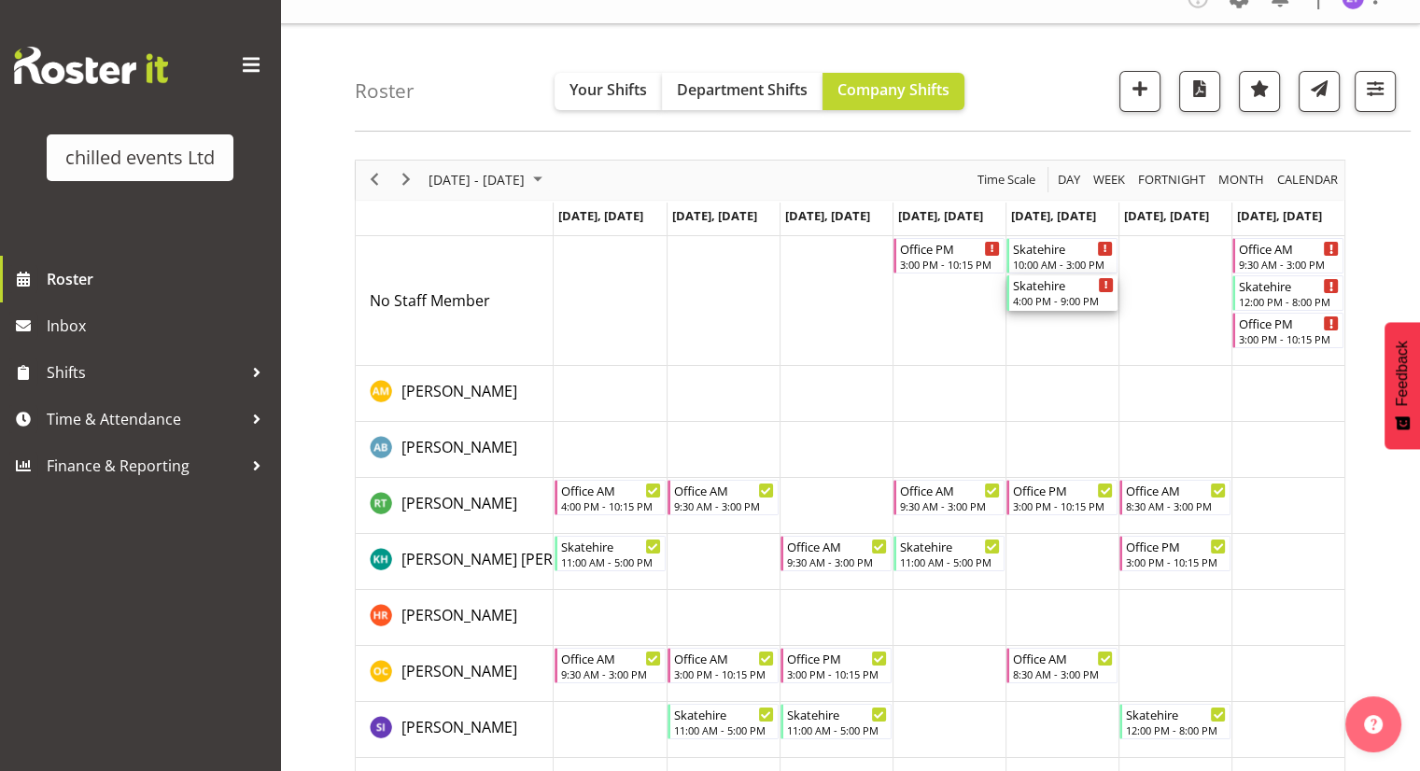
click at [1059, 292] on div "Skatehire" at bounding box center [1063, 284] width 101 height 19
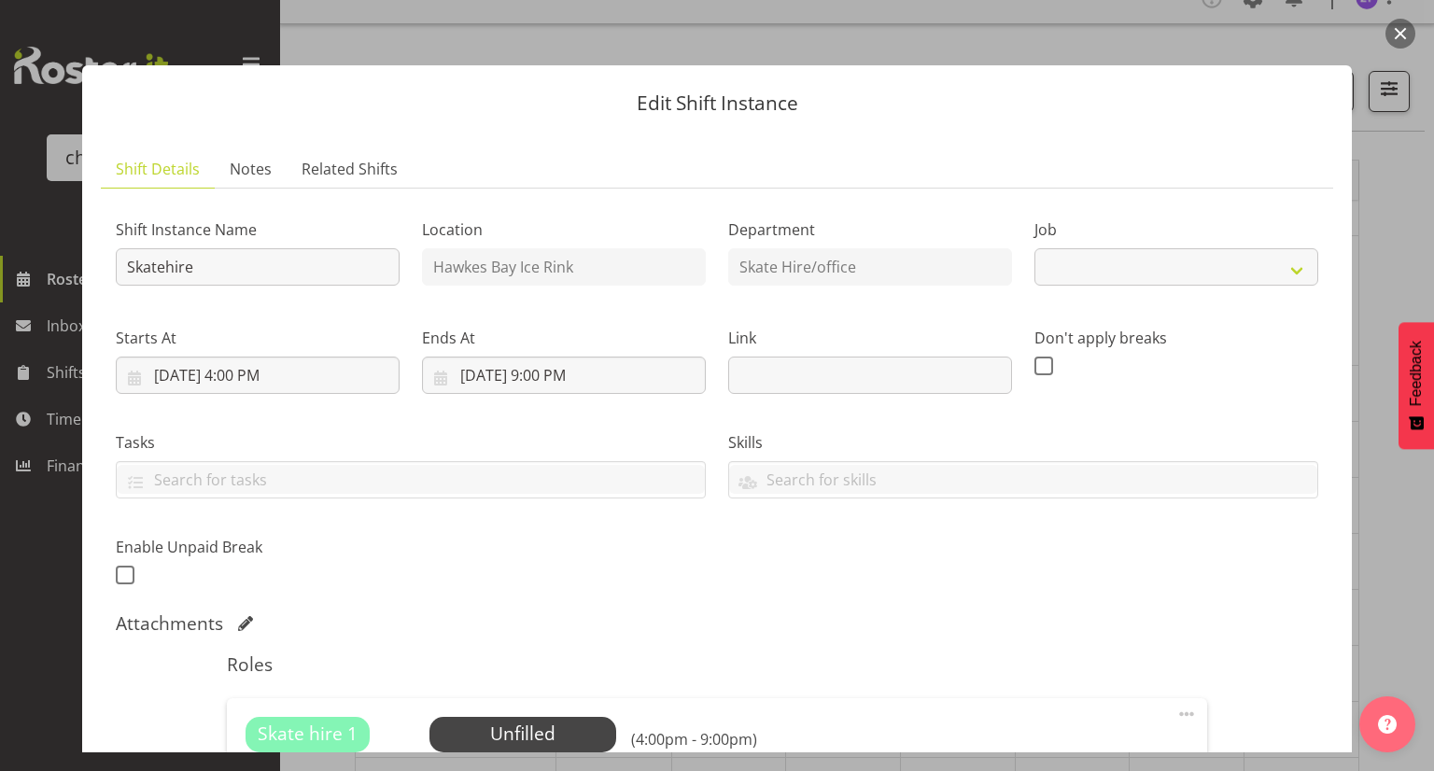
select select "843"
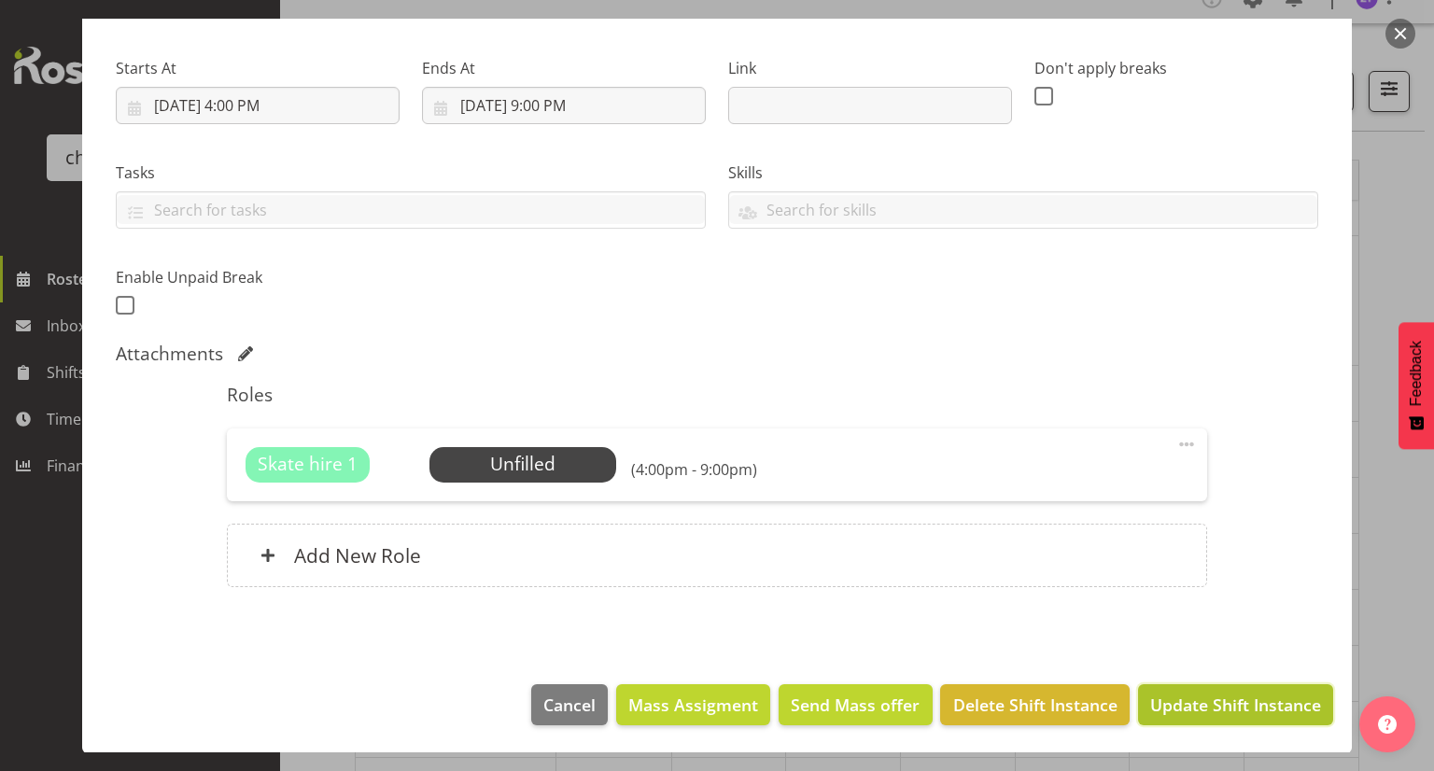
click at [1179, 699] on span "Update Shift Instance" at bounding box center [1235, 705] width 171 height 24
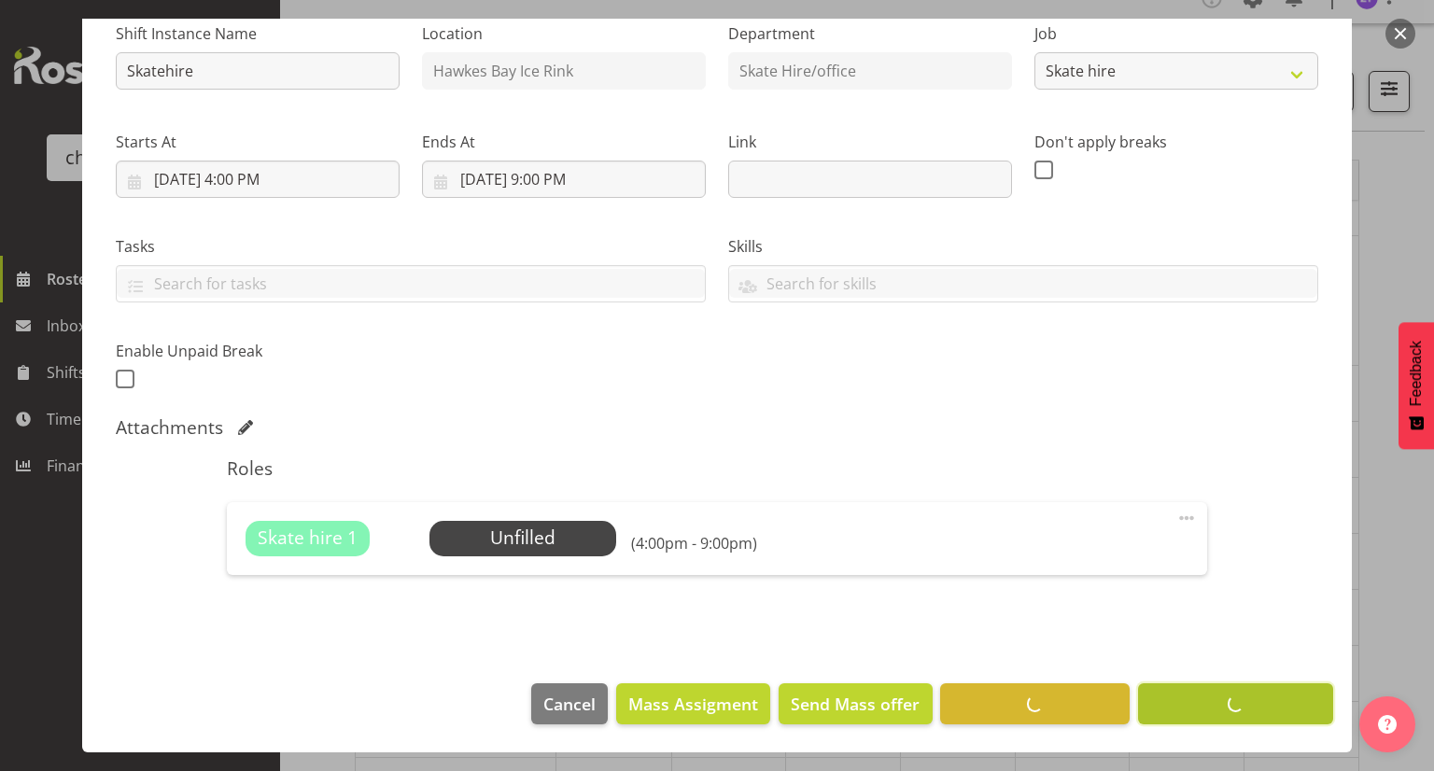
scroll to position [196, 0]
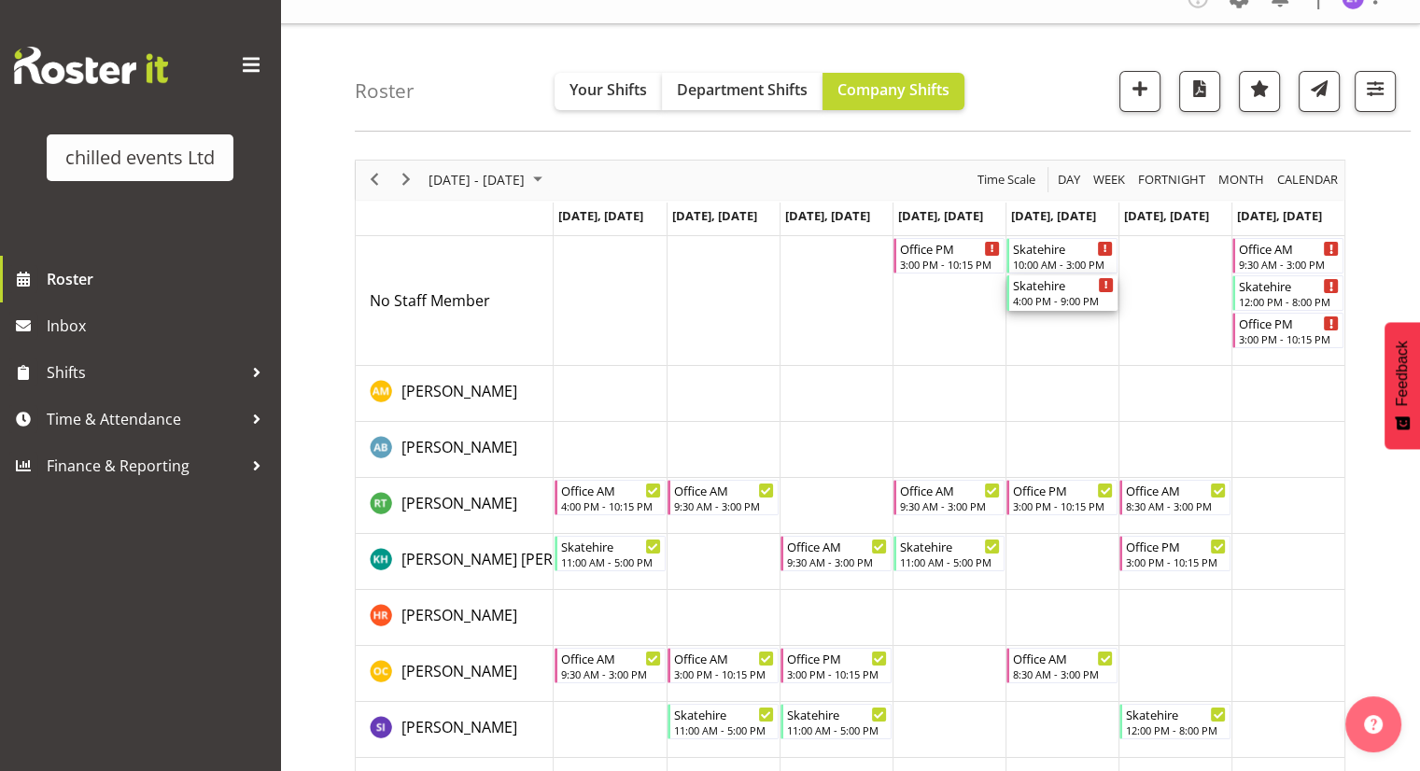
click at [1070, 297] on div "4:00 PM - 9:00 PM" at bounding box center [1063, 300] width 101 height 15
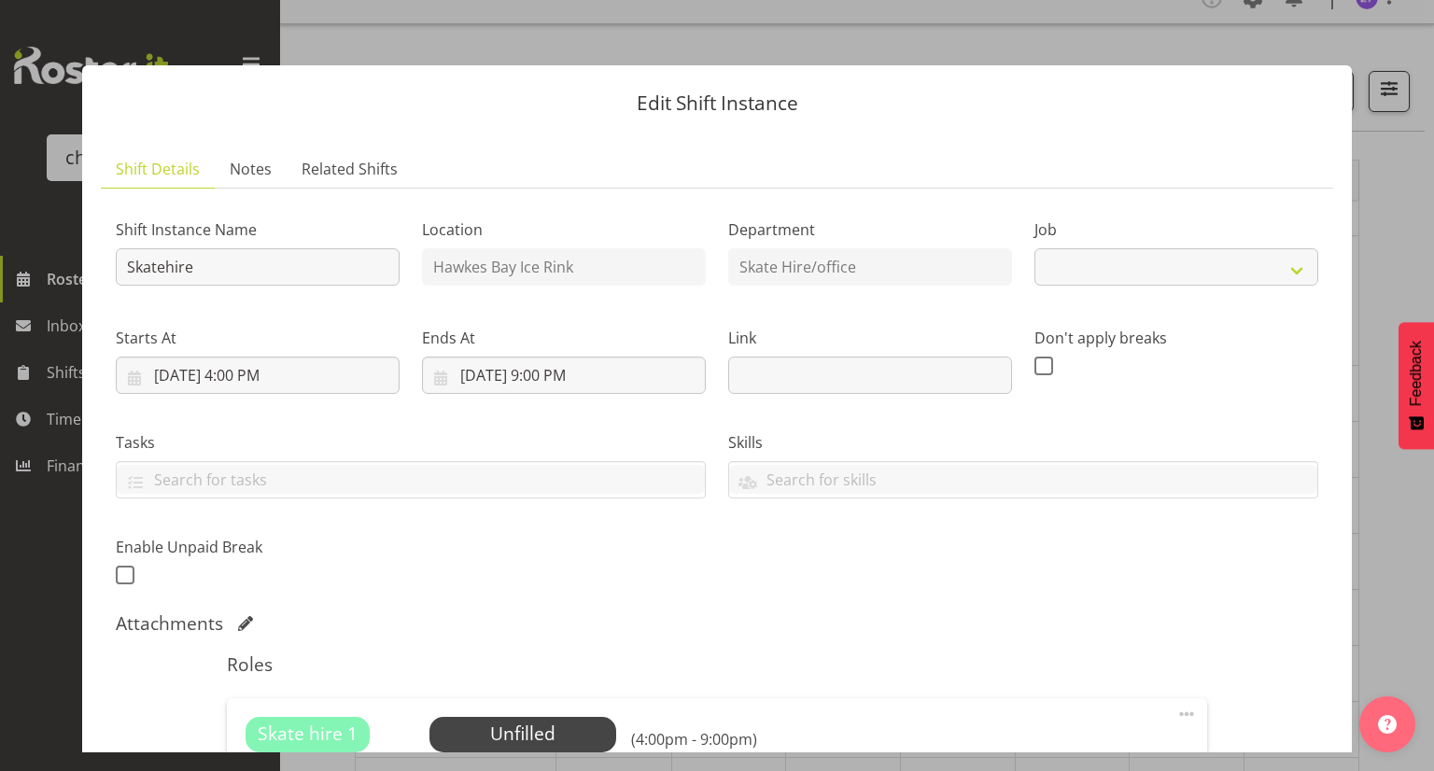
select select "843"
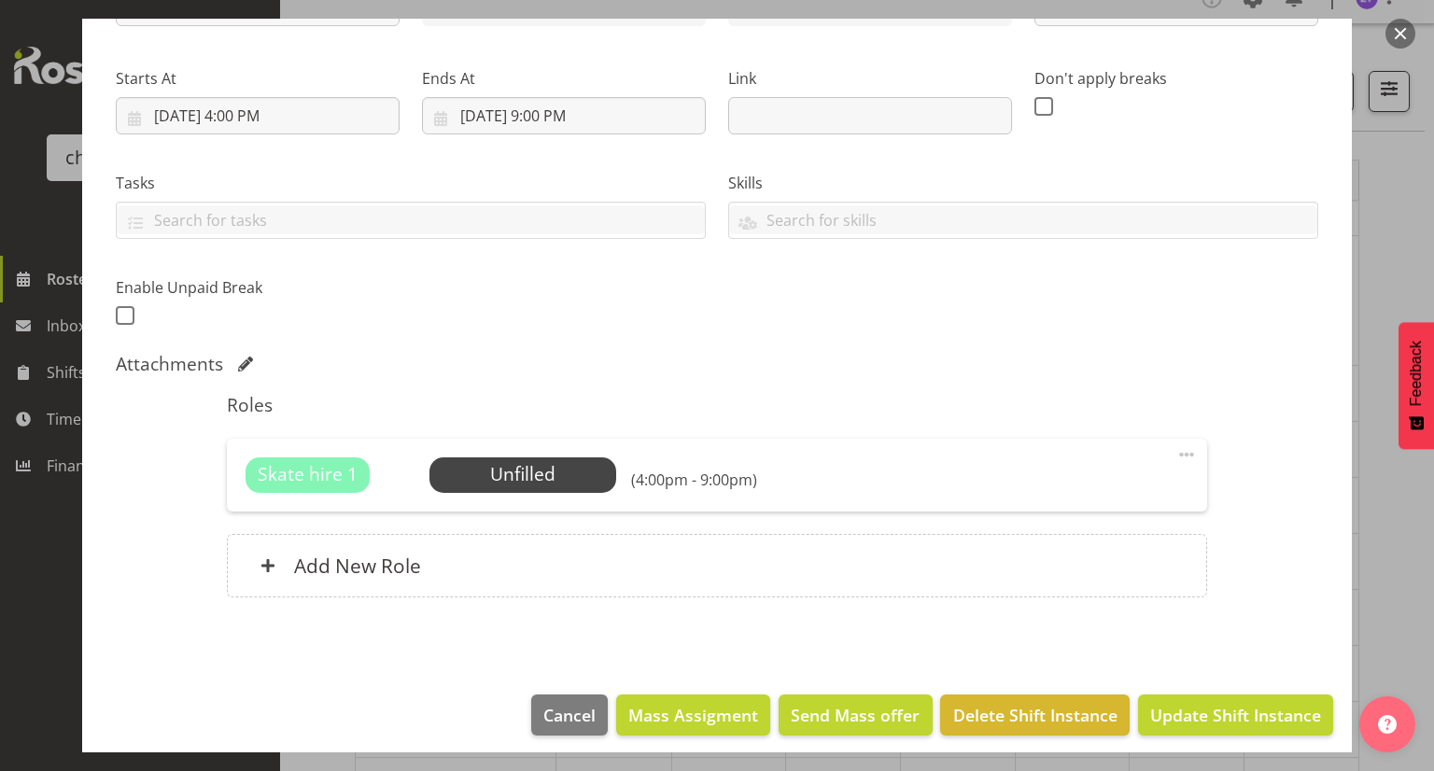
scroll to position [270, 0]
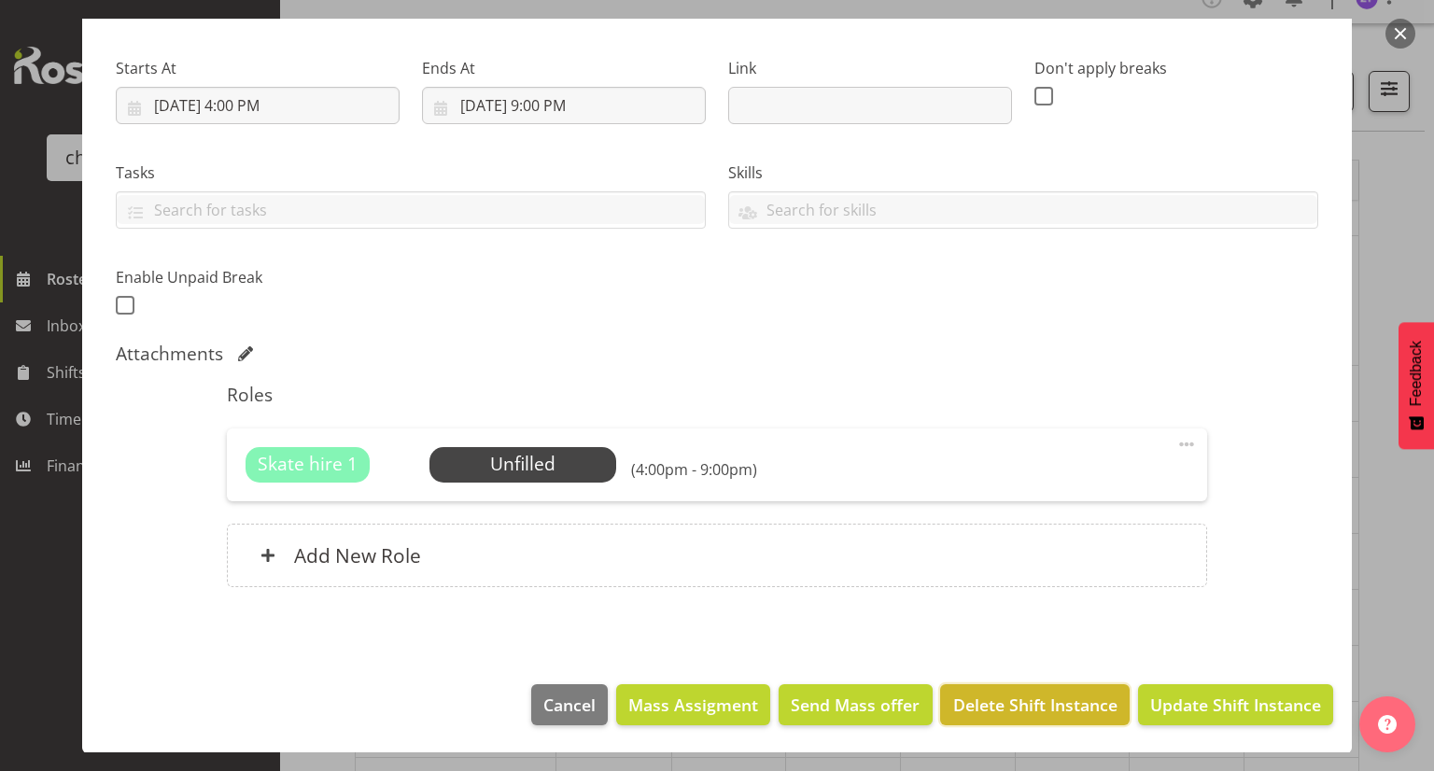
click at [1024, 703] on span "Delete Shift Instance" at bounding box center [1035, 705] width 164 height 24
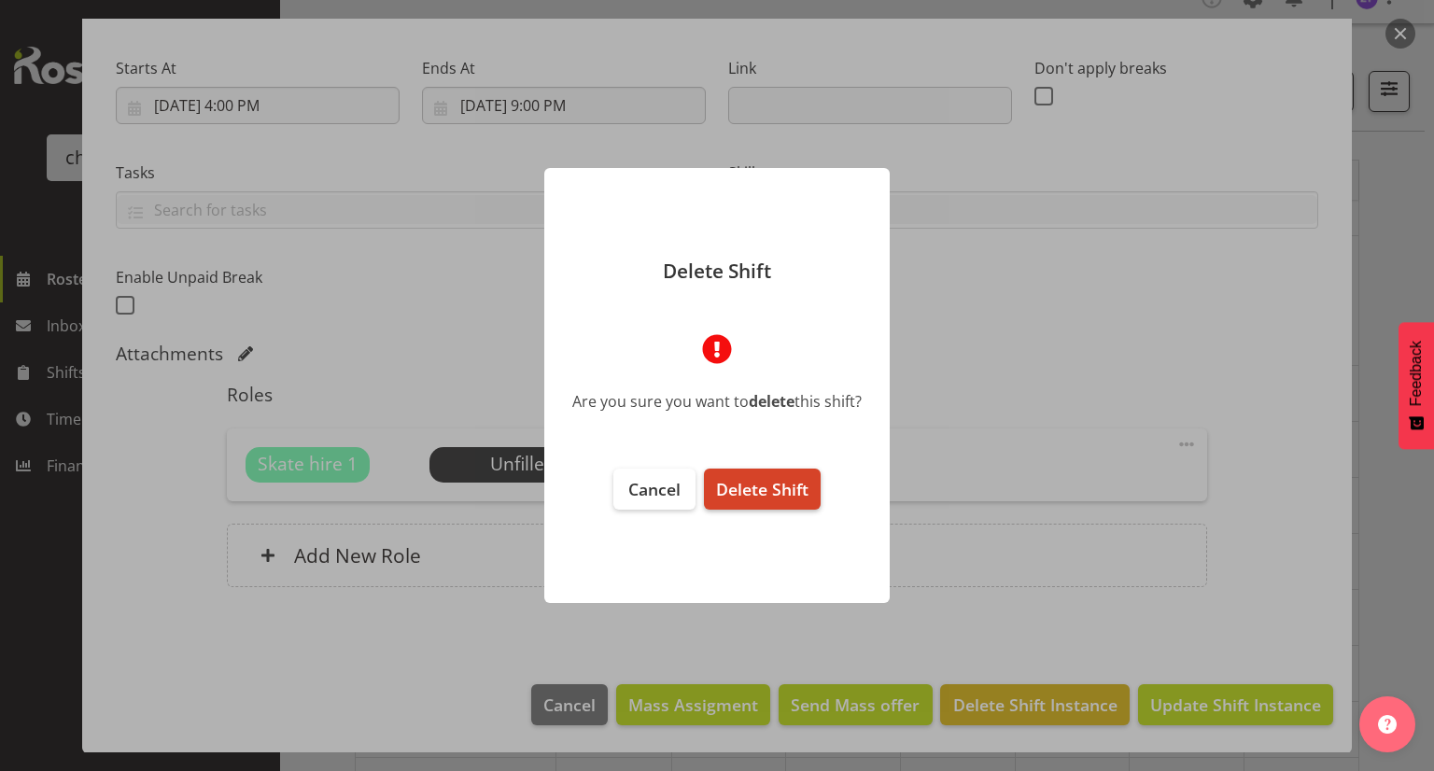
click at [766, 490] on span "Delete Shift" at bounding box center [762, 489] width 92 height 22
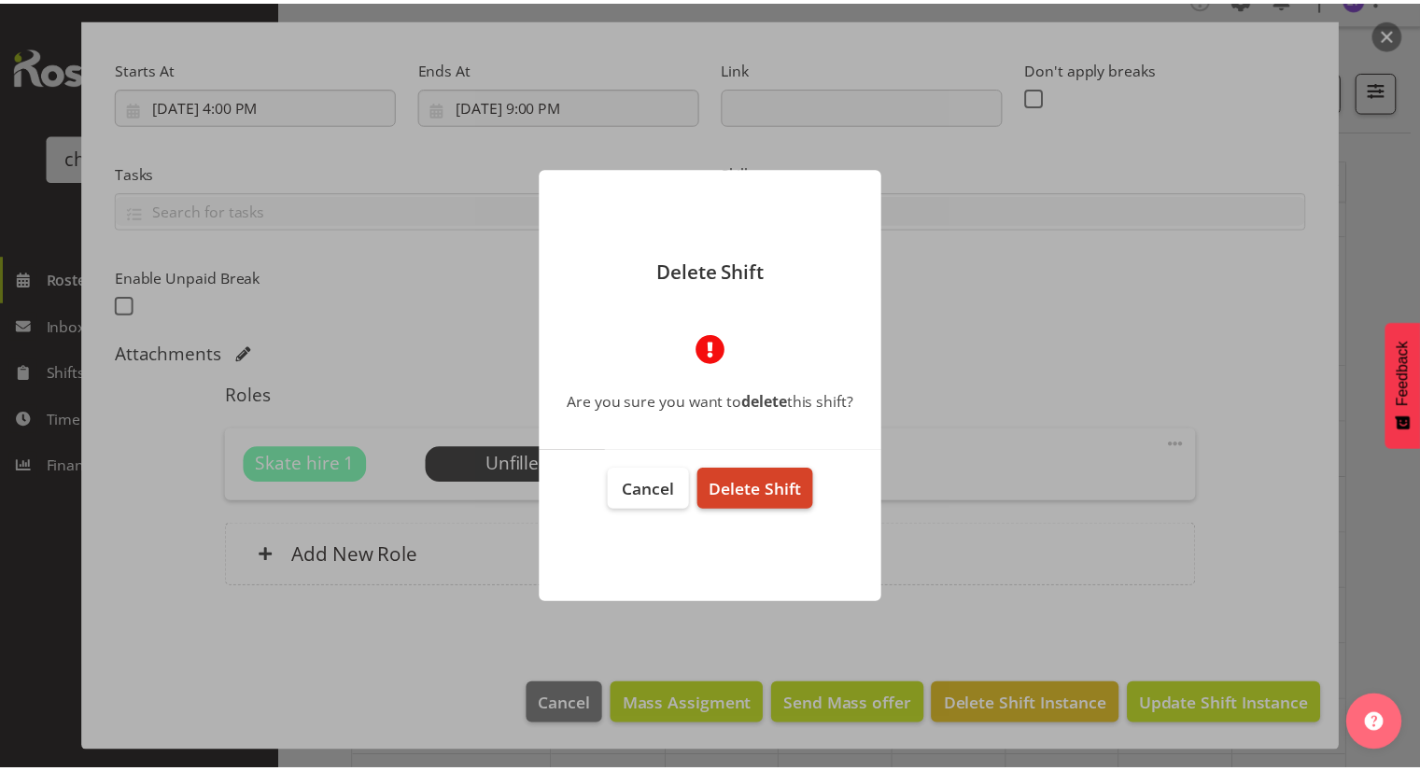
scroll to position [196, 0]
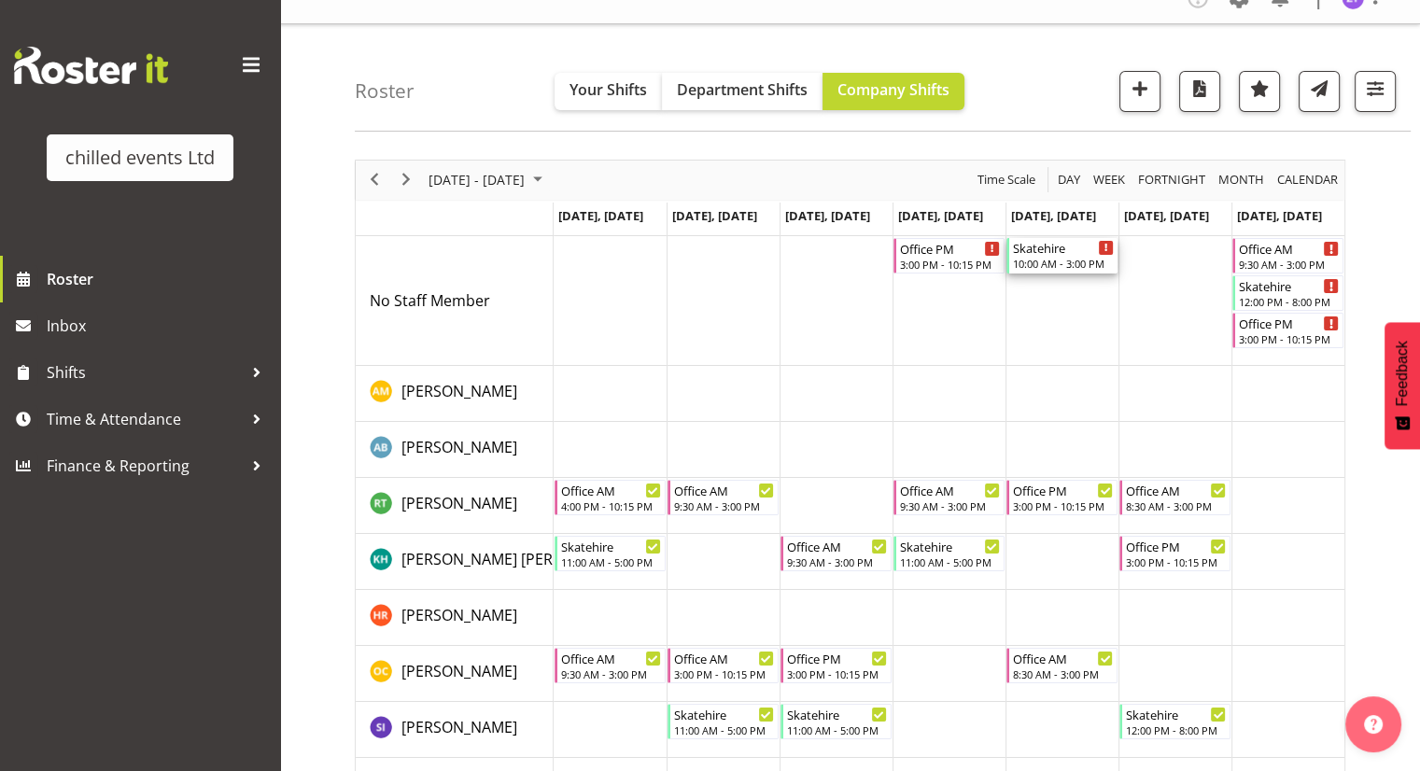
click at [1060, 263] on div "10:00 AM - 3:00 PM" at bounding box center [1063, 263] width 101 height 15
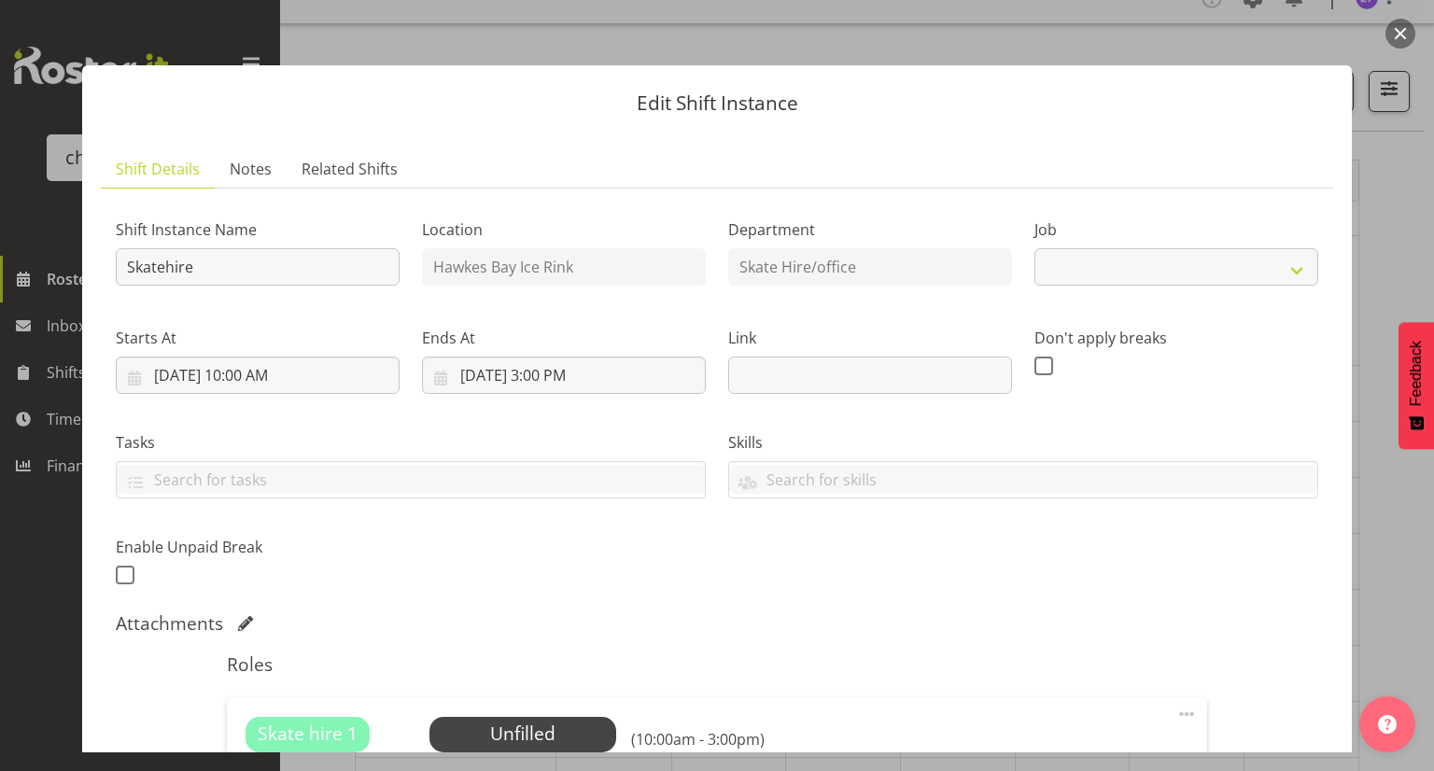
select select "843"
click at [1396, 37] on button "button" at bounding box center [1401, 34] width 30 height 30
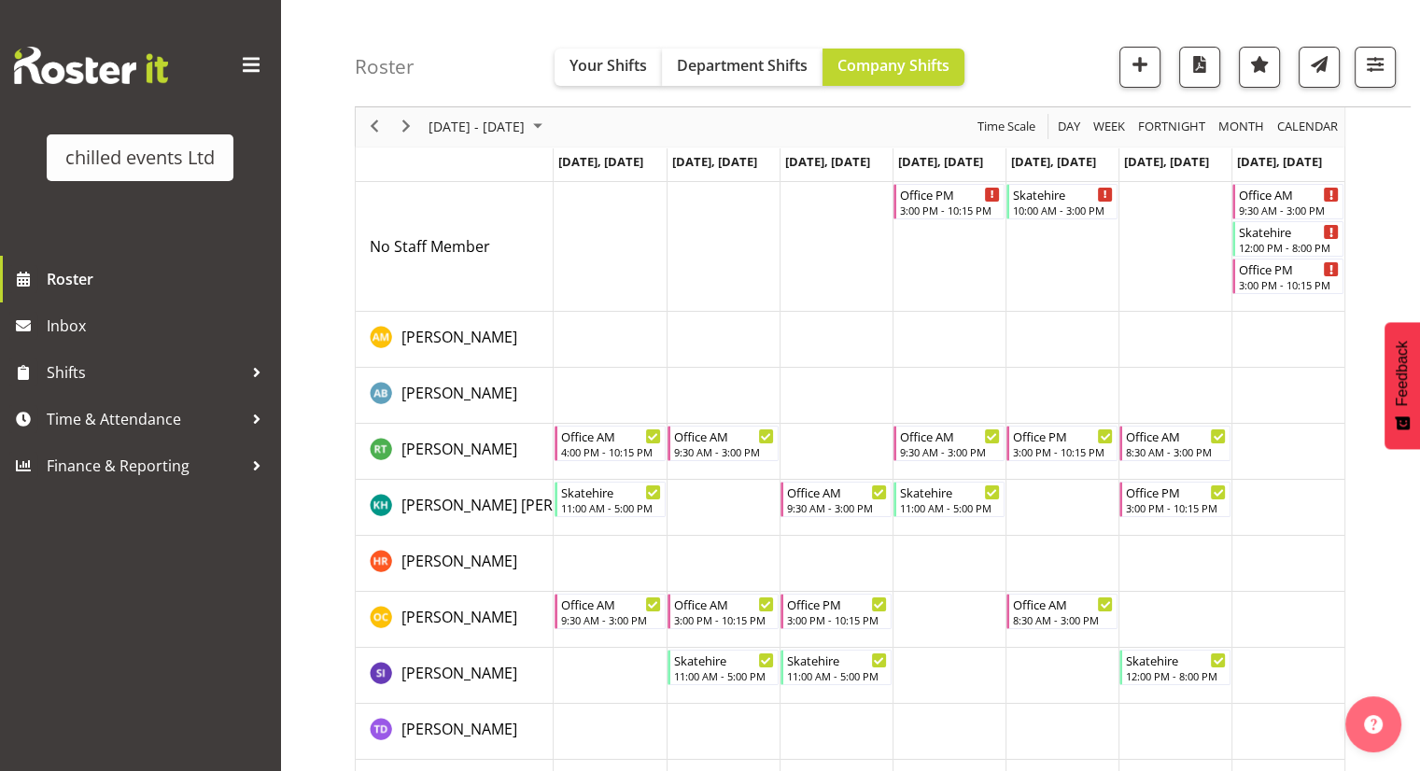
scroll to position [78, 0]
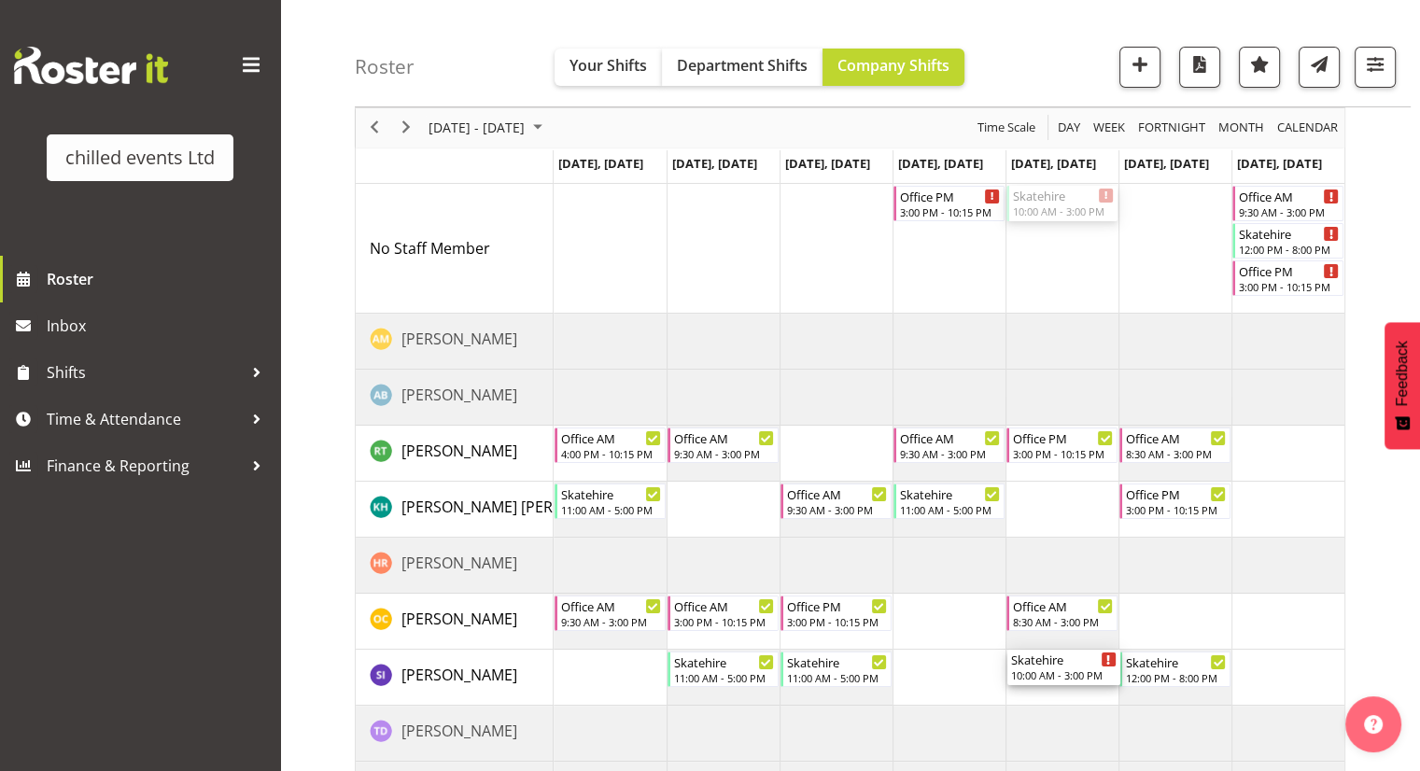
drag, startPoint x: 1061, startPoint y: 204, endPoint x: 1044, endPoint y: 692, distance: 488.6
click at [1044, 692] on div "Office PM 3:00 PM - 10:15 PM Skatehire 10:00 AM - 3:00 PM Office AM 9:30 AM - 3…" at bounding box center [949, 501] width 791 height 634
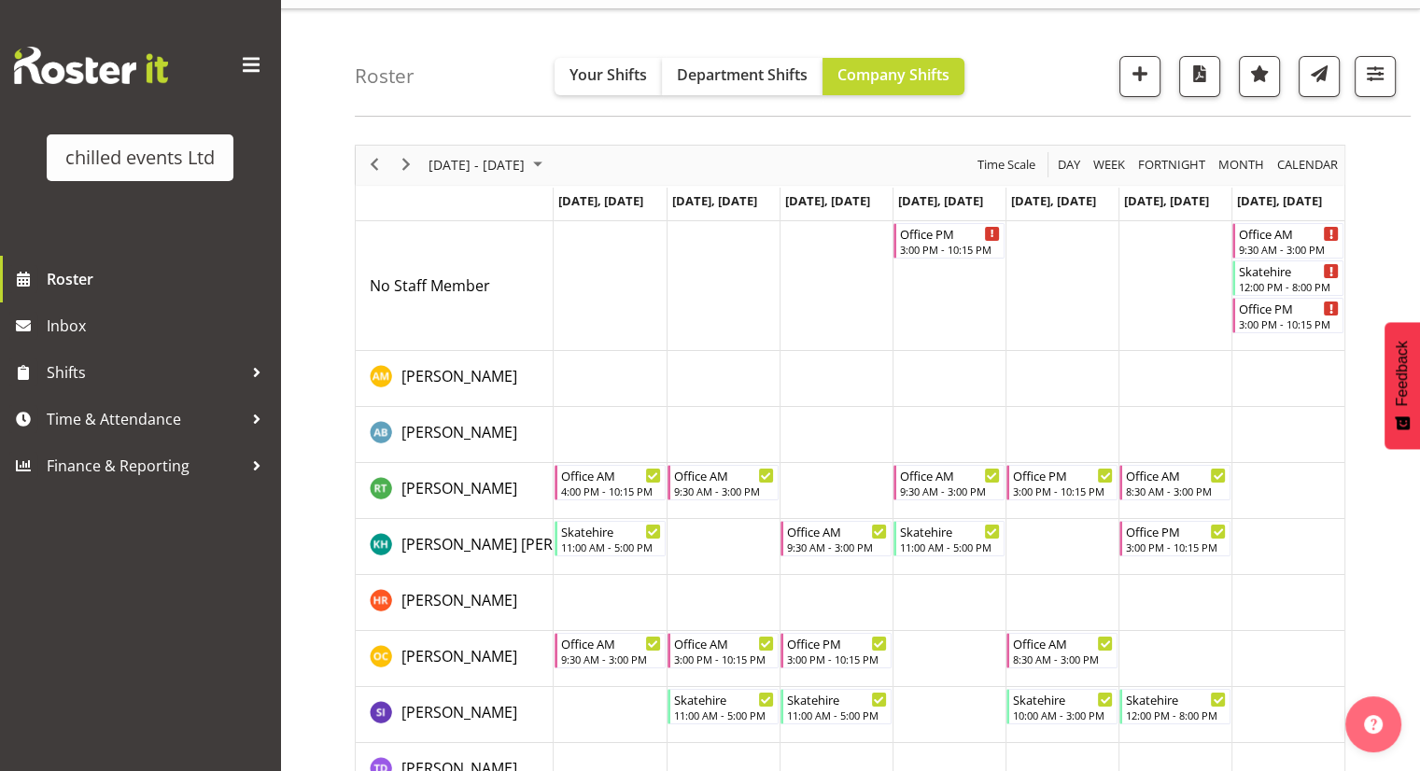
scroll to position [41, 0]
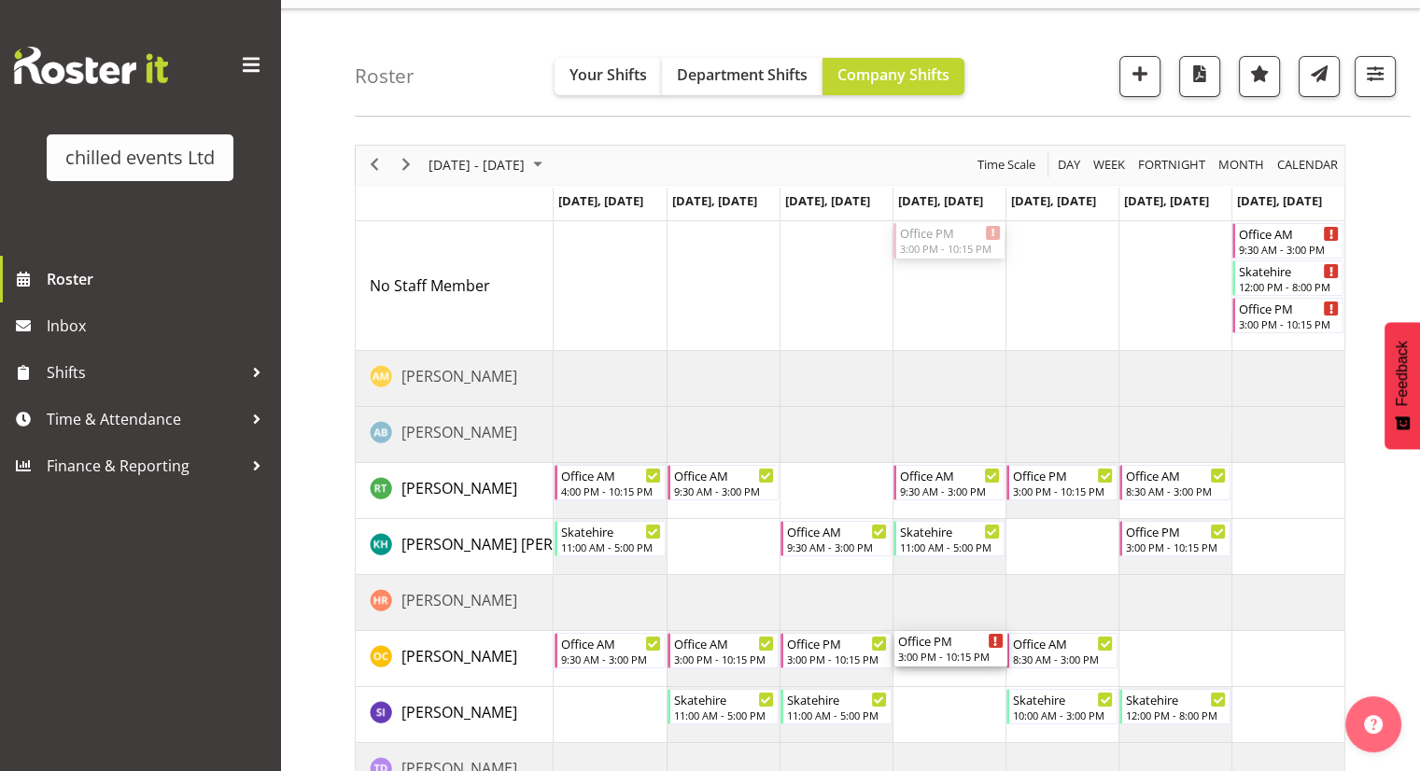
drag, startPoint x: 942, startPoint y: 238, endPoint x: 953, endPoint y: 647, distance: 409.1
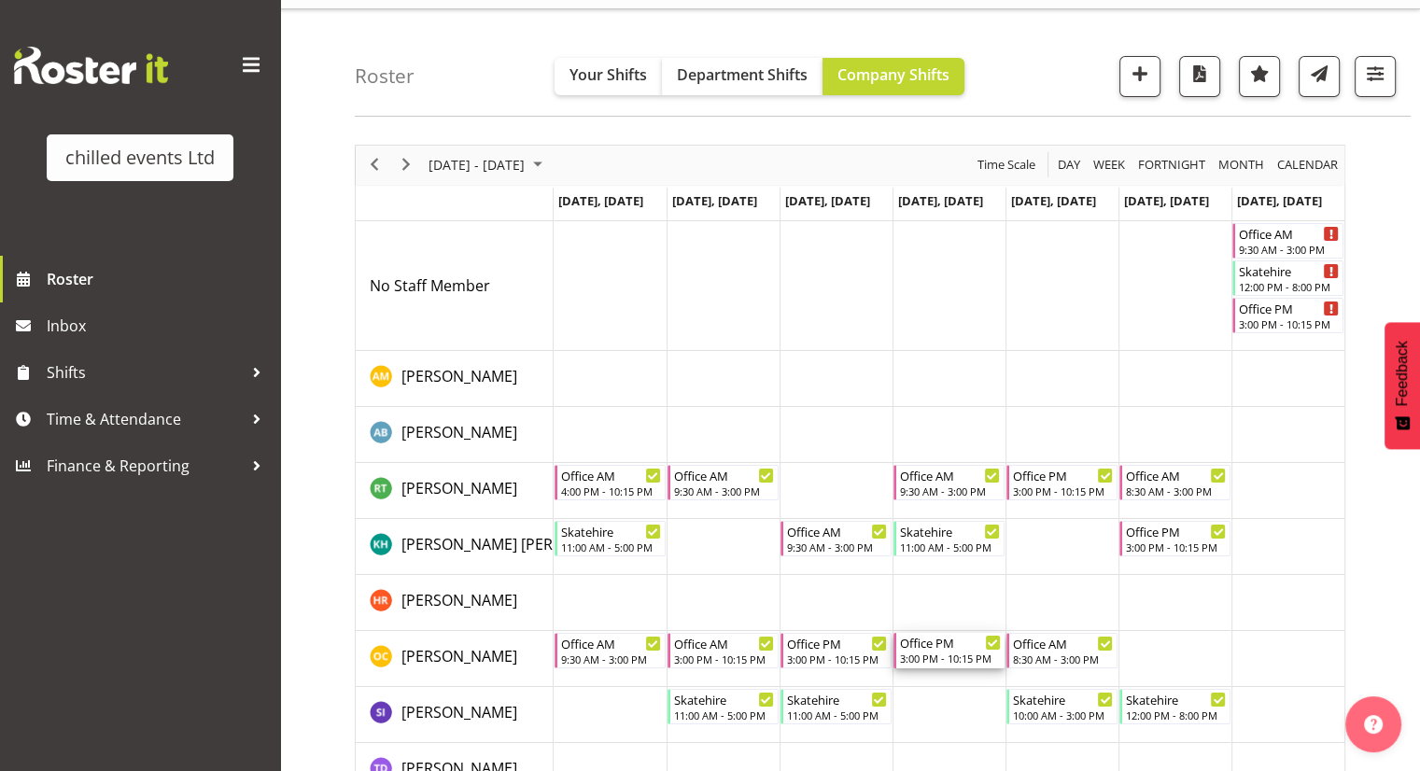
click at [953, 647] on div "Office PM" at bounding box center [950, 642] width 101 height 19
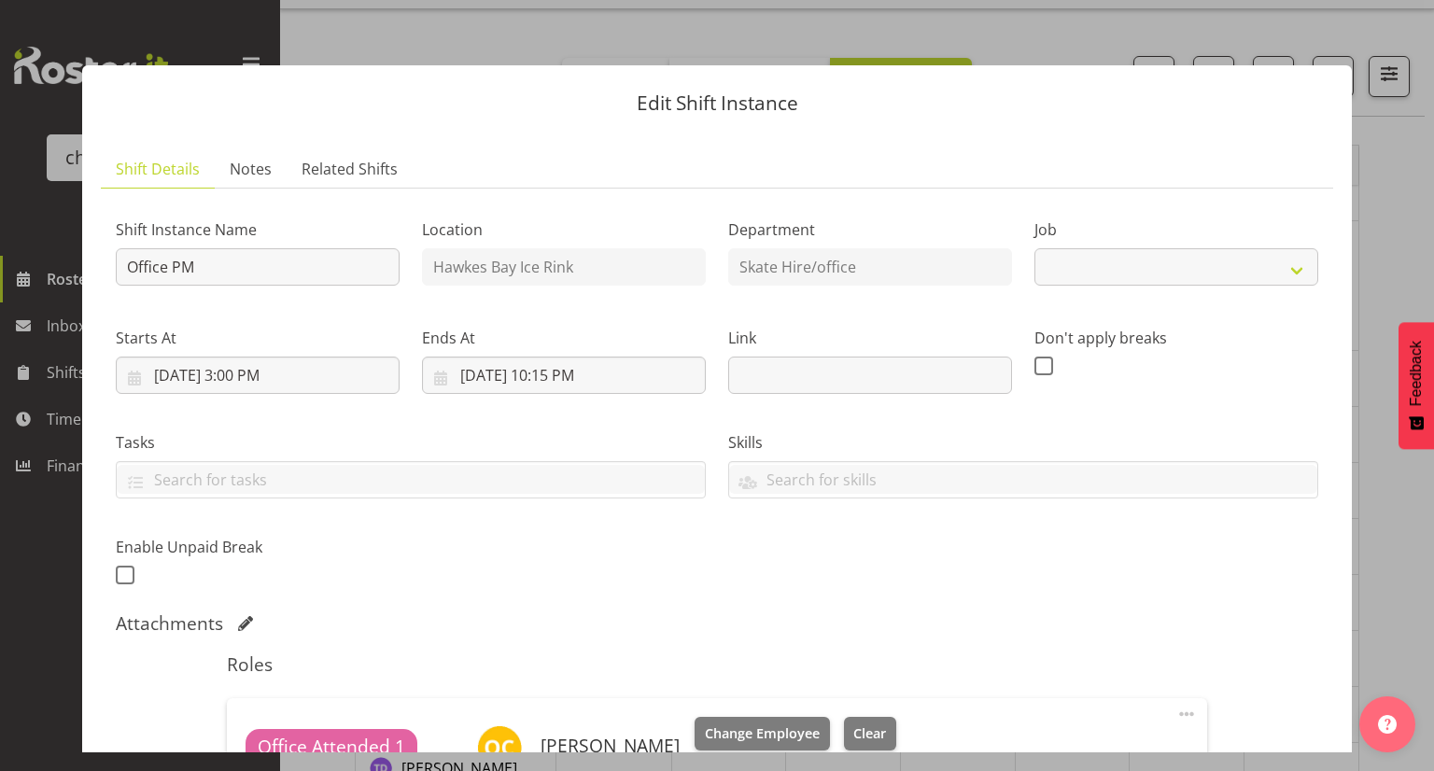
select select "845"
click at [1398, 23] on button "button" at bounding box center [1401, 34] width 30 height 30
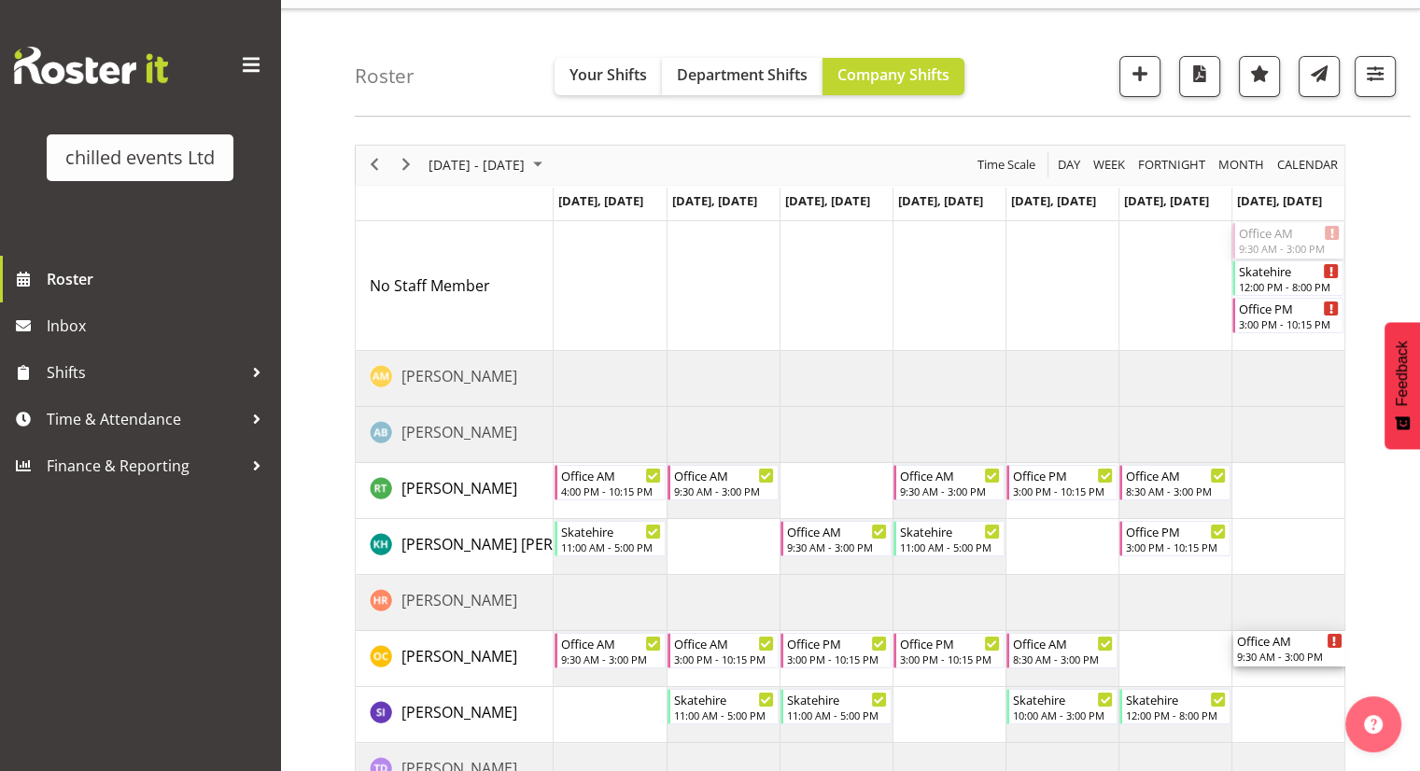
drag, startPoint x: 1280, startPoint y: 240, endPoint x: 1292, endPoint y: 639, distance: 398.9
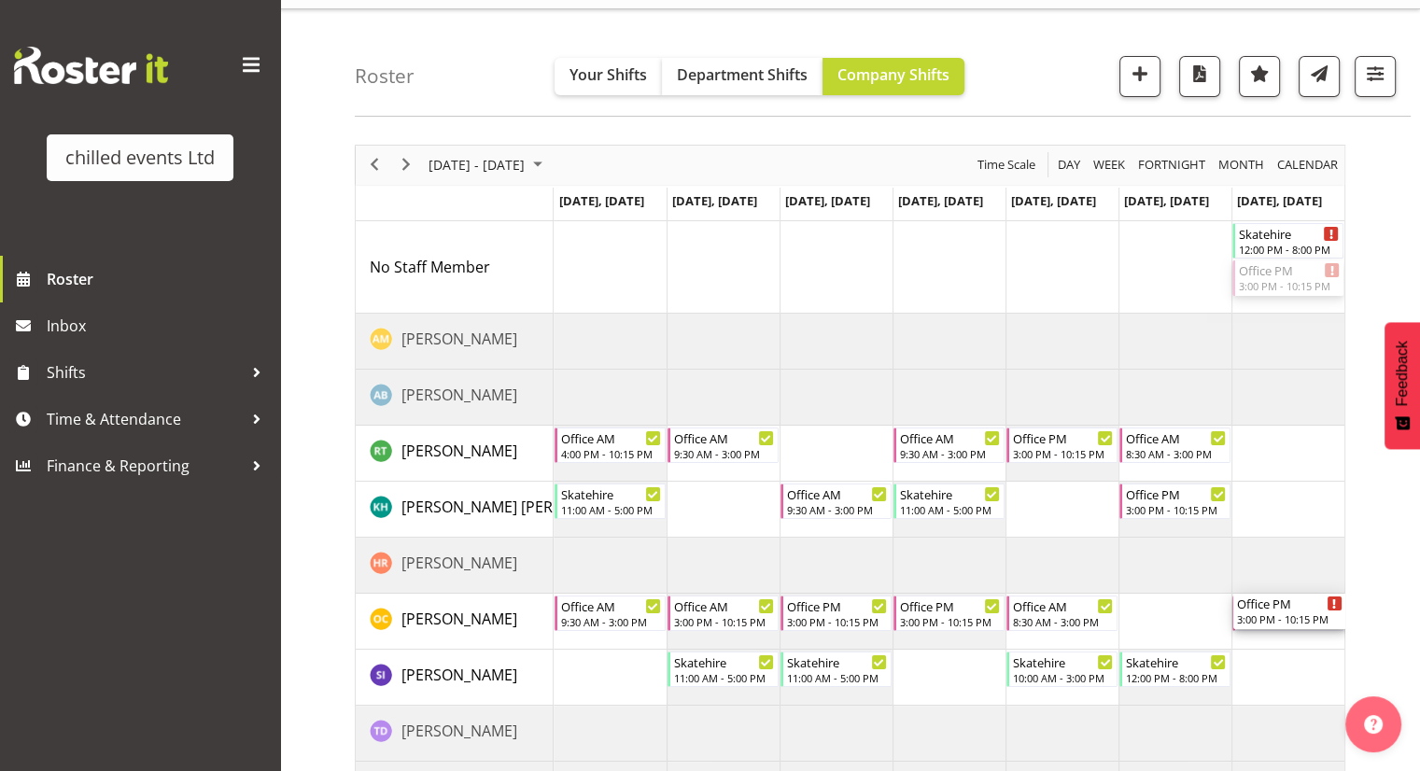
scroll to position [0, 0]
drag, startPoint x: 1279, startPoint y: 285, endPoint x: 1291, endPoint y: 468, distance: 183.4
click at [1291, 468] on div "Skatehire 12:00 PM - 8:00 PM Office PM 3:00 PM - 10:15 PM Office AM 4:00 PM - 1…" at bounding box center [949, 519] width 791 height 597
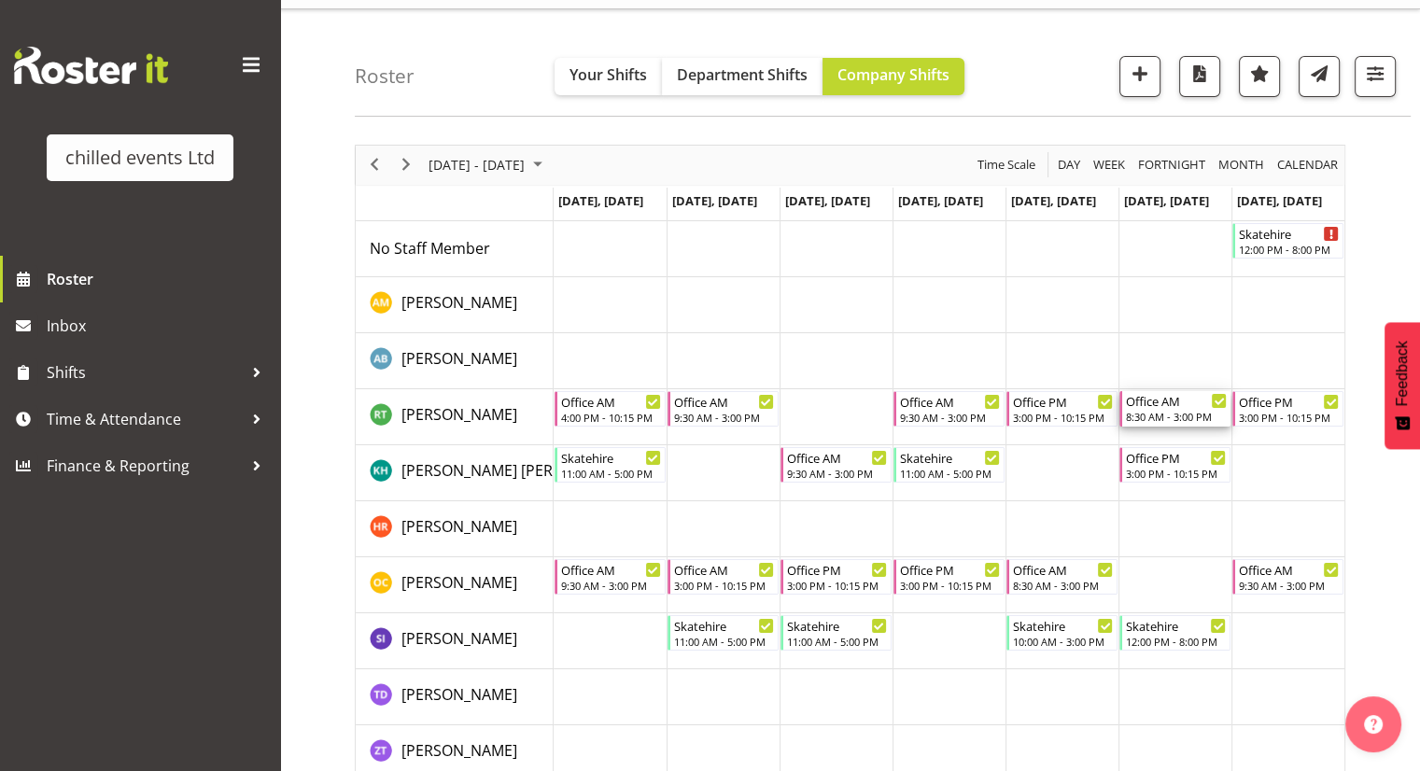
click at [1169, 414] on div "8:30 AM - 3:00 PM" at bounding box center [1176, 416] width 101 height 15
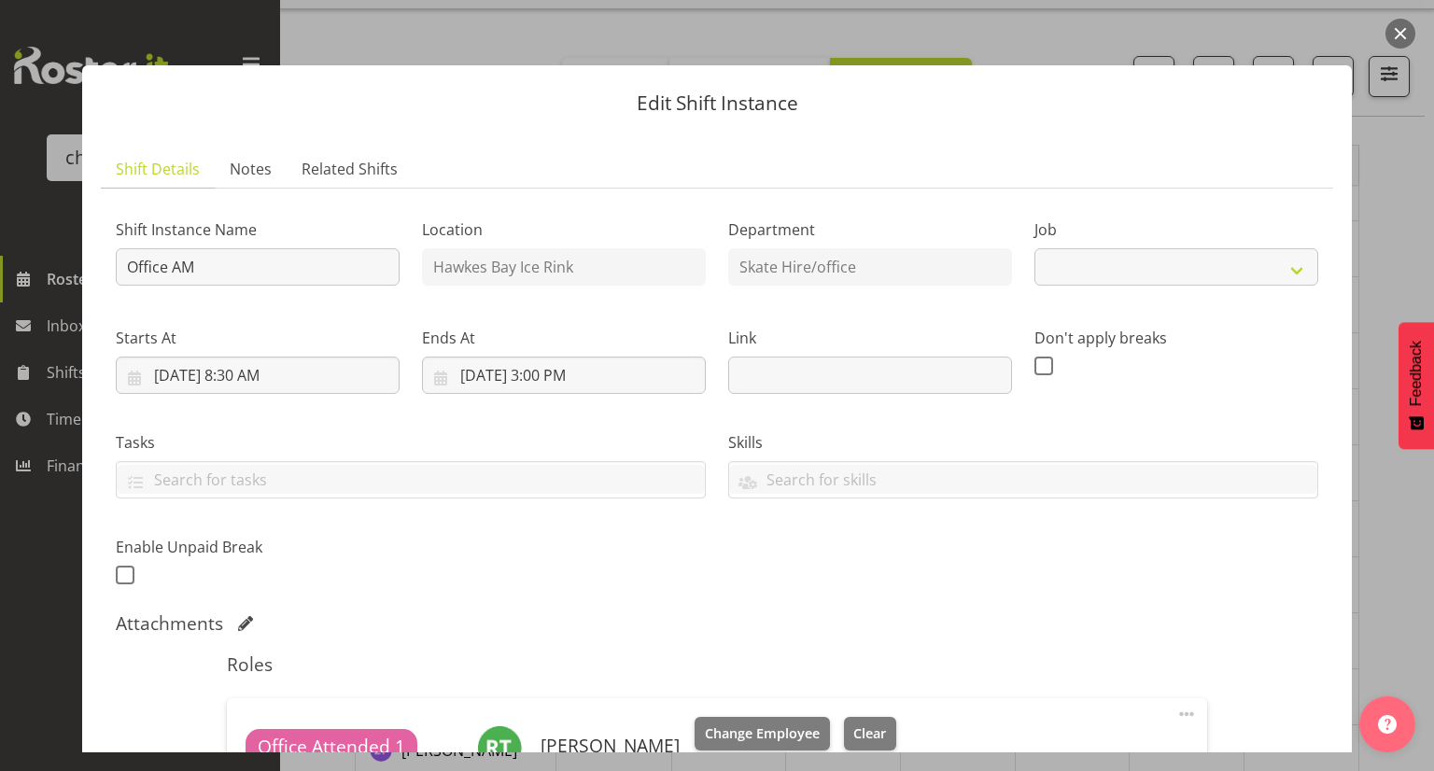
select select "845"
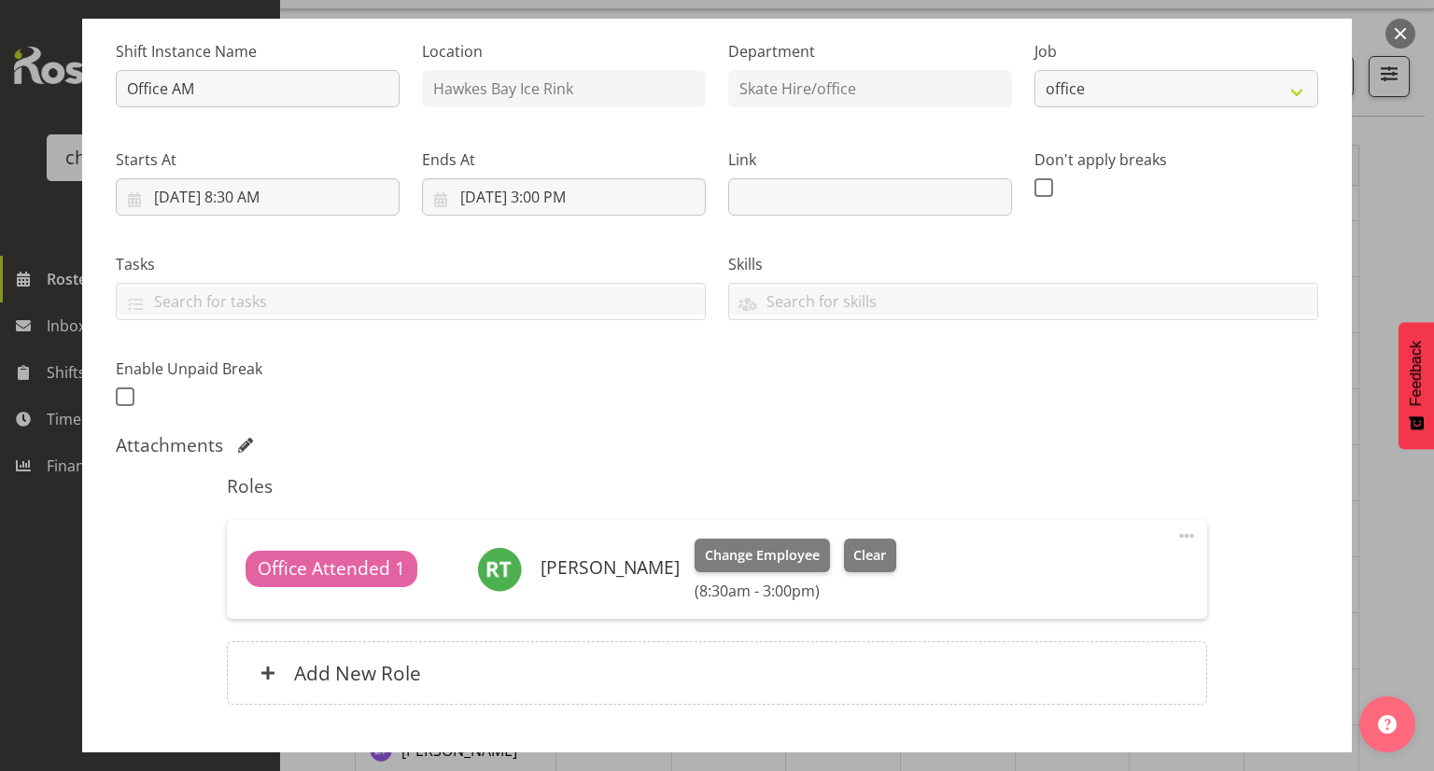
scroll to position [179, 0]
click at [261, 206] on input "[DATE] 8:30 AM" at bounding box center [258, 195] width 284 height 37
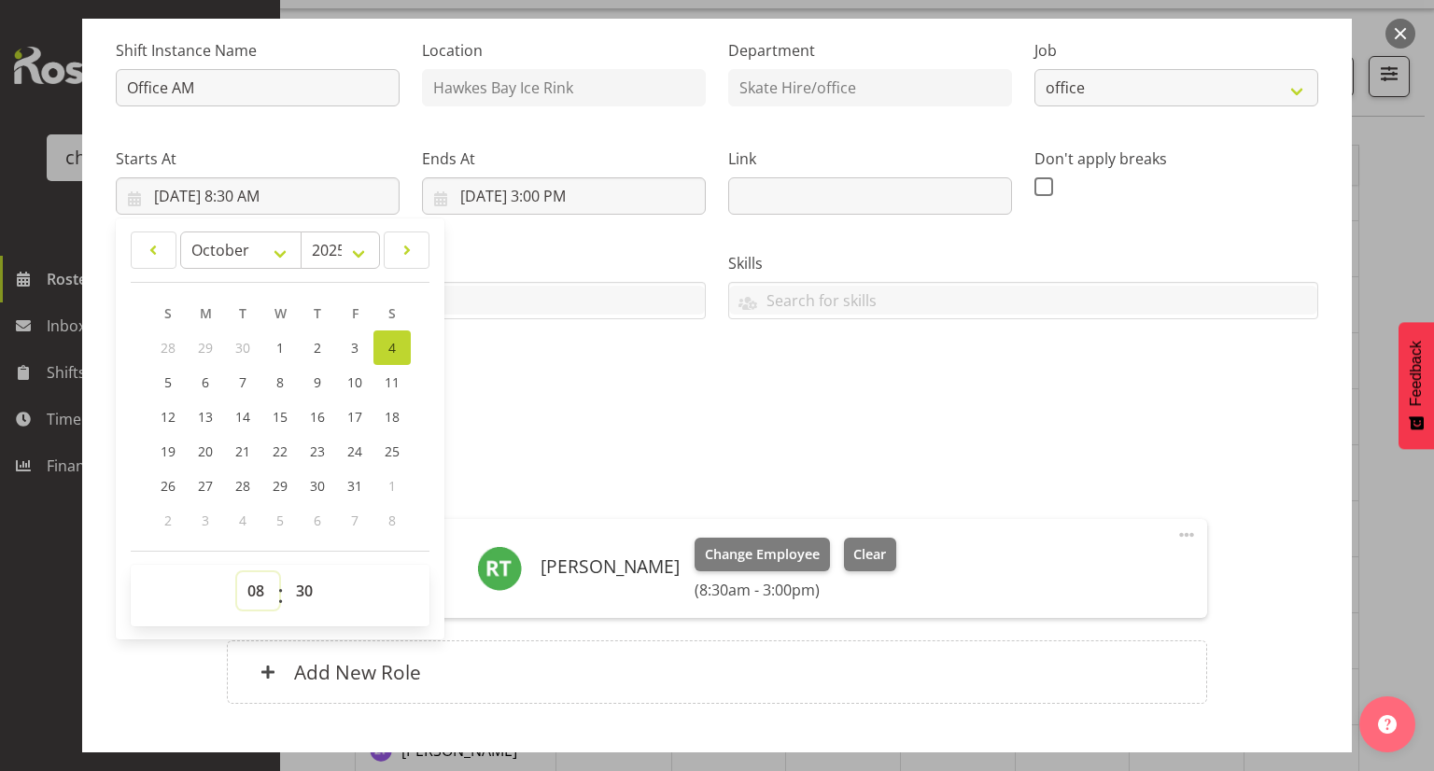
click at [250, 586] on select "00 01 02 03 04 05 06 07 08 09 10 11 12 13 14 15 16 17 18 19 20 21 22 23" at bounding box center [258, 590] width 42 height 37
select select "9"
click at [237, 572] on select "00 01 02 03 04 05 06 07 08 09 10 11 12 13 14 15 16 17 18 19 20 21 22 23" at bounding box center [258, 590] width 42 height 37
type input "[DATE] 9:30 AM"
click at [1121, 245] on div "Skills computer skills first aid course" at bounding box center [1023, 278] width 613 height 105
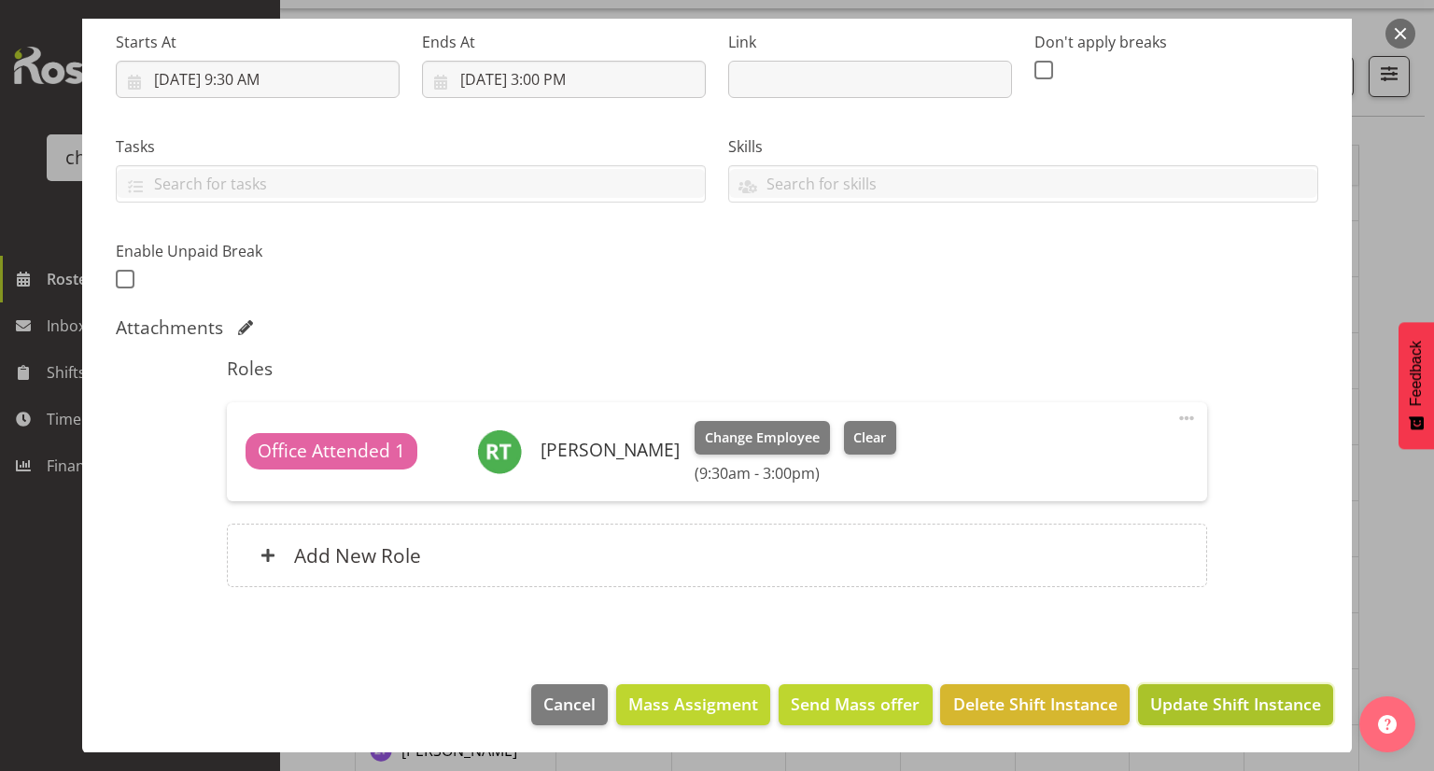
click at [1205, 707] on span "Update Shift Instance" at bounding box center [1235, 704] width 171 height 24
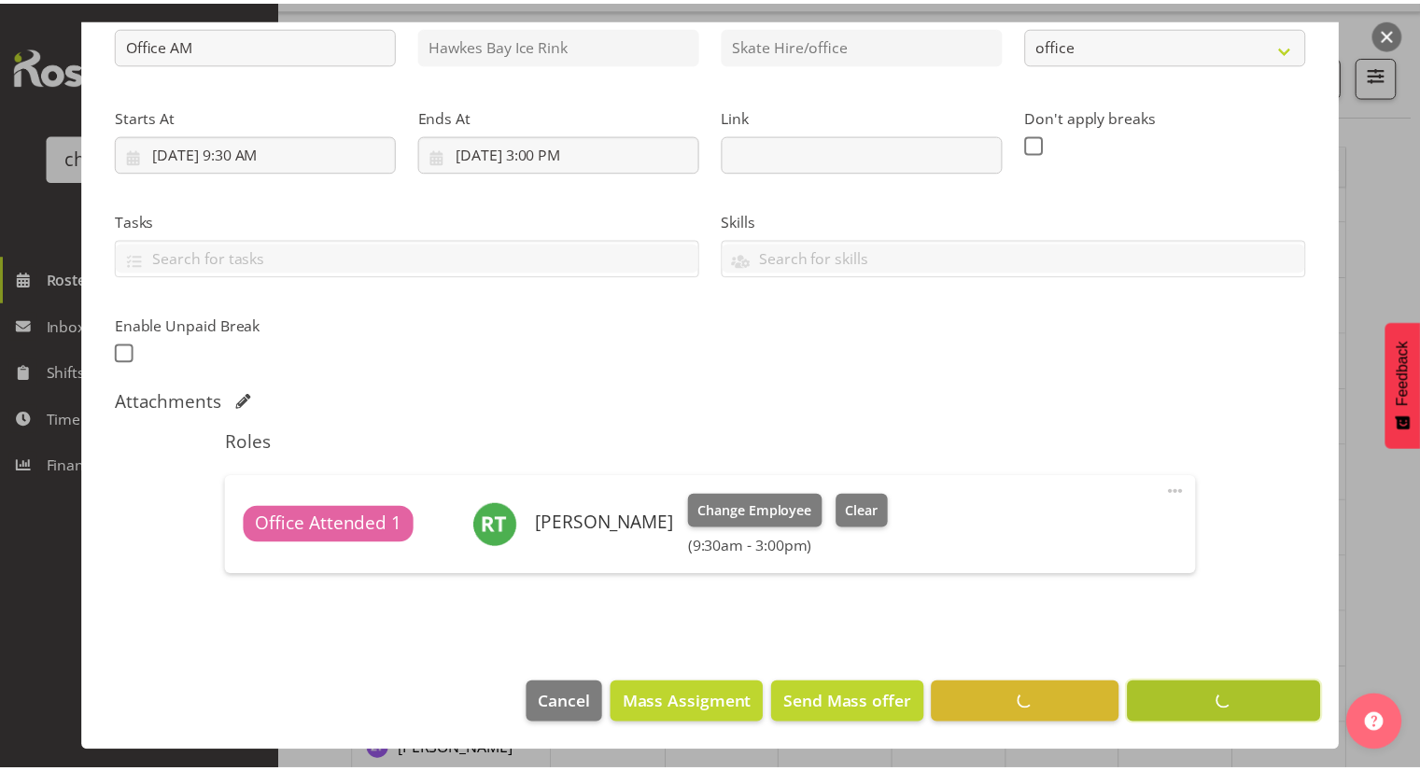
scroll to position [221, 0]
